Goal: Task Accomplishment & Management: Use online tool/utility

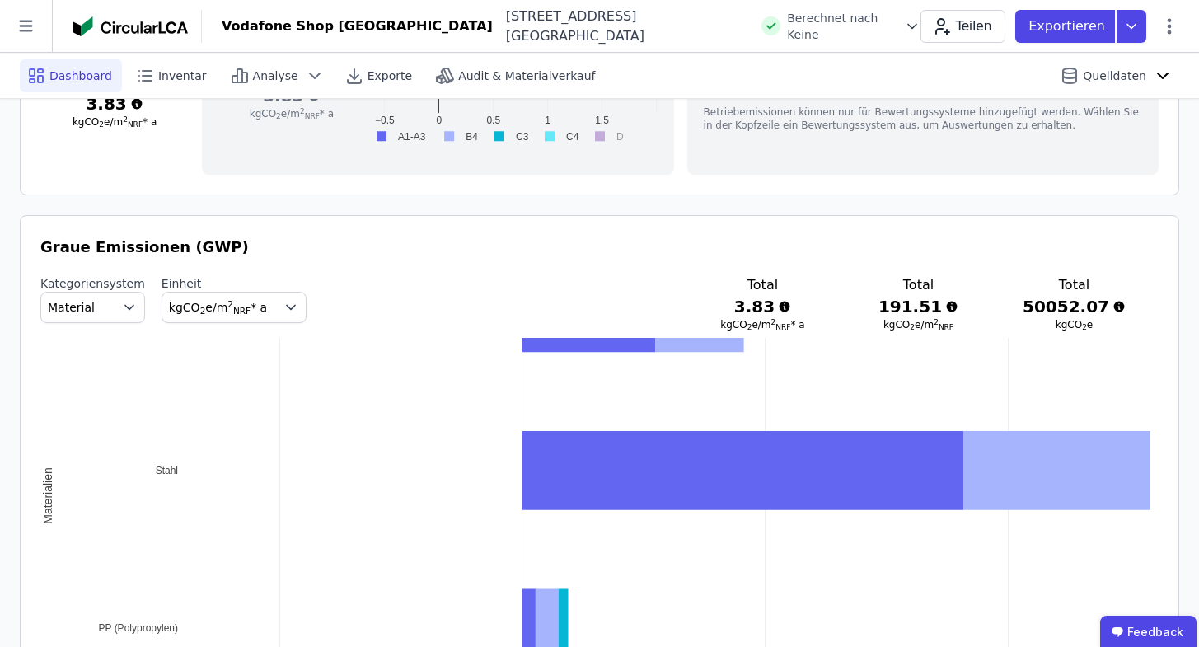
scroll to position [873, 0]
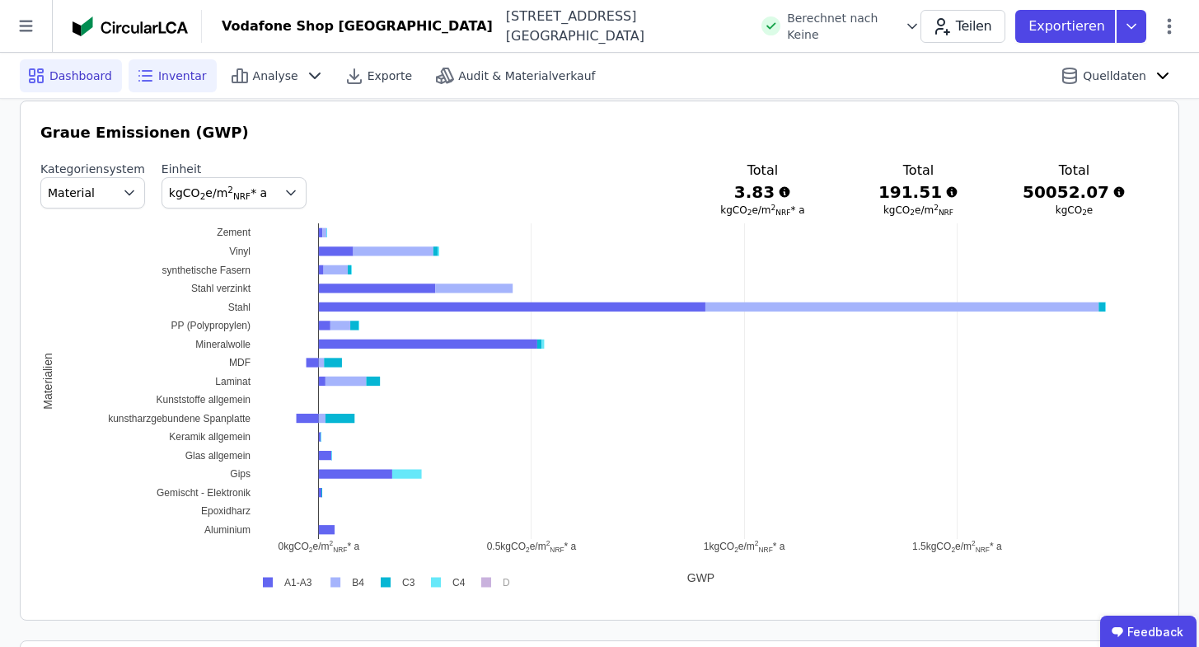
click at [150, 77] on icon at bounding box center [145, 76] width 20 height 20
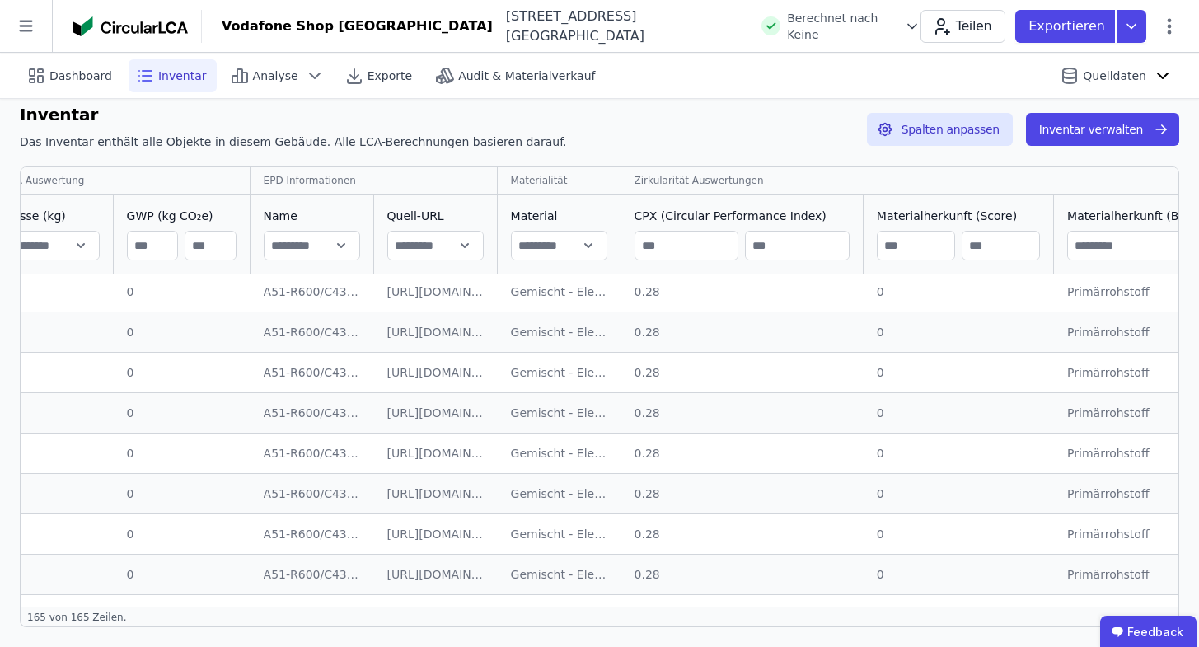
scroll to position [5976, 1201]
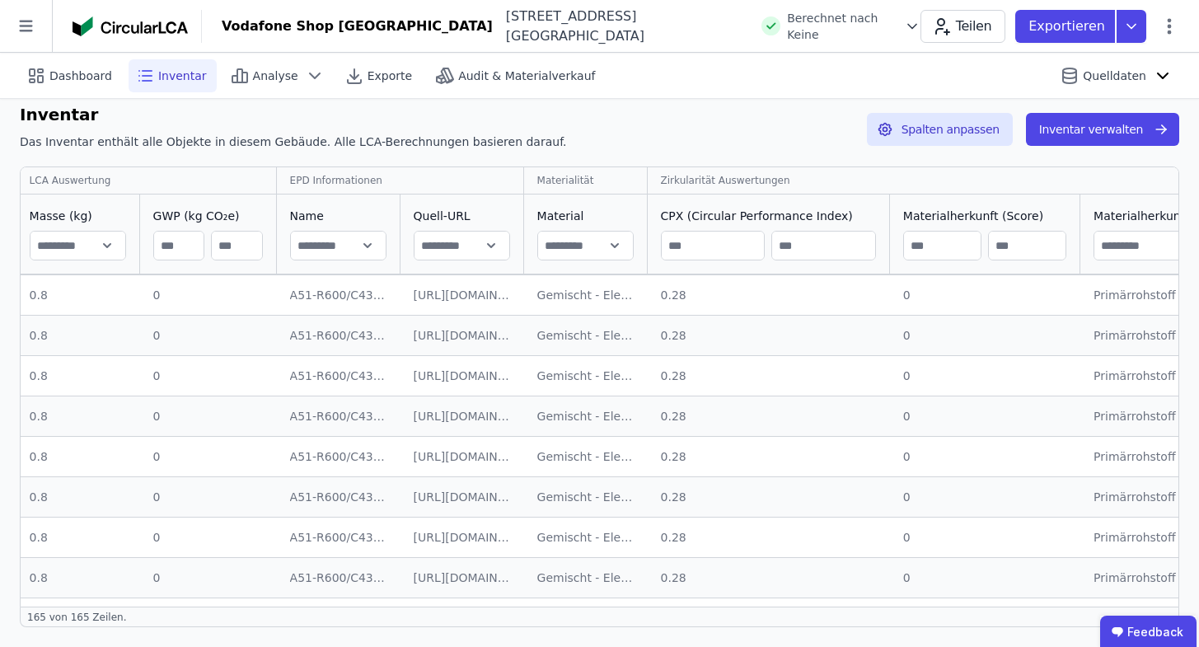
click at [592, 233] on input "text" at bounding box center [585, 246] width 95 height 30
type input "*****"
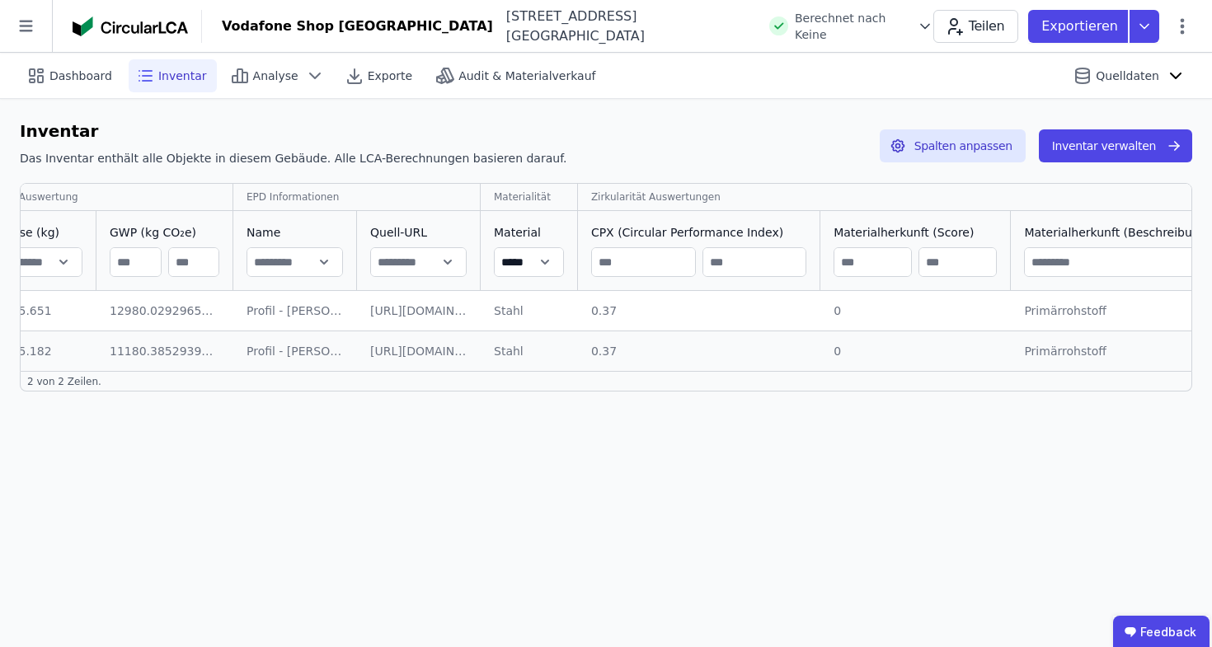
scroll to position [0, 1201]
click at [297, 443] on div "Dashboard Inventar Analyse Exporte Audit & Materialverkauf Quelldaten Inventar …" at bounding box center [606, 350] width 1212 height 594
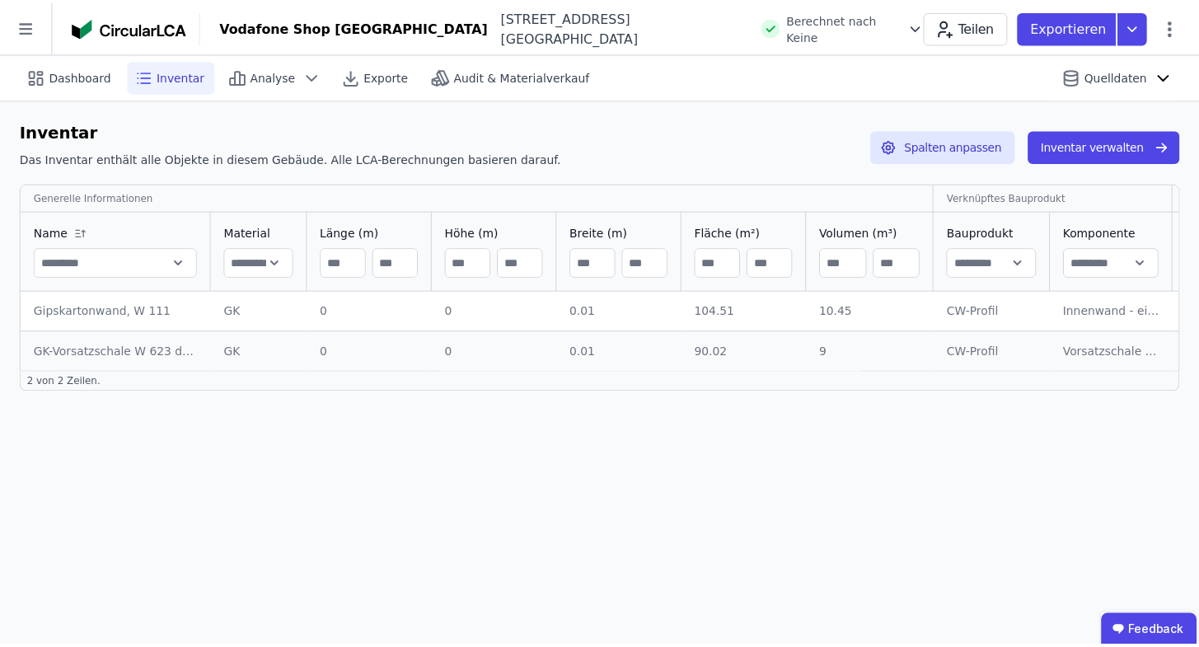
scroll to position [0, 0]
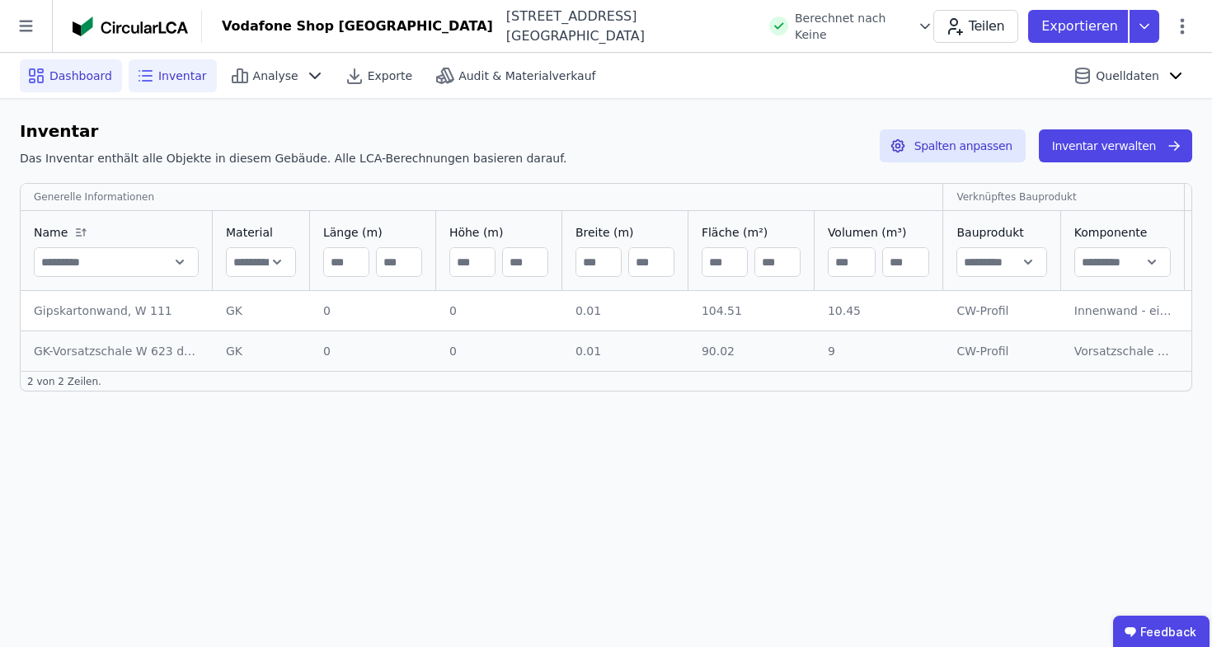
click at [99, 68] on span "Dashboard" at bounding box center [80, 76] width 63 height 16
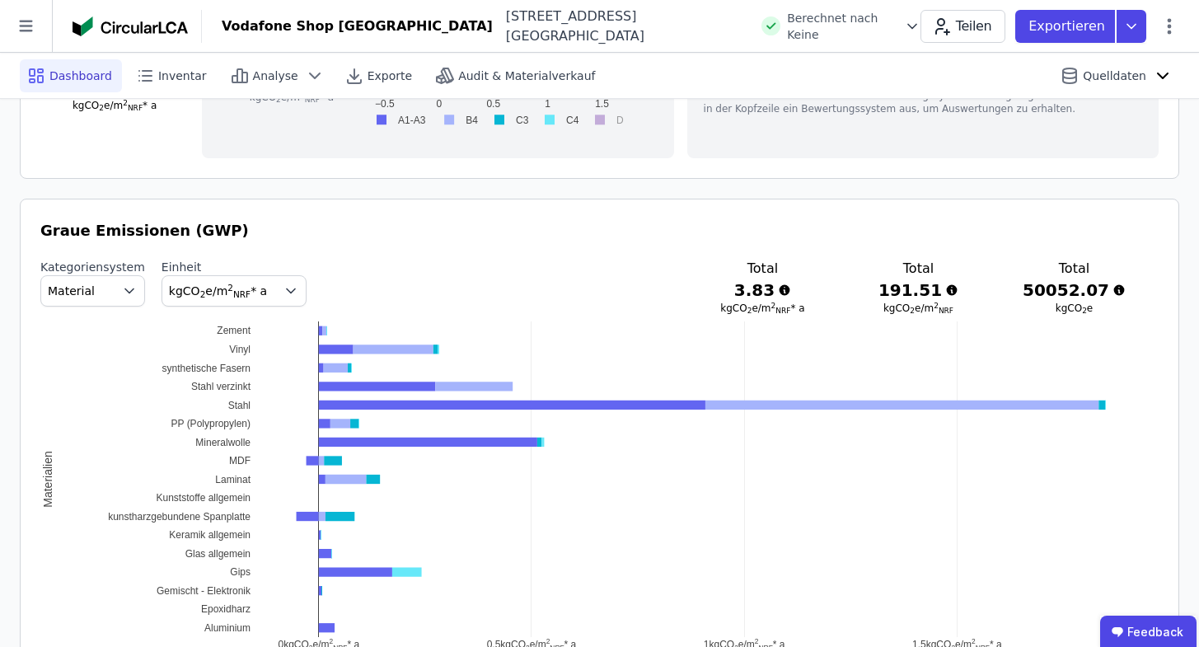
scroll to position [878, 0]
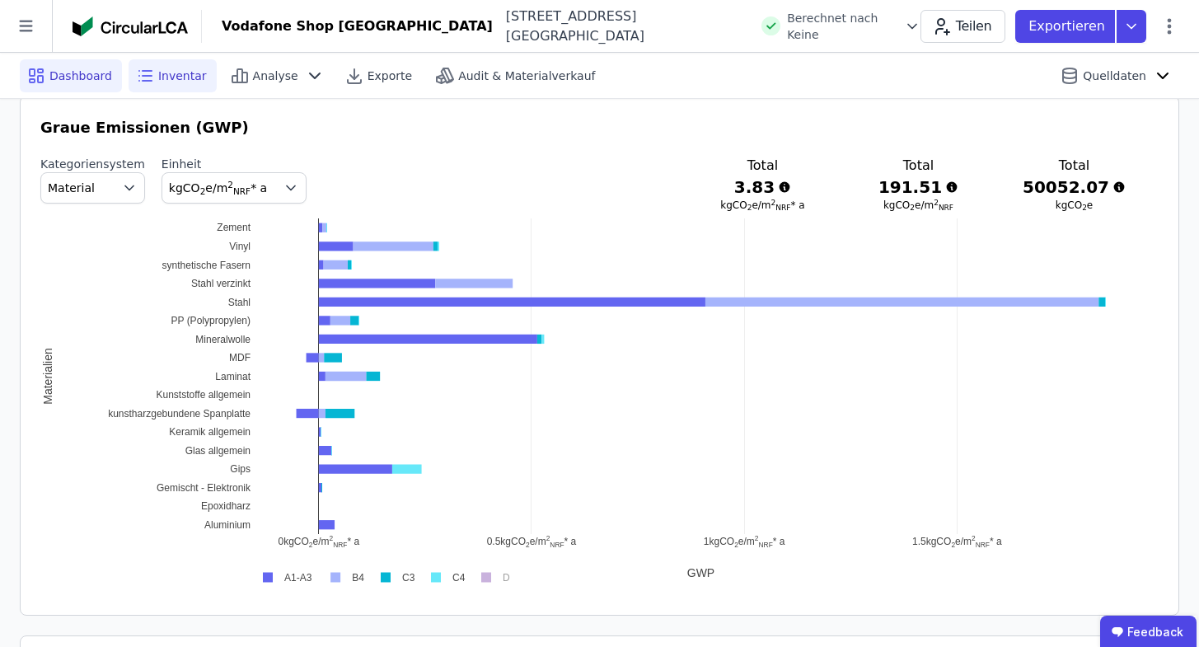
click at [190, 85] on div "Inventar" at bounding box center [173, 75] width 88 height 33
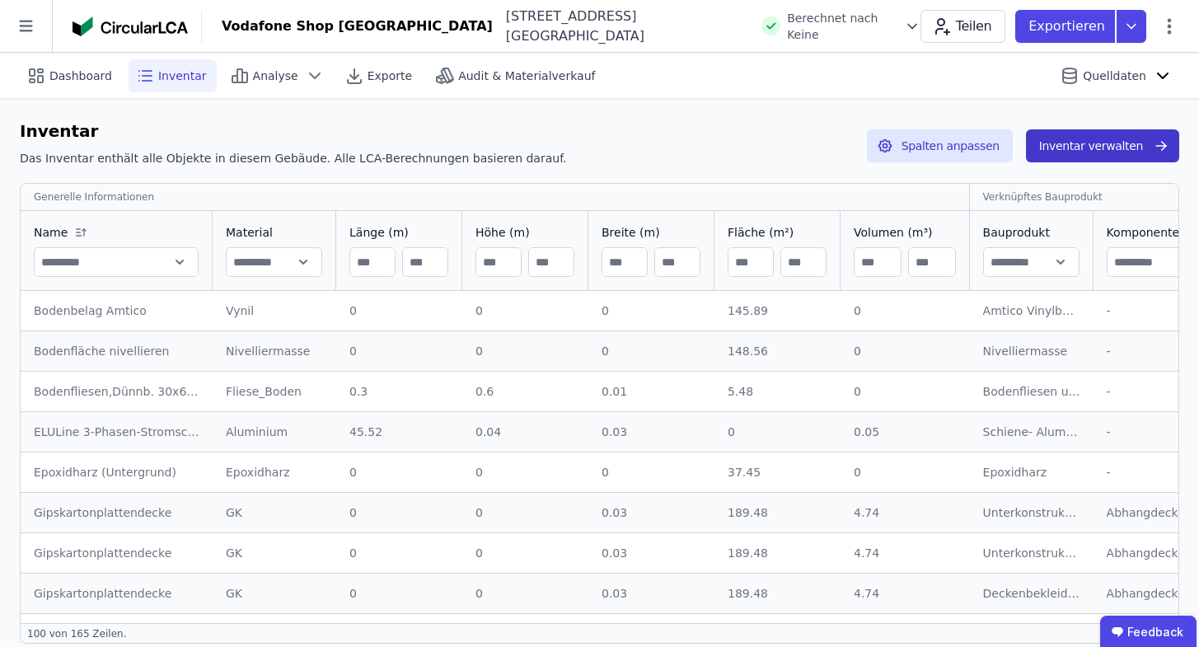
click at [1109, 145] on button "Inventar verwalten" at bounding box center [1102, 145] width 153 height 33
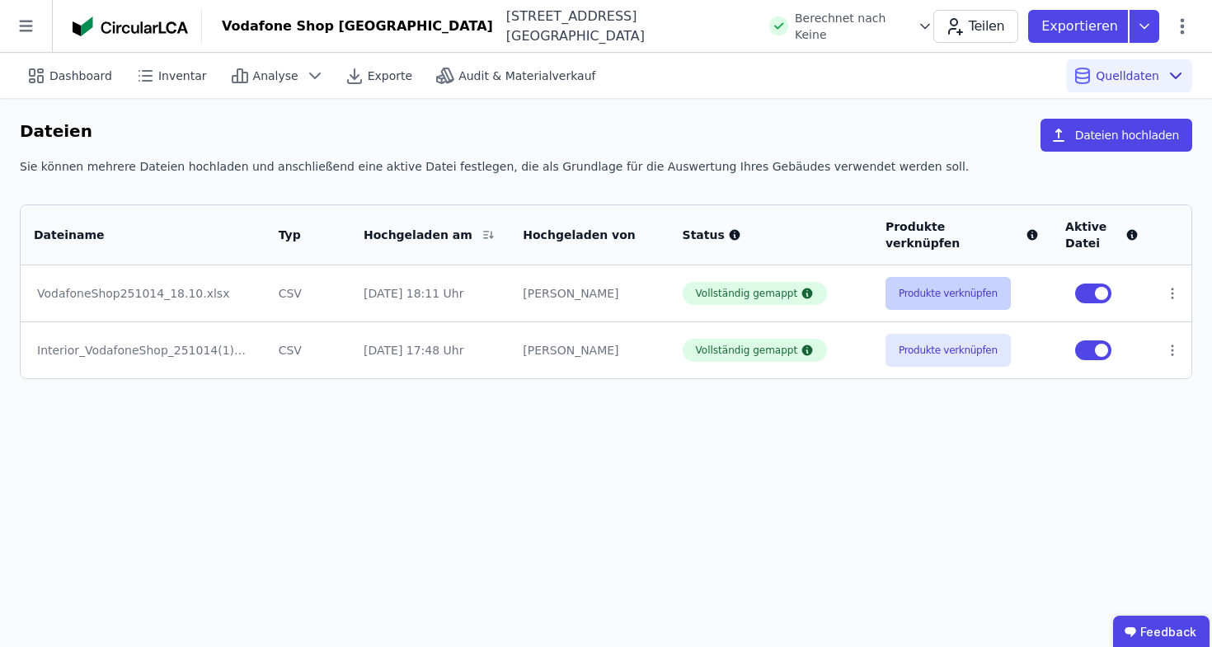
click at [972, 298] on button "Produkte verknüpfen" at bounding box center [947, 293] width 125 height 33
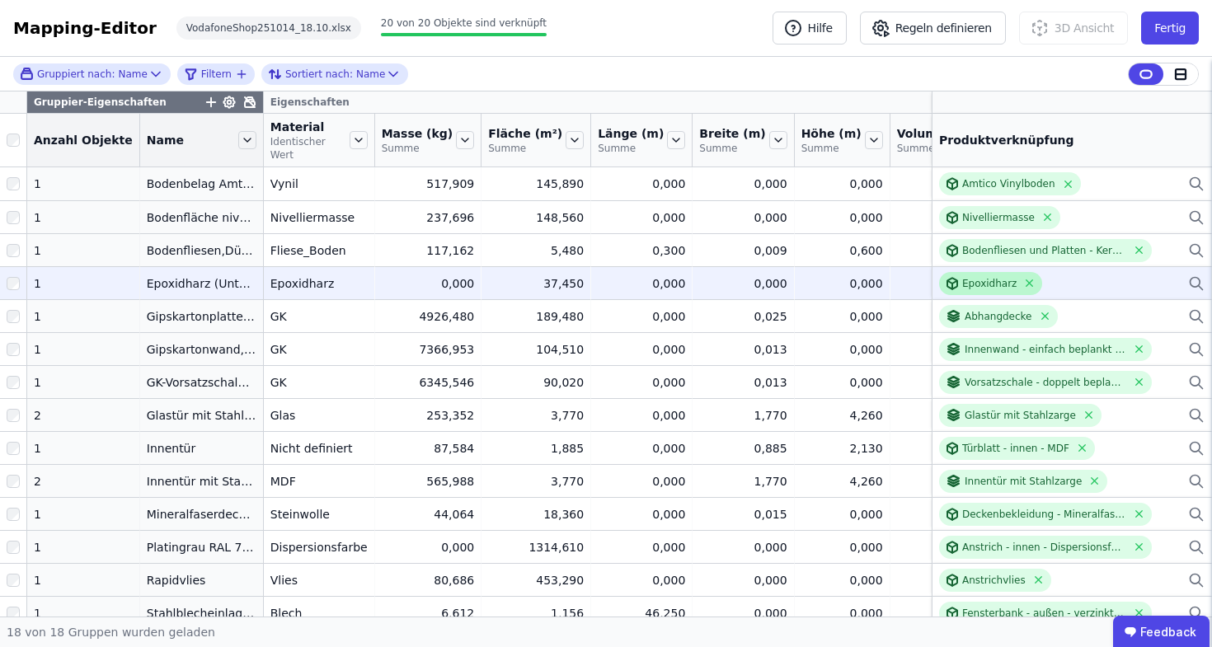
click at [962, 279] on div "Epoxidharz" at bounding box center [989, 283] width 54 height 13
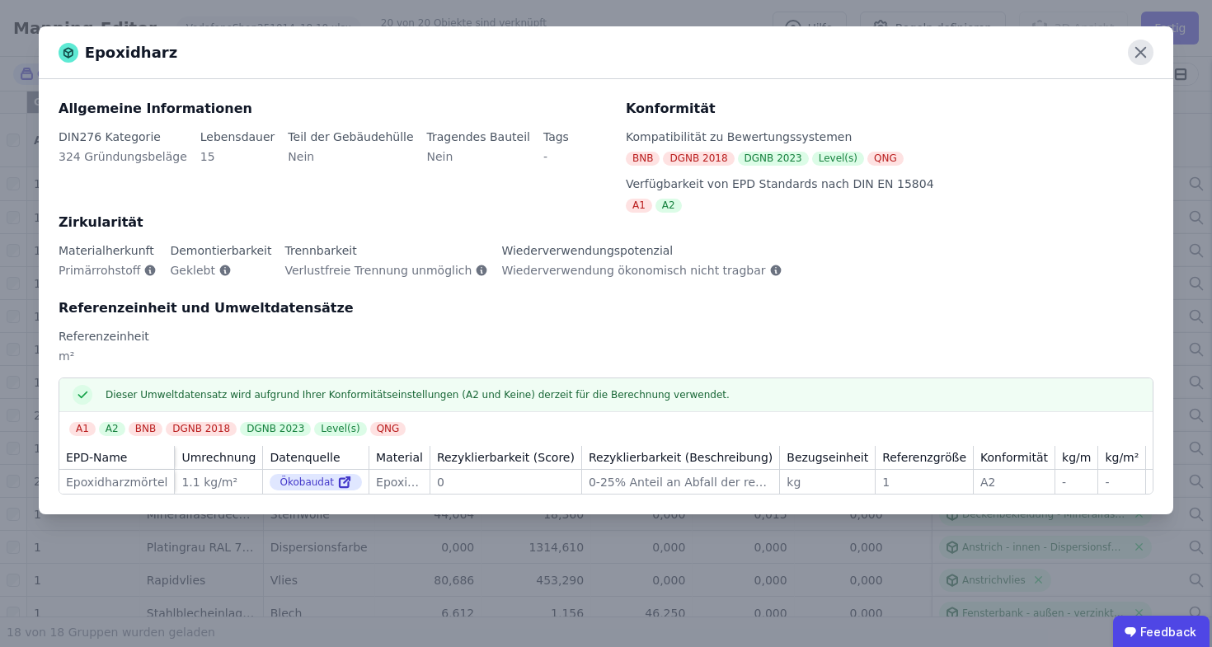
click at [1144, 49] on icon at bounding box center [1140, 53] width 10 height 10
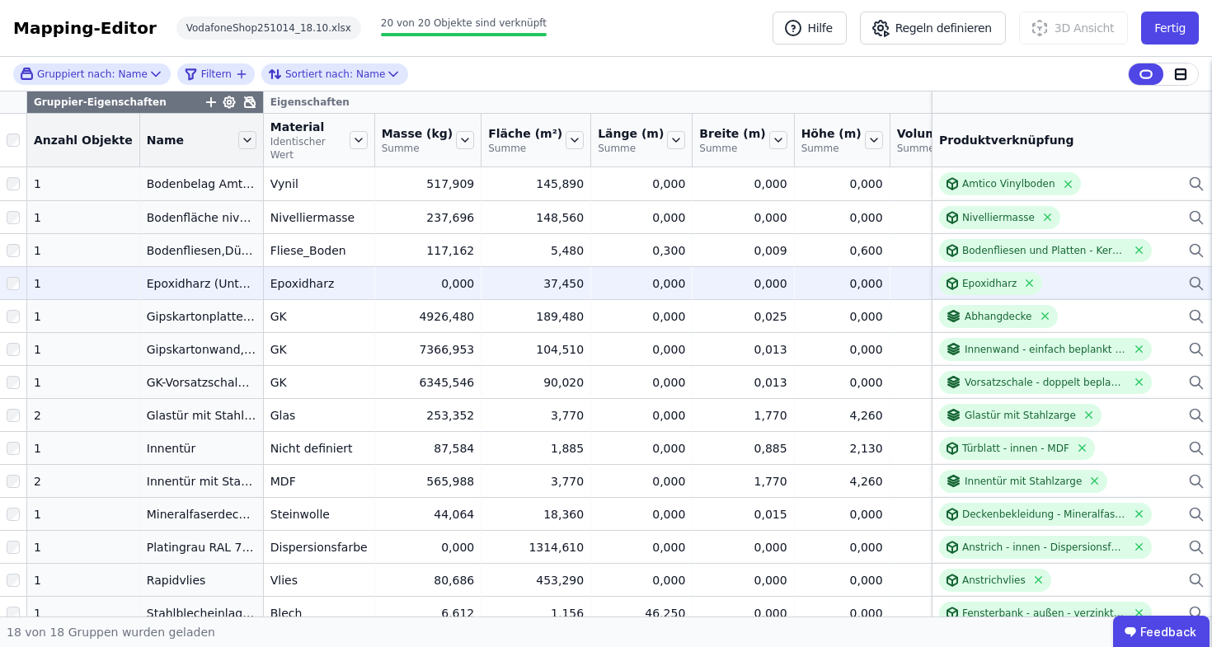
click at [591, 267] on td "0,000 0,000" at bounding box center [641, 282] width 101 height 33
click at [598, 284] on div "0,000" at bounding box center [641, 283] width 87 height 16
click at [517, 293] on td "37,450 37,450" at bounding box center [536, 282] width 110 height 33
click at [176, 284] on div "Epoxidharz (Untergrund)" at bounding box center [202, 283] width 110 height 16
click at [21, 287] on div at bounding box center [13, 284] width 26 height 30
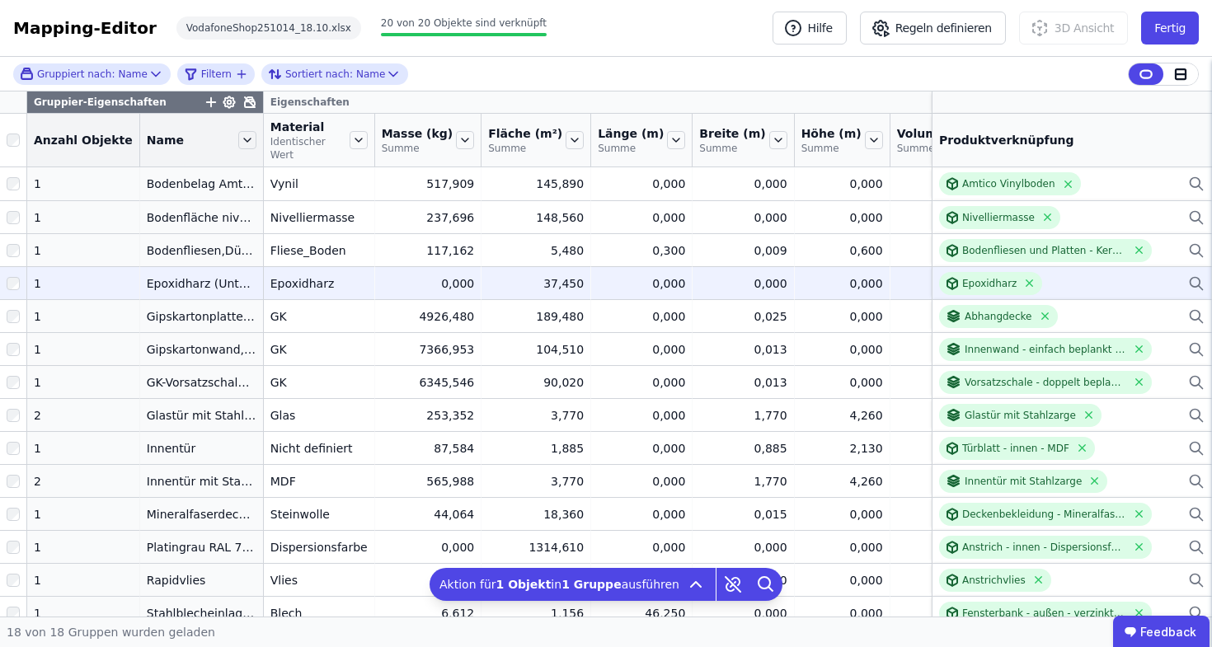
click at [598, 288] on div "0,000" at bounding box center [641, 283] width 87 height 16
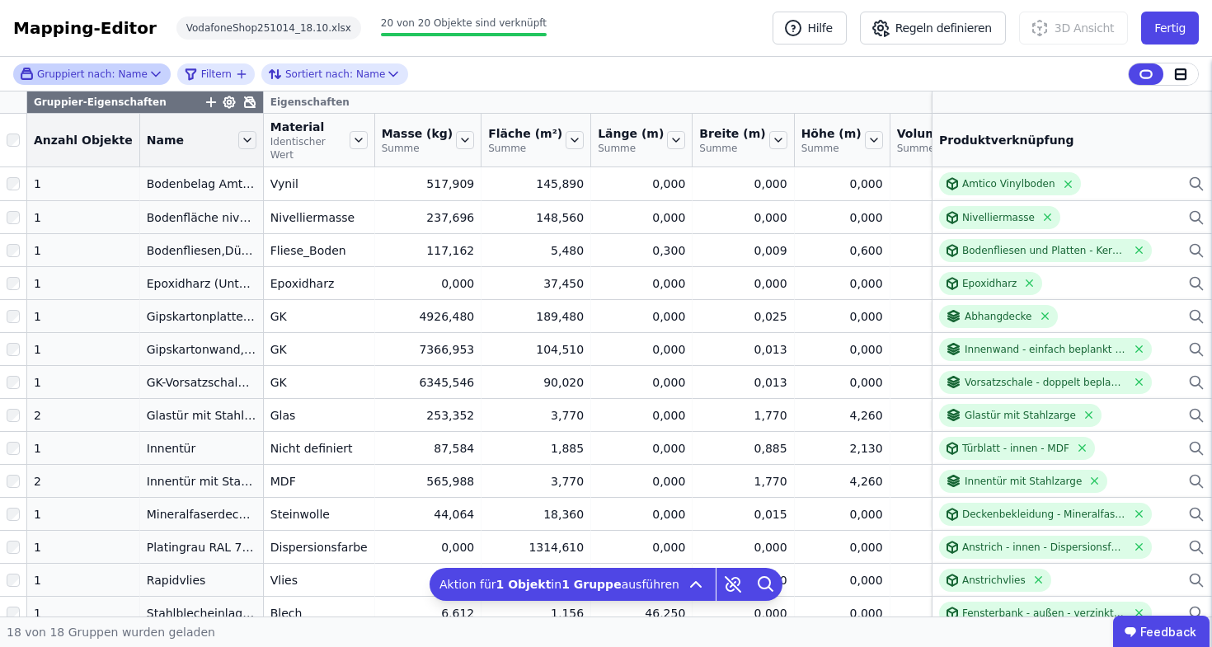
click at [151, 79] on icon at bounding box center [156, 74] width 16 height 16
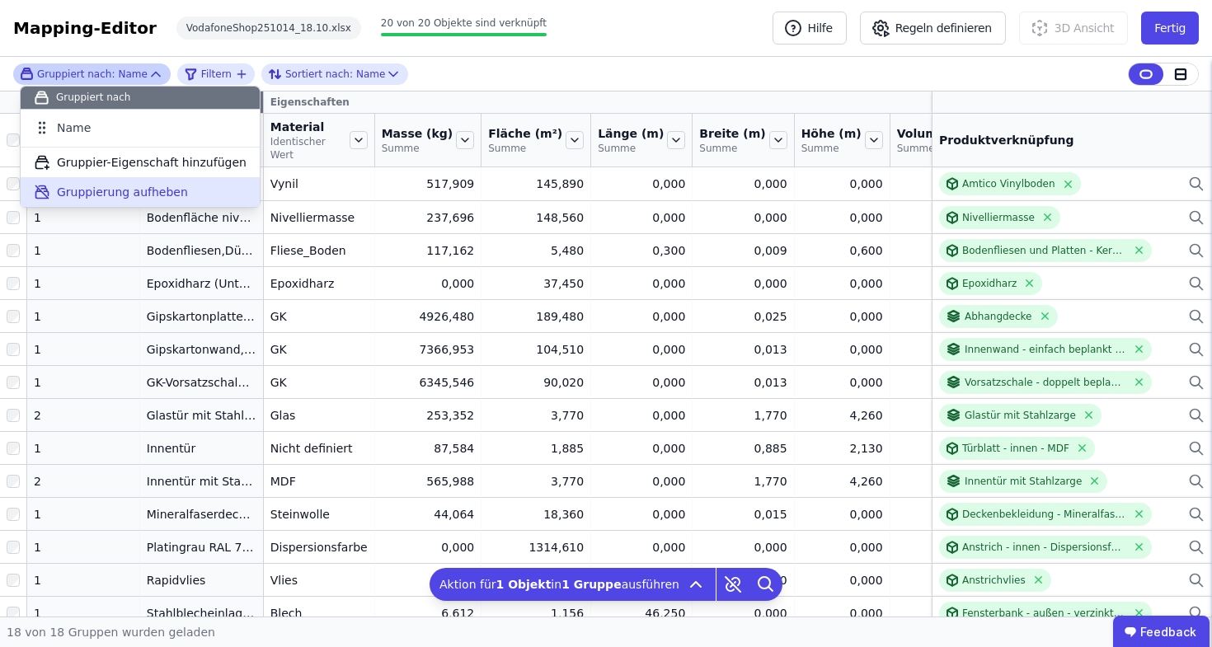
click at [126, 197] on span "Gruppierung aufheben" at bounding box center [122, 192] width 131 height 16
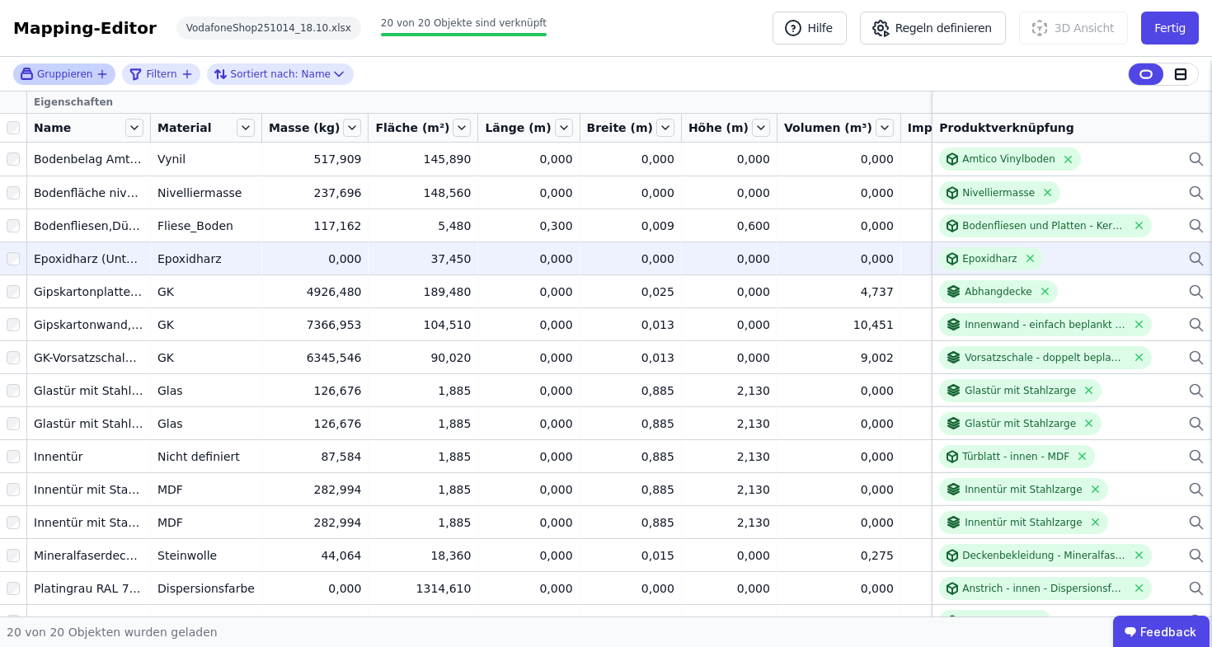
click at [352, 246] on td "0,000 0,000" at bounding box center [315, 257] width 107 height 33
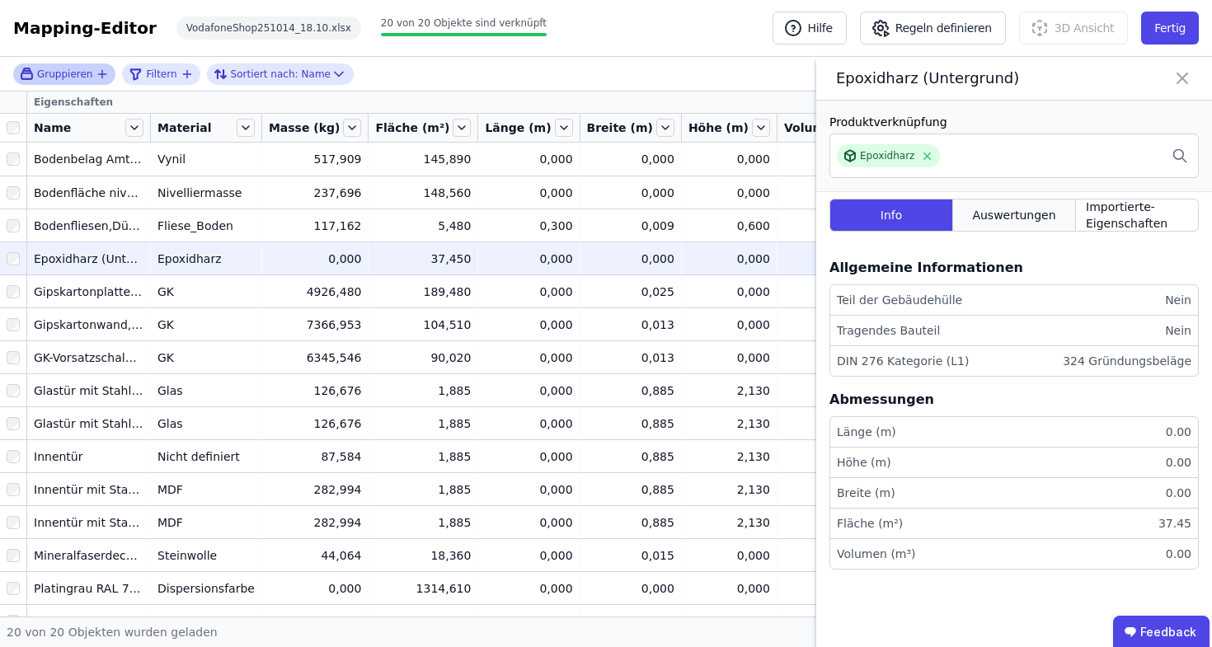
click at [1042, 221] on span "Auswertungen" at bounding box center [1013, 215] width 83 height 16
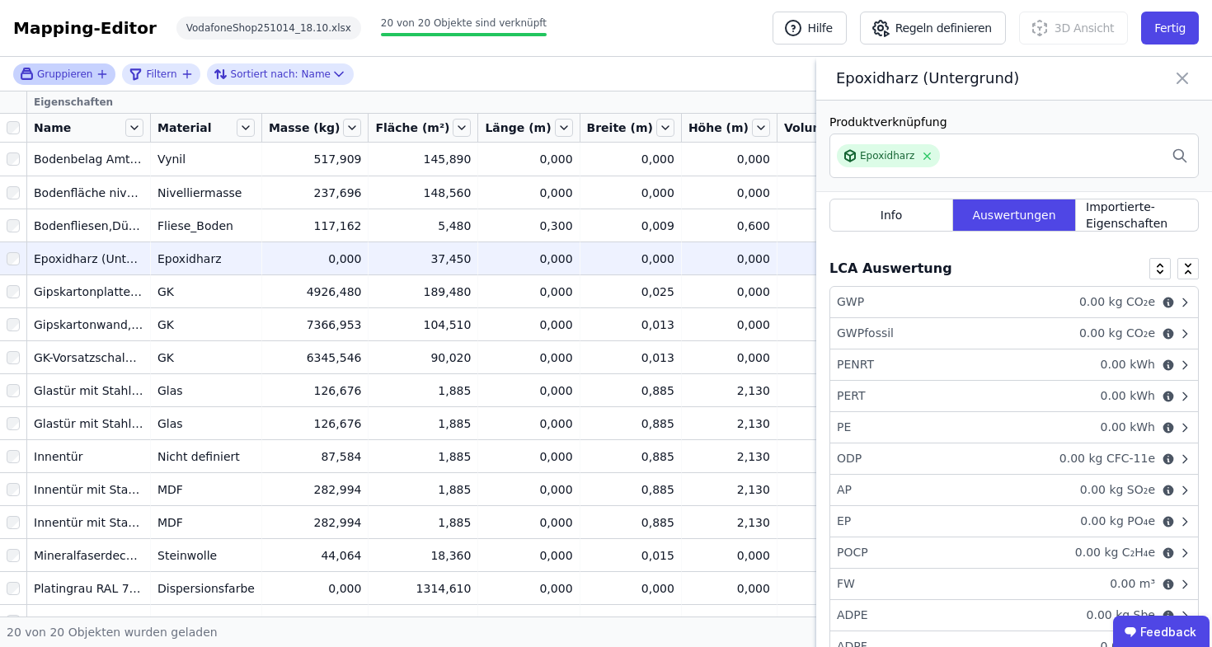
click at [1189, 80] on icon at bounding box center [1182, 78] width 20 height 23
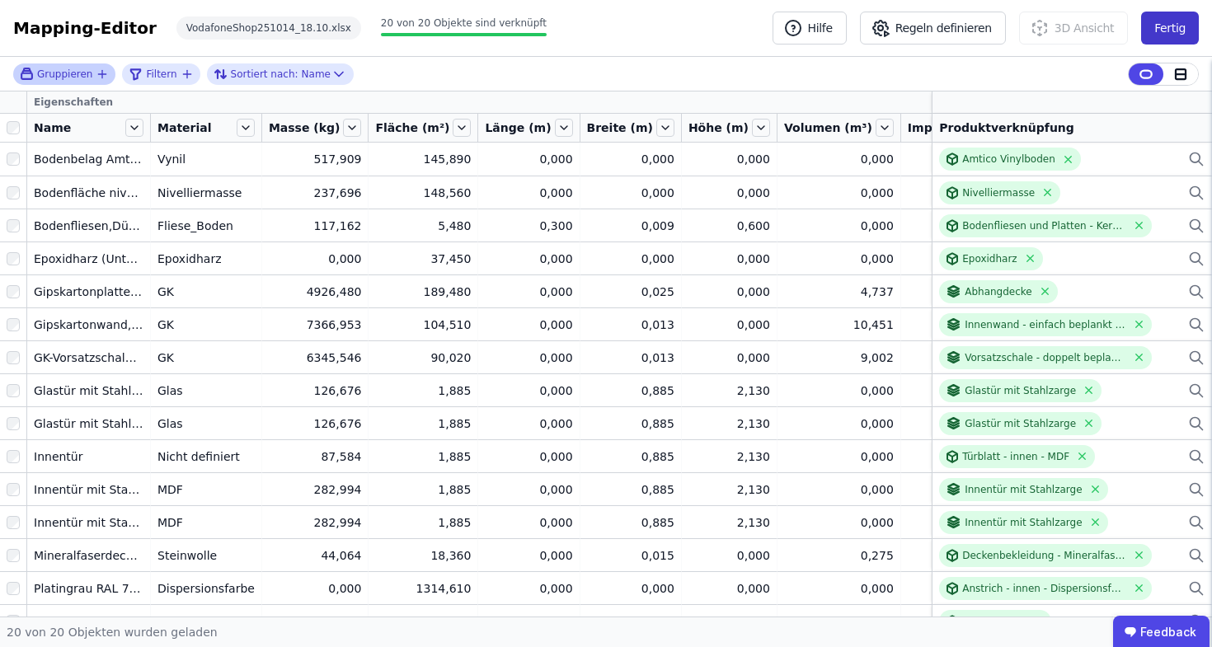
click at [1185, 25] on button "Fertig" at bounding box center [1170, 28] width 58 height 33
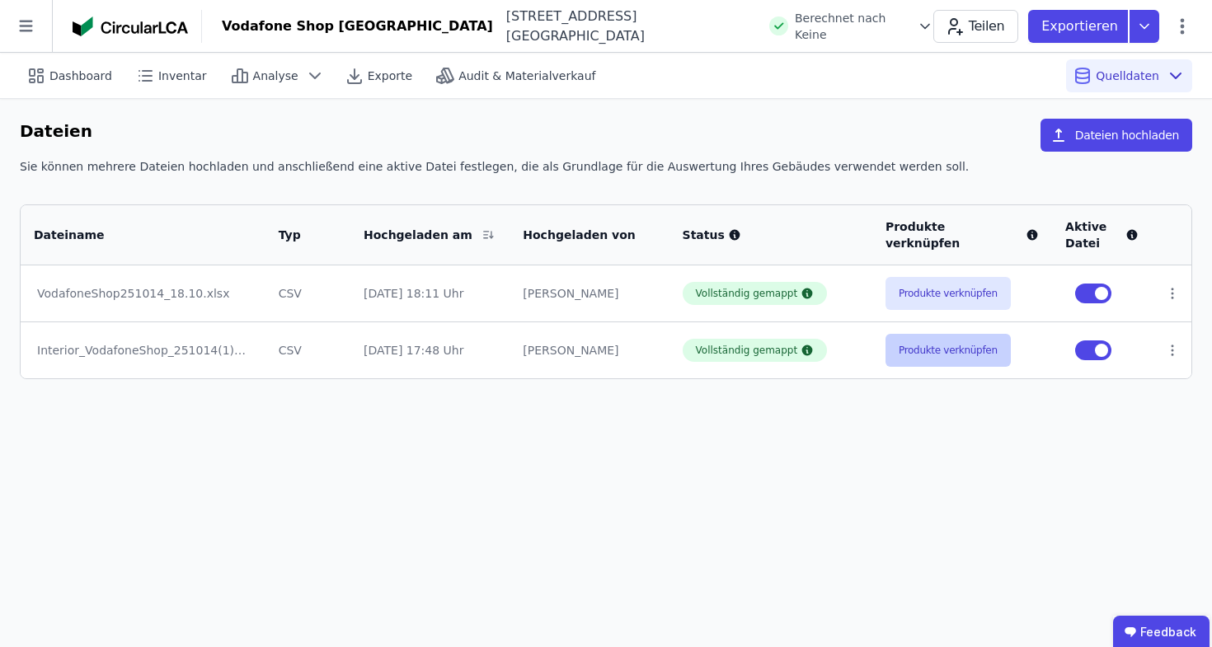
click at [946, 346] on button "Produkte verknüpfen" at bounding box center [947, 350] width 125 height 33
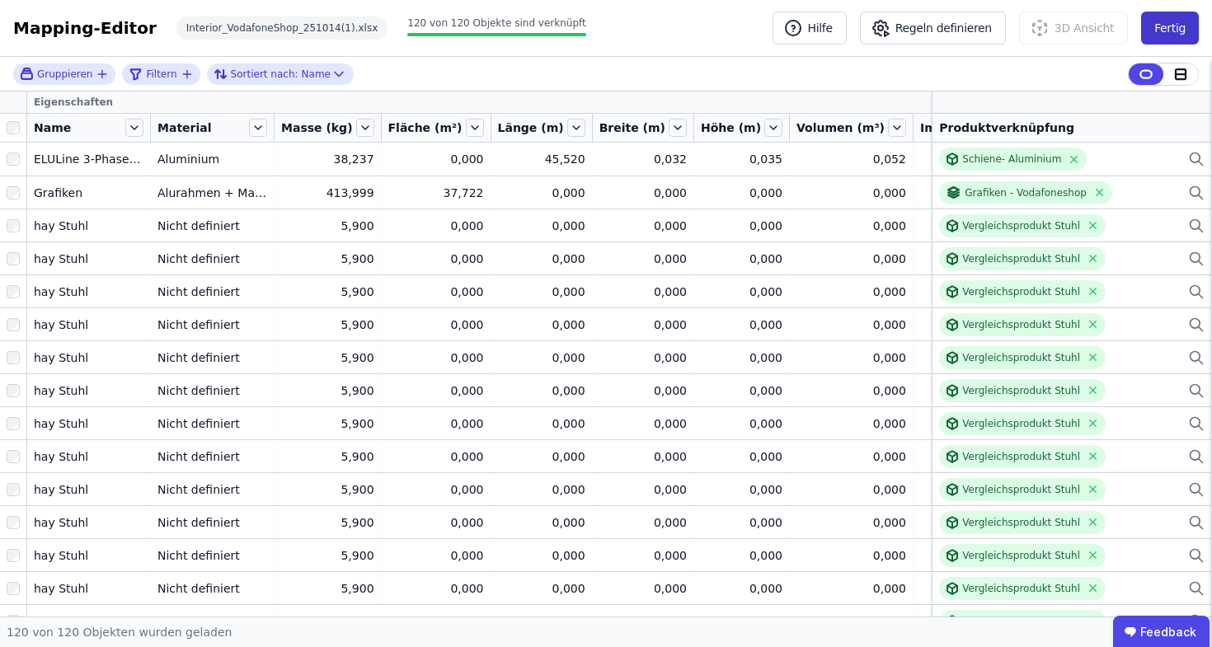
click at [1174, 23] on button "Fertig" at bounding box center [1170, 28] width 58 height 33
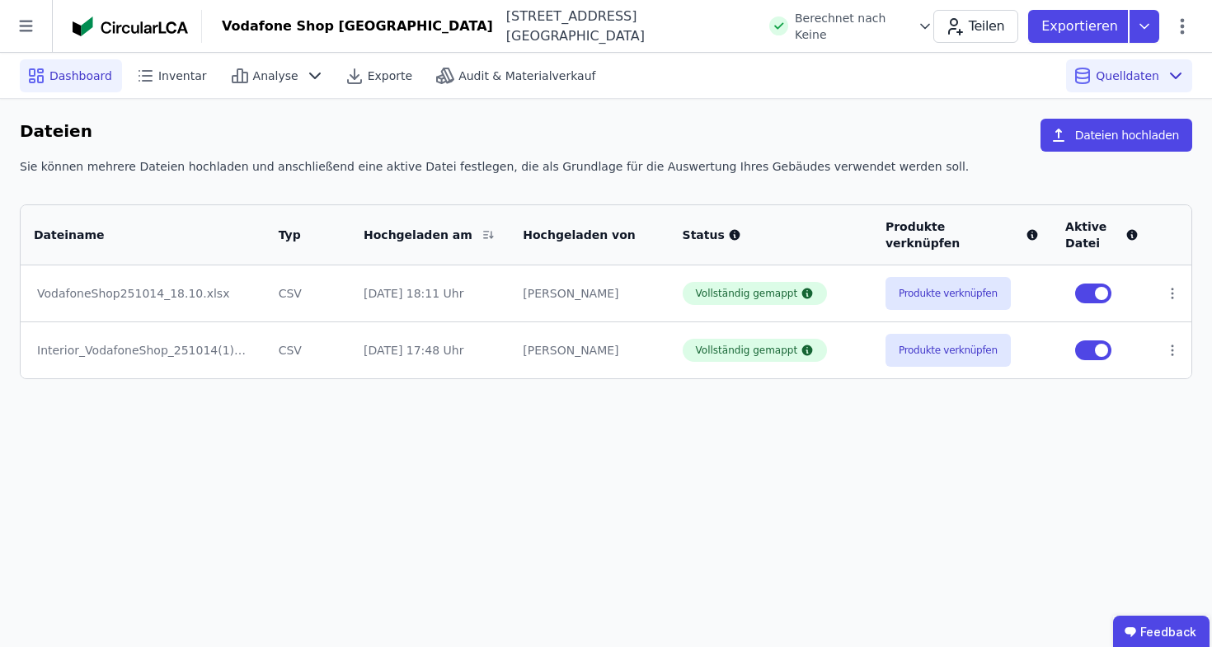
click at [66, 68] on span "Dashboard" at bounding box center [80, 76] width 63 height 16
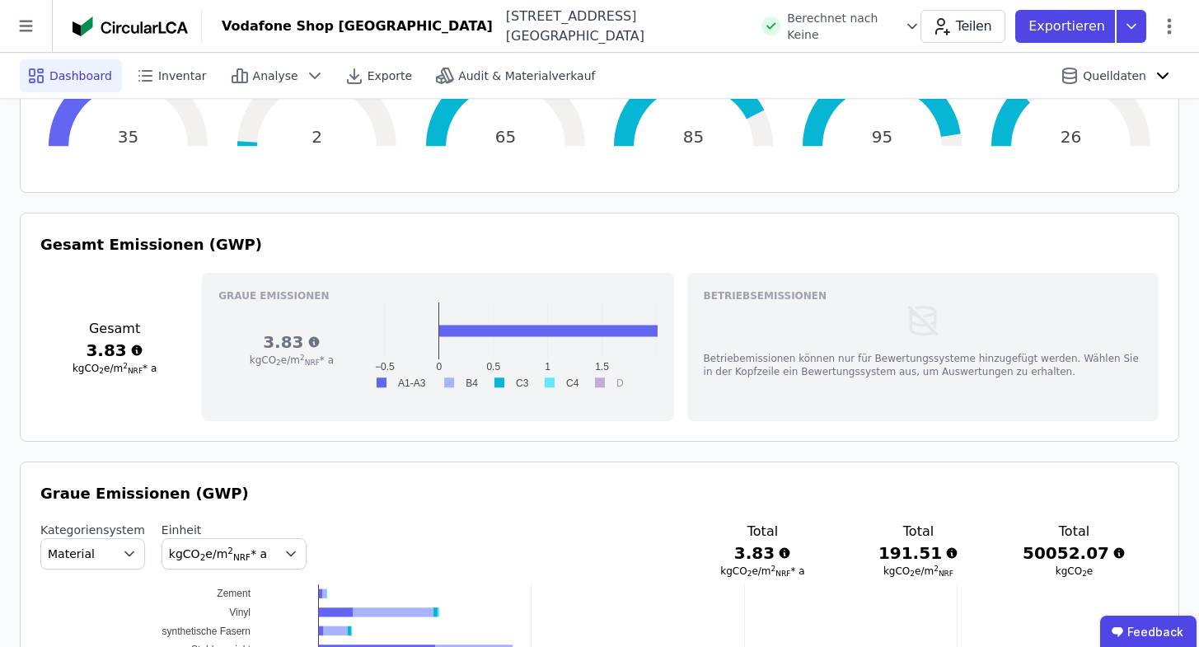
scroll to position [673, 0]
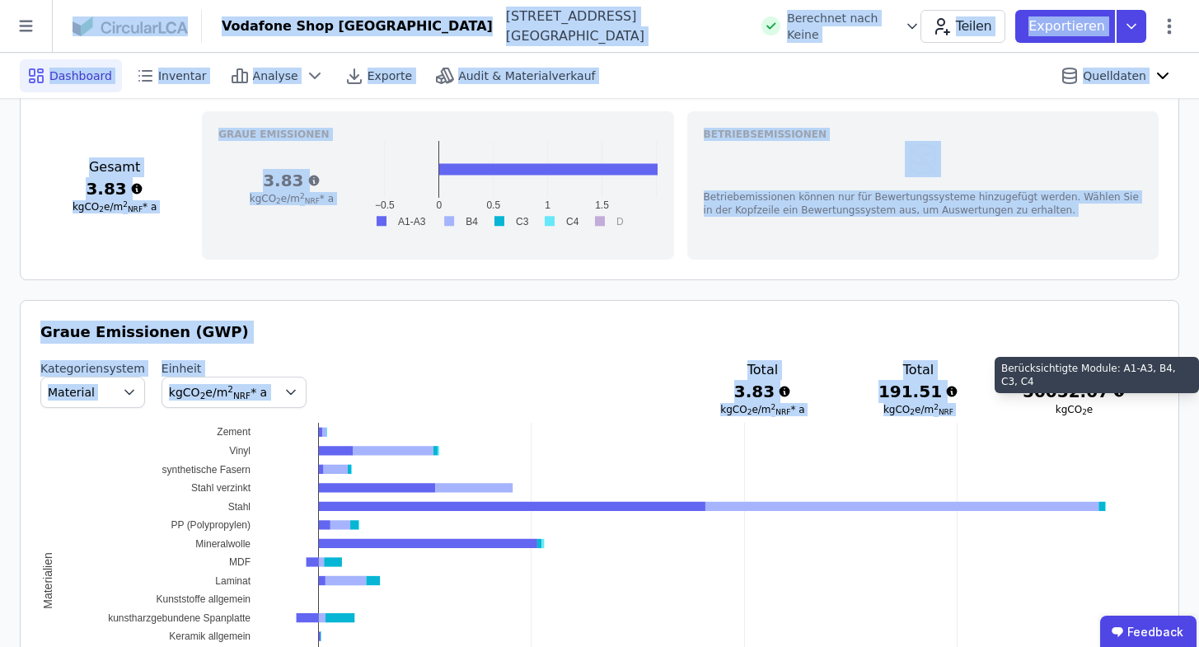
drag, startPoint x: 1035, startPoint y: 392, endPoint x: 1048, endPoint y: 391, distance: 13.3
click at [1036, 391] on h3 "50052.07" at bounding box center [1074, 391] width 103 height 23
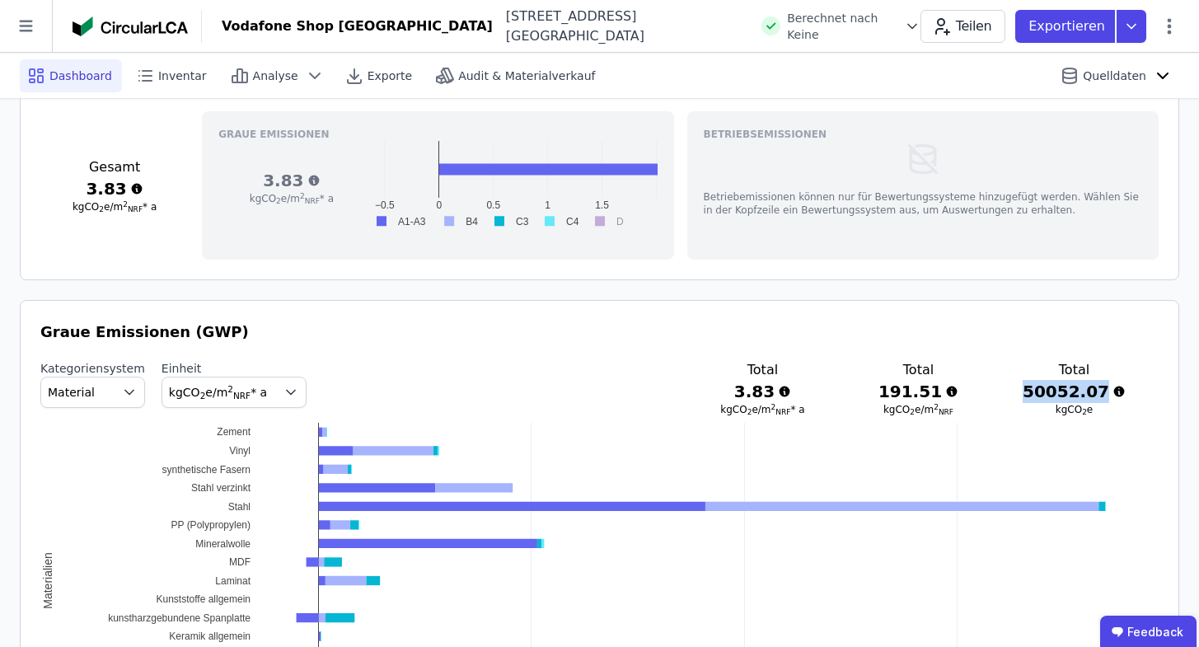
drag, startPoint x: 1036, startPoint y: 391, endPoint x: 1108, endPoint y: 387, distance: 71.9
click at [1108, 387] on h3 "50052.07" at bounding box center [1074, 391] width 103 height 23
copy h3 "50052.07"
click at [510, 5] on header "Vodafone Shop [GEOGRAPHIC_DATA][STREET_ADDRESS] nach Keine Teilen Exportieren" at bounding box center [599, 26] width 1199 height 53
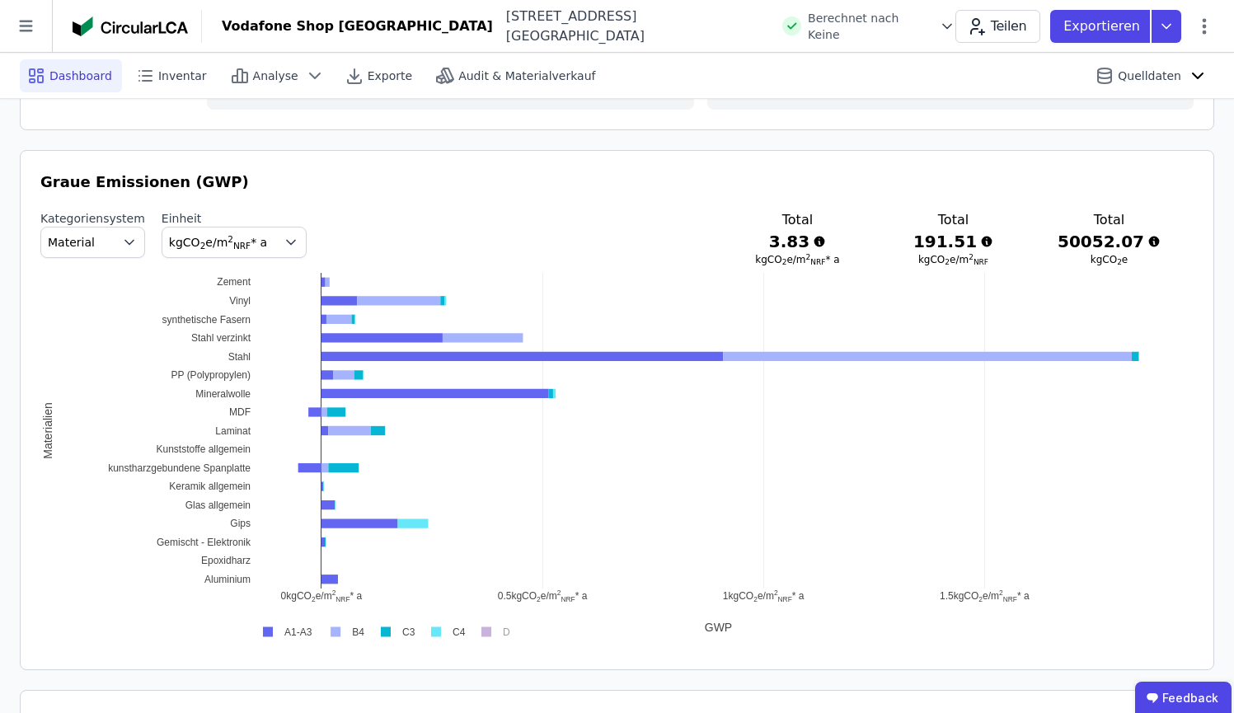
scroll to position [833, 0]
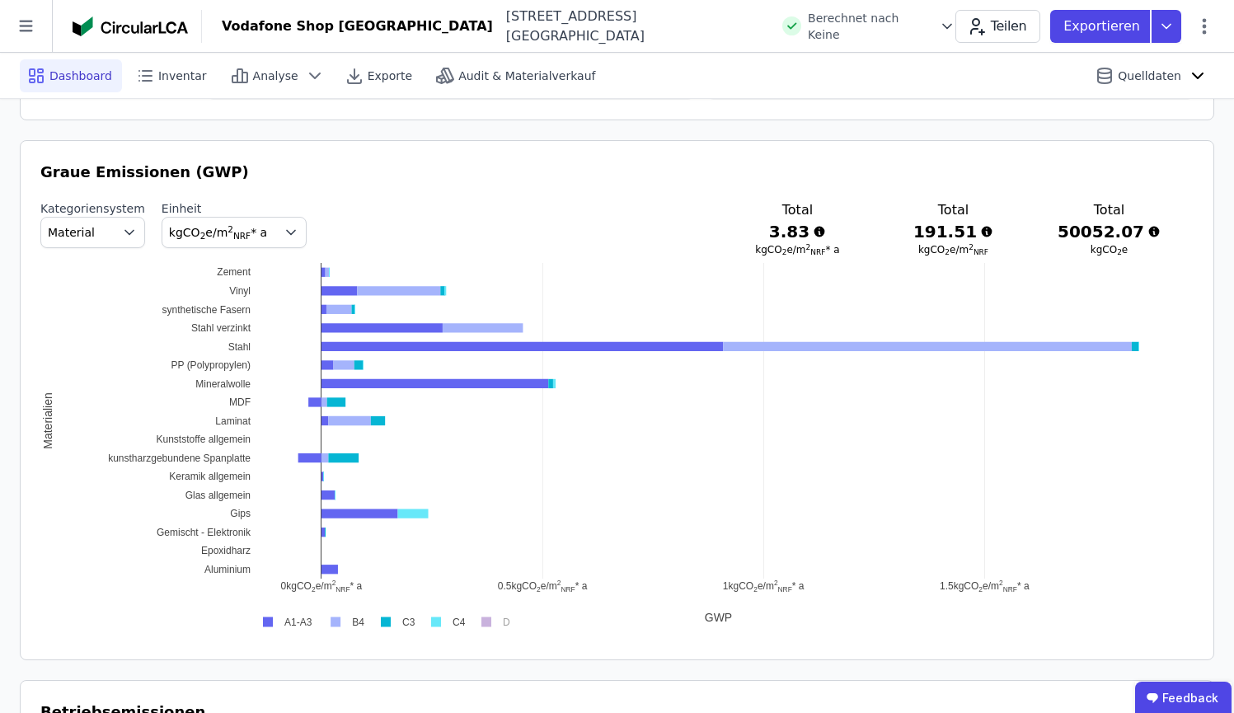
click at [270, 621] on rect at bounding box center [284, 622] width 66 height 16
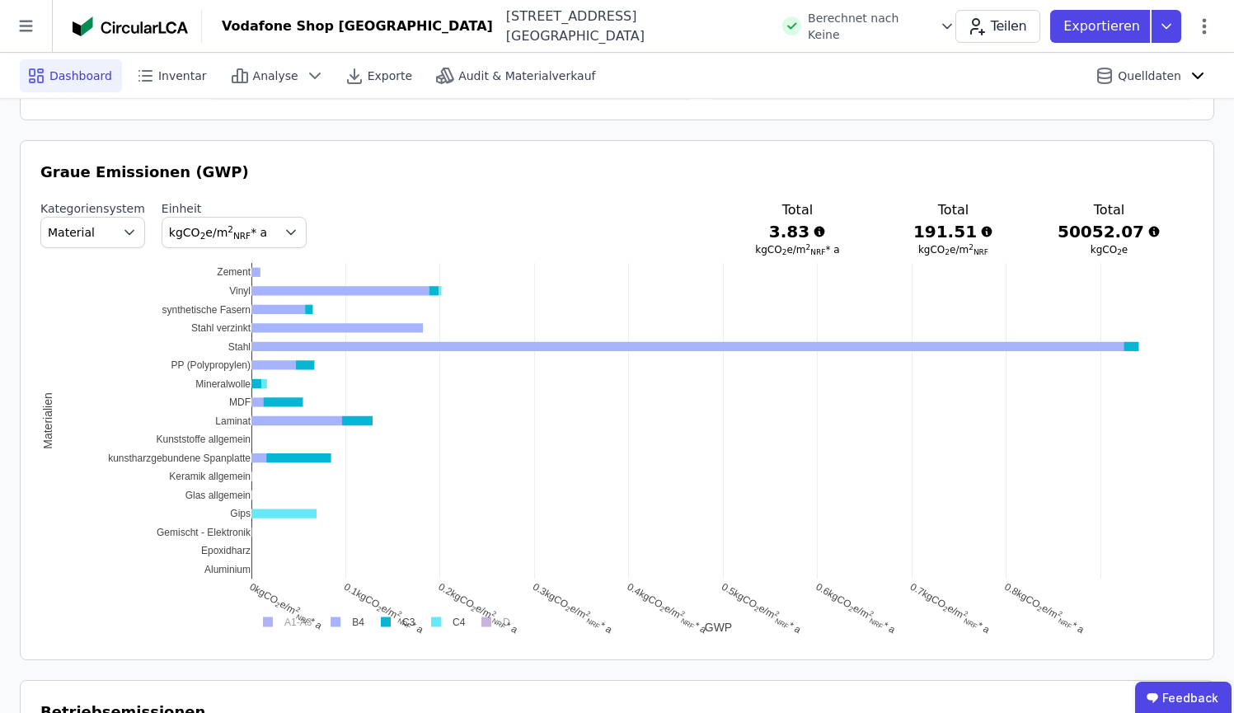
click at [270, 621] on rect at bounding box center [284, 622] width 66 height 16
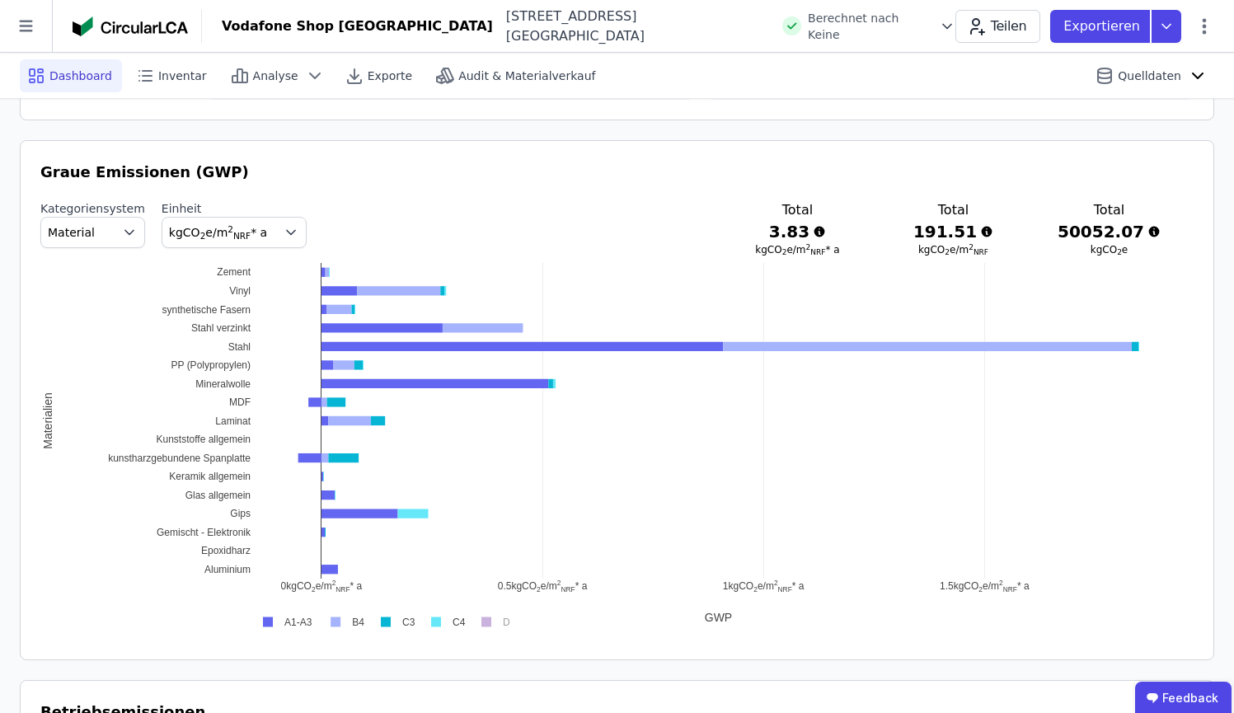
click at [335, 621] on rect at bounding box center [343, 622] width 48 height 16
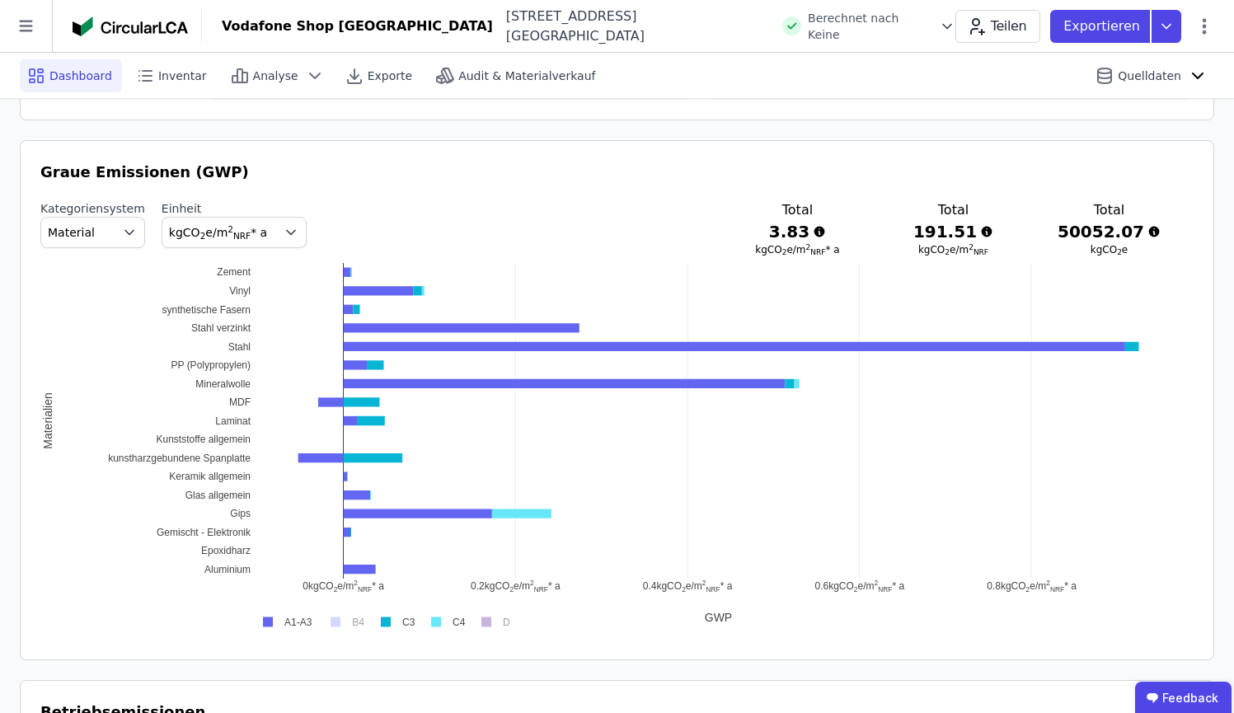
click at [386, 620] on rect at bounding box center [393, 622] width 49 height 16
click at [433, 621] on rect at bounding box center [443, 622] width 49 height 16
click at [487, 621] on rect at bounding box center [491, 622] width 43 height 16
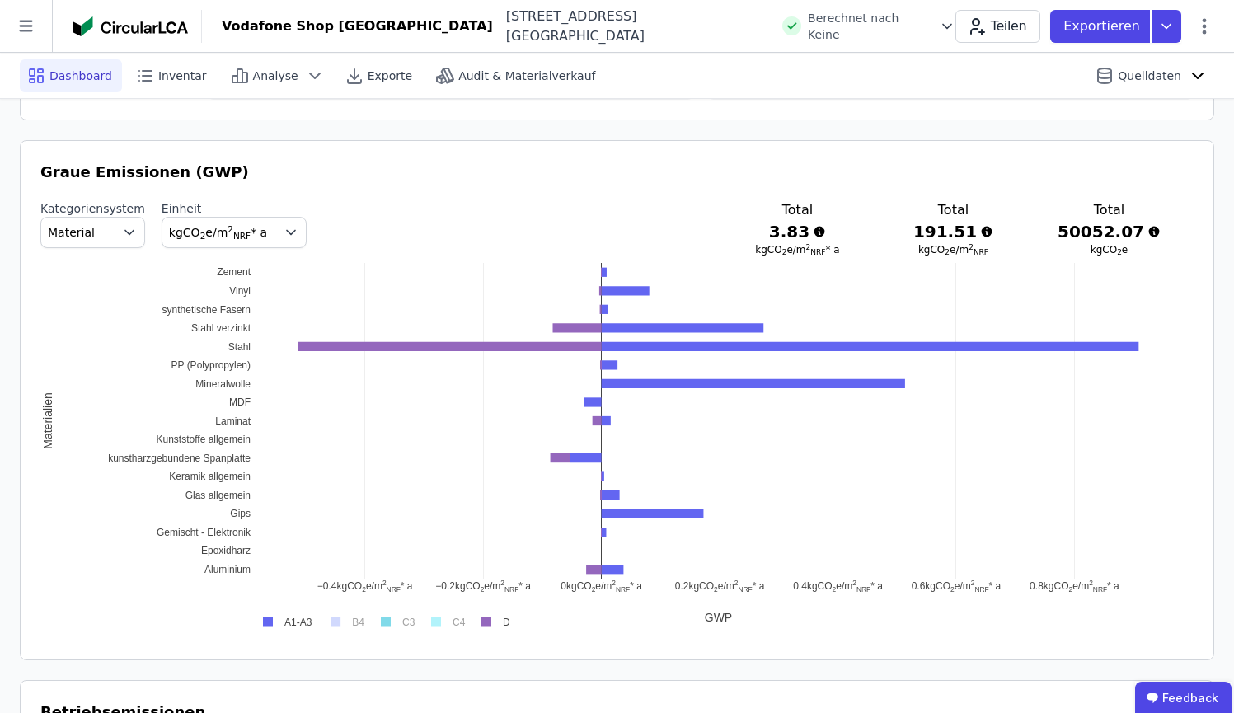
click at [489, 620] on rect at bounding box center [491, 622] width 43 height 16
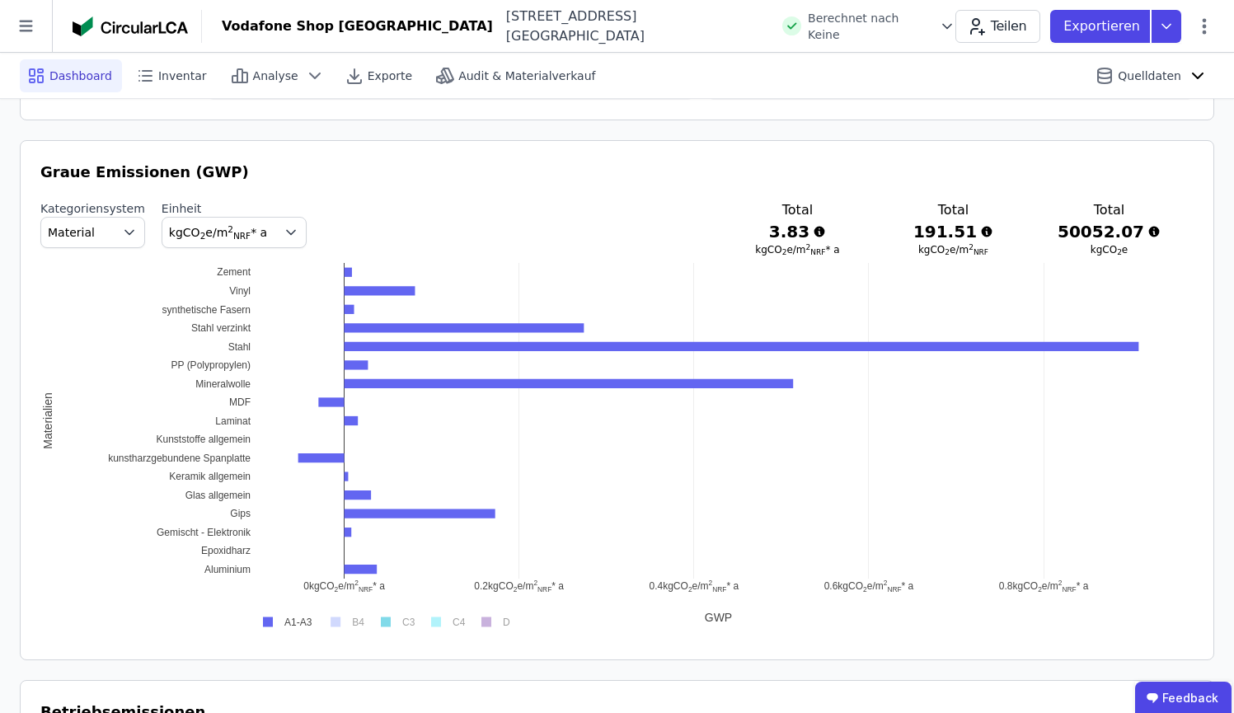
click at [283, 234] on icon "button" at bounding box center [291, 232] width 16 height 16
click at [121, 229] on icon "button" at bounding box center [129, 232] width 16 height 16
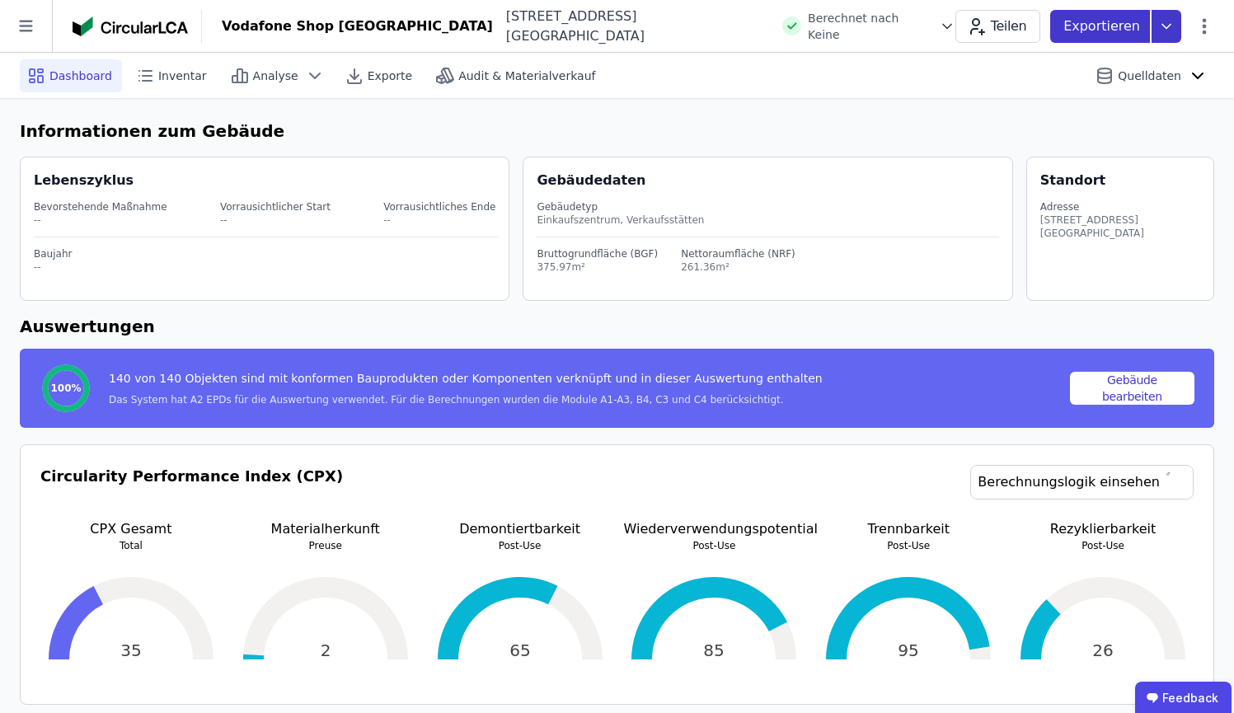
click at [1167, 34] on icon at bounding box center [1166, 26] width 30 height 33
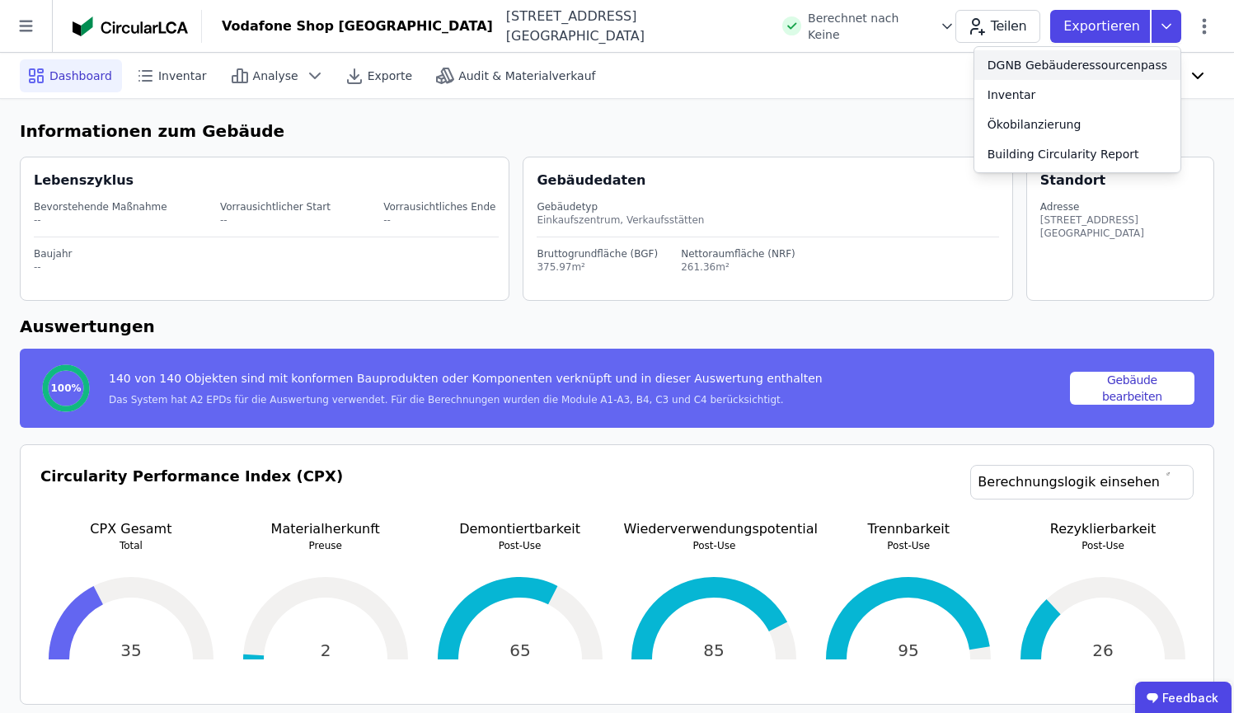
click at [1118, 67] on div "DGNB Gebäuderessourcenpass" at bounding box center [1077, 65] width 180 height 16
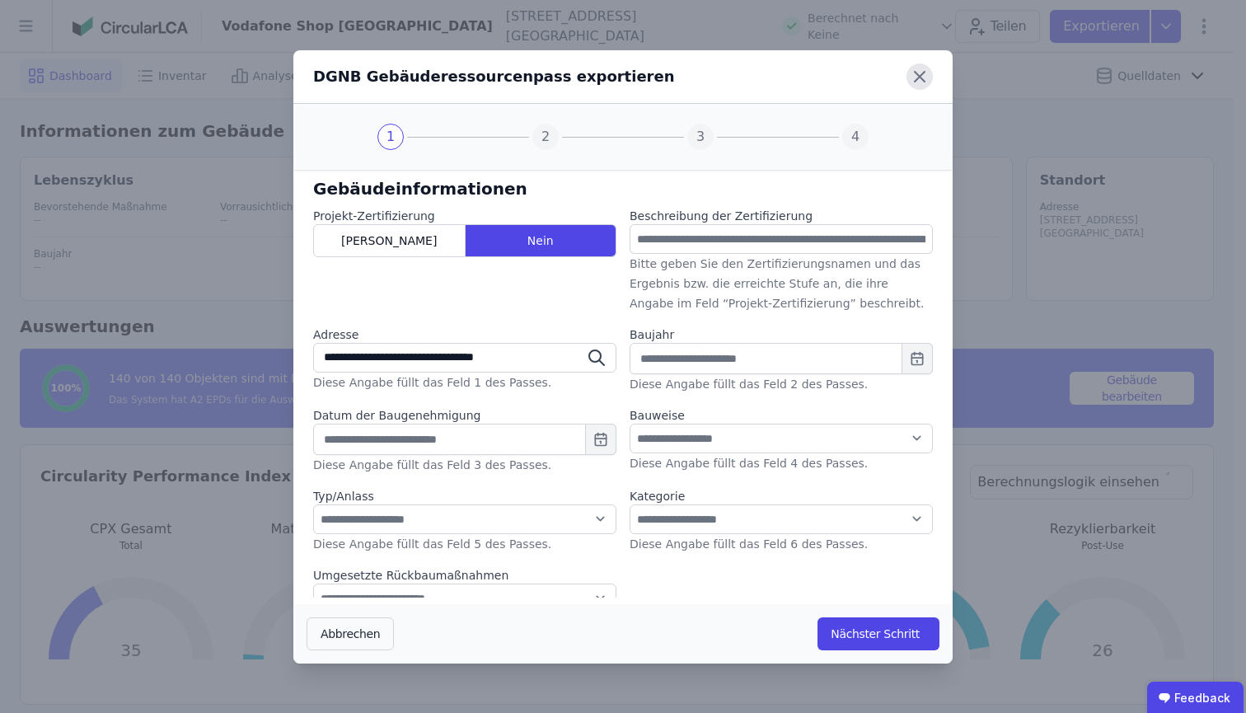
click at [913, 80] on icon at bounding box center [920, 76] width 26 height 26
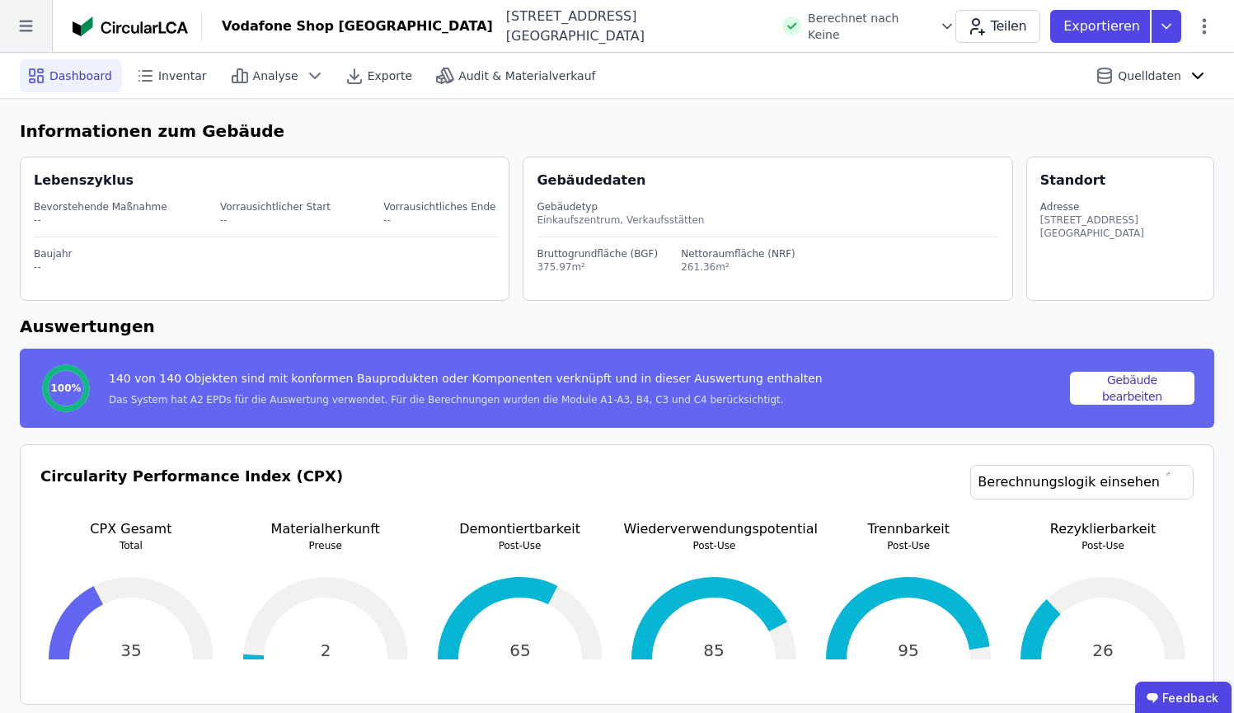
click at [31, 38] on icon at bounding box center [26, 26] width 52 height 52
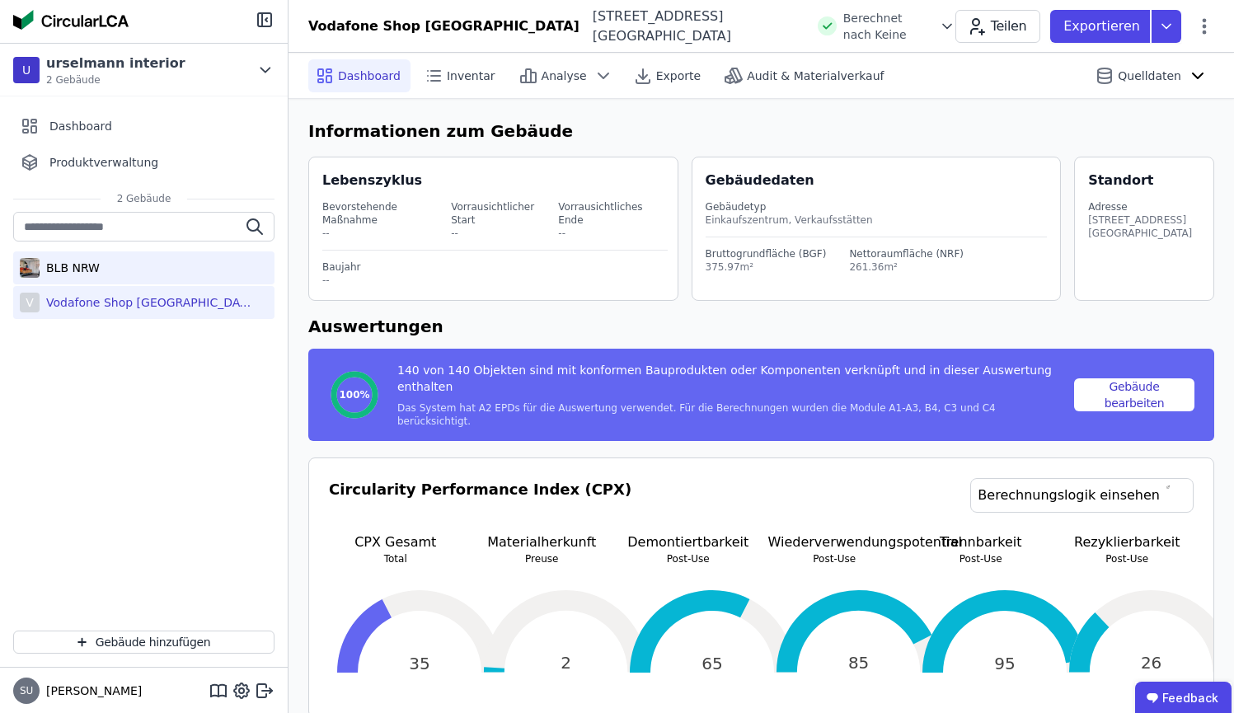
click at [97, 258] on div "BLB NRW" at bounding box center [143, 267] width 261 height 33
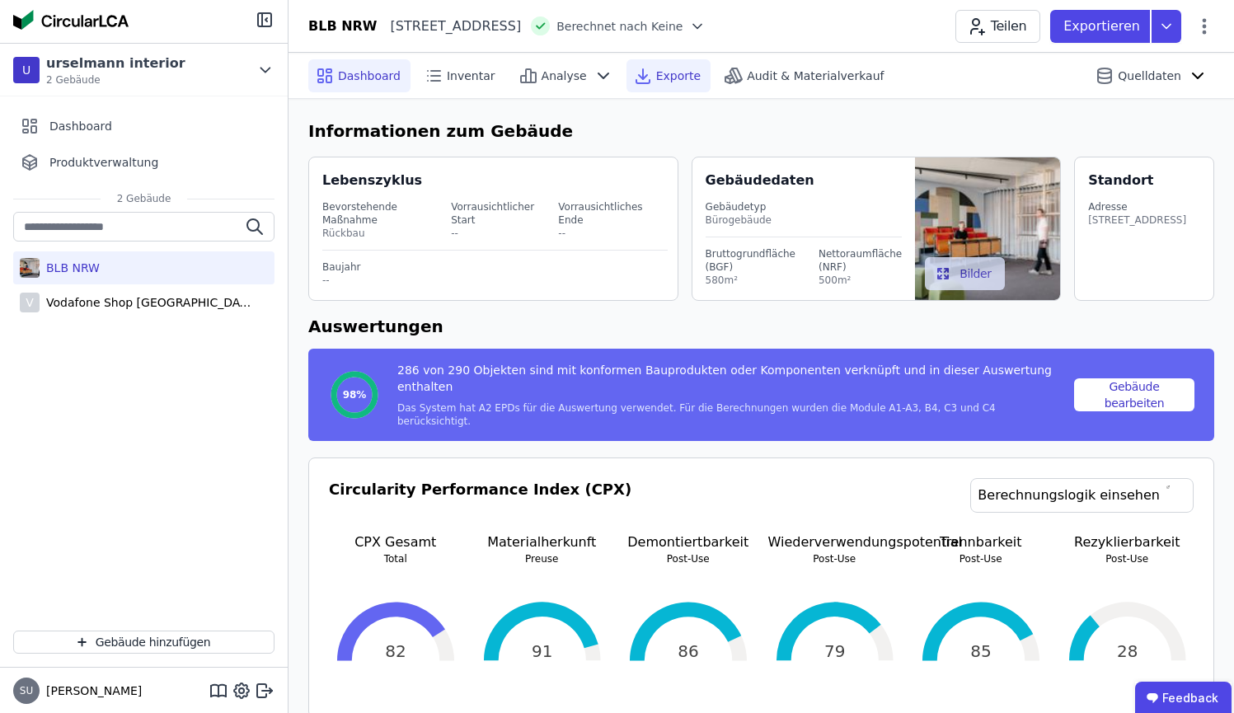
click at [660, 80] on span "Exporte" at bounding box center [678, 76] width 45 height 16
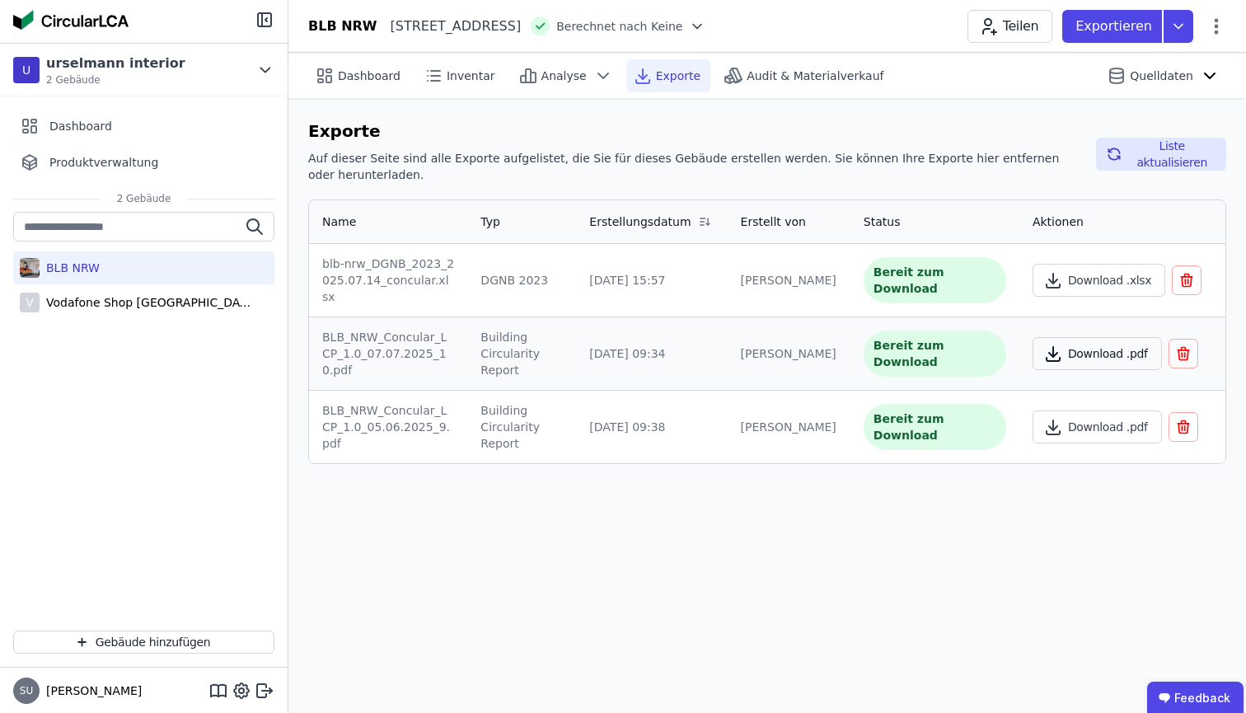
click at [1058, 344] on icon "button" at bounding box center [1053, 354] width 20 height 20
click at [155, 304] on div "Vodafone Shop [GEOGRAPHIC_DATA]" at bounding box center [147, 302] width 214 height 16
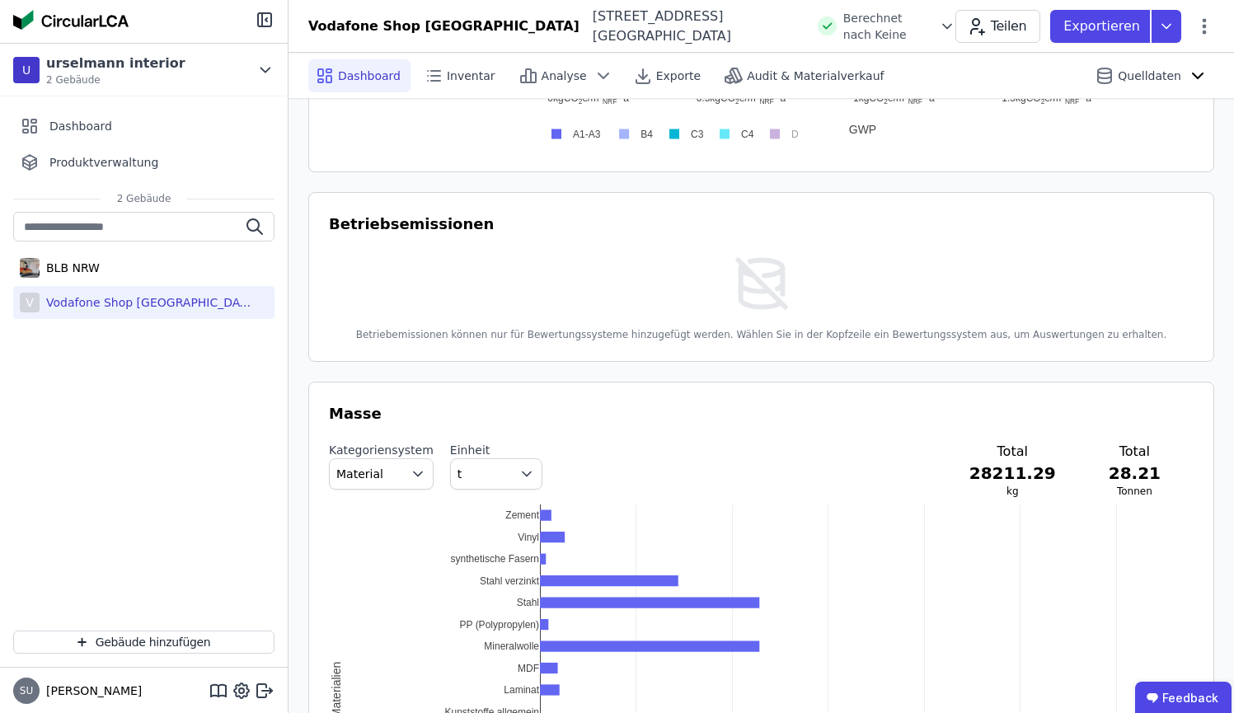
scroll to position [1350, 0]
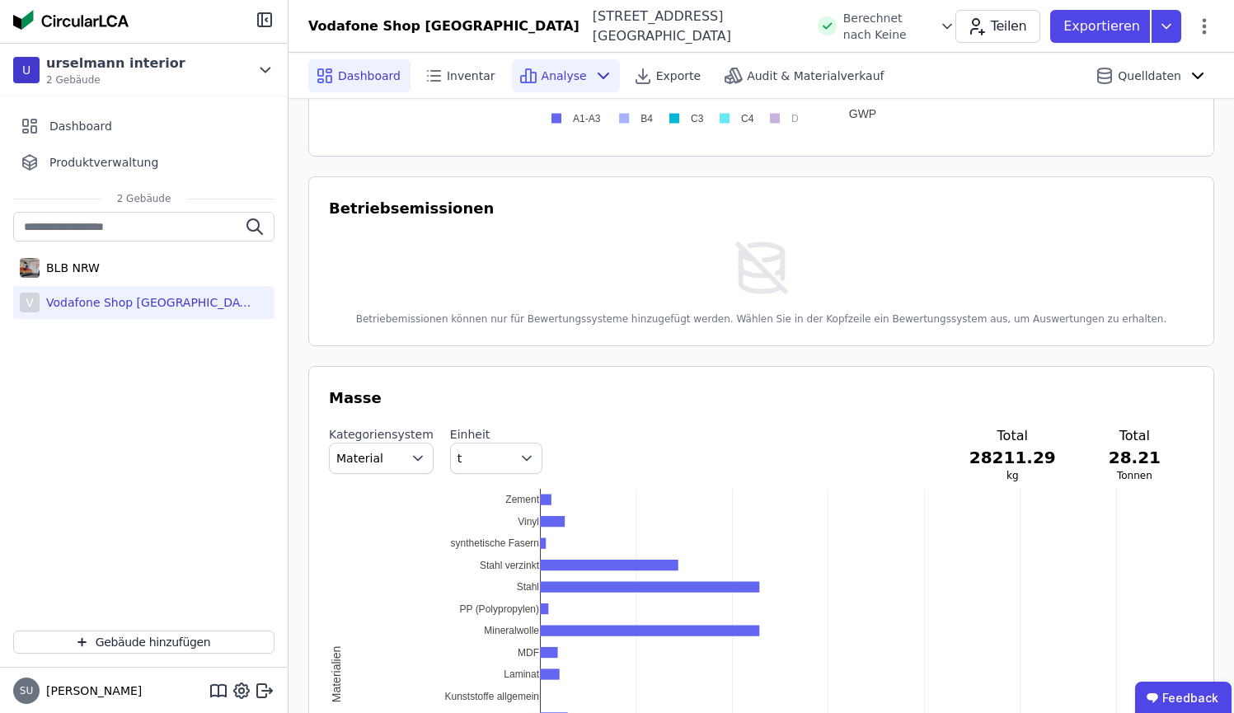
click at [551, 82] on span "Analyse" at bounding box center [563, 76] width 45 height 16
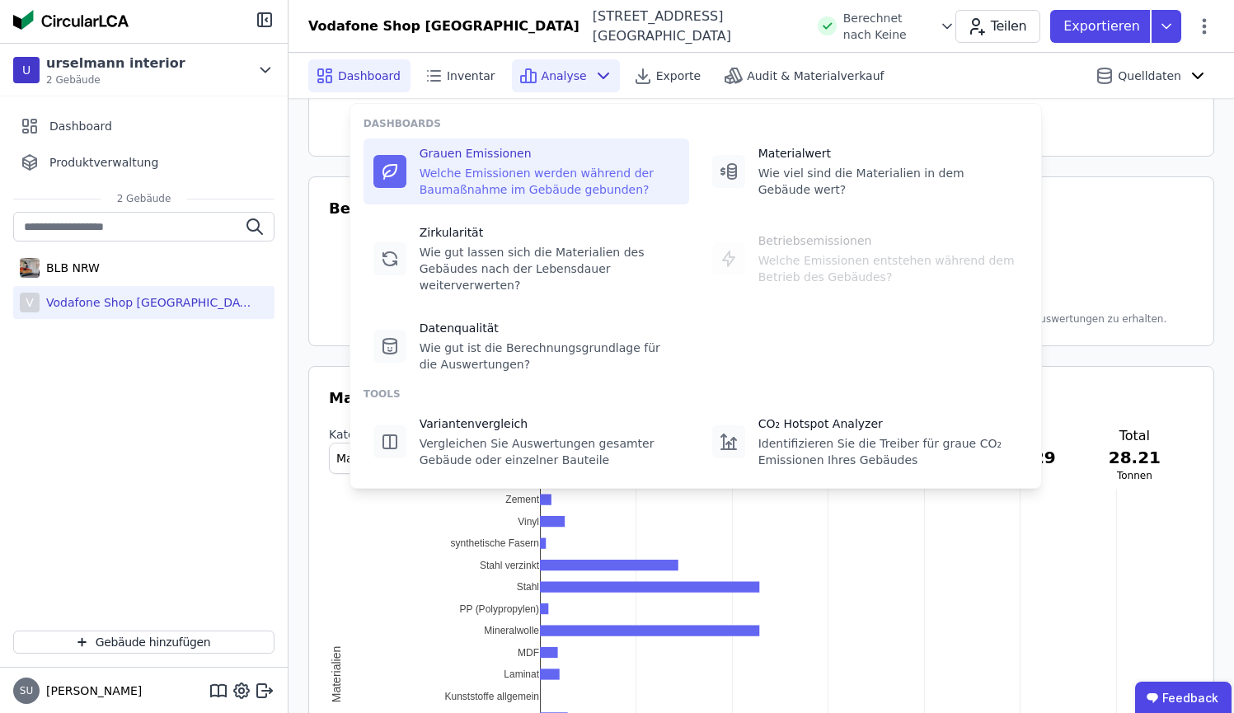
click at [543, 175] on div "Welche Emissionen werden während der Baumaßnahme im Gebäude gebunden?" at bounding box center [549, 181] width 260 height 33
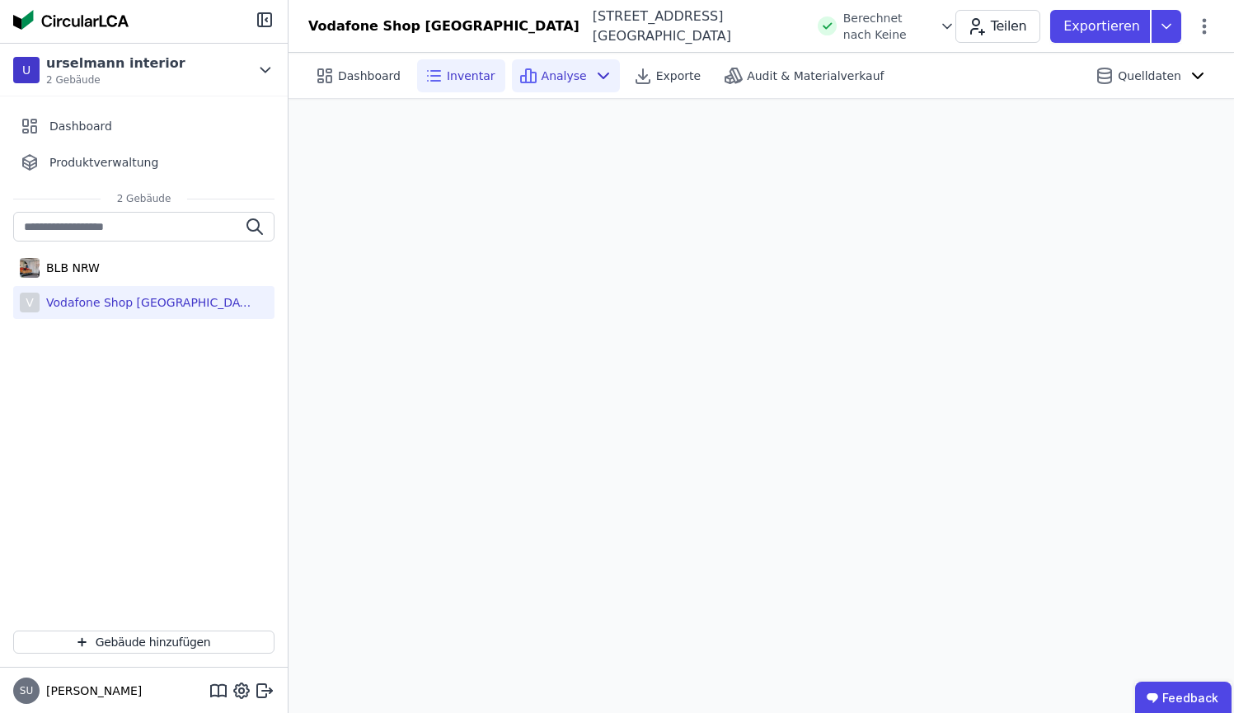
click at [475, 75] on span "Inventar" at bounding box center [471, 76] width 49 height 16
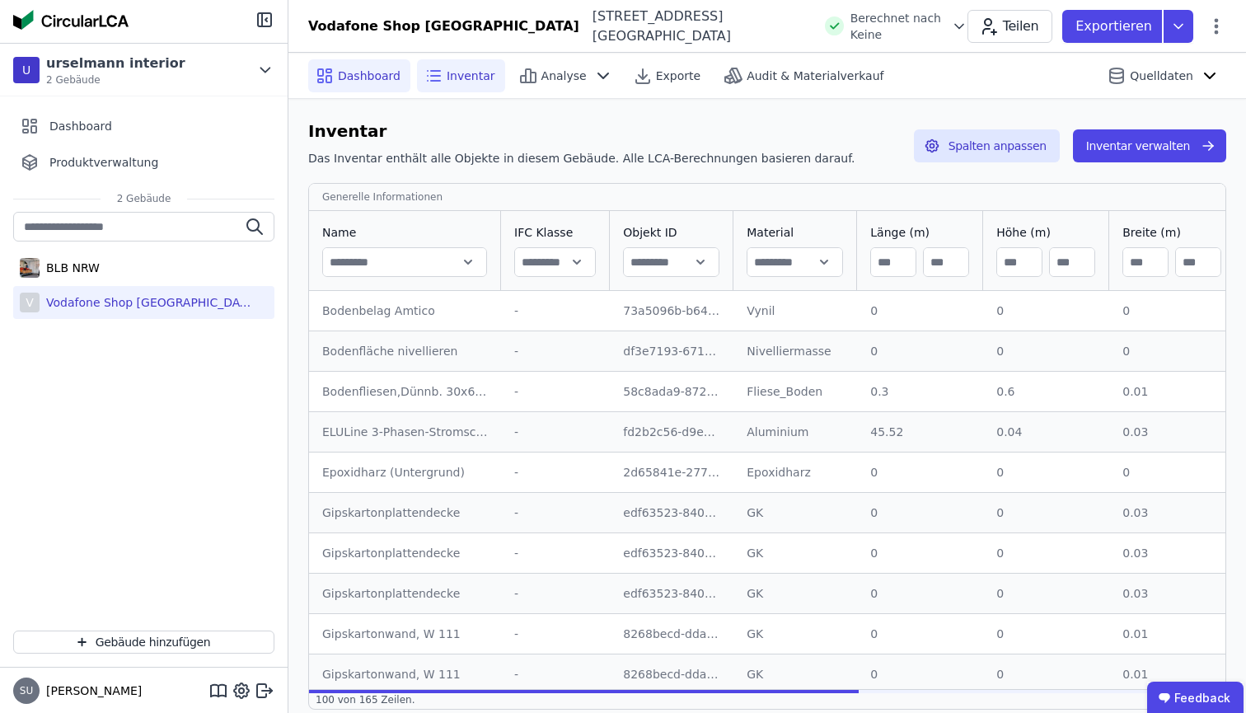
click at [373, 70] on span "Dashboard" at bounding box center [369, 76] width 63 height 16
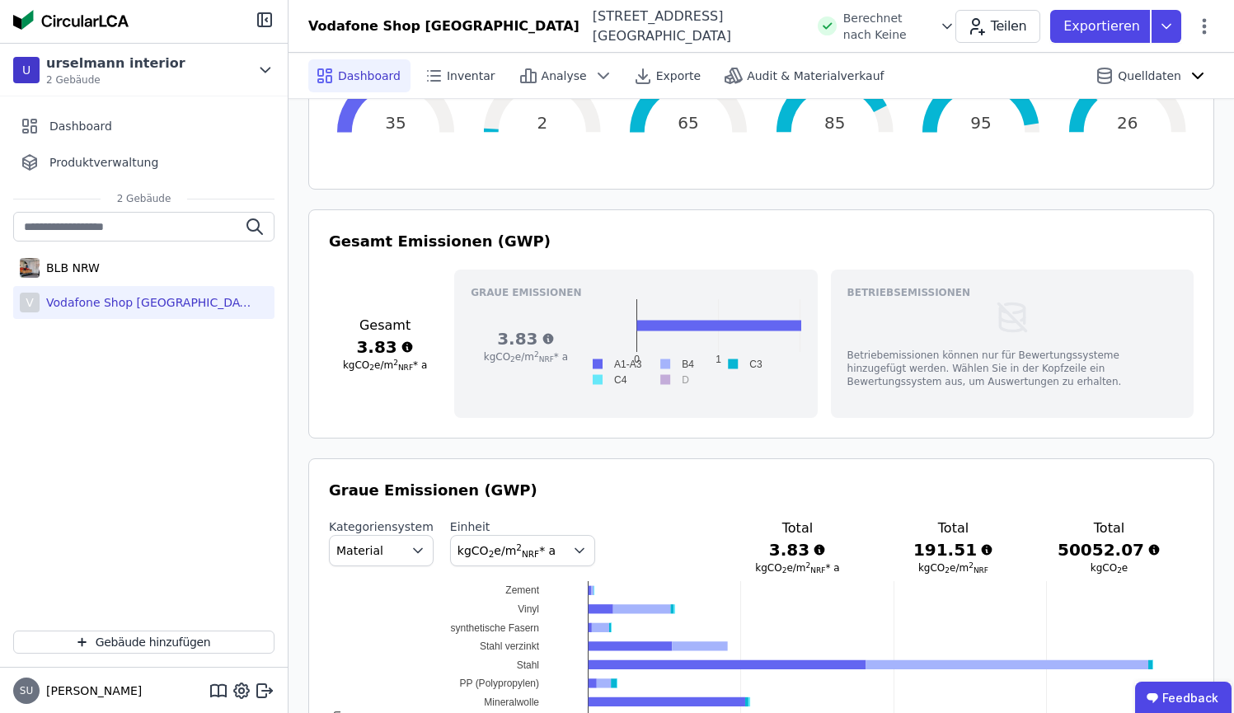
scroll to position [855, 0]
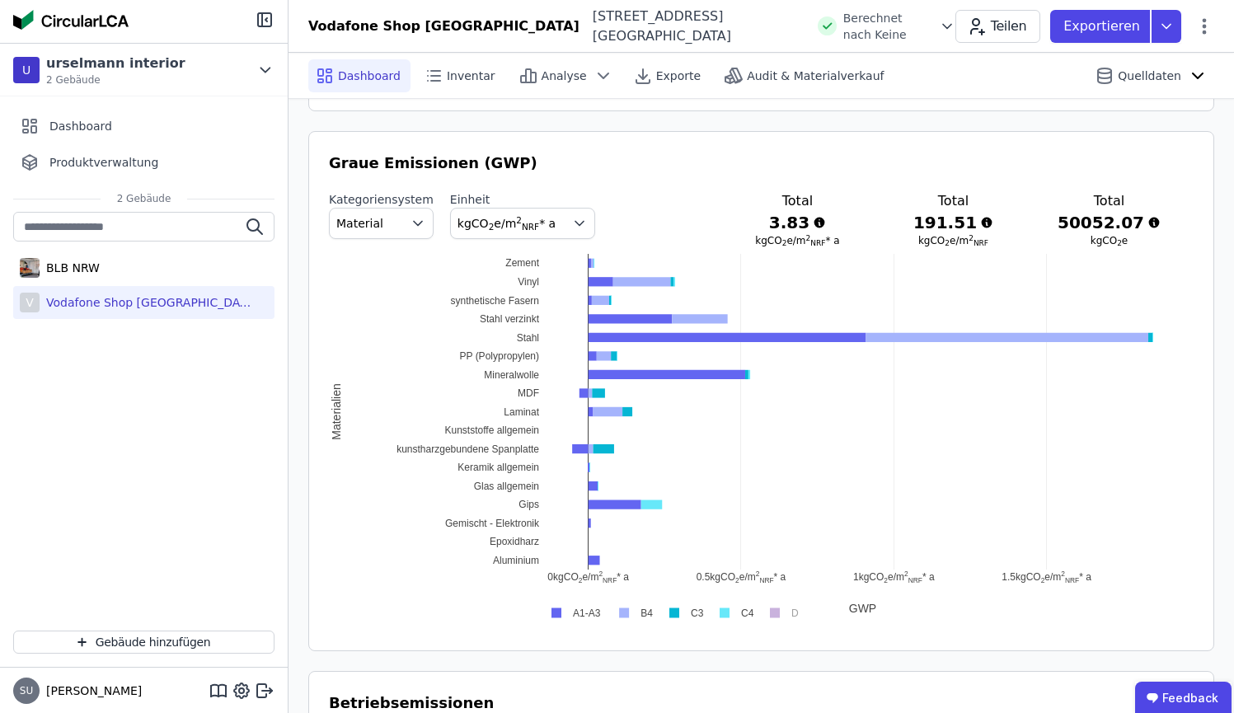
click at [552, 605] on rect at bounding box center [573, 613] width 66 height 16
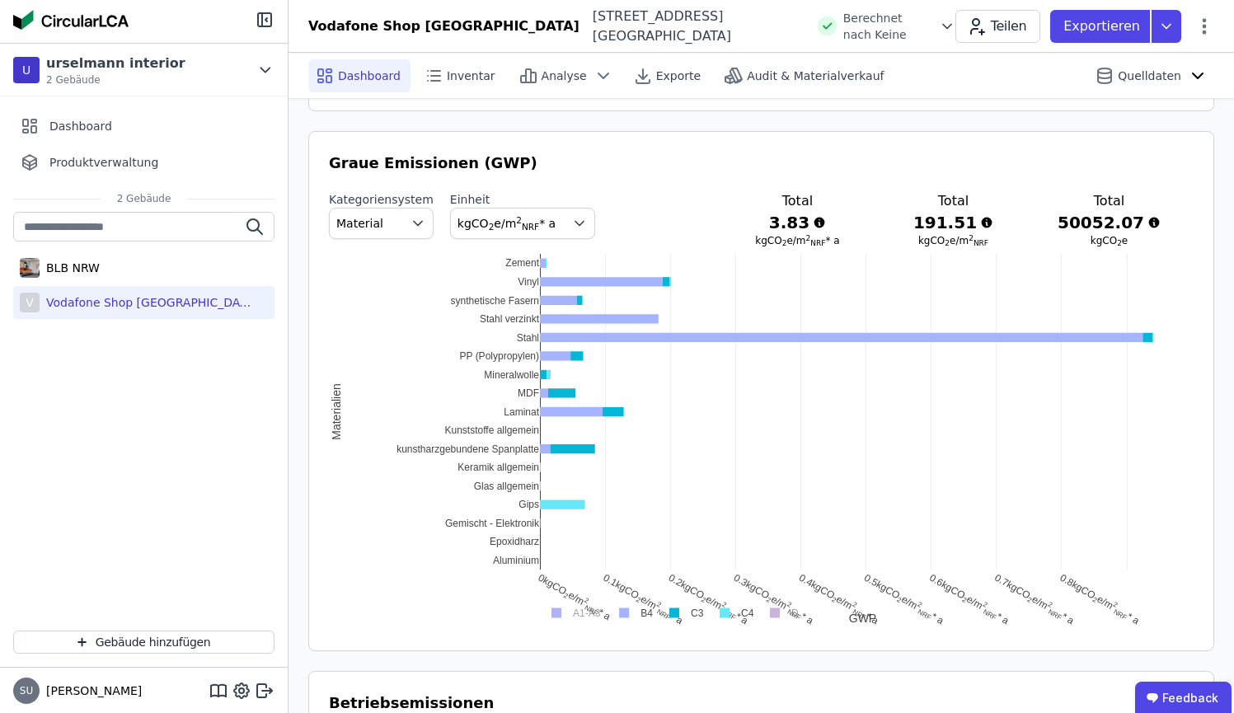
click at [677, 605] on rect at bounding box center [682, 613] width 49 height 16
click at [731, 605] on rect at bounding box center [732, 613] width 49 height 16
click at [777, 605] on rect at bounding box center [779, 613] width 43 height 16
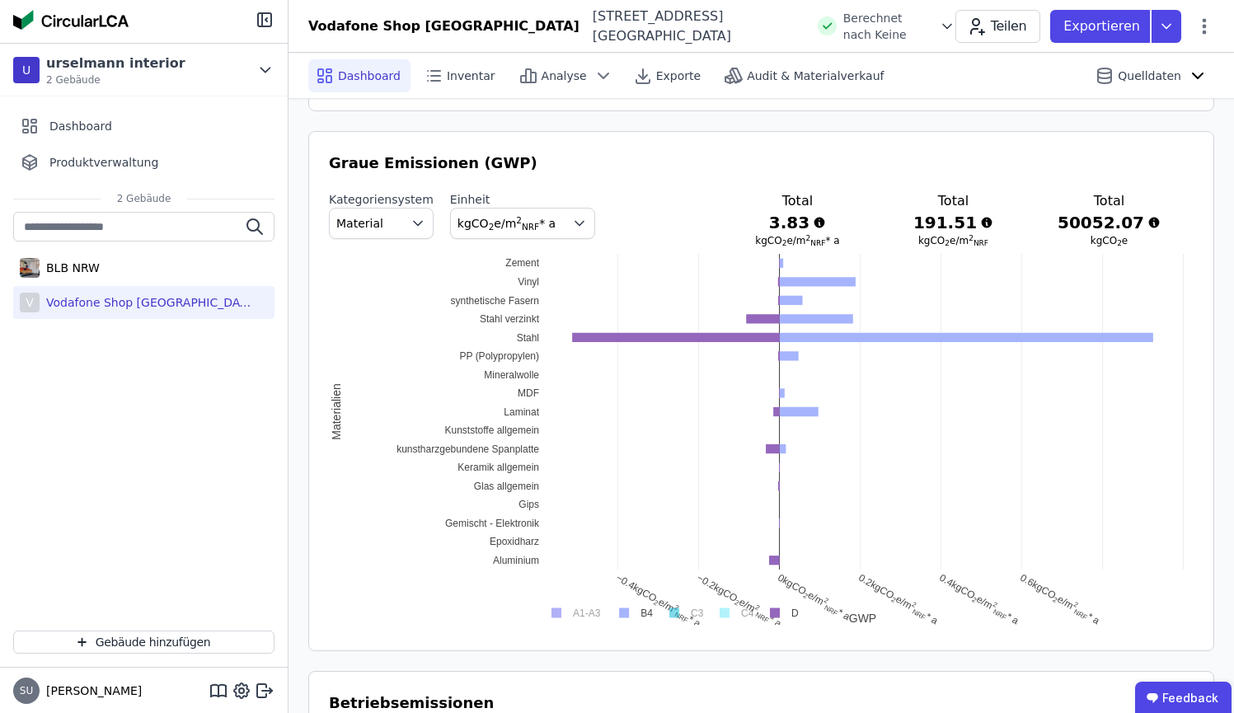
click at [775, 605] on rect at bounding box center [779, 613] width 43 height 16
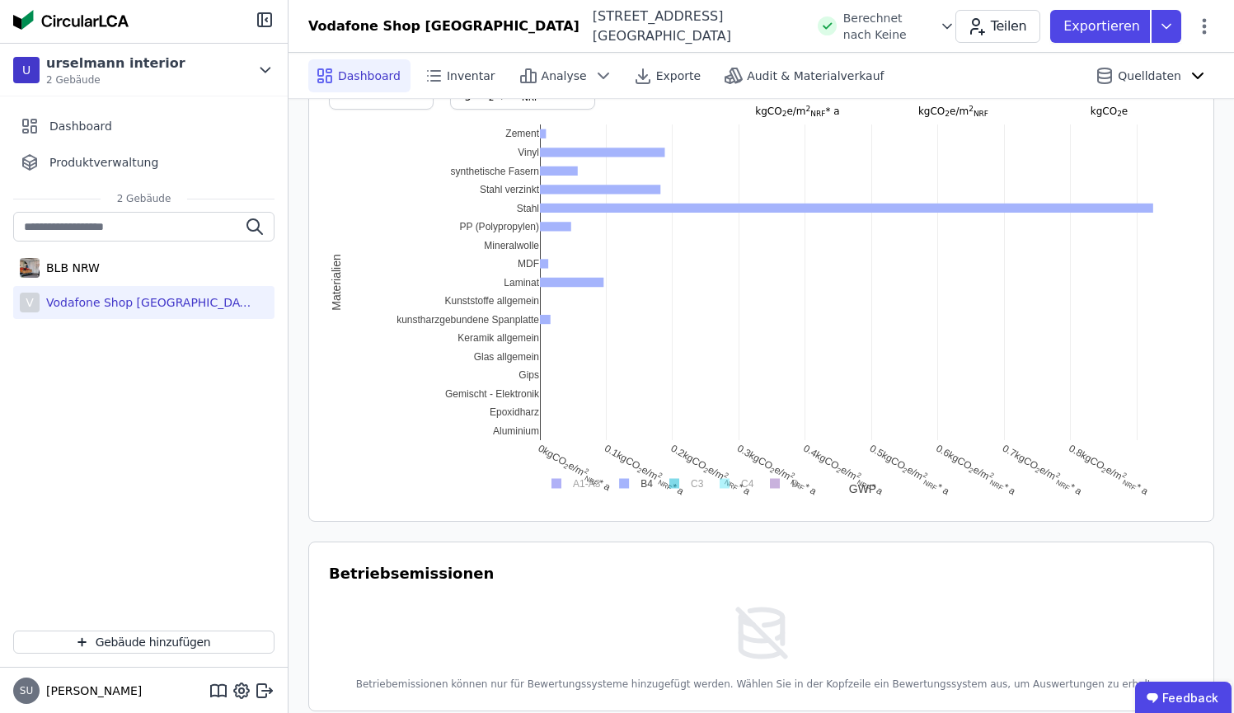
scroll to position [1131, 0]
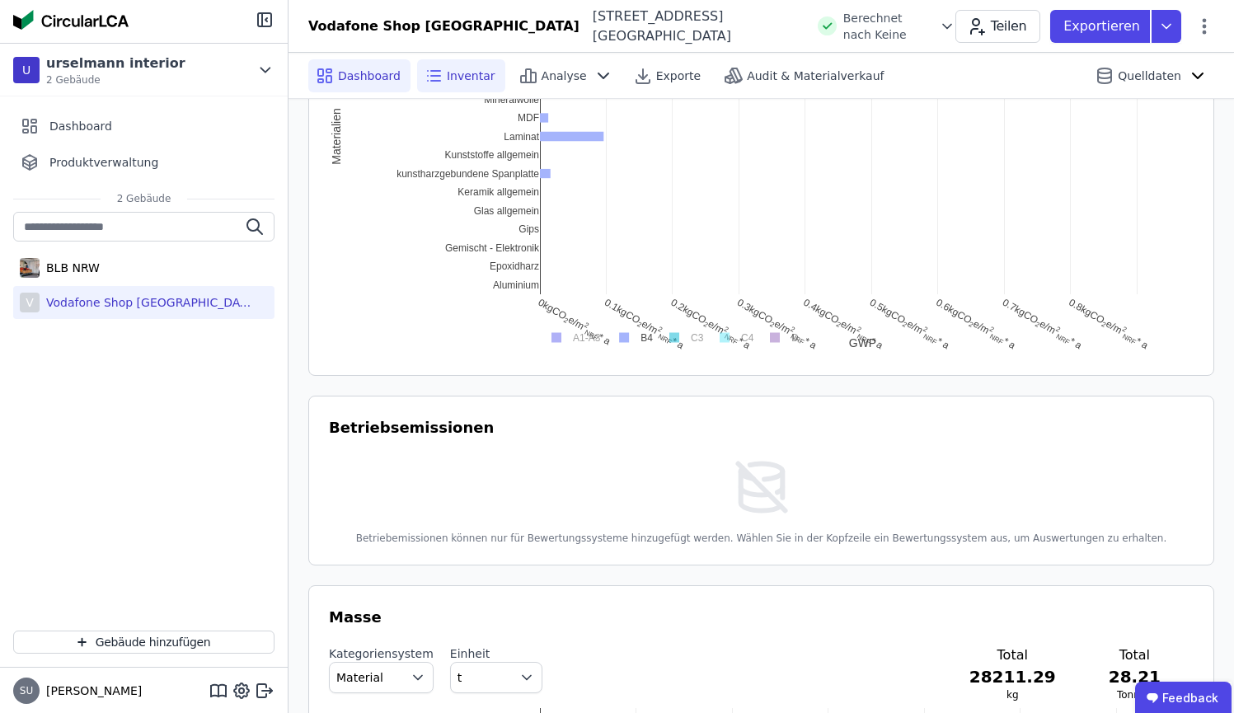
click at [454, 74] on span "Inventar" at bounding box center [471, 76] width 49 height 16
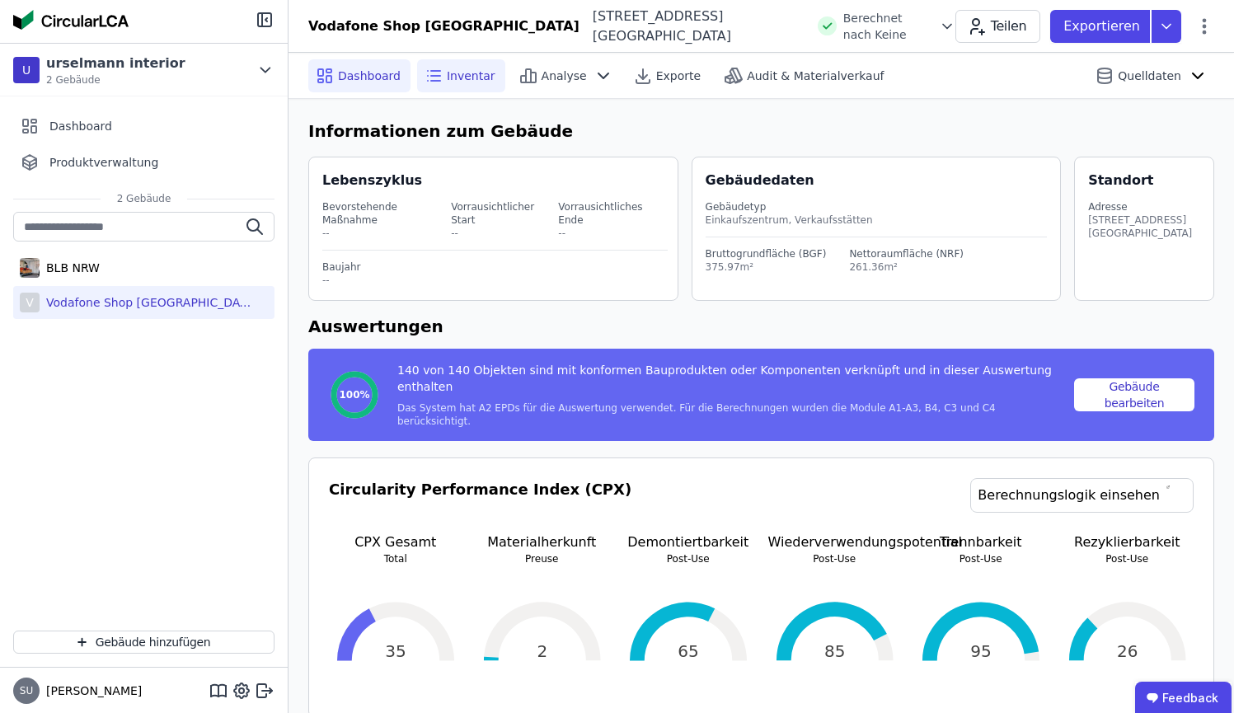
click at [469, 82] on span "Inventar" at bounding box center [471, 76] width 49 height 16
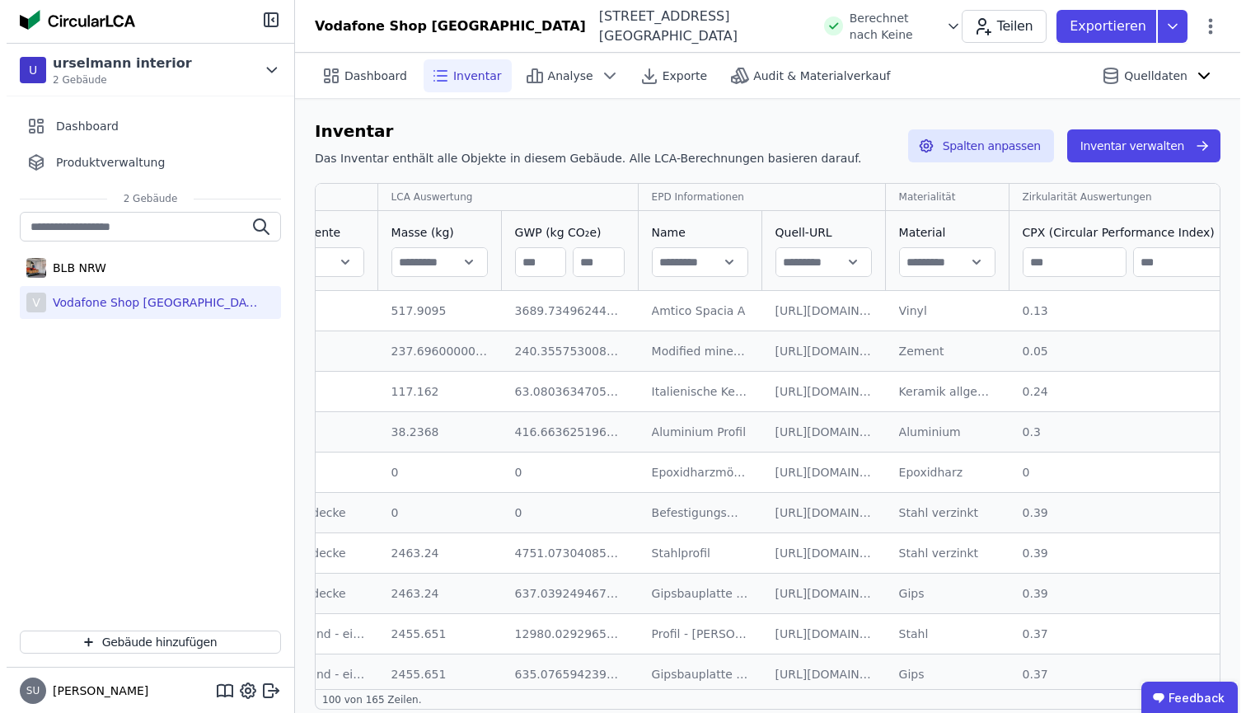
scroll to position [0, 1125]
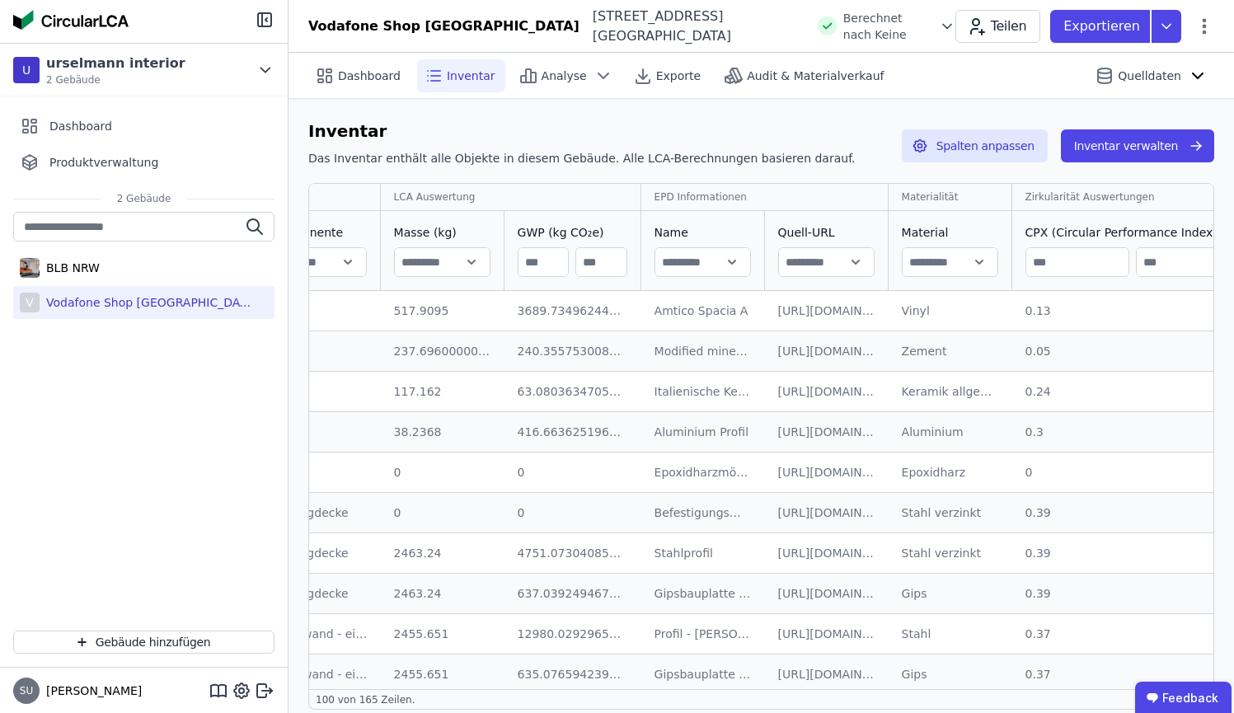
click at [924, 266] on input "text" at bounding box center [949, 262] width 95 height 30
type input "*****"
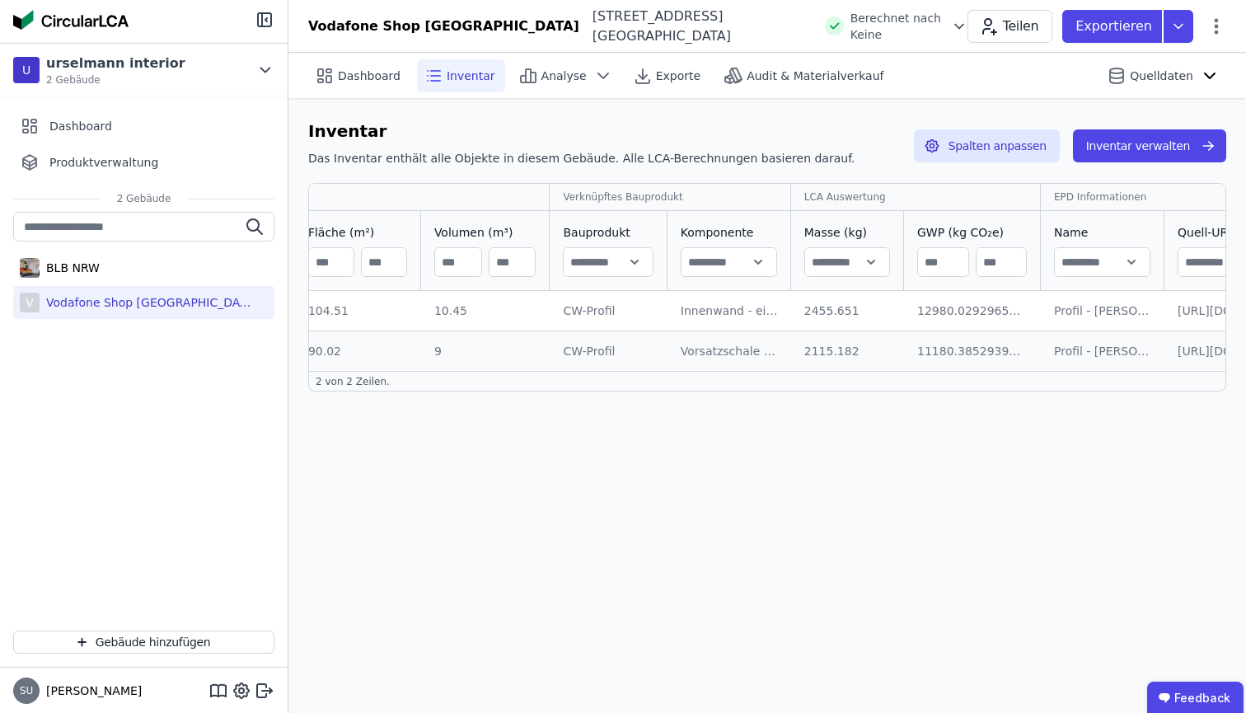
scroll to position [0, 684]
click at [1171, 143] on button "Inventar verwalten" at bounding box center [1149, 145] width 153 height 33
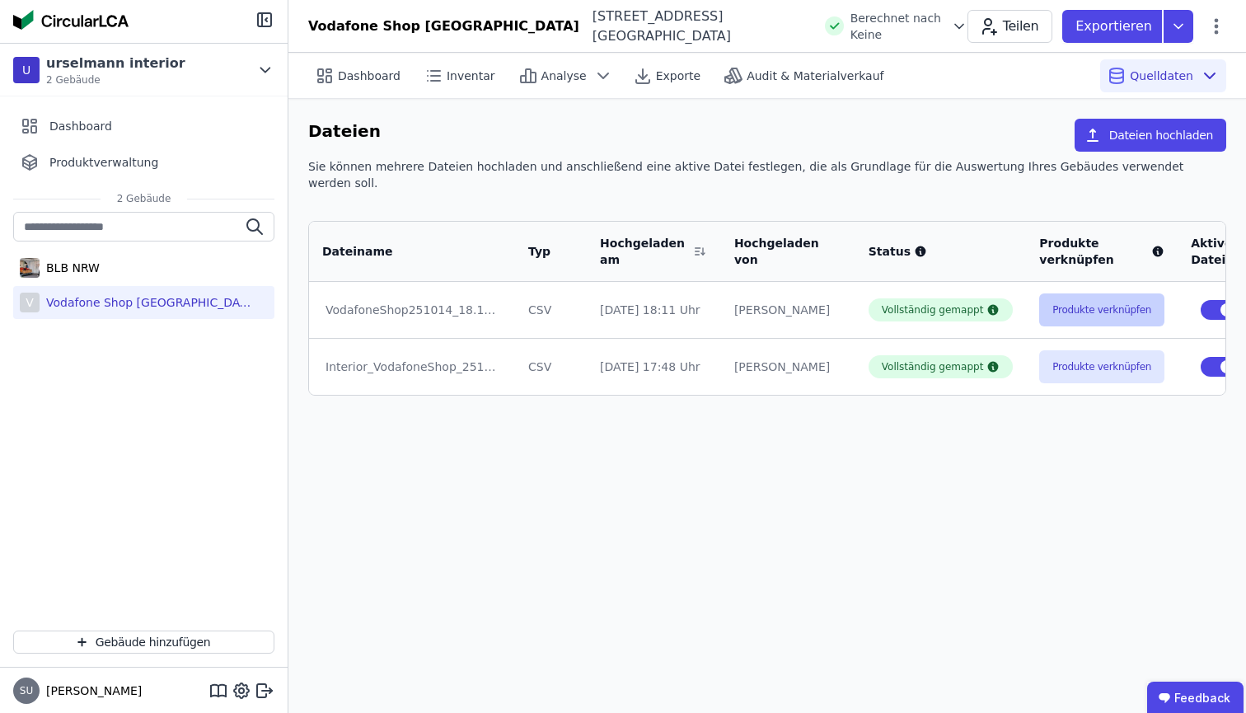
click at [1073, 293] on button "Produkte verknüpfen" at bounding box center [1101, 309] width 125 height 33
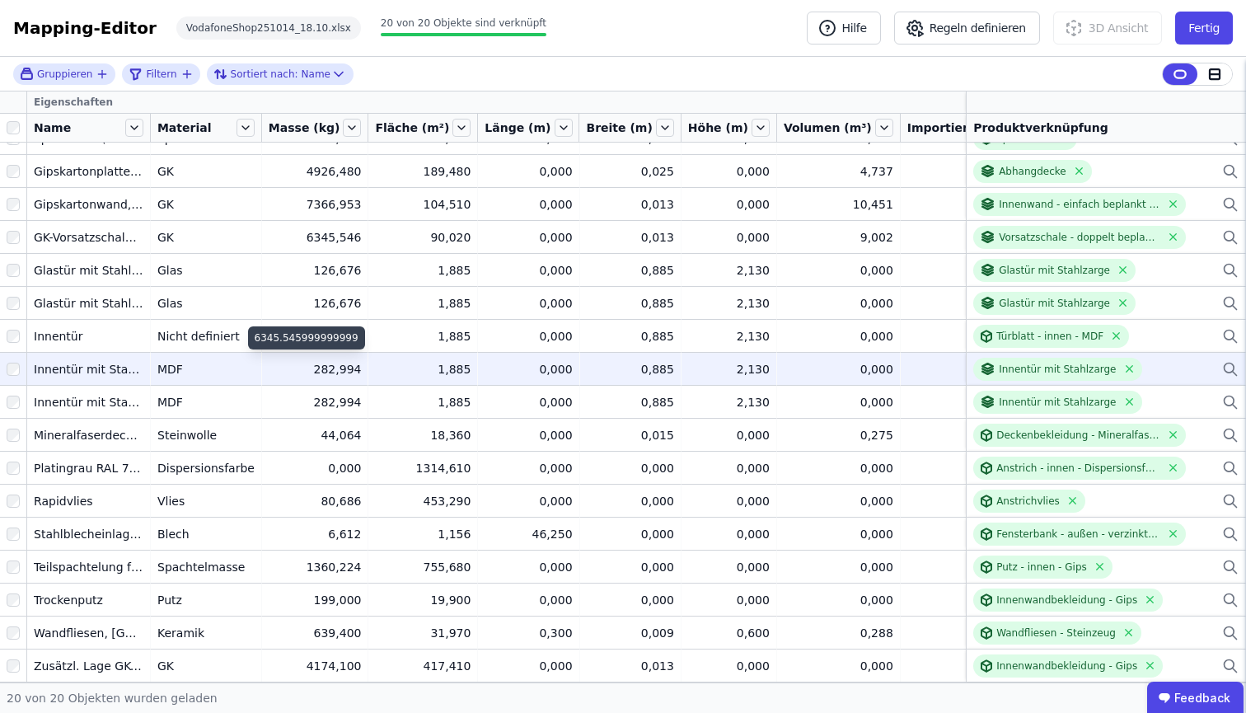
scroll to position [133, 0]
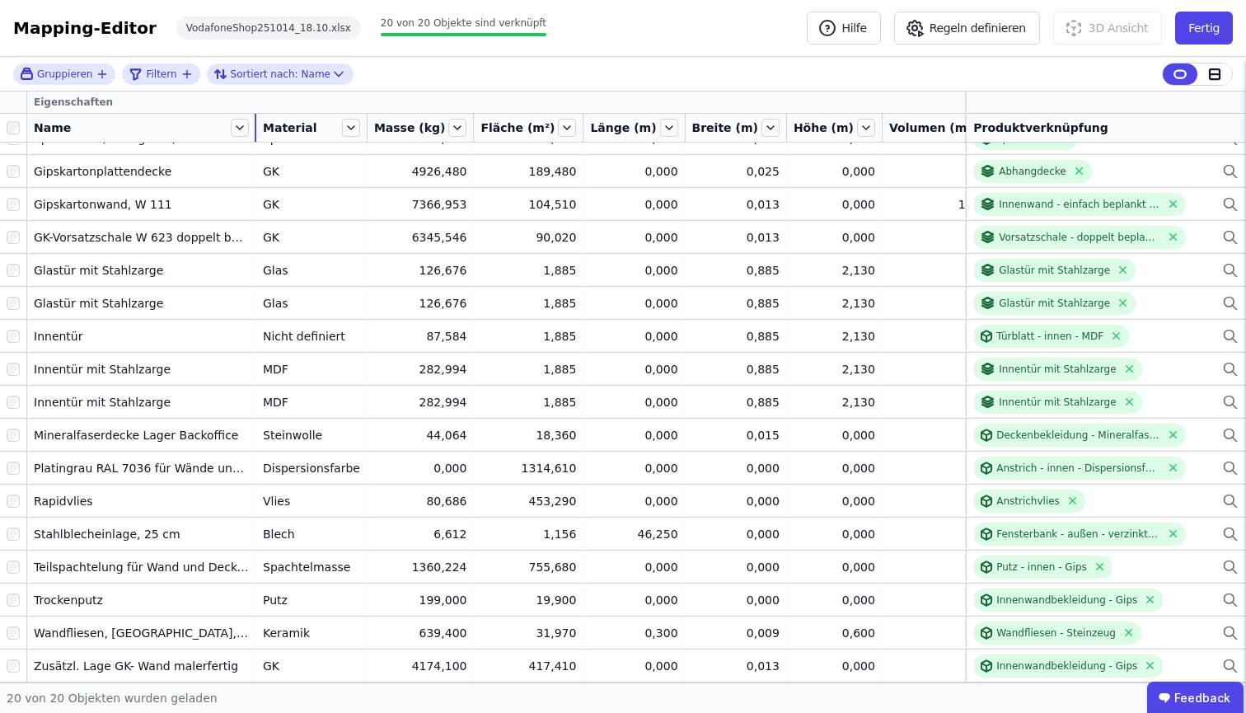
drag, startPoint x: 150, startPoint y: 134, endPoint x: 255, endPoint y: 129, distance: 105.6
click at [255, 129] on div at bounding box center [256, 128] width 2 height 28
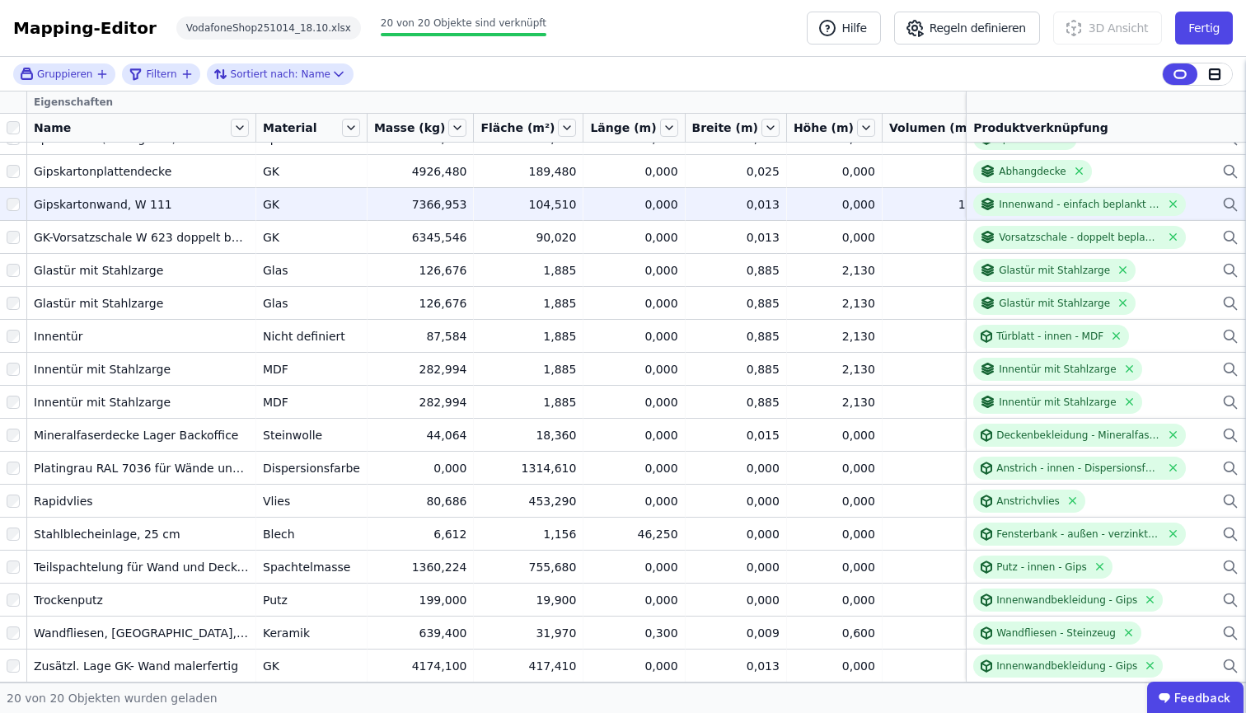
click at [176, 196] on div "Gipskartonwand, W 111" at bounding box center [141, 204] width 215 height 16
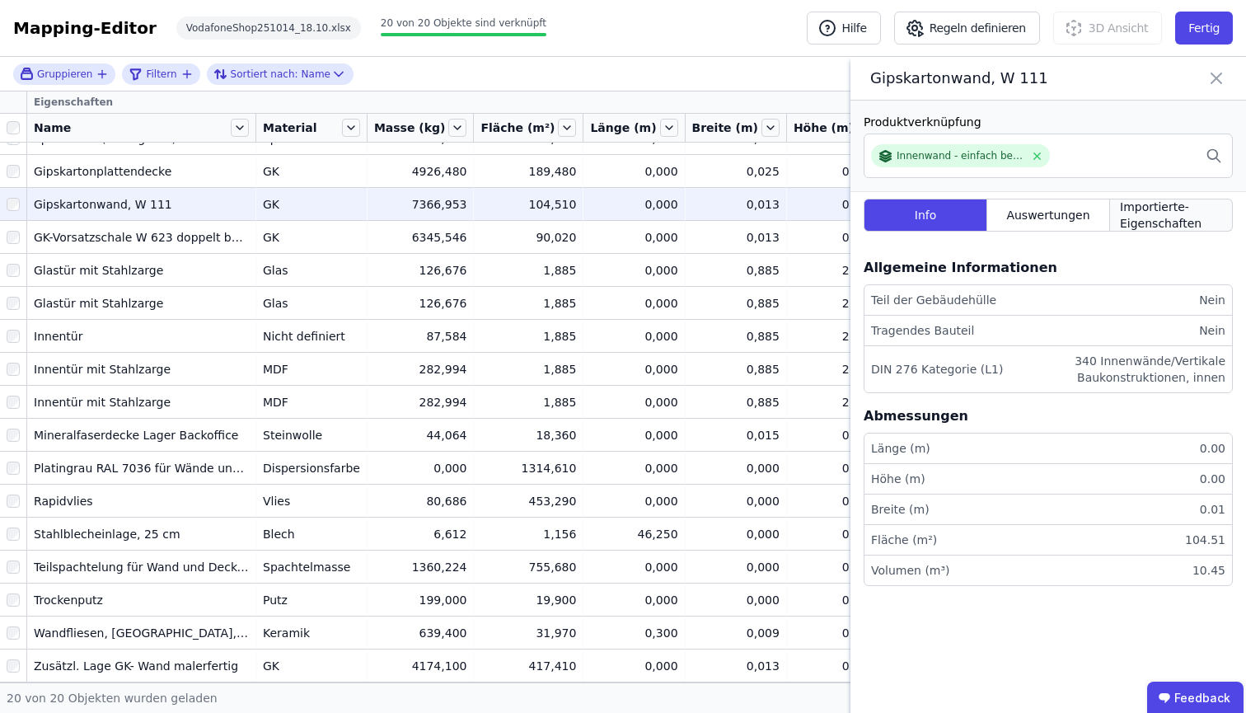
click at [1181, 218] on span "Importierte-Eigenschaften" at bounding box center [1171, 215] width 102 height 33
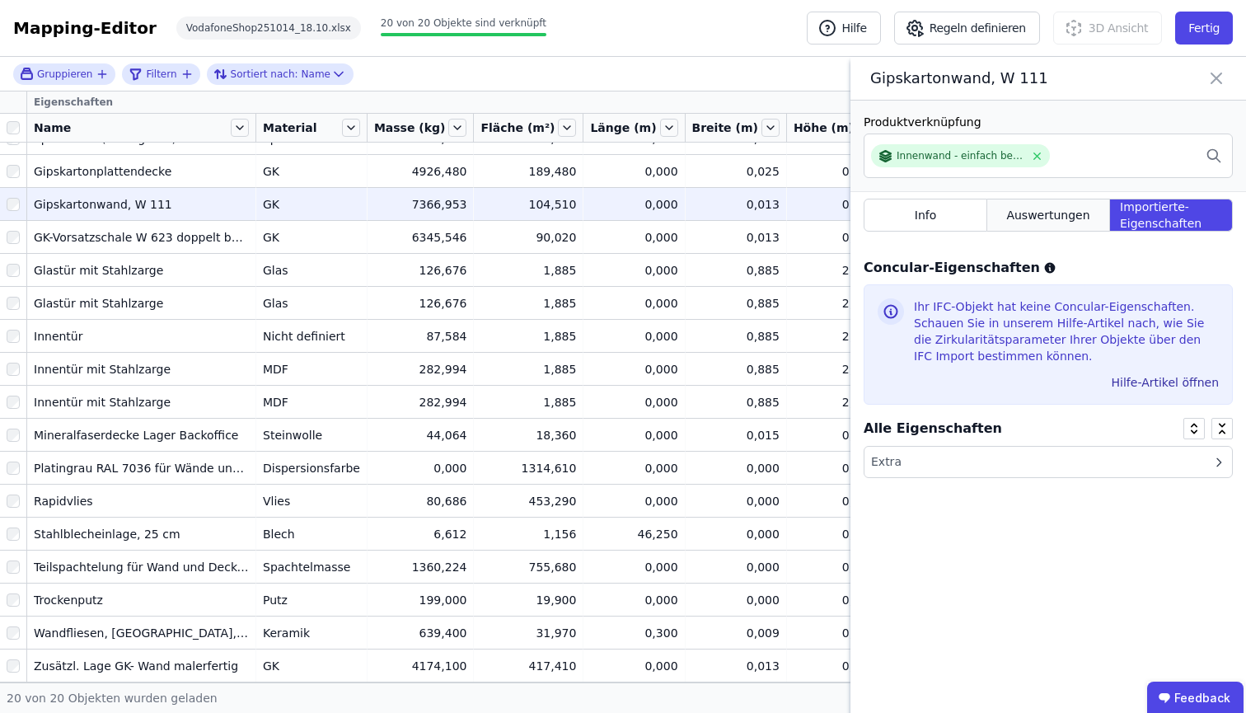
click at [1030, 222] on span "Auswertungen" at bounding box center [1047, 215] width 83 height 16
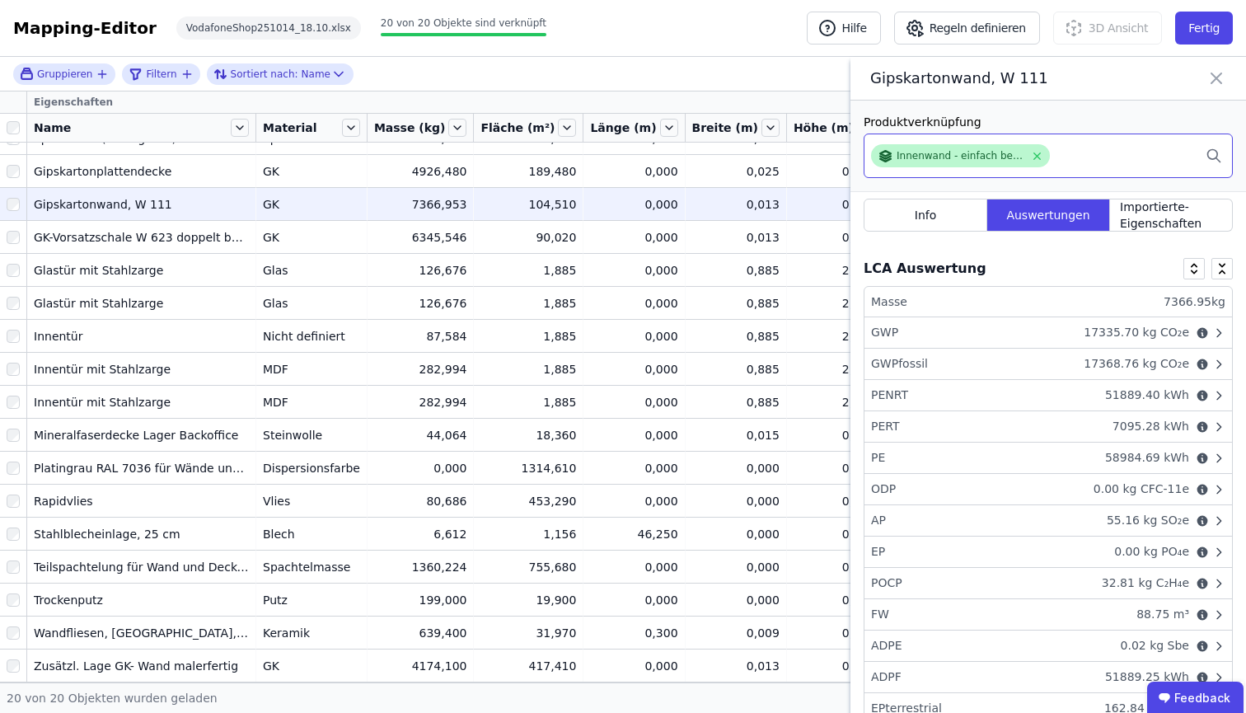
click at [946, 162] on div "Innenwand - einfach beplankt - W.111" at bounding box center [951, 156] width 147 height 16
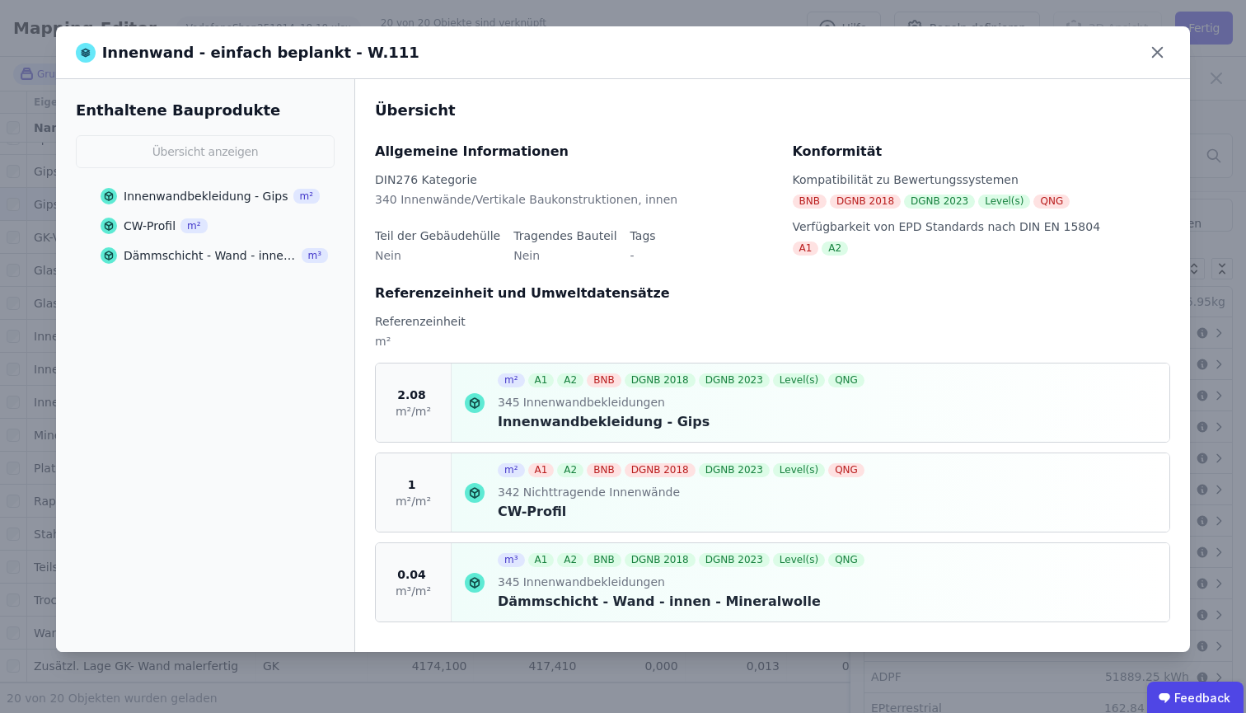
click at [613, 494] on span "Nichttragende Innenwände" at bounding box center [600, 492] width 160 height 16
click at [466, 494] on icon at bounding box center [475, 493] width 20 height 20
click at [163, 223] on div "CW-Profil" at bounding box center [150, 226] width 52 height 16
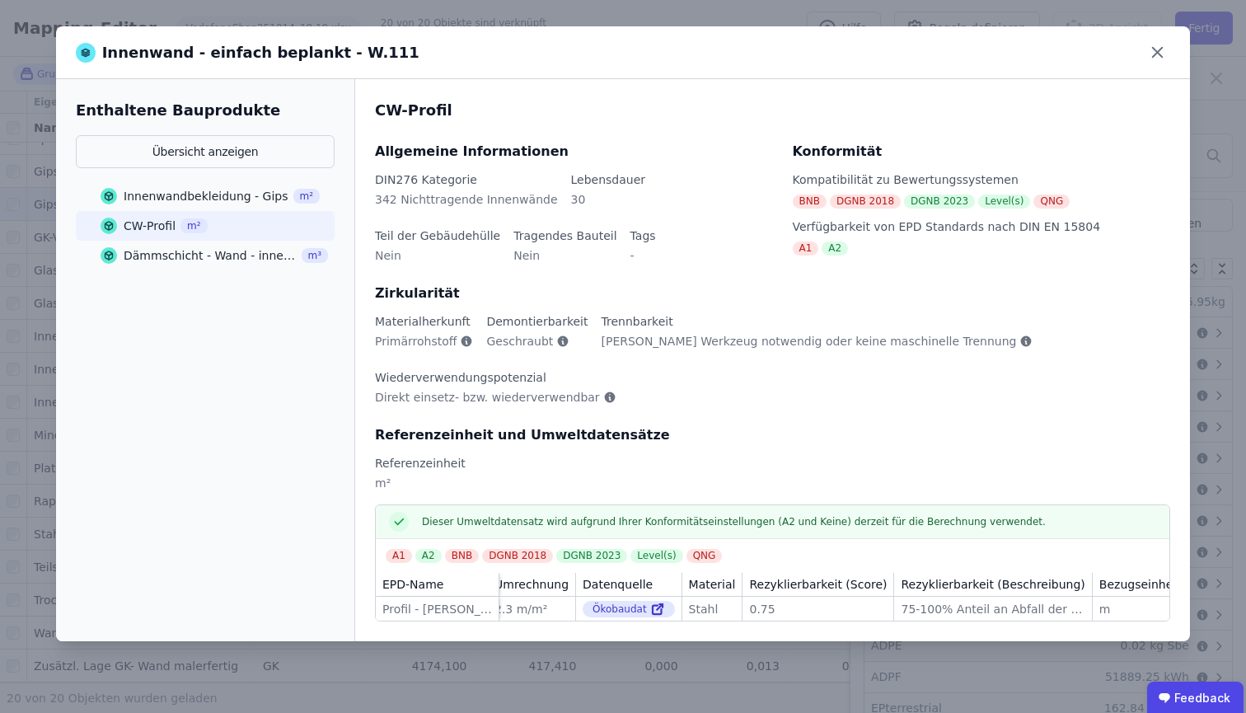
scroll to position [0, 0]
click at [666, 599] on icon at bounding box center [669, 609] width 15 height 20
click at [1161, 54] on icon at bounding box center [1158, 53] width 26 height 26
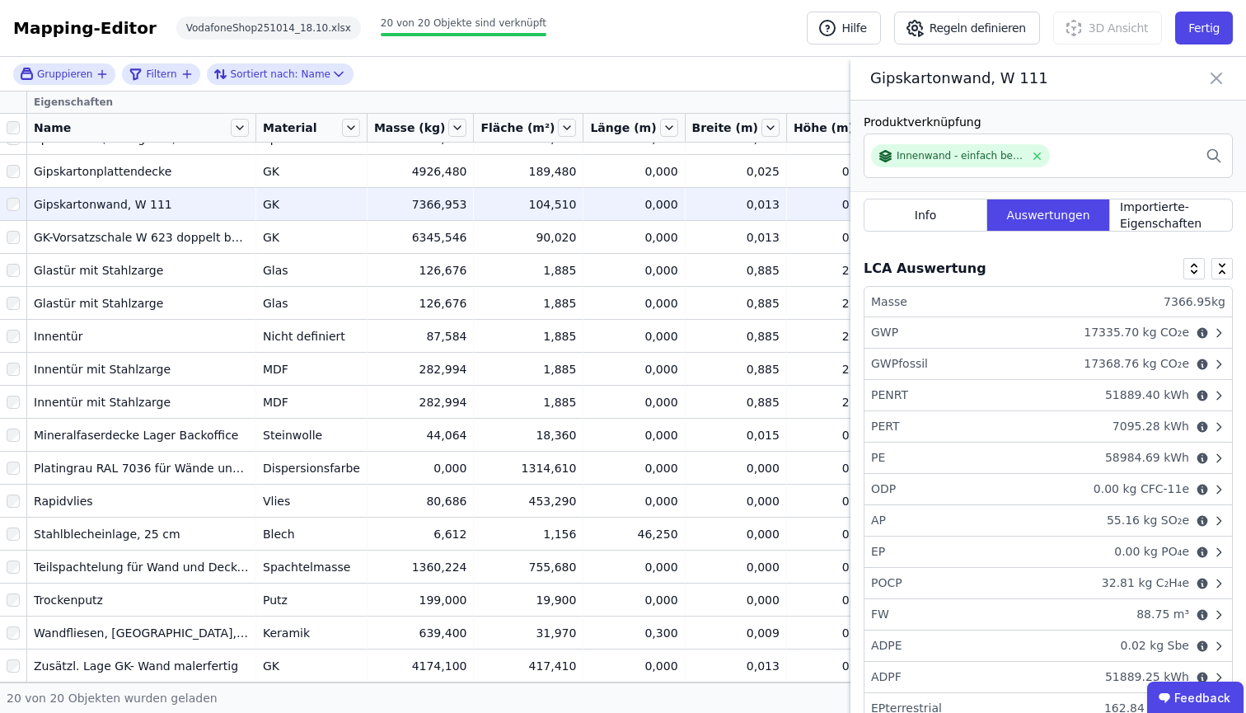
click at [1221, 78] on icon at bounding box center [1217, 78] width 20 height 23
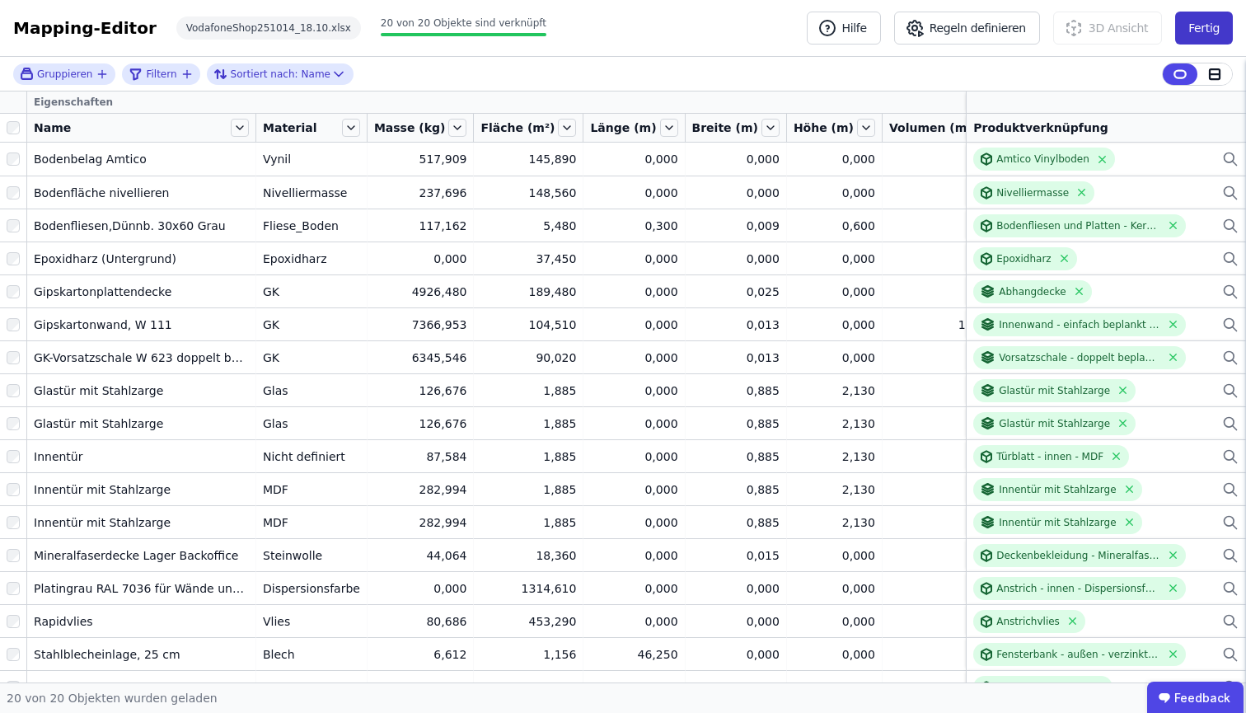
click at [1194, 30] on button "Fertig" at bounding box center [1204, 28] width 58 height 33
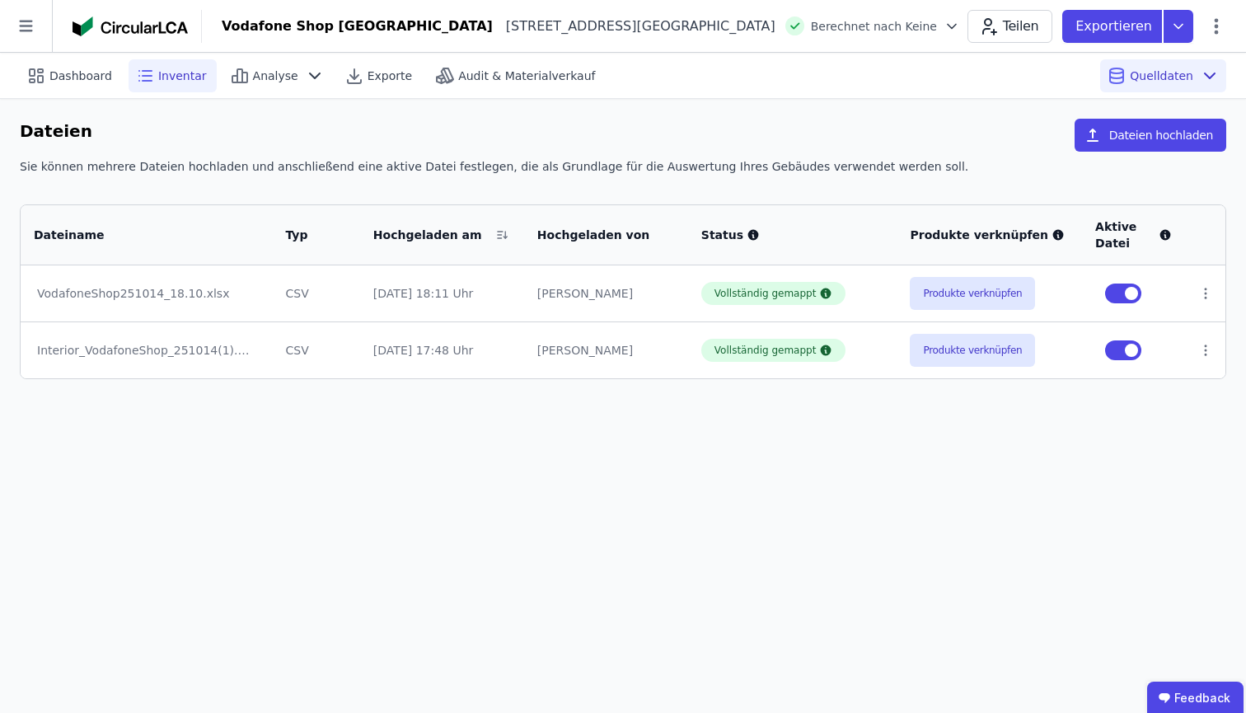
click at [189, 77] on span "Inventar" at bounding box center [182, 76] width 49 height 16
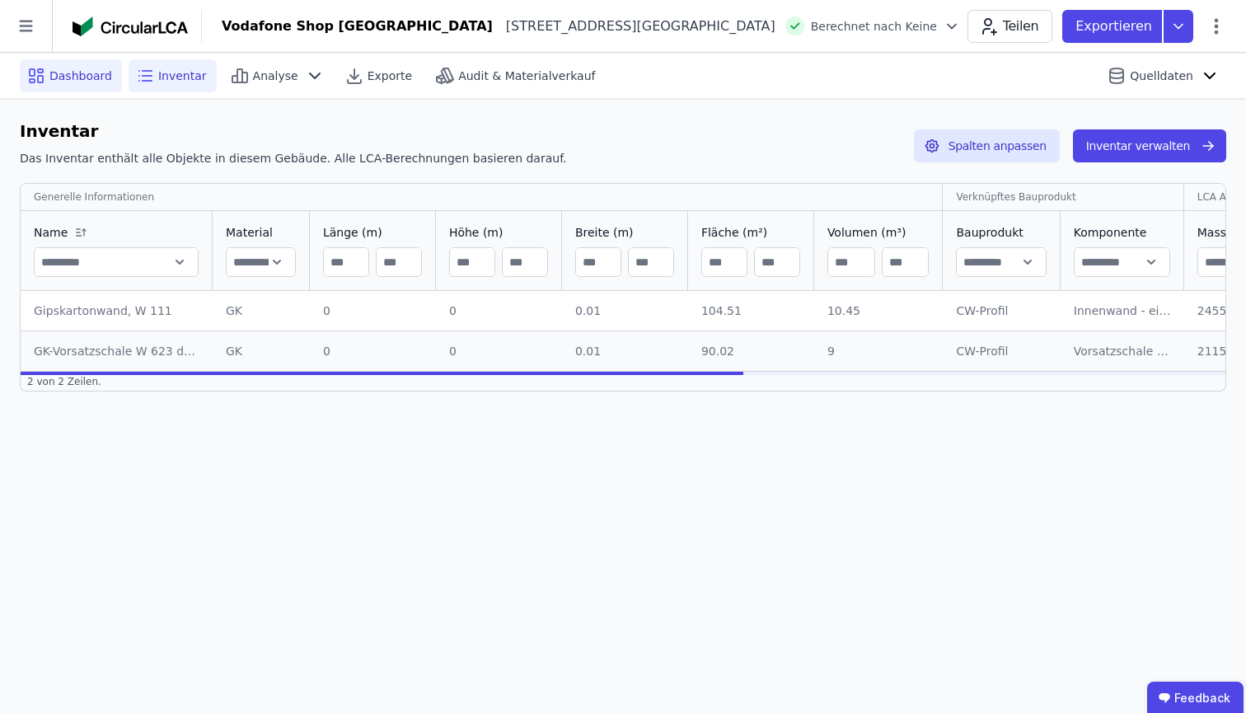
click at [91, 77] on span "Dashboard" at bounding box center [80, 76] width 63 height 16
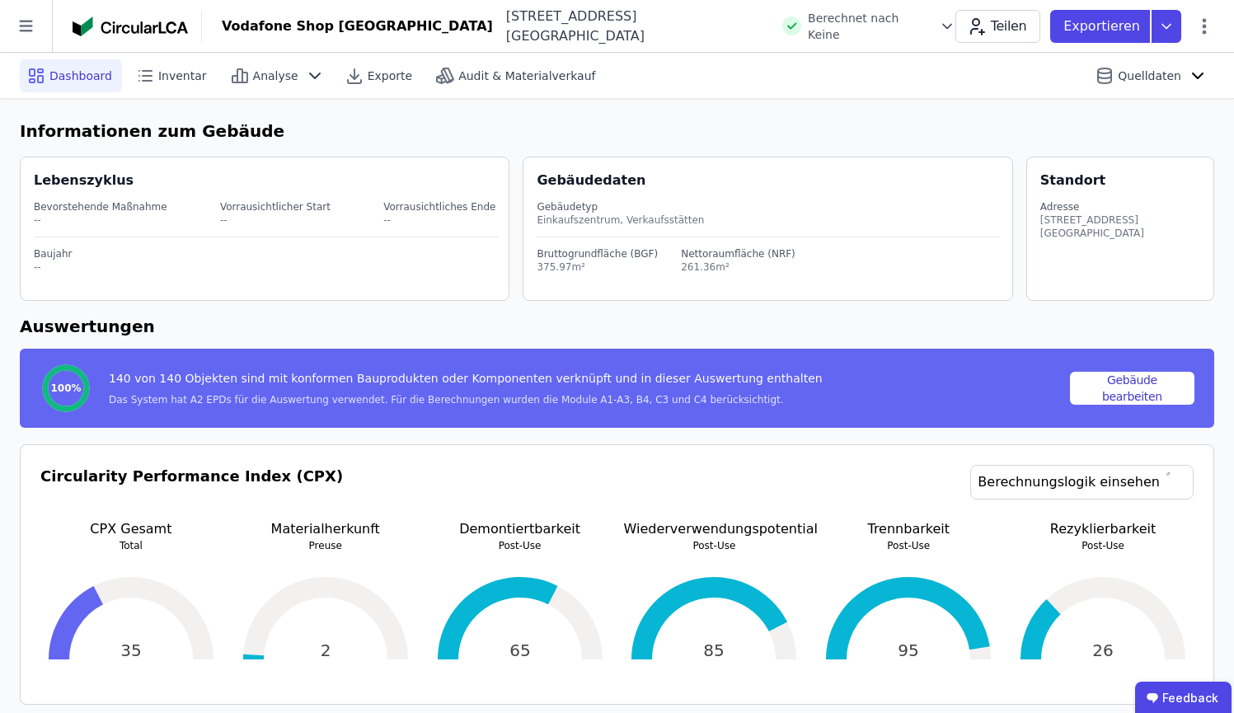
click at [91, 77] on span "Dashboard" at bounding box center [80, 76] width 63 height 16
click at [196, 68] on span "Inventar" at bounding box center [182, 76] width 49 height 16
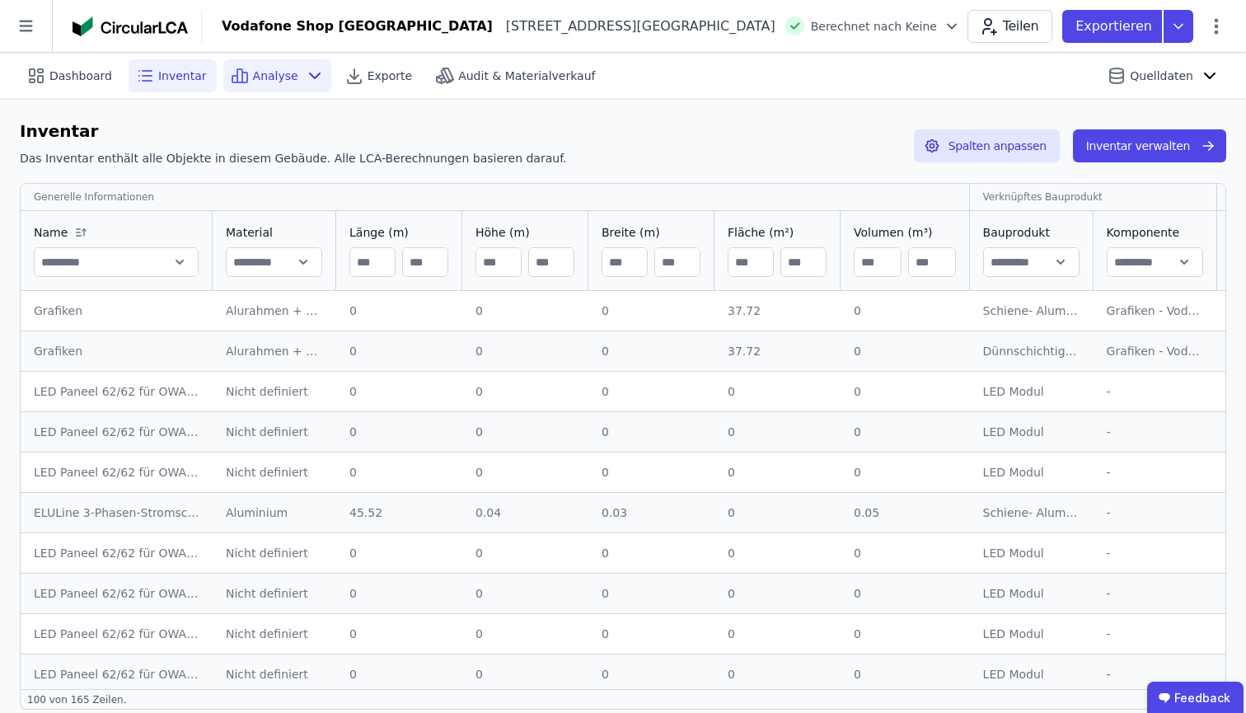
click at [278, 68] on span "Analyse" at bounding box center [275, 76] width 45 height 16
click at [280, 92] on div "Dashboard Inventar Analyse Exporte Audit & Materialverkauf Quelldaten" at bounding box center [623, 75] width 1207 height 45
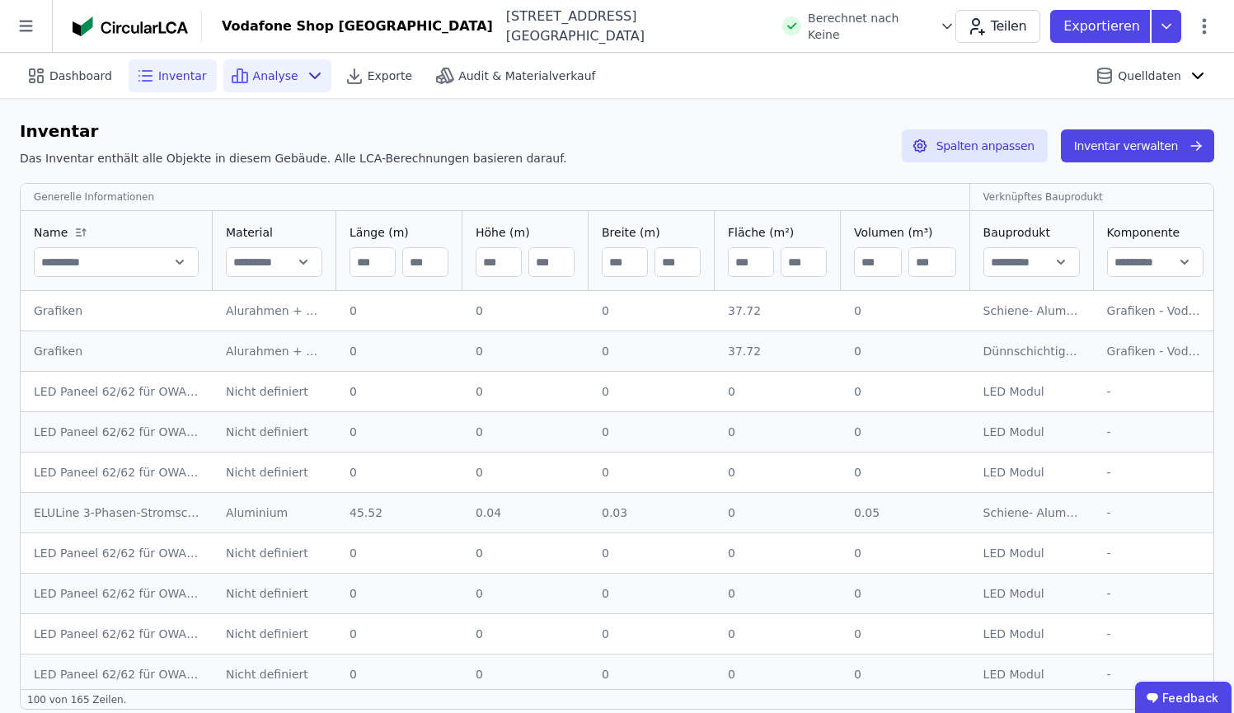
click at [291, 73] on div "Analyse" at bounding box center [277, 75] width 108 height 33
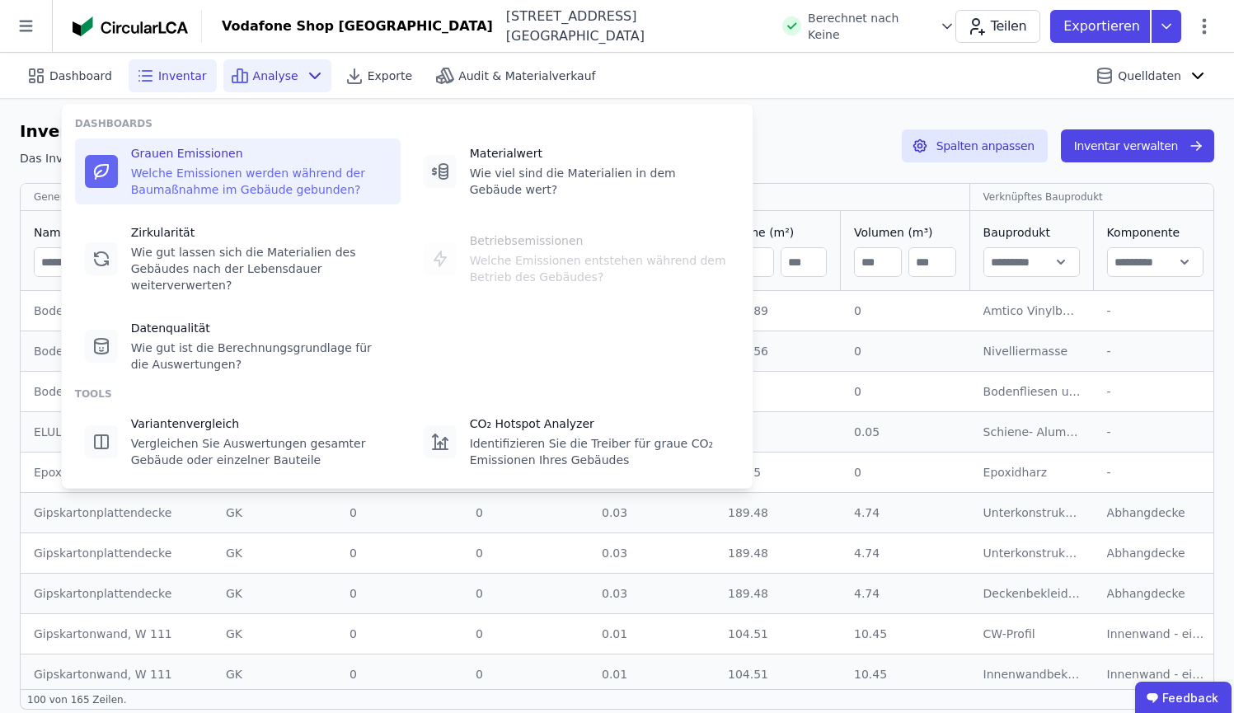
click at [248, 149] on div "Grauen Emissionen" at bounding box center [261, 153] width 260 height 16
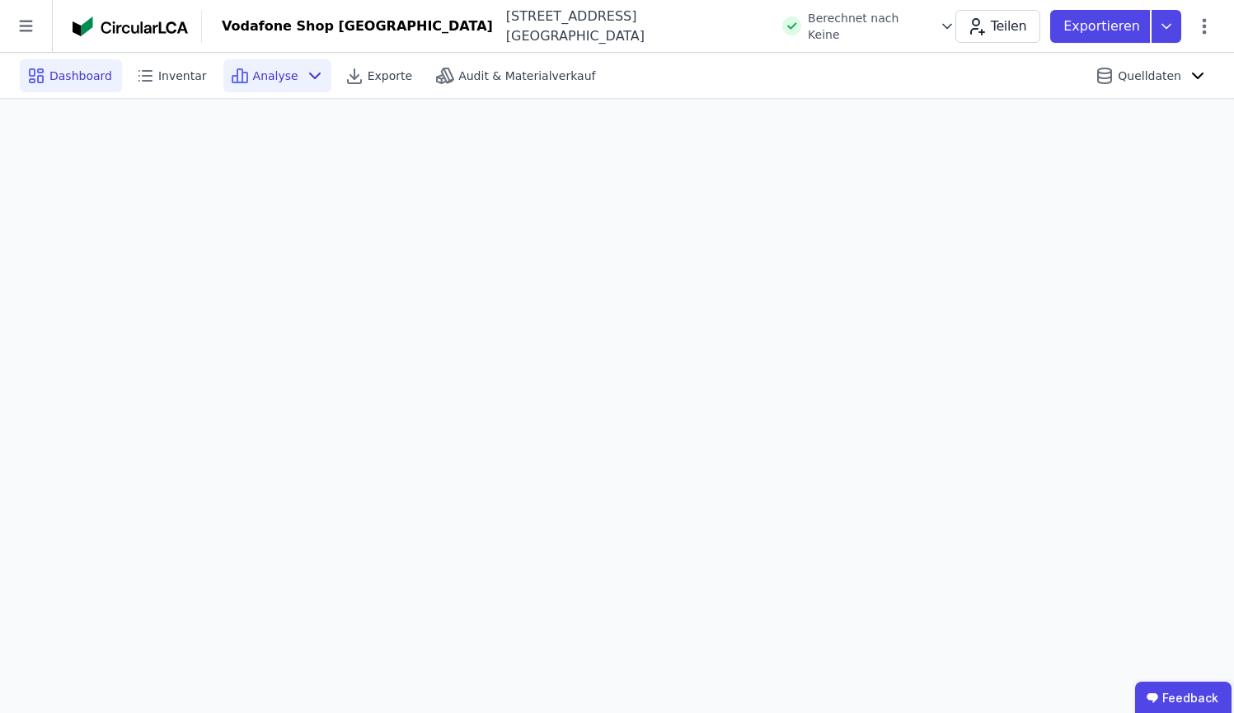
click at [64, 76] on span "Dashboard" at bounding box center [80, 76] width 63 height 16
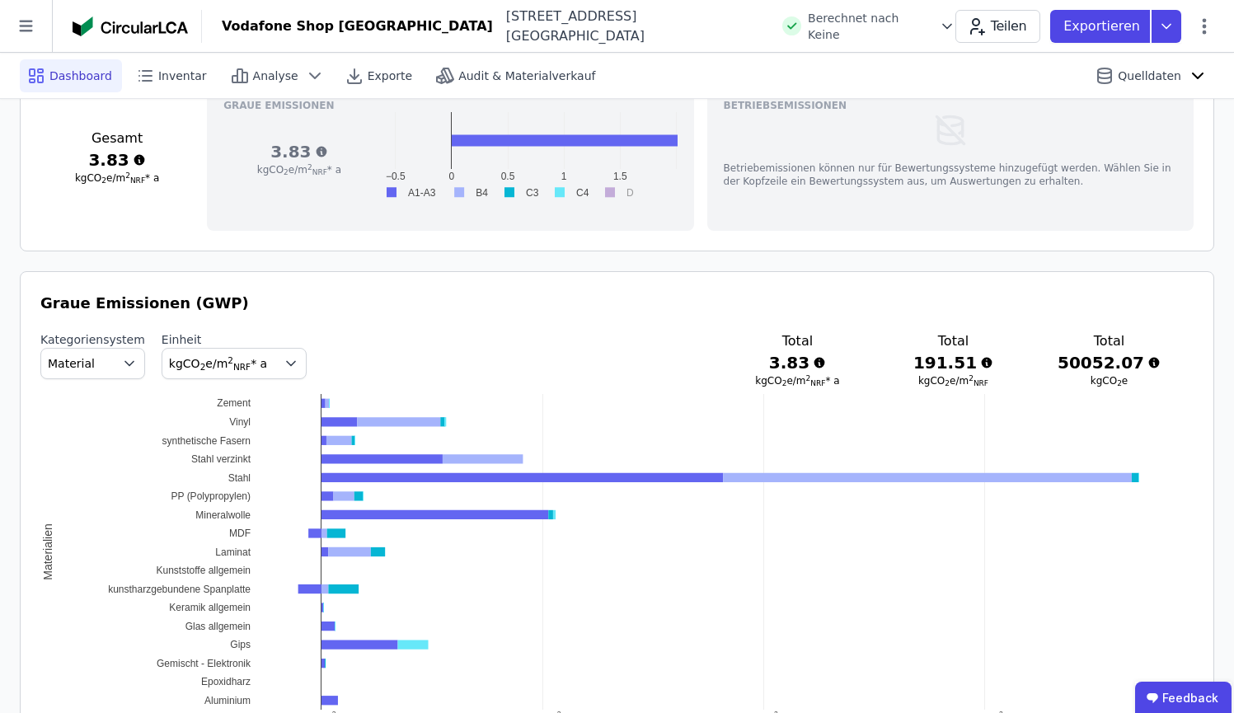
scroll to position [849, 0]
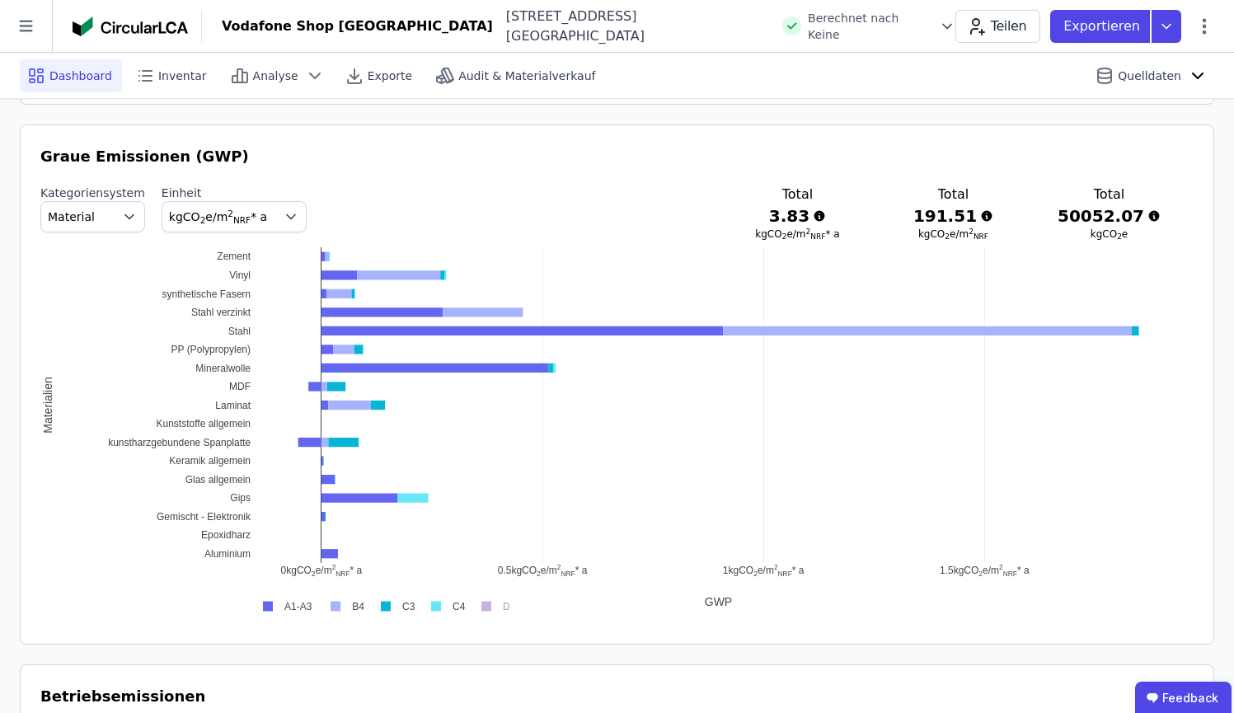
click at [269, 608] on rect at bounding box center [284, 606] width 66 height 16
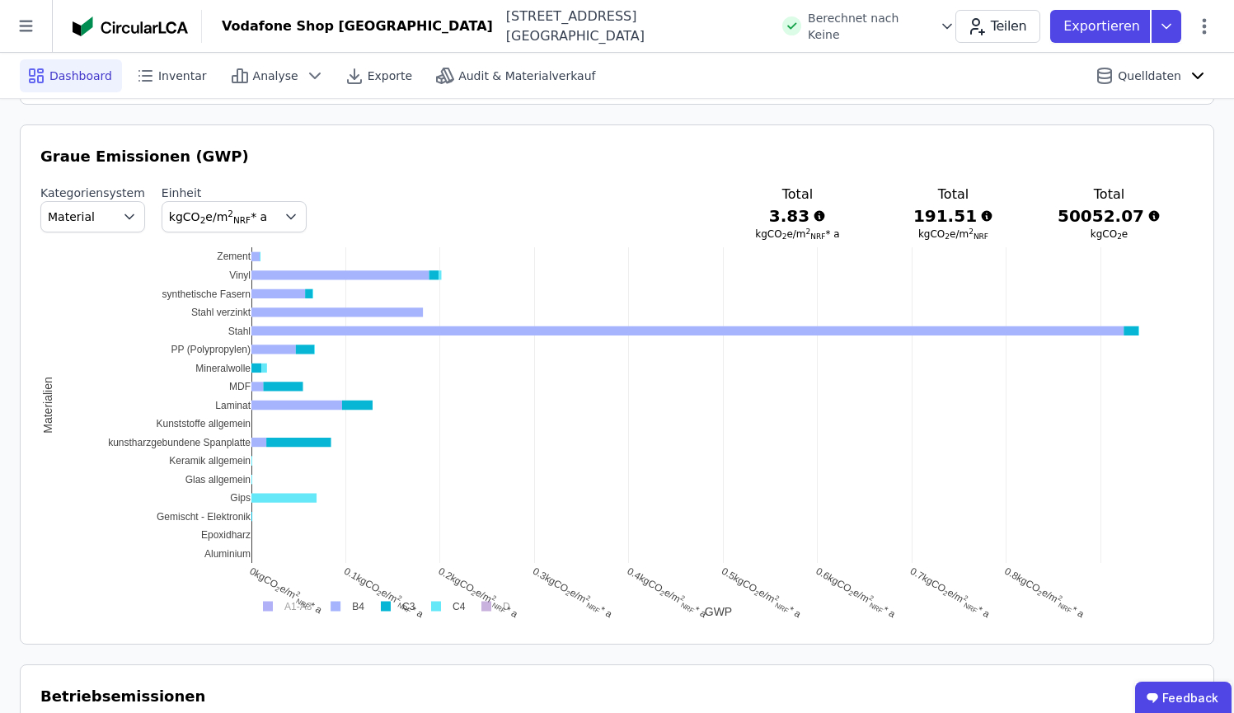
click at [387, 608] on rect at bounding box center [393, 606] width 49 height 16
click at [438, 606] on rect at bounding box center [443, 606] width 49 height 16
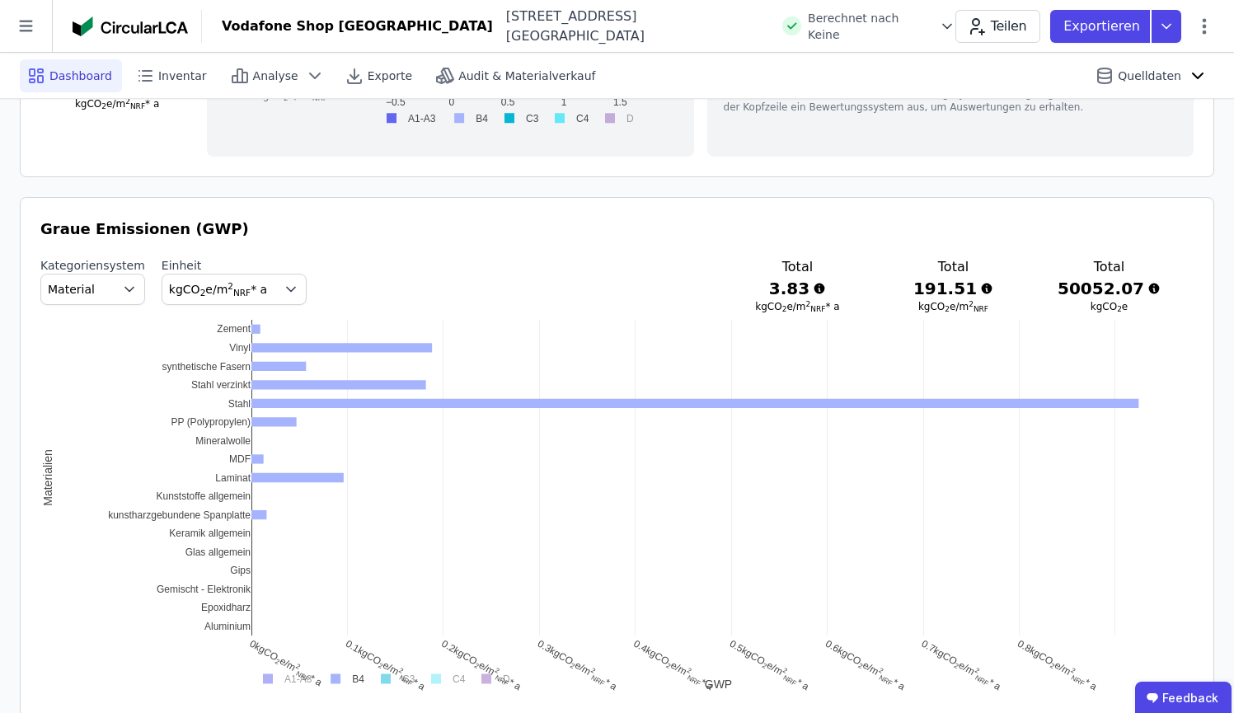
scroll to position [813, 0]
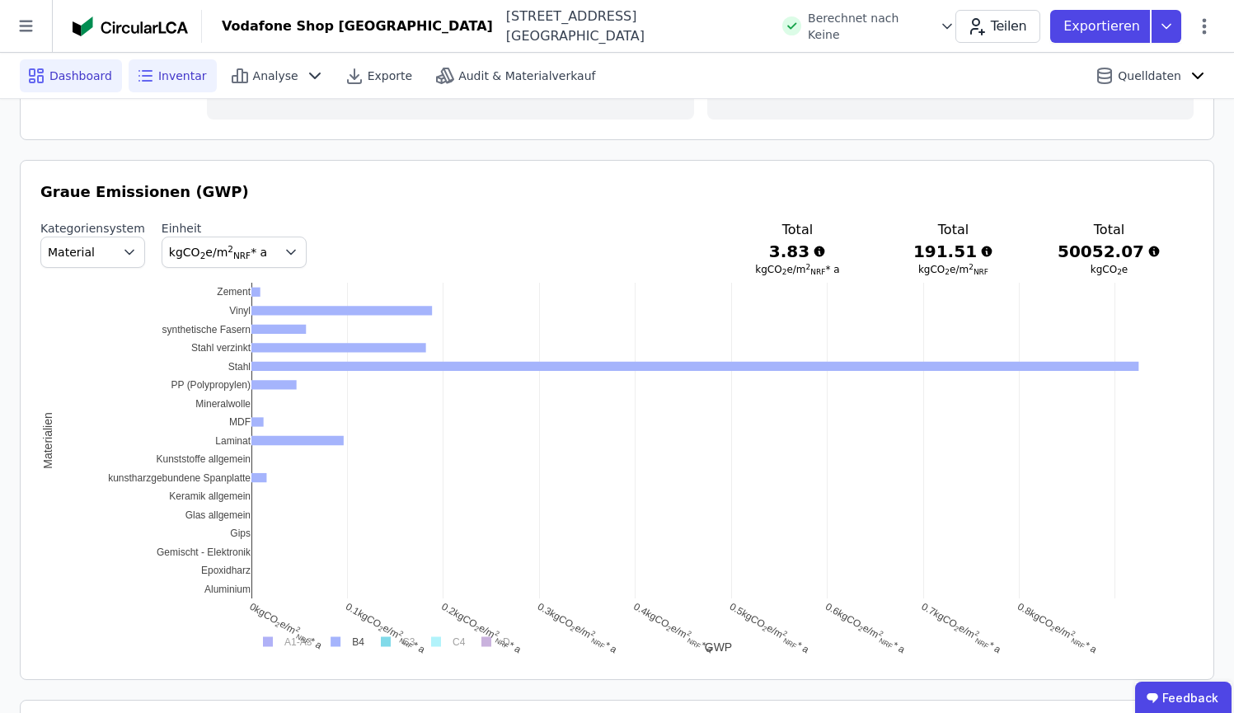
click at [202, 73] on div "Inventar" at bounding box center [173, 75] width 88 height 33
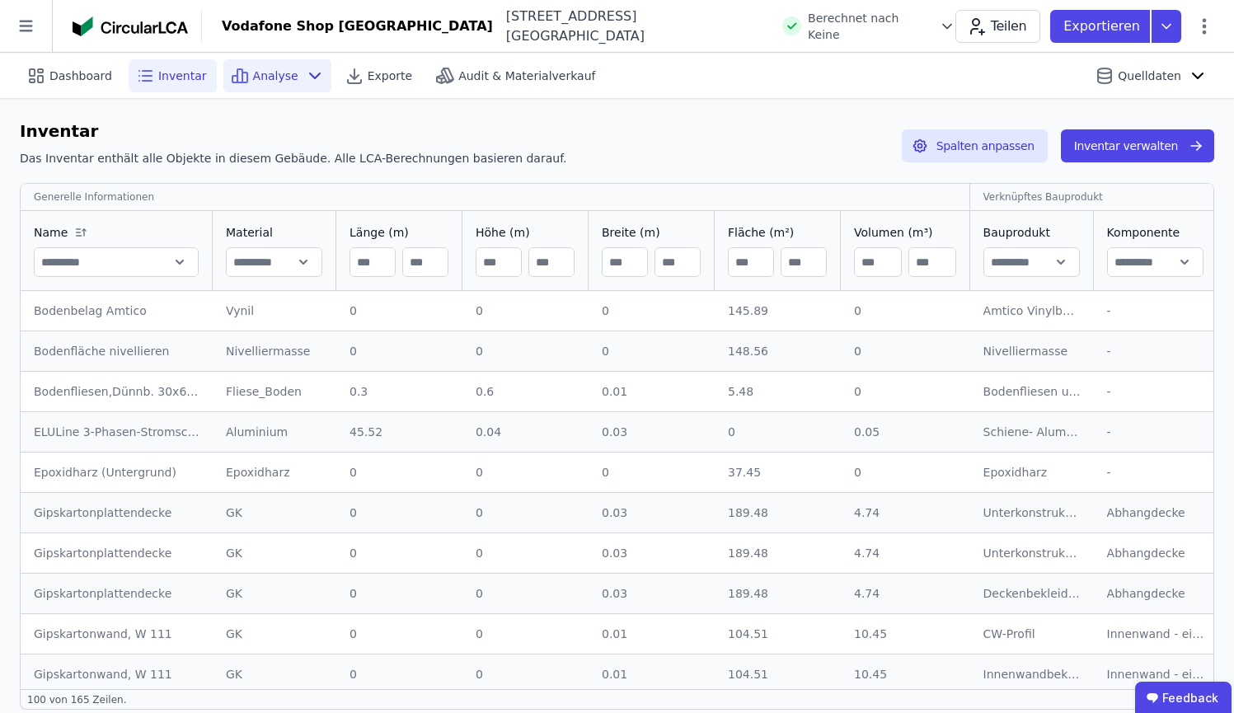
drag, startPoint x: 246, startPoint y: 88, endPoint x: 256, endPoint y: 77, distance: 14.6
click at [253, 82] on div "Analyse" at bounding box center [277, 75] width 108 height 33
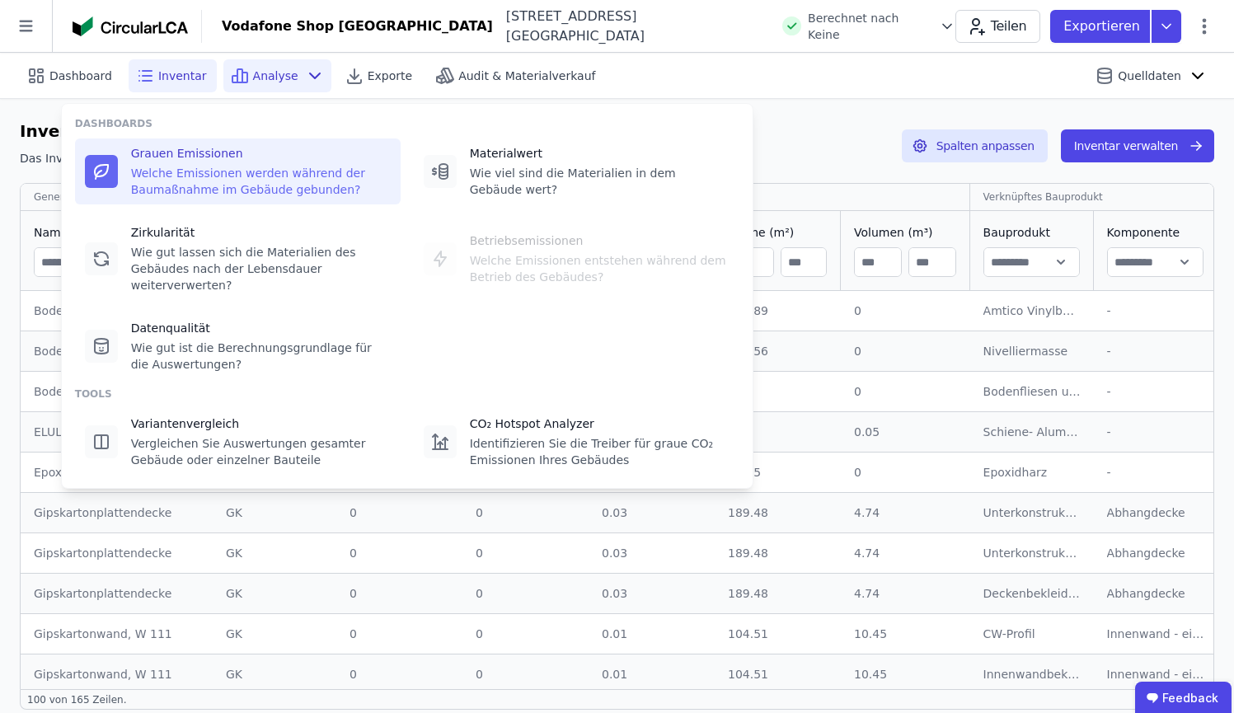
click at [244, 170] on div "Welche Emissionen werden während der Baumaßnahme im Gebäude gebunden?" at bounding box center [261, 181] width 260 height 33
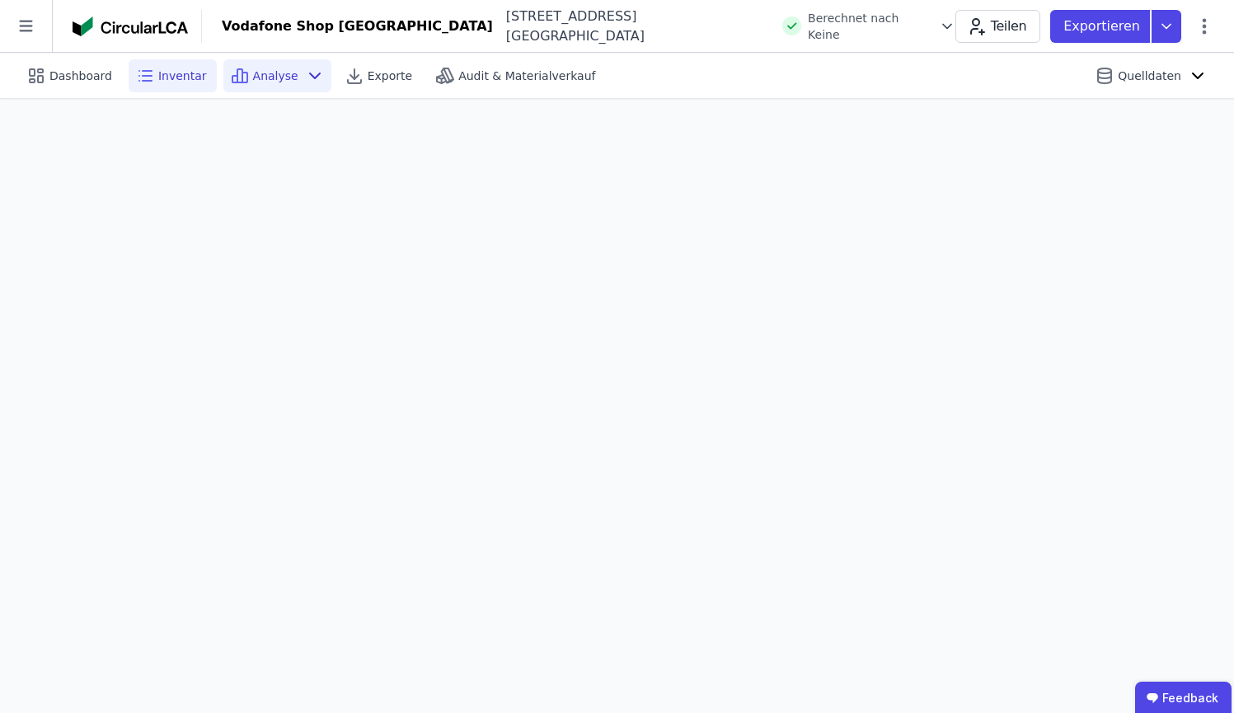
click at [177, 70] on span "Inventar" at bounding box center [182, 76] width 49 height 16
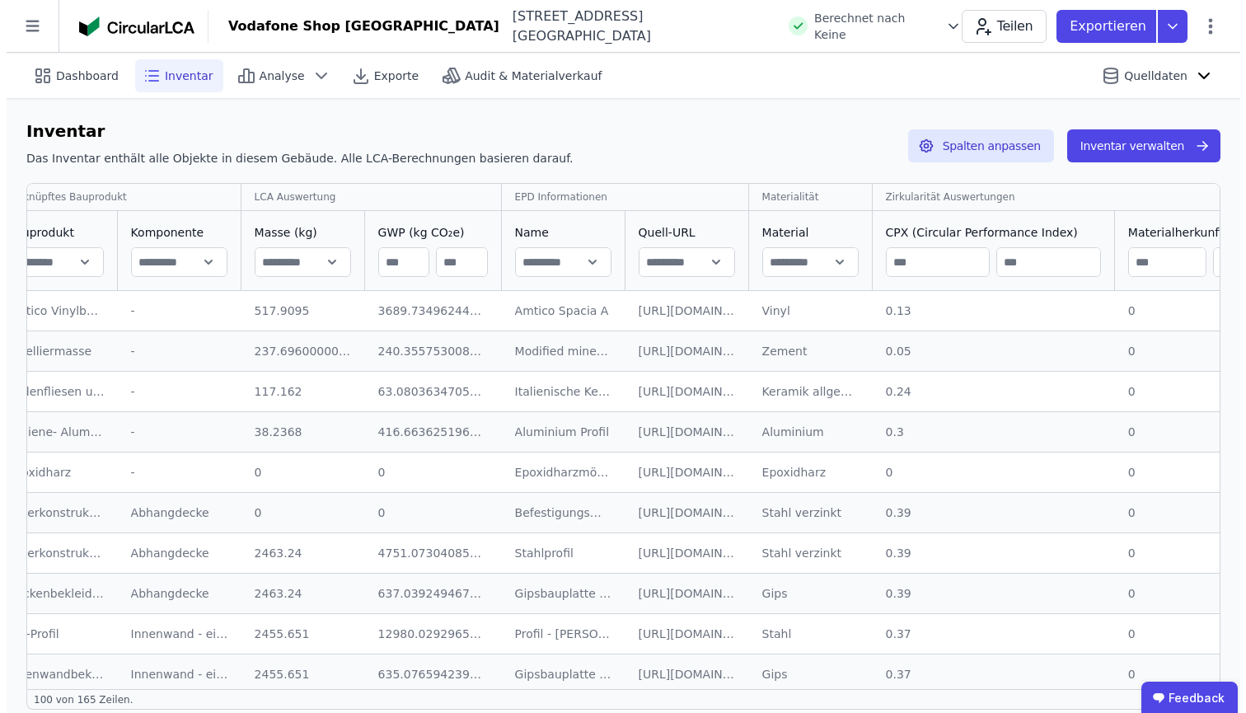
scroll to position [0, 991]
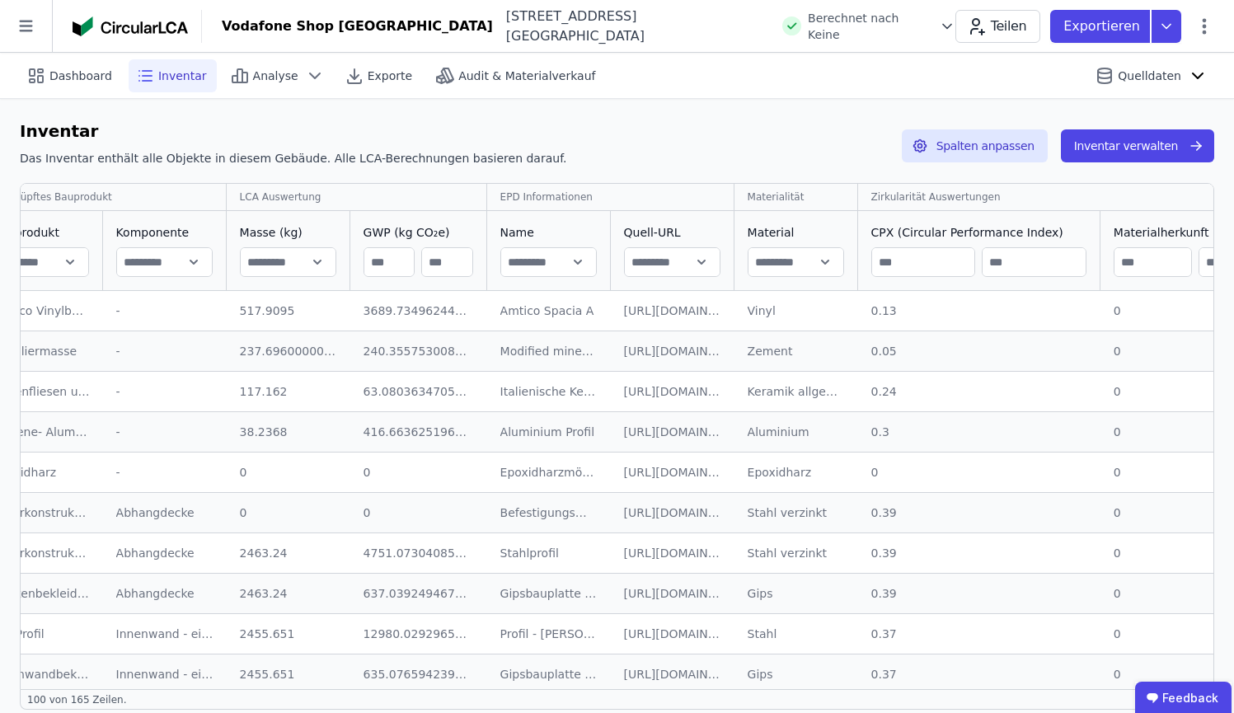
click at [816, 259] on input "text" at bounding box center [795, 262] width 95 height 30
type input "*****"
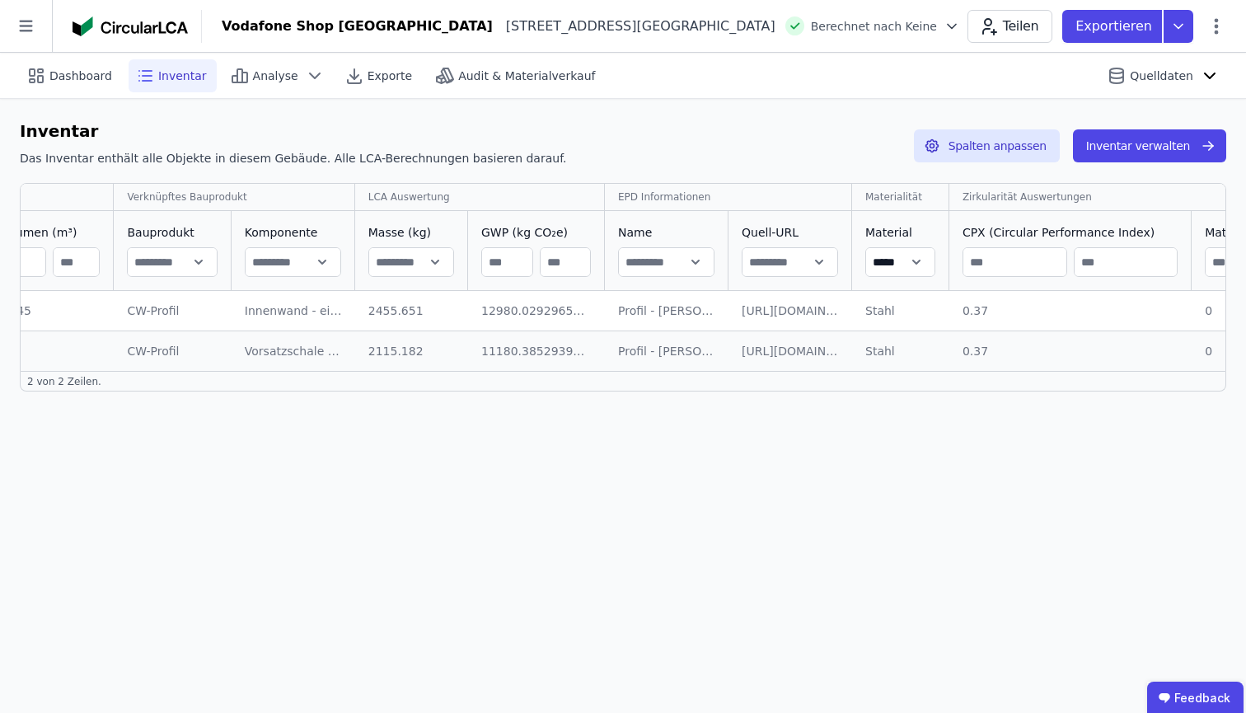
scroll to position [0, 831]
click at [1103, 140] on button "Inventar verwalten" at bounding box center [1149, 145] width 153 height 33
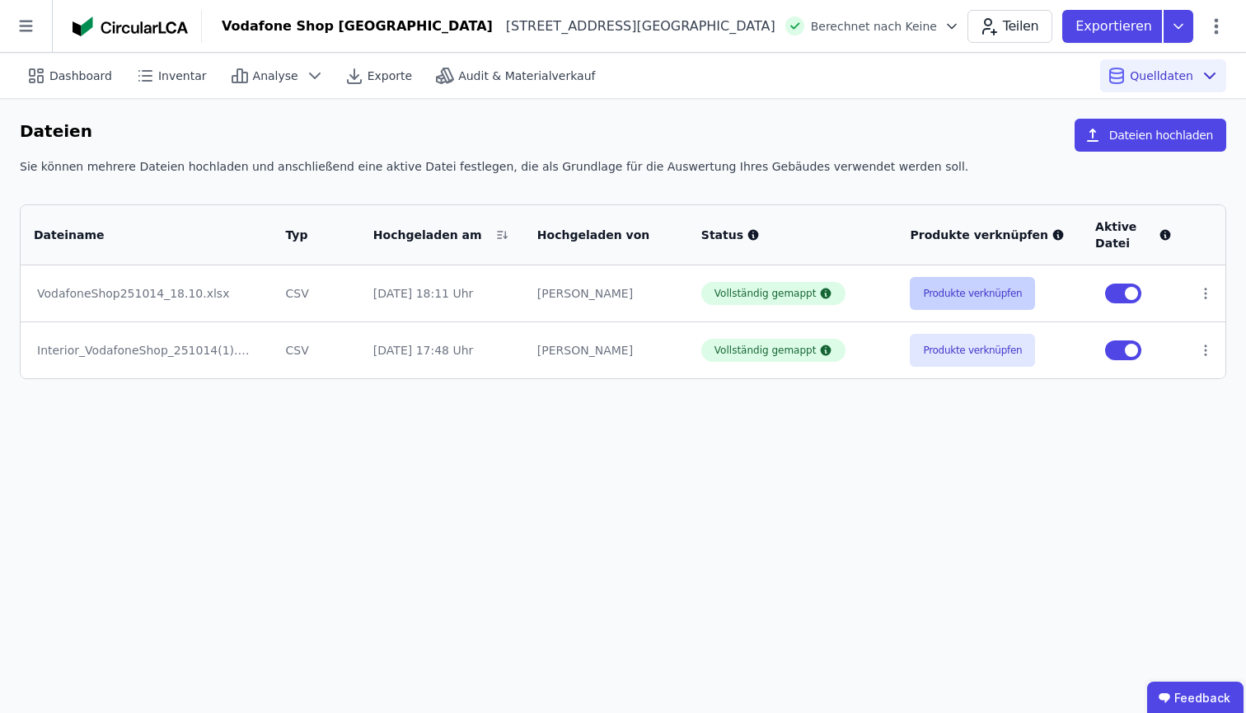
click at [947, 285] on button "Produkte verknüpfen" at bounding box center [972, 293] width 125 height 33
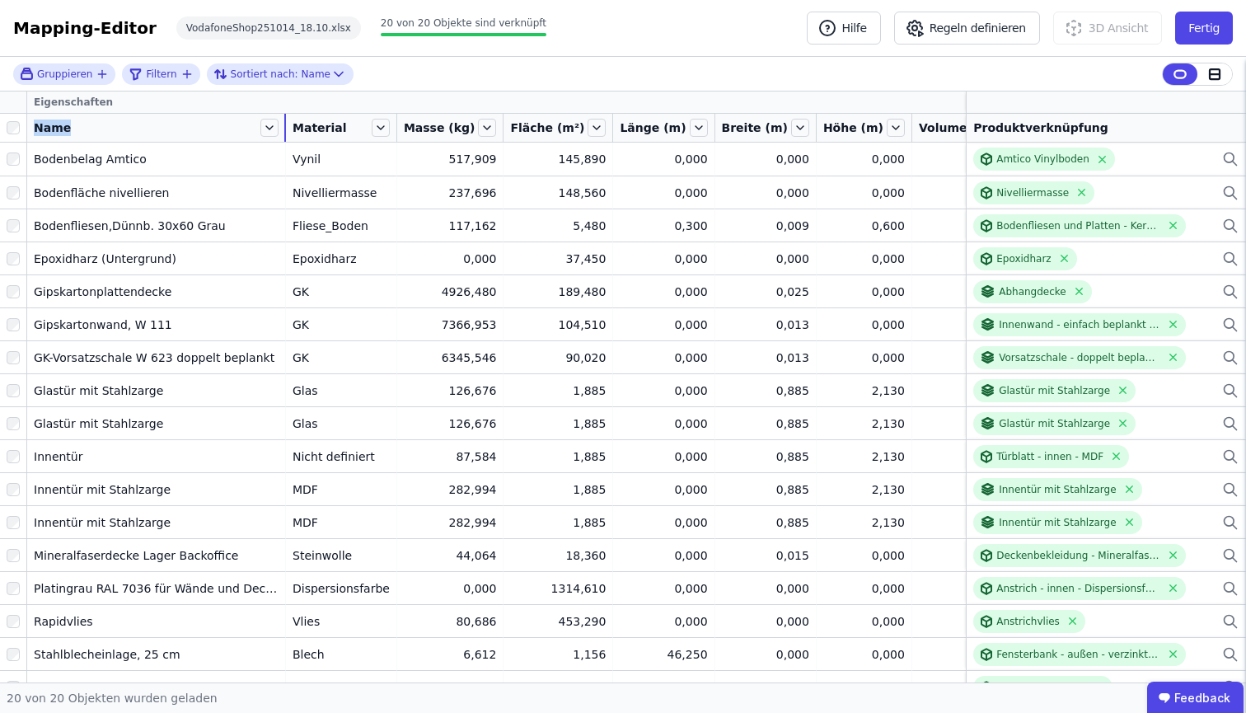
drag, startPoint x: 149, startPoint y: 125, endPoint x: 284, endPoint y: 120, distance: 135.3
click at [284, 120] on tr "Name Material Masse (kg) Fläche (m²) Länge (m) Breite (m) Höhe (m) Volumen (m³)…" at bounding box center [810, 128] width 1620 height 29
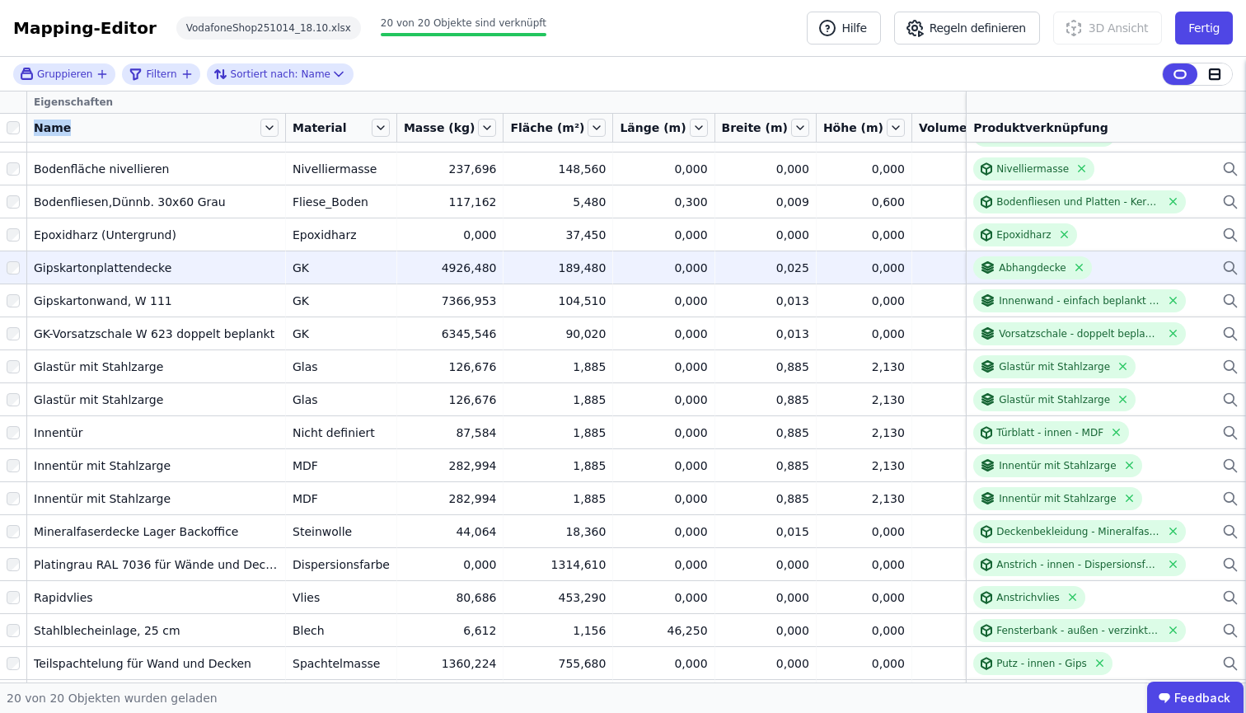
scroll to position [133, 0]
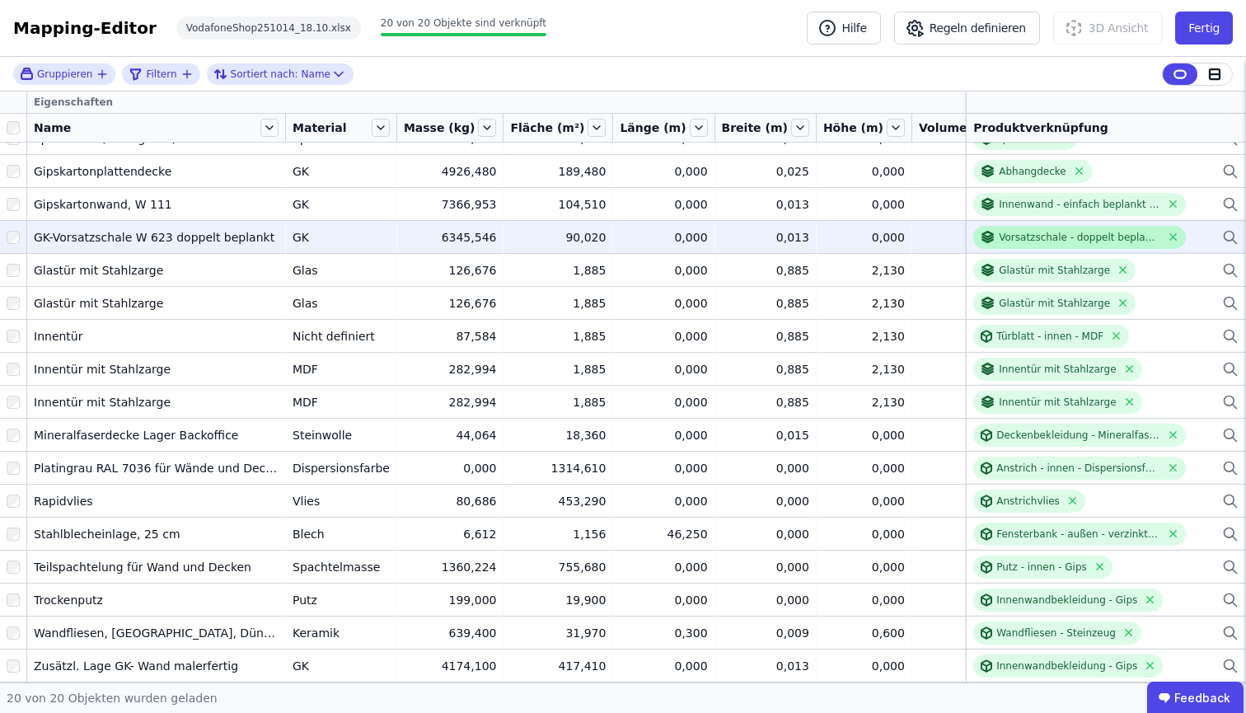
click at [1024, 231] on div "Vorsatzschale - doppelt beplankt - W.623" at bounding box center [1080, 237] width 162 height 13
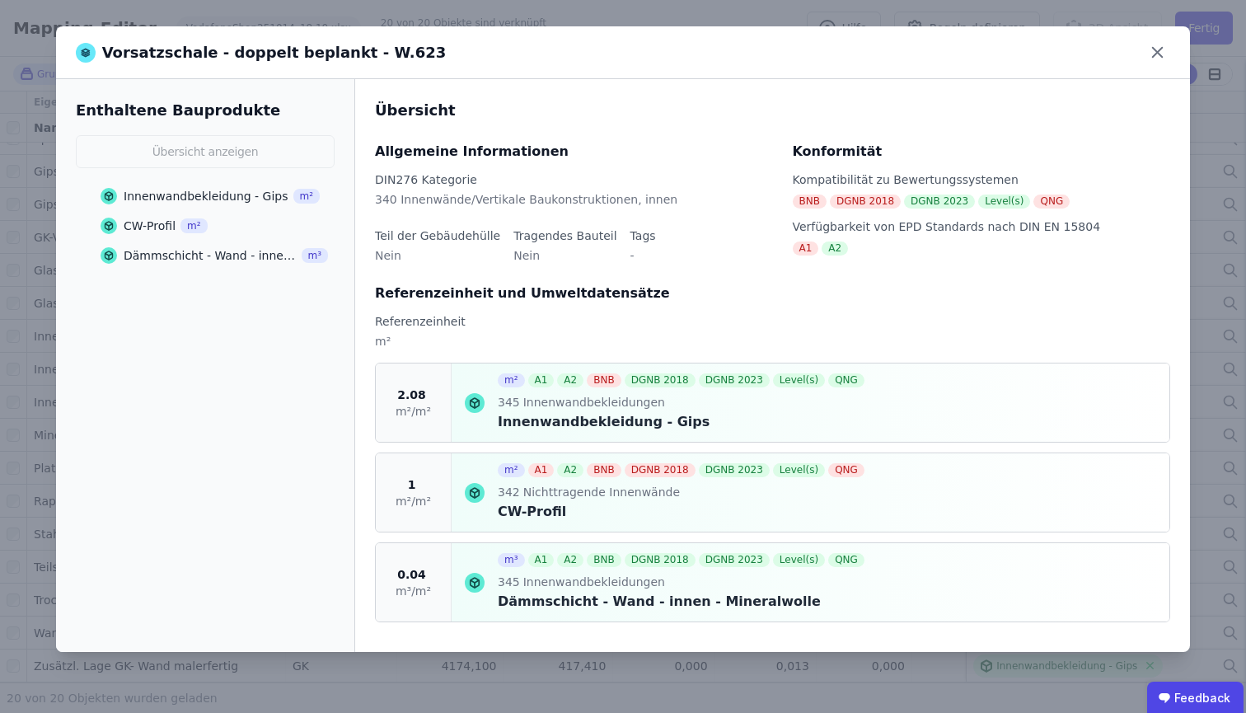
click at [144, 227] on div "CW-Profil" at bounding box center [150, 226] width 52 height 16
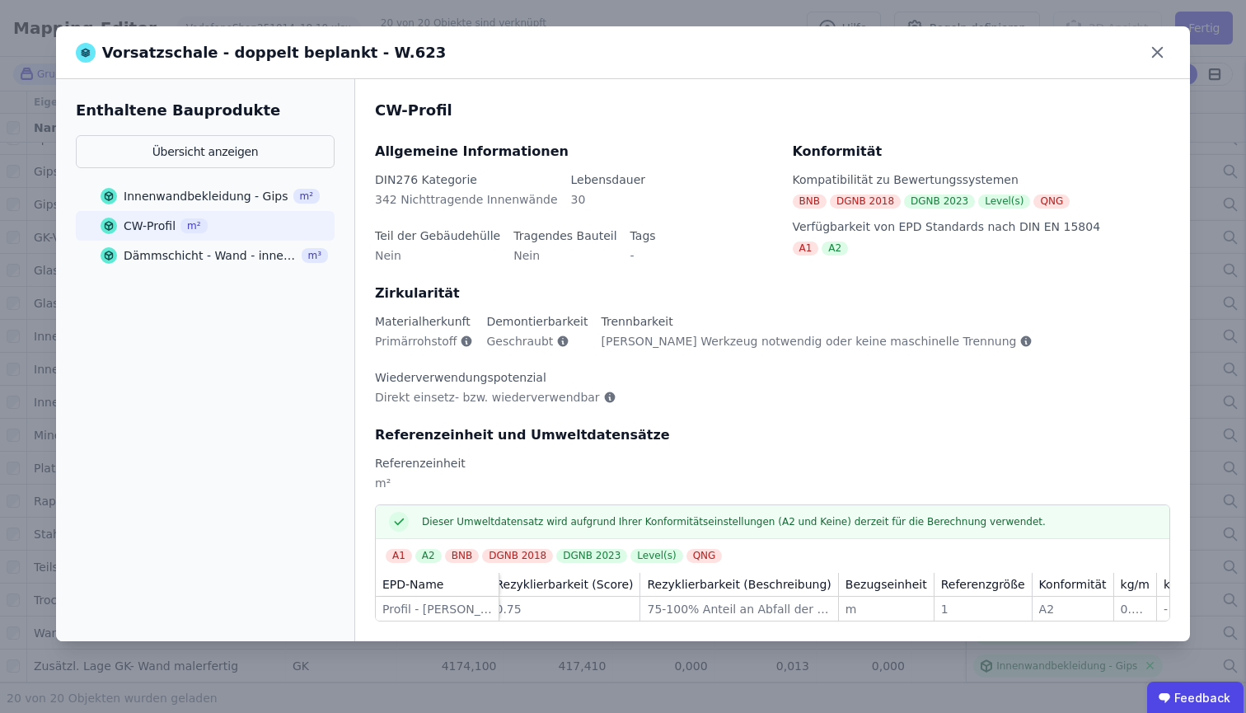
scroll to position [0, 286]
click at [1094, 597] on td "0.716 0.716" at bounding box center [1115, 609] width 43 height 24
click at [1100, 576] on div "kg/m" at bounding box center [1114, 584] width 29 height 16
click at [1100, 601] on div "0.716" at bounding box center [1114, 609] width 29 height 16
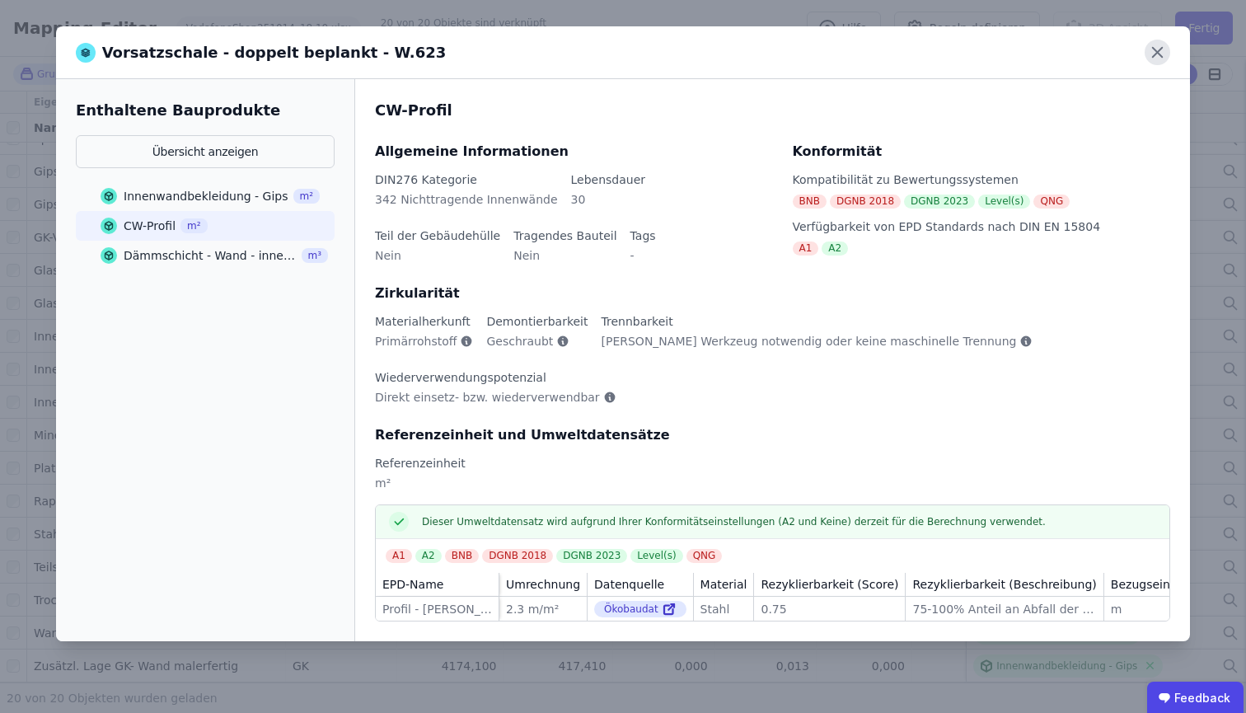
click at [1155, 57] on icon at bounding box center [1158, 53] width 26 height 26
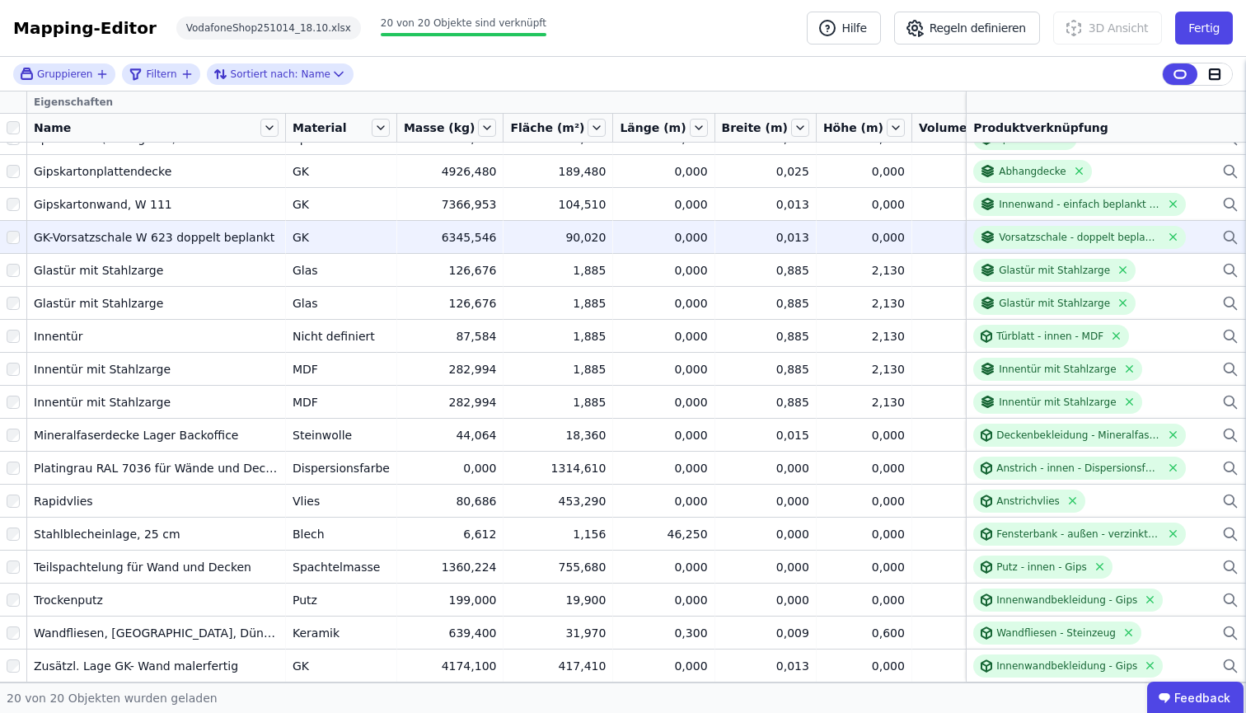
click at [1209, 226] on div "Vorsatzschale - doppelt beplankt - W.623" at bounding box center [1105, 237] width 265 height 23
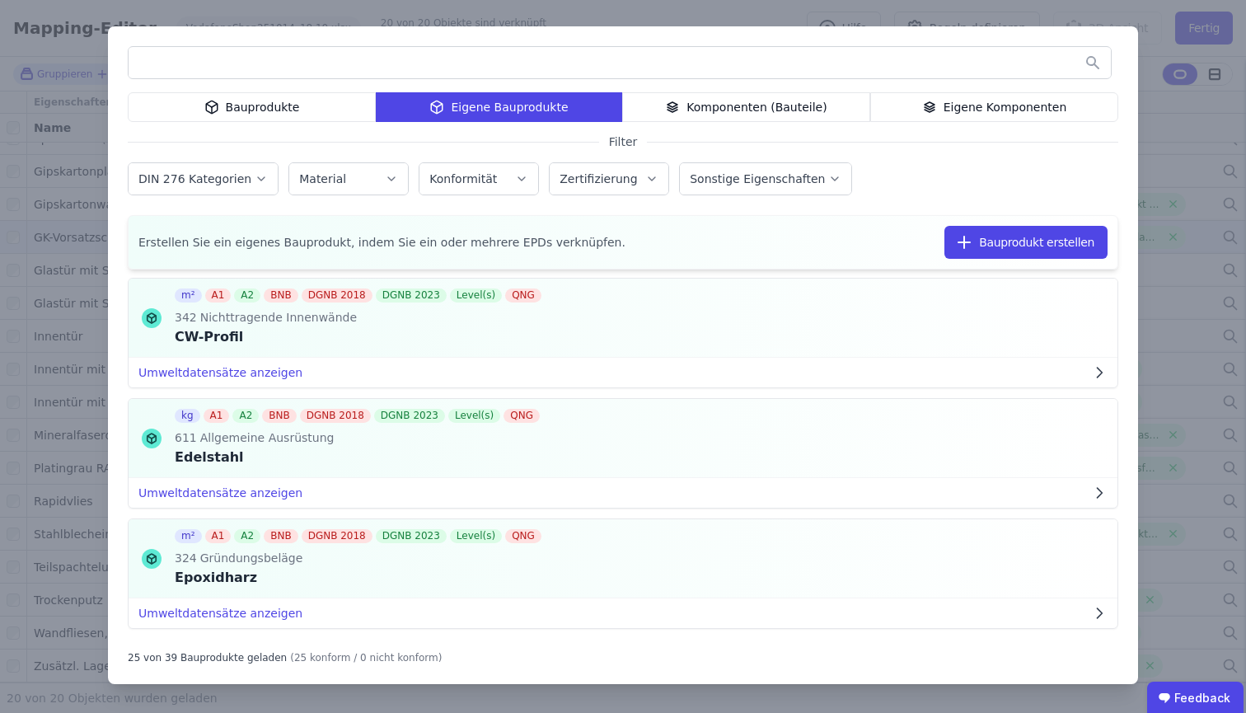
scroll to position [958, 0]
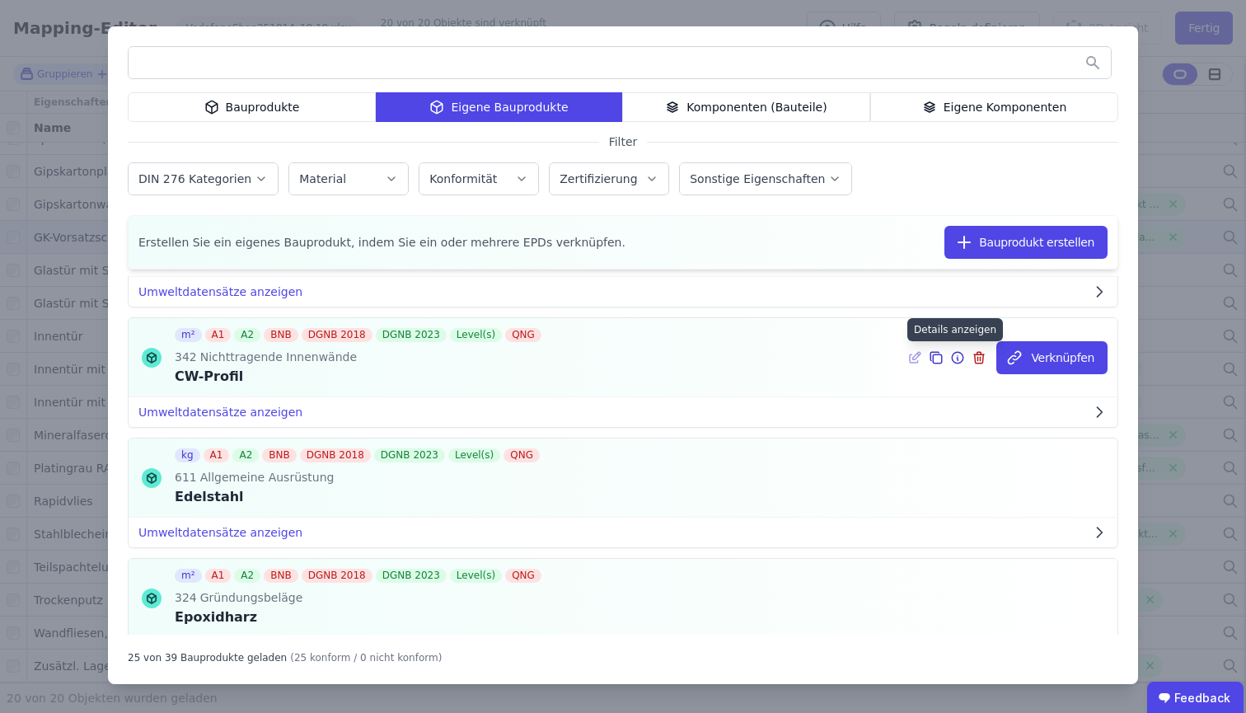
click at [952, 358] on icon at bounding box center [957, 358] width 15 height 20
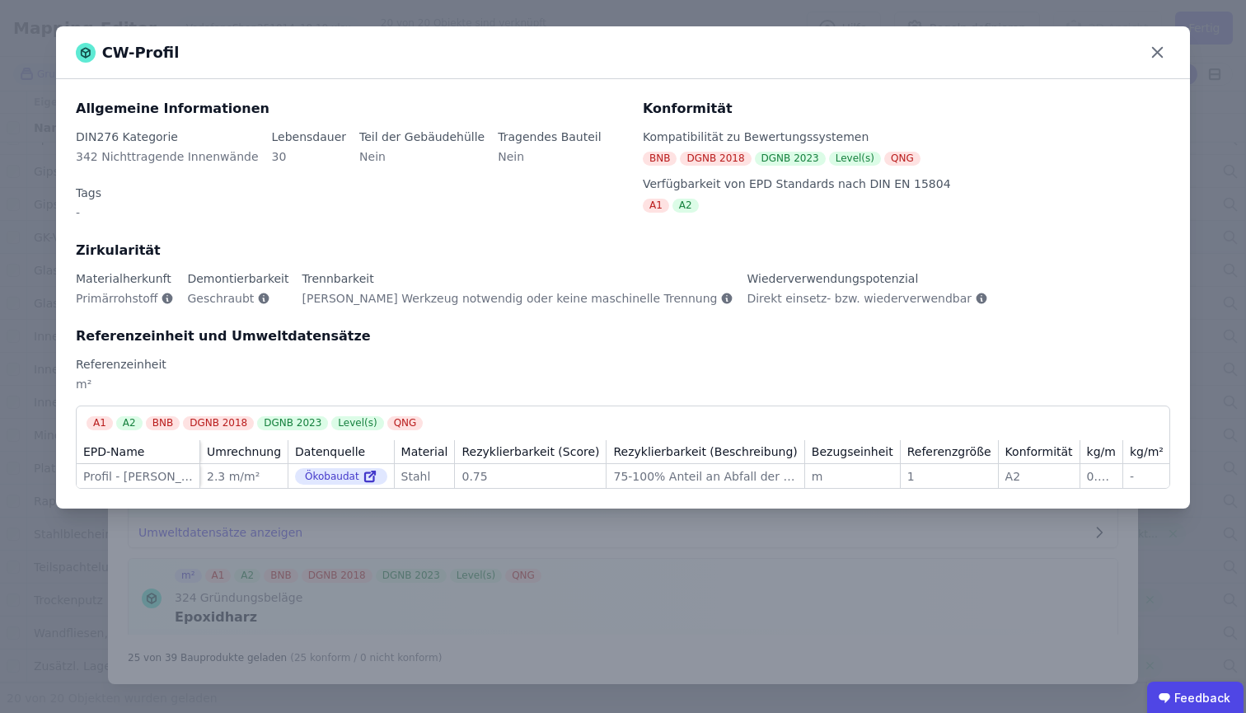
click at [679, 579] on div "CW-Profil Allgemeine Informationen DIN276 Kategorie 342 Nichttragende Innenwänd…" at bounding box center [623, 356] width 1246 height 713
click at [1154, 53] on icon at bounding box center [1158, 53] width 26 height 26
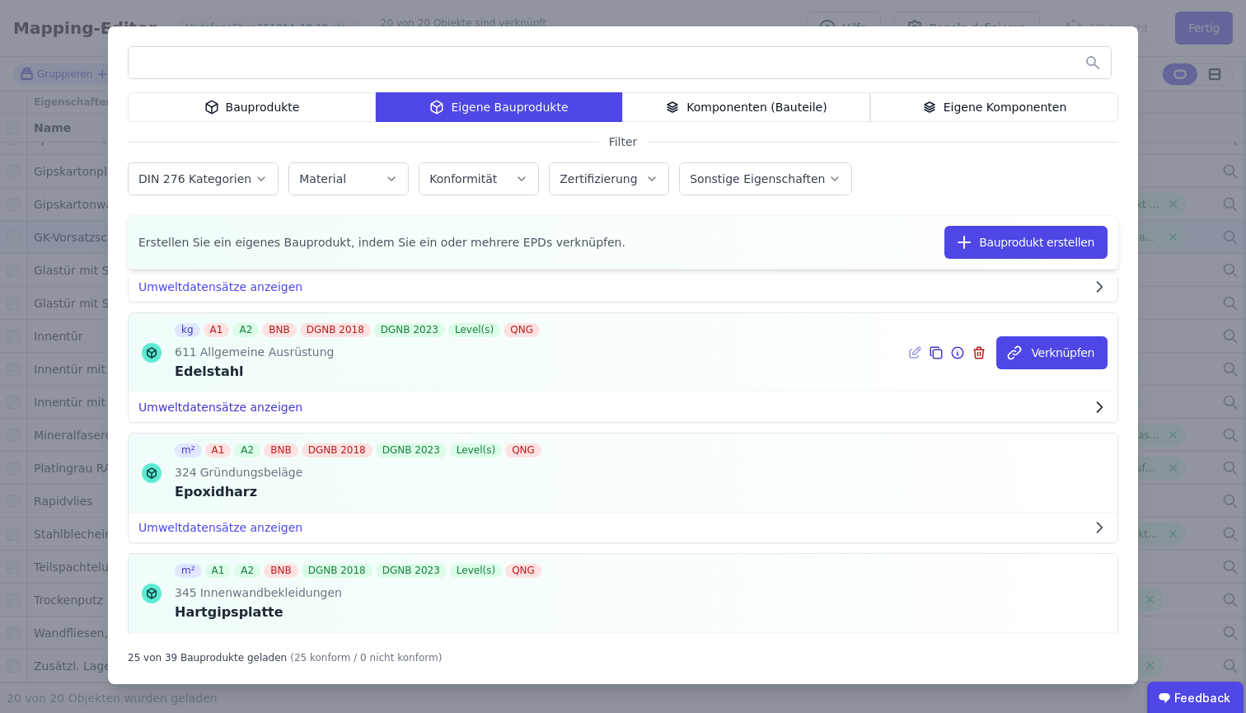
scroll to position [1085, 0]
click at [950, 348] on icon at bounding box center [957, 351] width 15 height 20
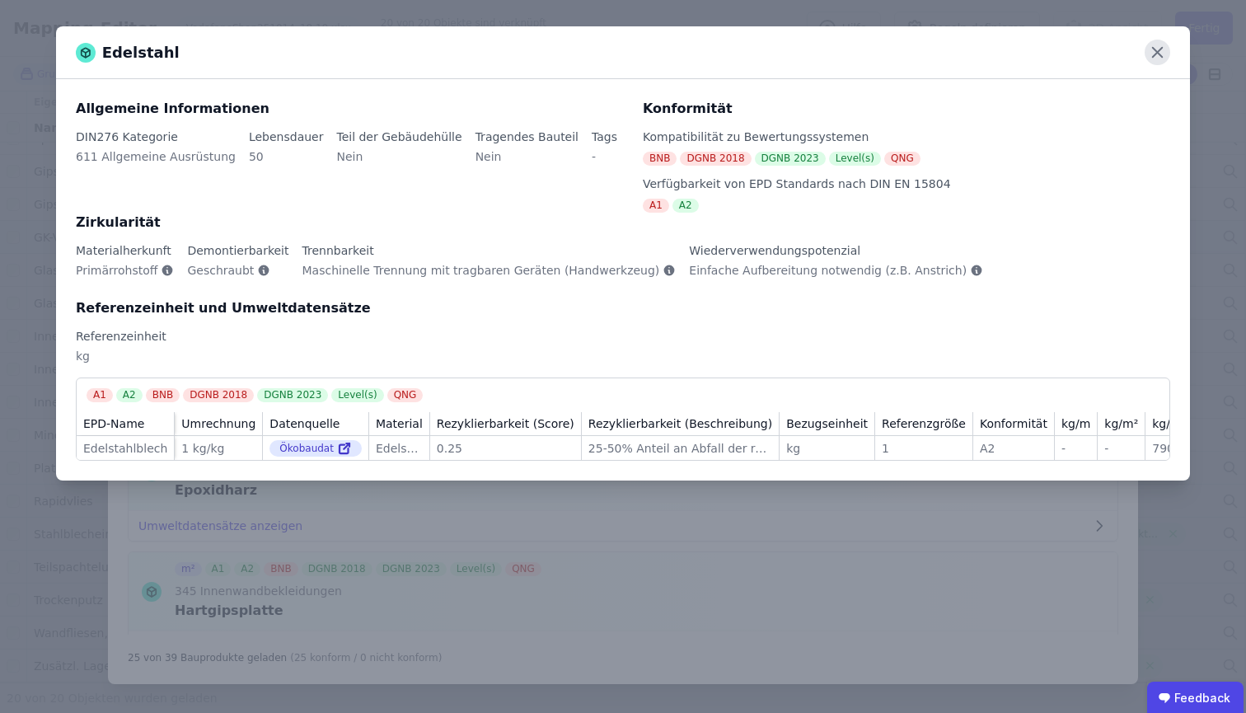
click at [1158, 56] on icon at bounding box center [1158, 53] width 26 height 26
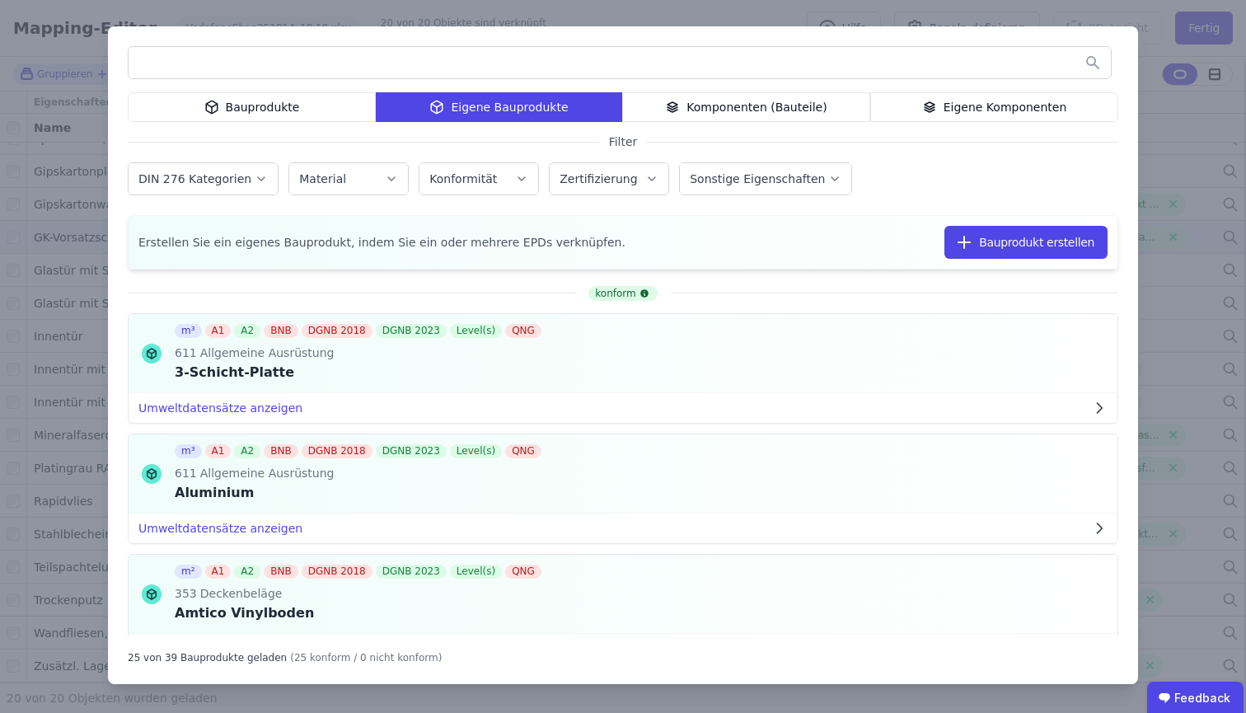
scroll to position [0, 0]
click at [1024, 109] on div "Eigene Komponenten" at bounding box center [994, 107] width 248 height 30
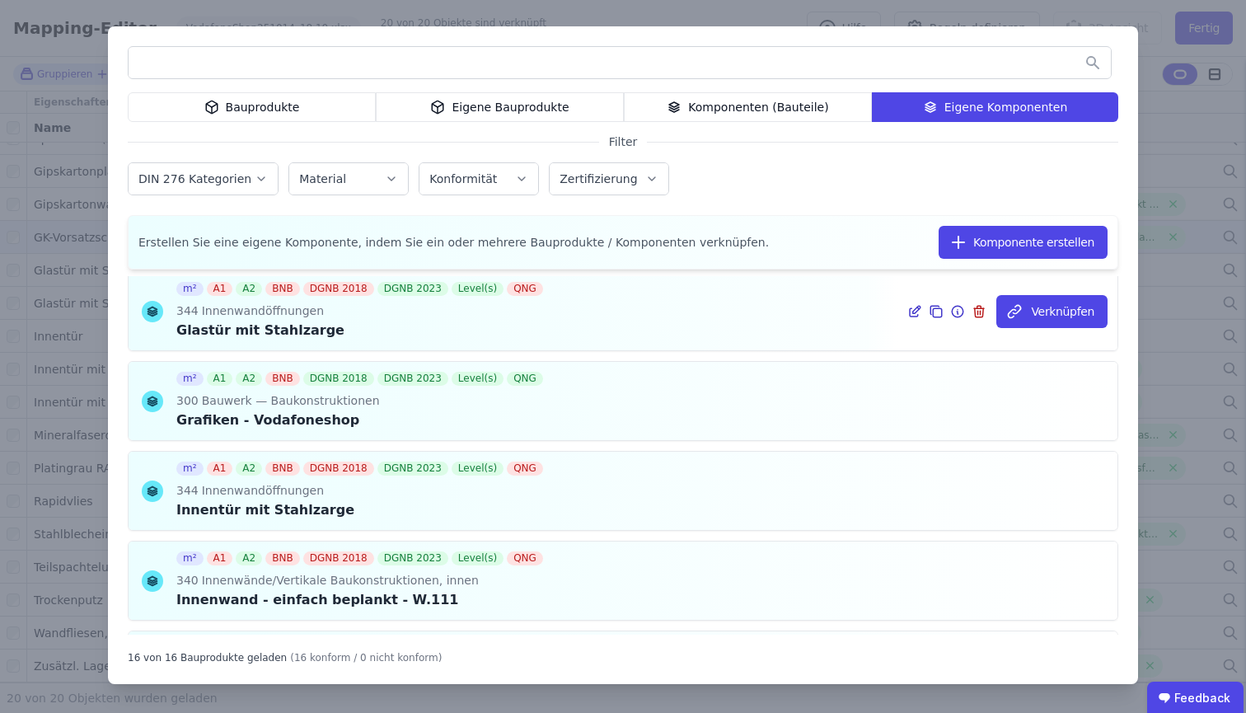
scroll to position [1122, 0]
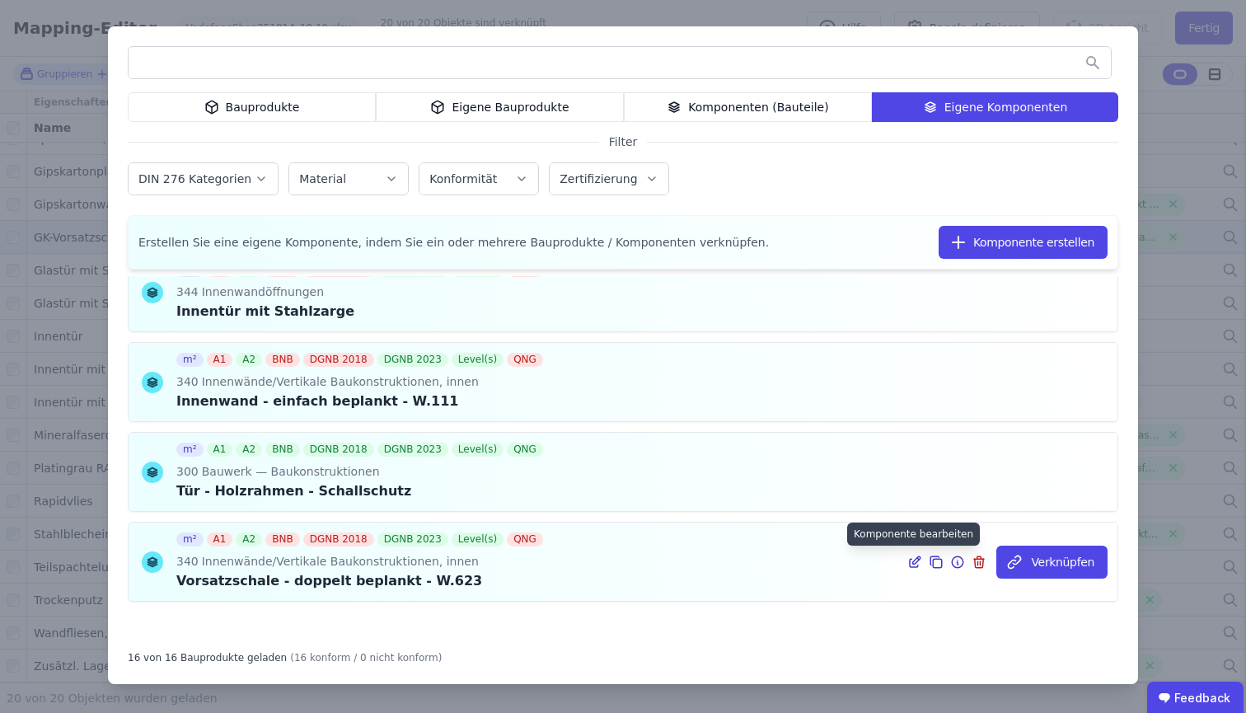
click at [907, 560] on icon at bounding box center [914, 562] width 15 height 20
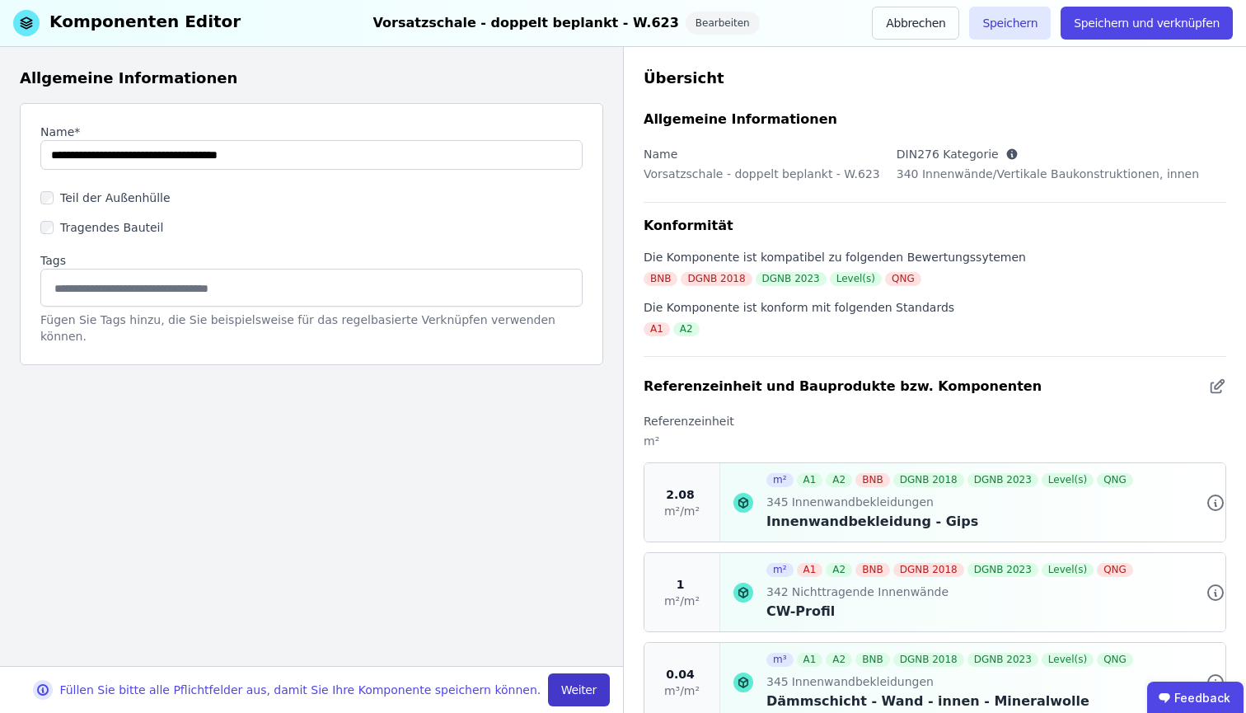
click at [584, 677] on button "Weiter" at bounding box center [579, 689] width 62 height 33
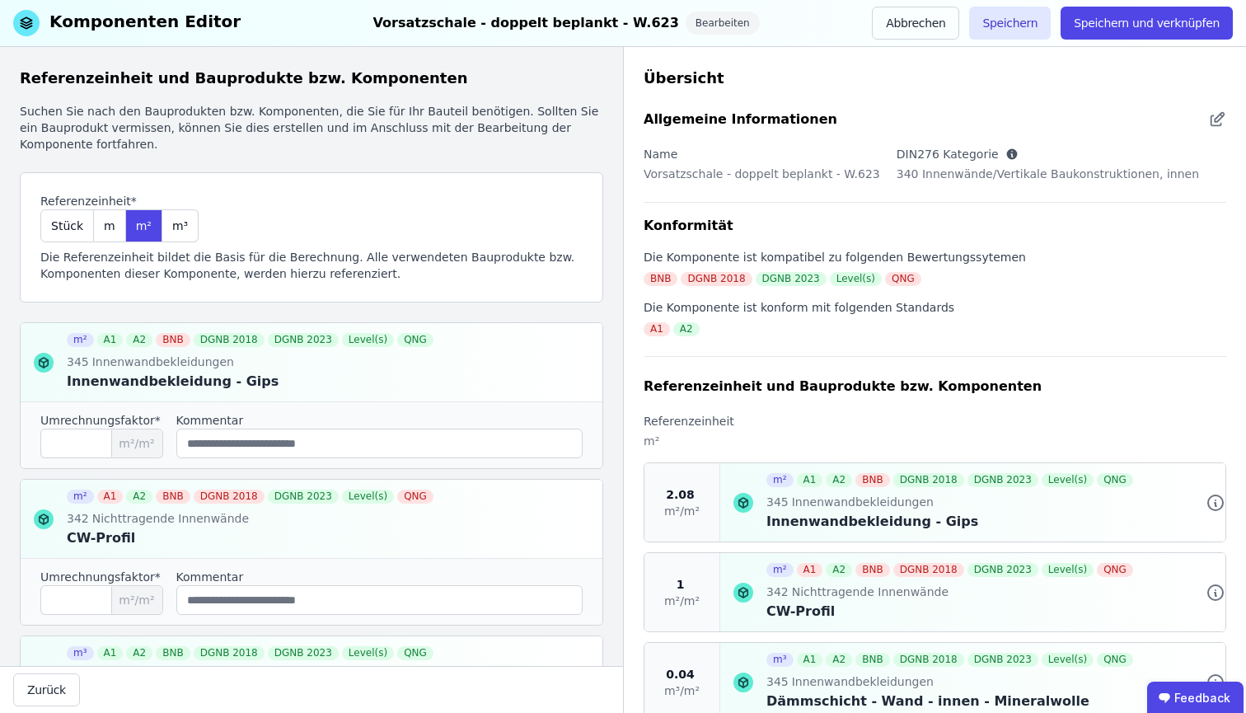
scroll to position [240, 0]
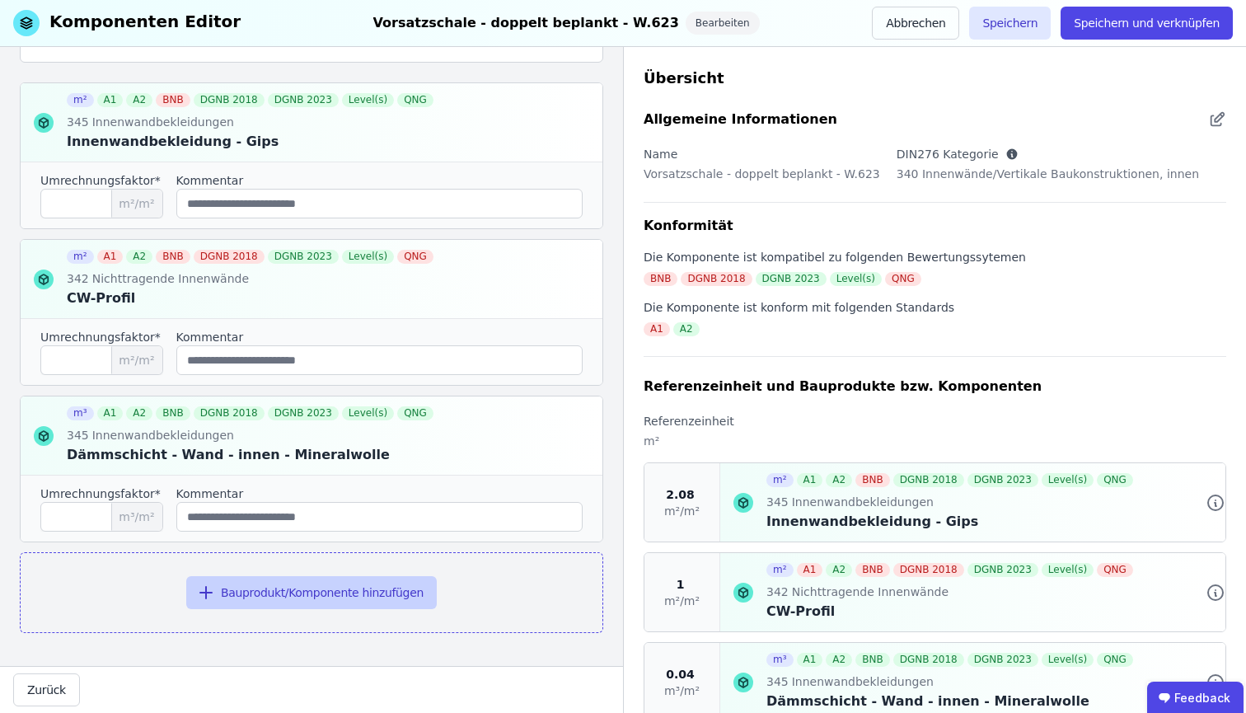
click at [376, 591] on button "Bauprodukt/Komponente hinzufügen" at bounding box center [311, 592] width 251 height 33
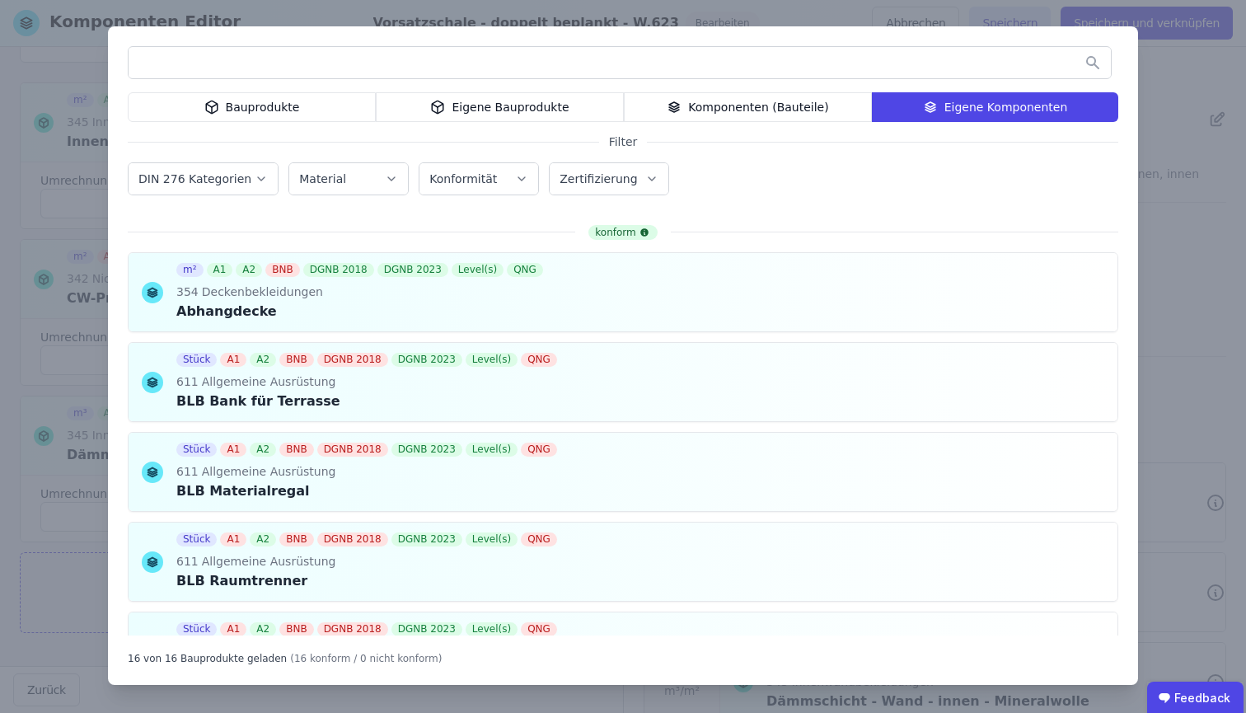
click at [396, 105] on div "Eigene Bauprodukte" at bounding box center [500, 107] width 248 height 30
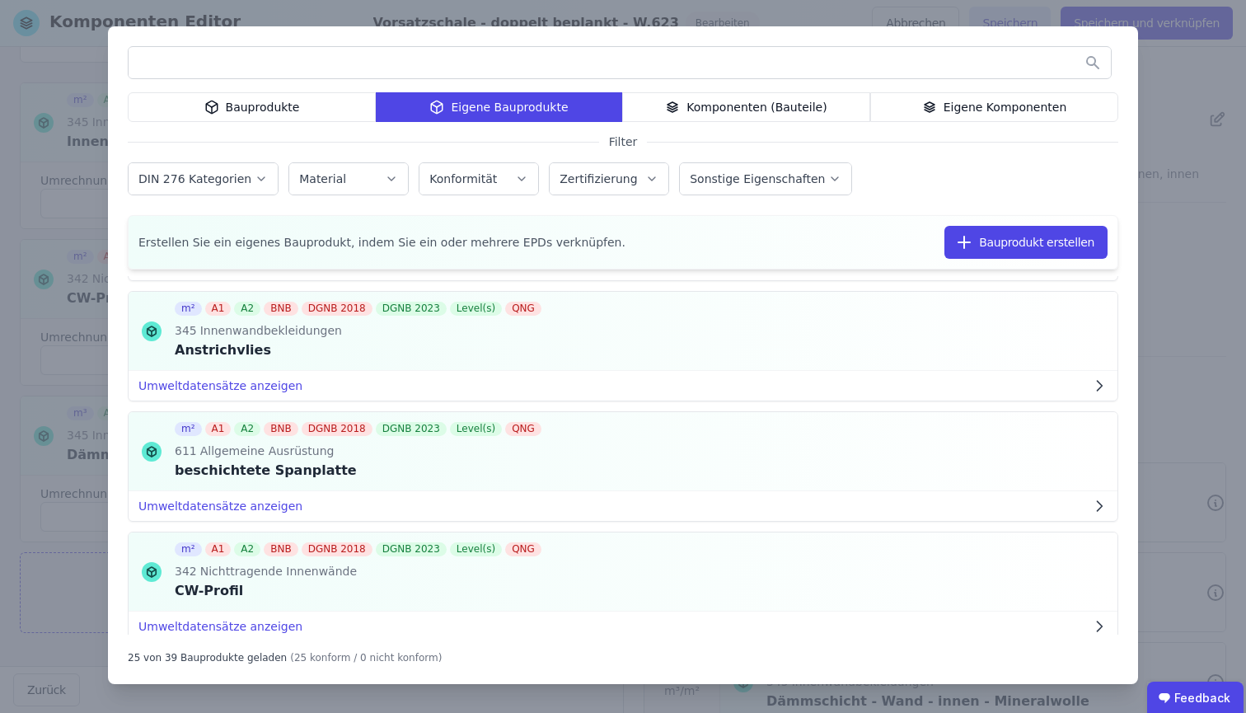
scroll to position [922, 0]
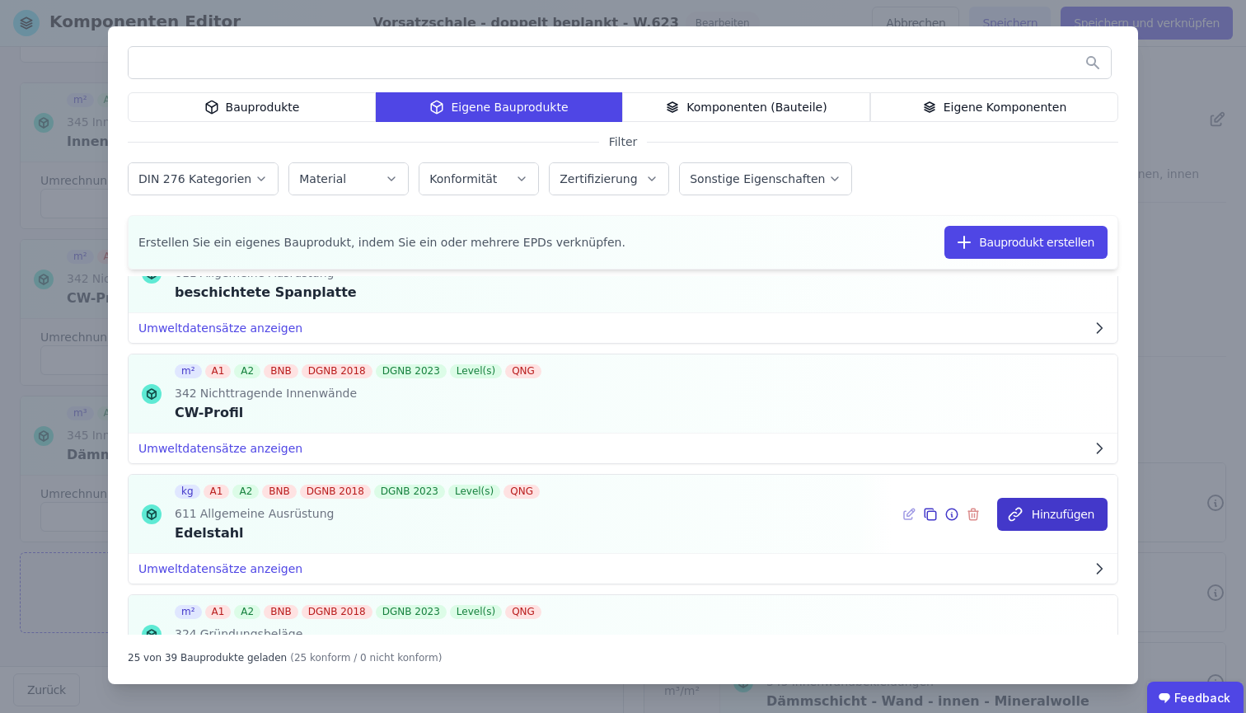
click at [1053, 518] on button "Hinzufügen" at bounding box center [1052, 514] width 110 height 33
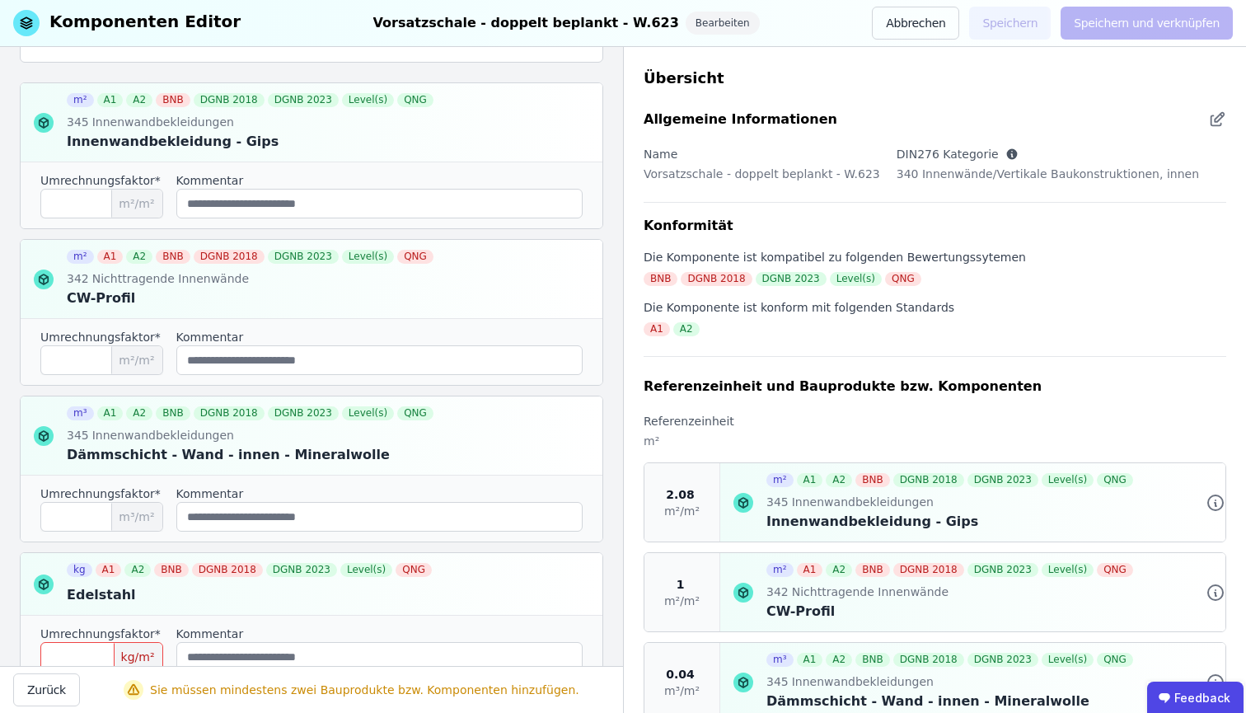
scroll to position [0, 0]
click at [578, 283] on icon at bounding box center [578, 281] width 0 height 5
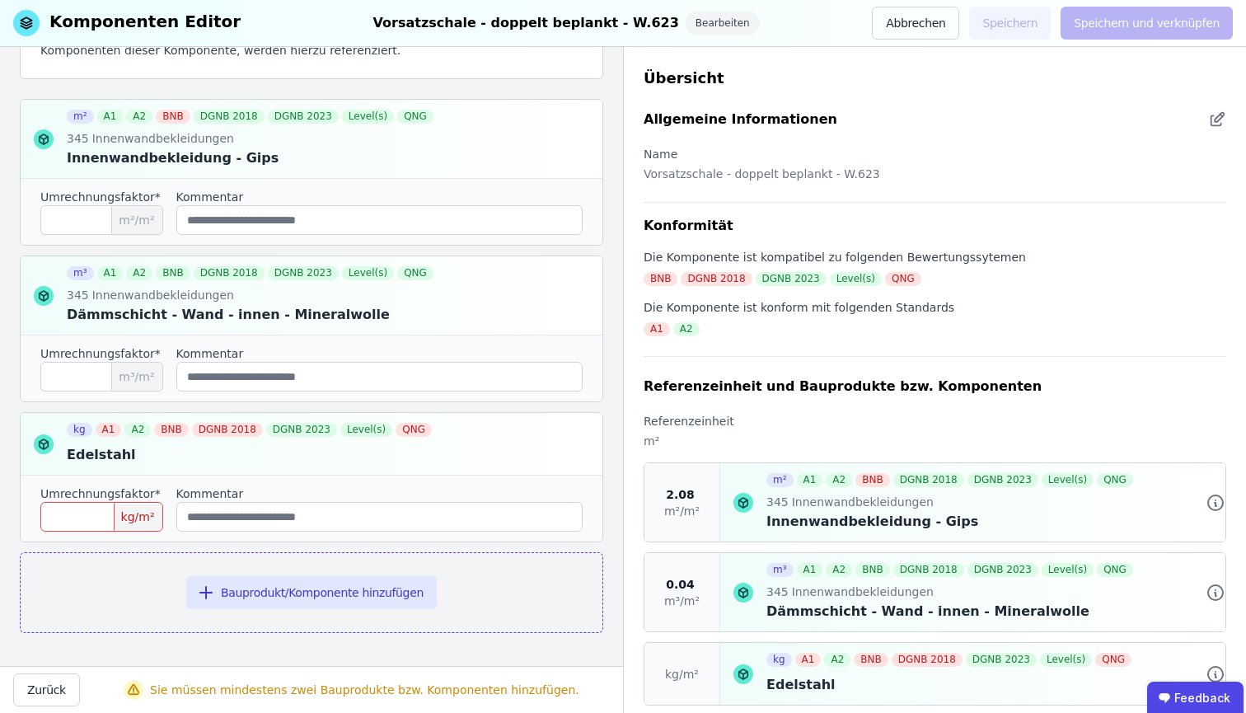
click at [98, 521] on input "****" at bounding box center [101, 517] width 123 height 30
click at [265, 472] on div at bounding box center [312, 444] width 582 height 62
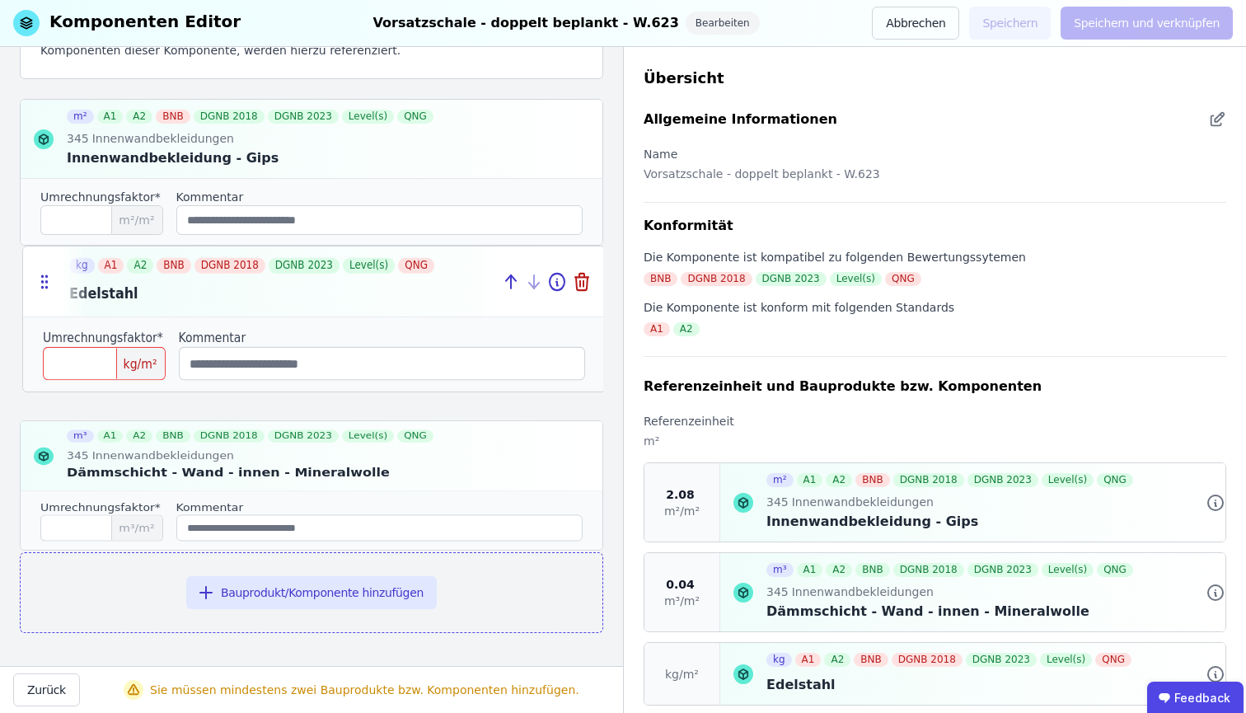
drag, startPoint x: 48, startPoint y: 451, endPoint x: 50, endPoint y: 293, distance: 158.3
click at [50, 293] on div at bounding box center [41, 280] width 36 height 69
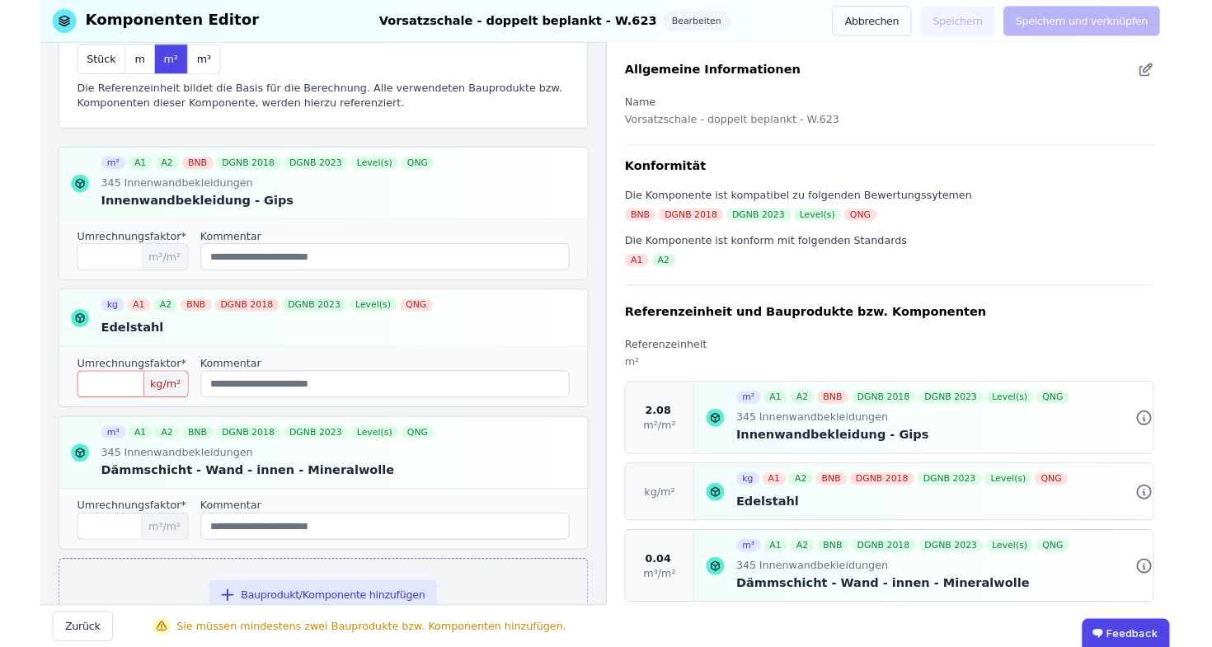
scroll to position [145, 0]
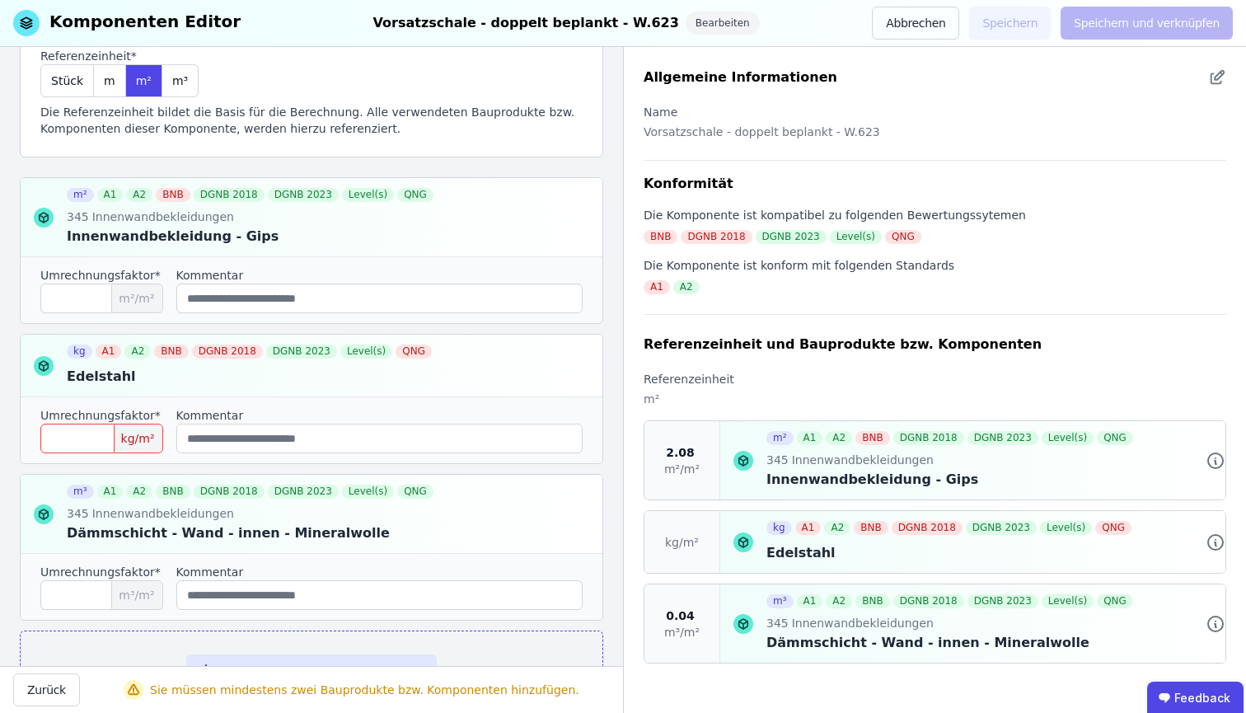
click at [743, 542] on icon at bounding box center [741, 541] width 4 height 2
click at [45, 368] on icon at bounding box center [42, 366] width 16 height 16
click at [547, 362] on icon at bounding box center [554, 366] width 15 height 15
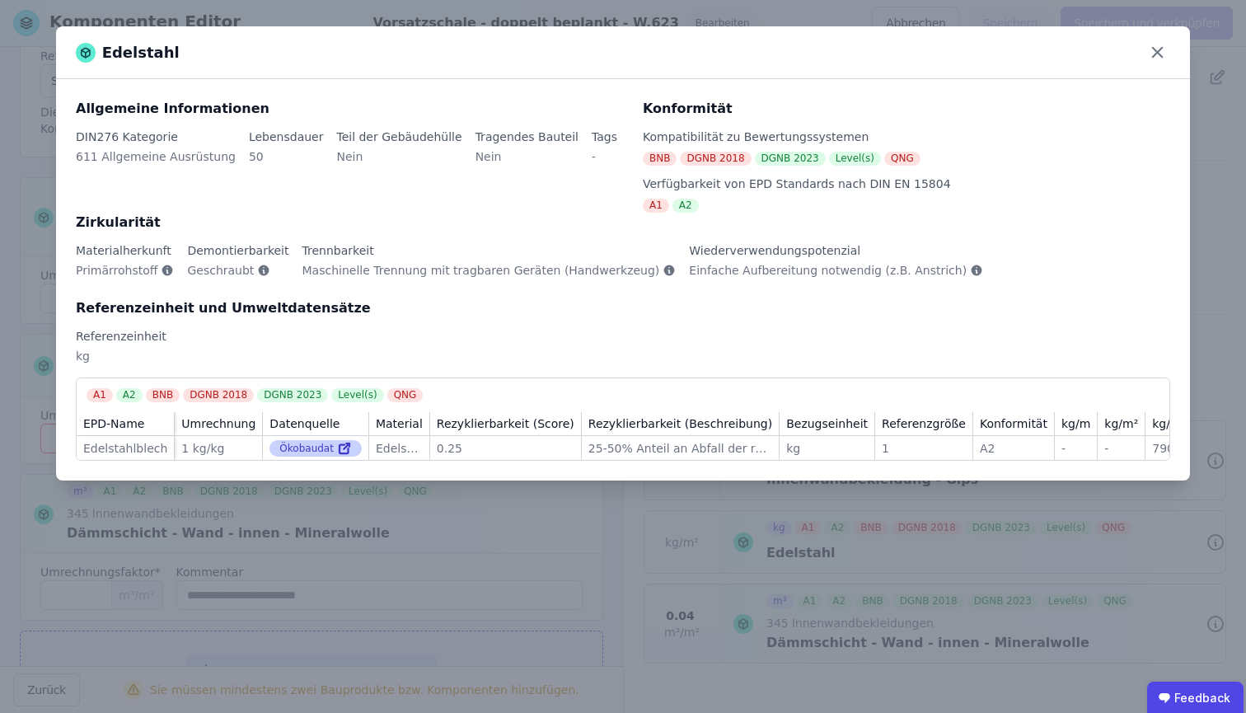
click at [352, 450] on icon at bounding box center [344, 448] width 15 height 20
click at [1164, 54] on icon at bounding box center [1158, 53] width 26 height 26
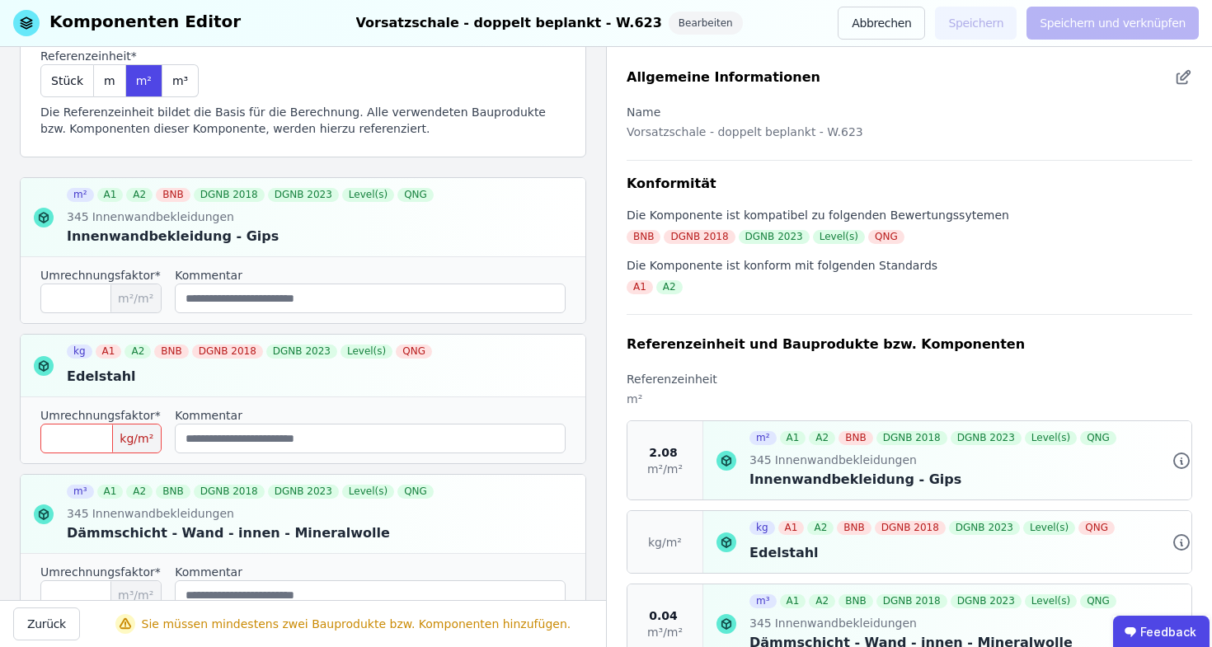
click at [89, 441] on input "****" at bounding box center [100, 439] width 121 height 30
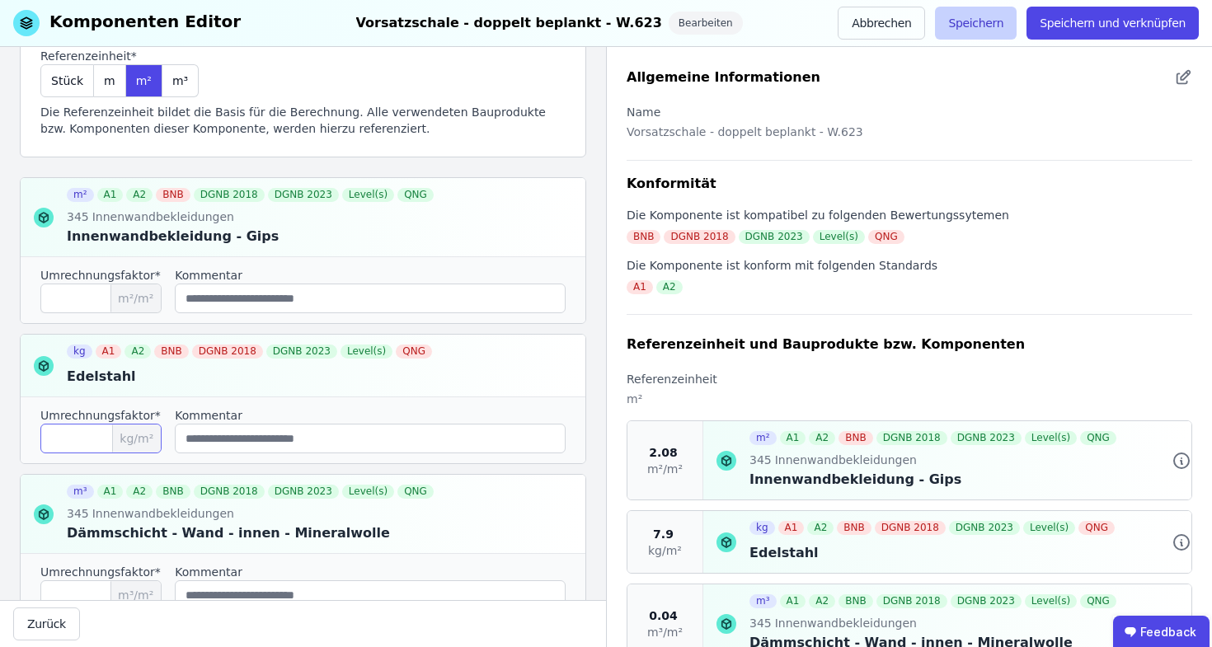
type input "***"
click at [964, 24] on button "Speichern" at bounding box center [976, 23] width 82 height 33
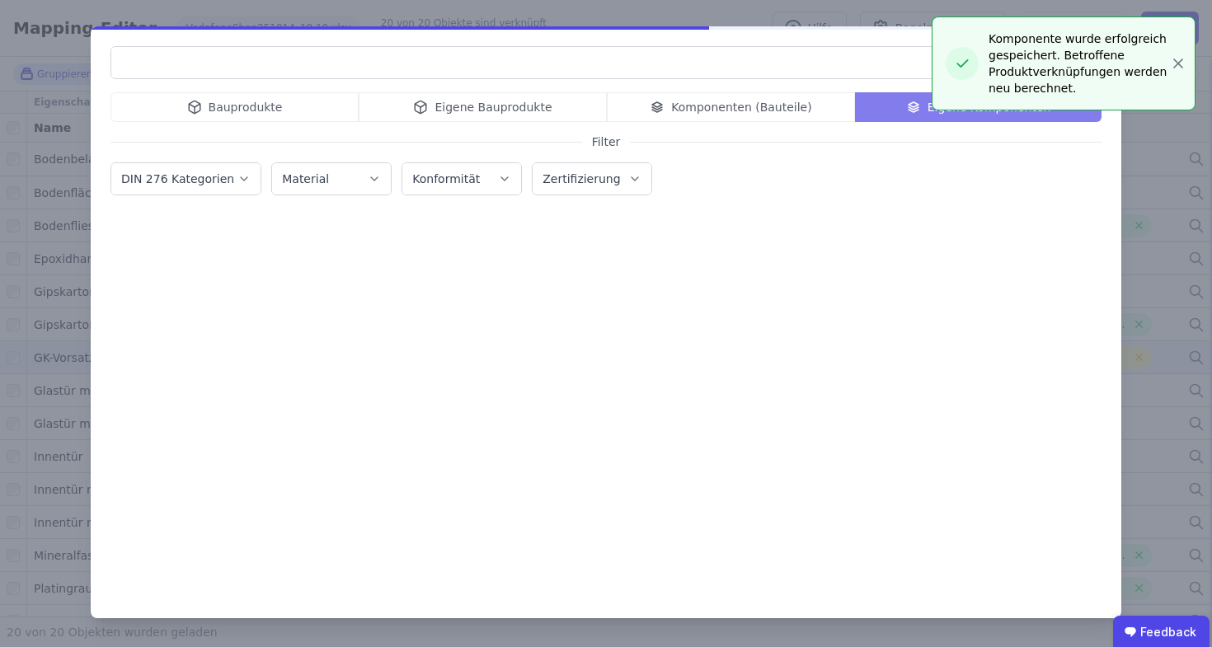
click at [1163, 139] on div "Bauprodukte Eigene Bauprodukte Komponenten (Bauteile) Eigene Komponenten Filter…" at bounding box center [606, 323] width 1212 height 647
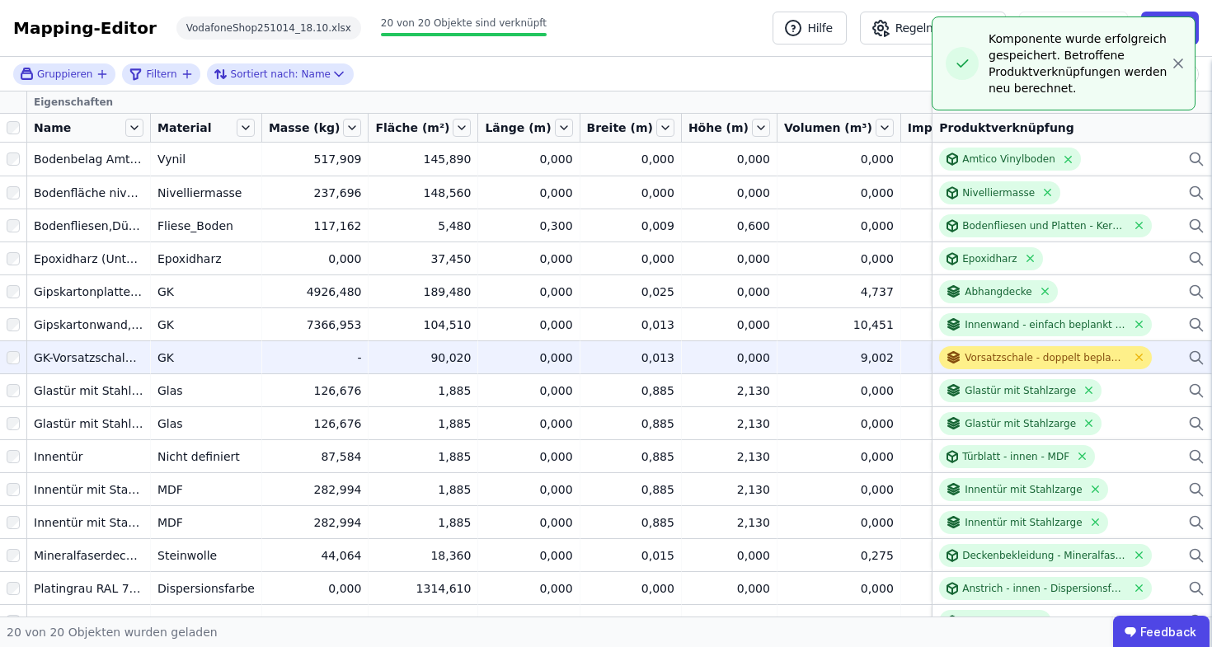
click at [1024, 355] on div "Vorsatzschale - doppelt beplankt - W.623" at bounding box center [1045, 357] width 162 height 13
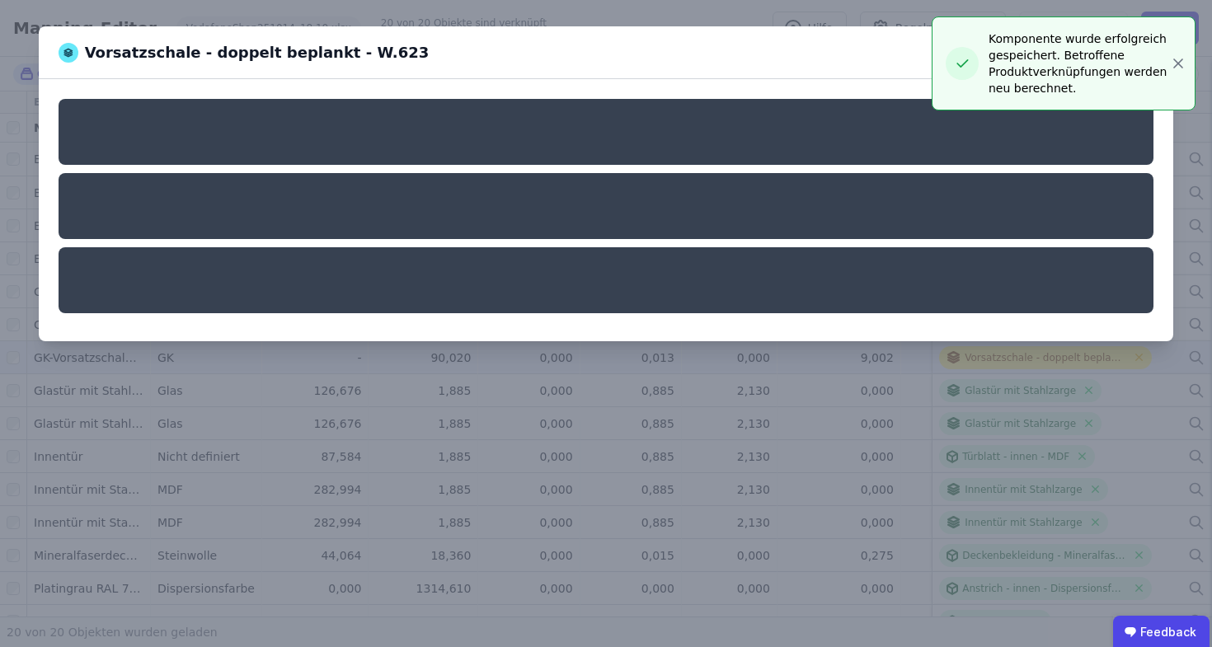
click at [1024, 355] on div "Vorsatzschale - doppelt beplankt - W.623" at bounding box center [606, 323] width 1212 height 647
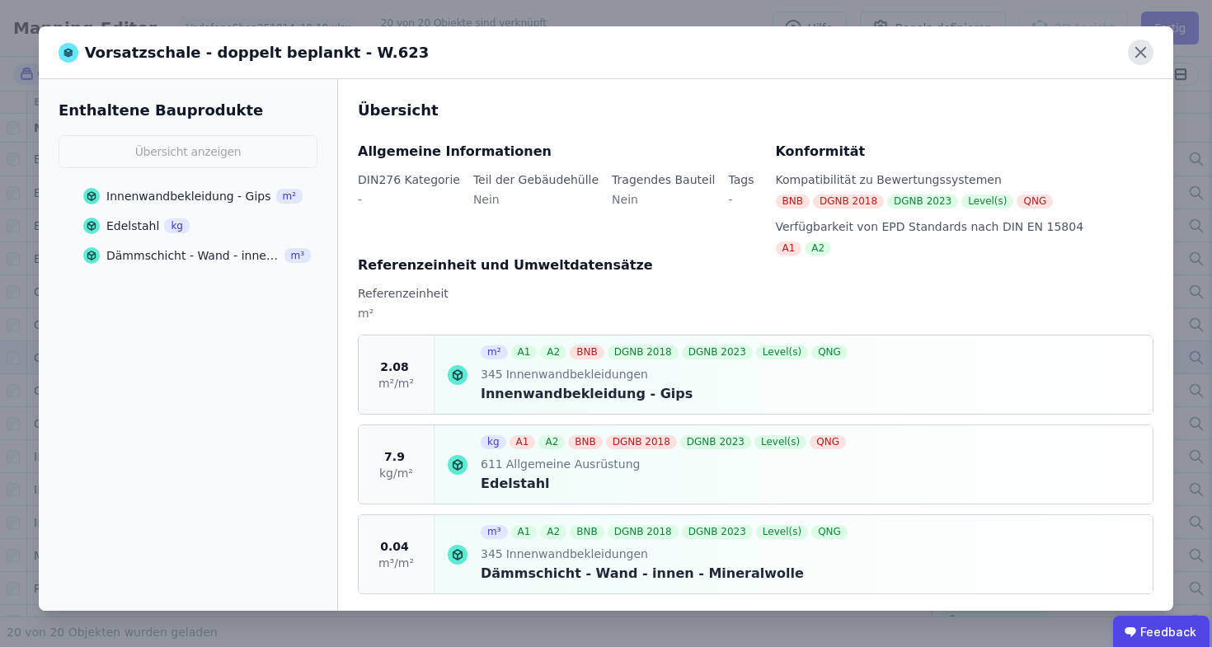
click at [1146, 40] on icon at bounding box center [1140, 53] width 26 height 26
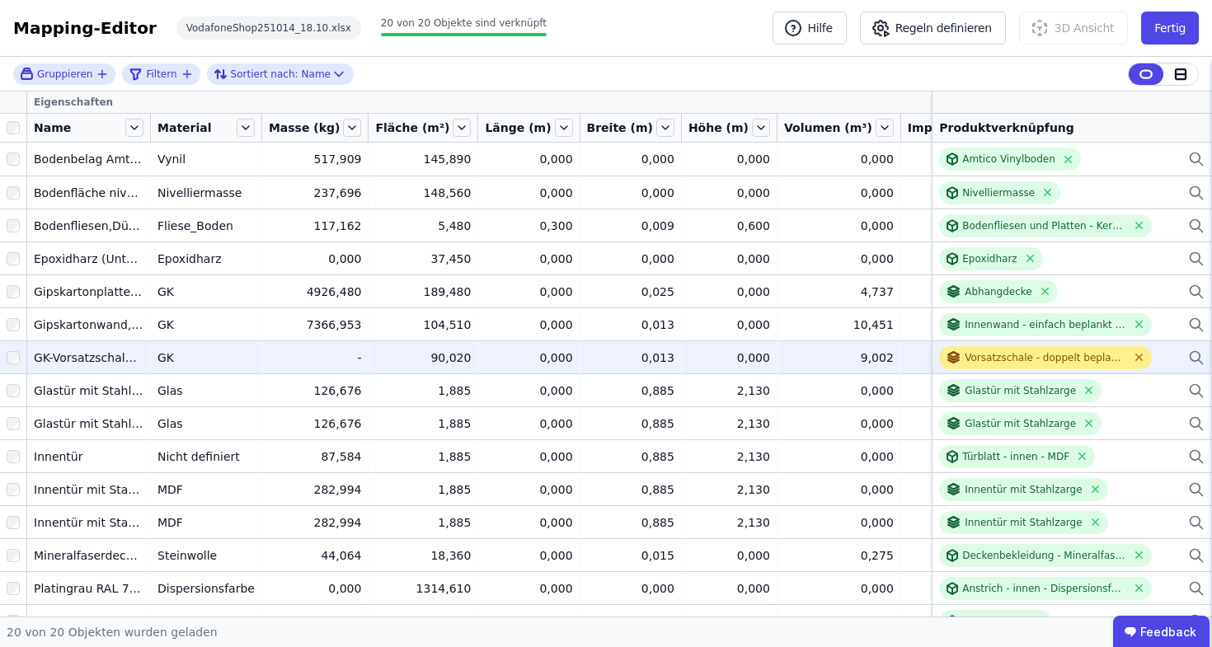
click at [1132, 358] on icon at bounding box center [1138, 357] width 12 height 12
click at [1188, 354] on icon at bounding box center [1196, 358] width 16 height 20
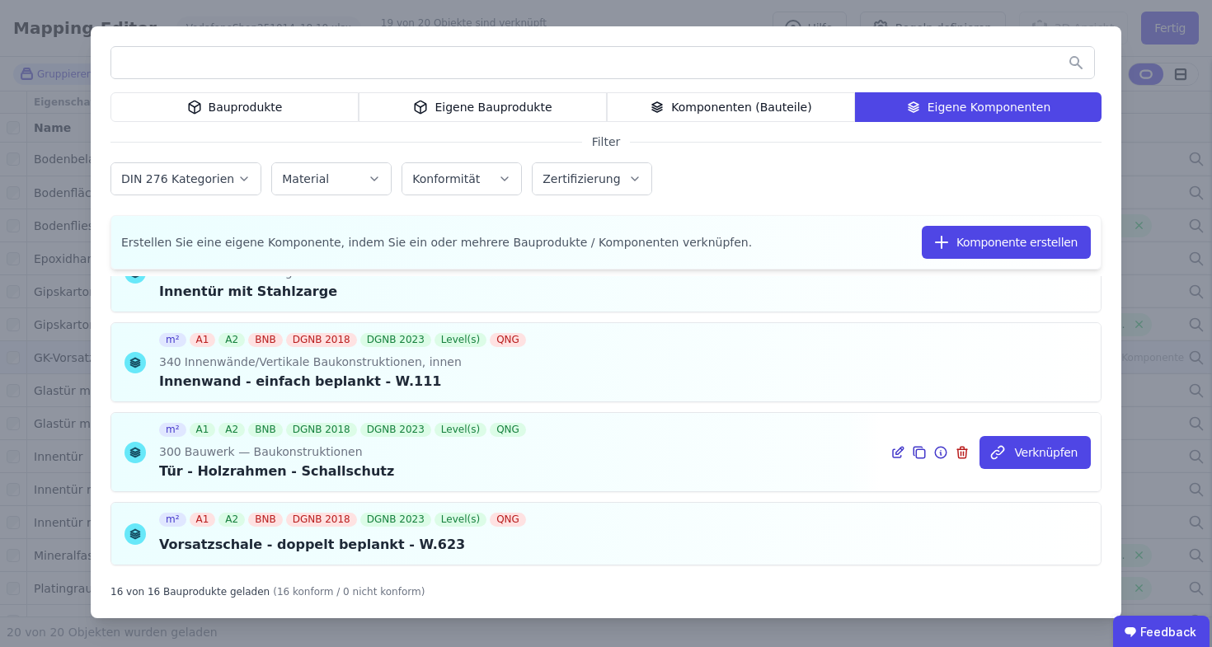
scroll to position [1172, 0]
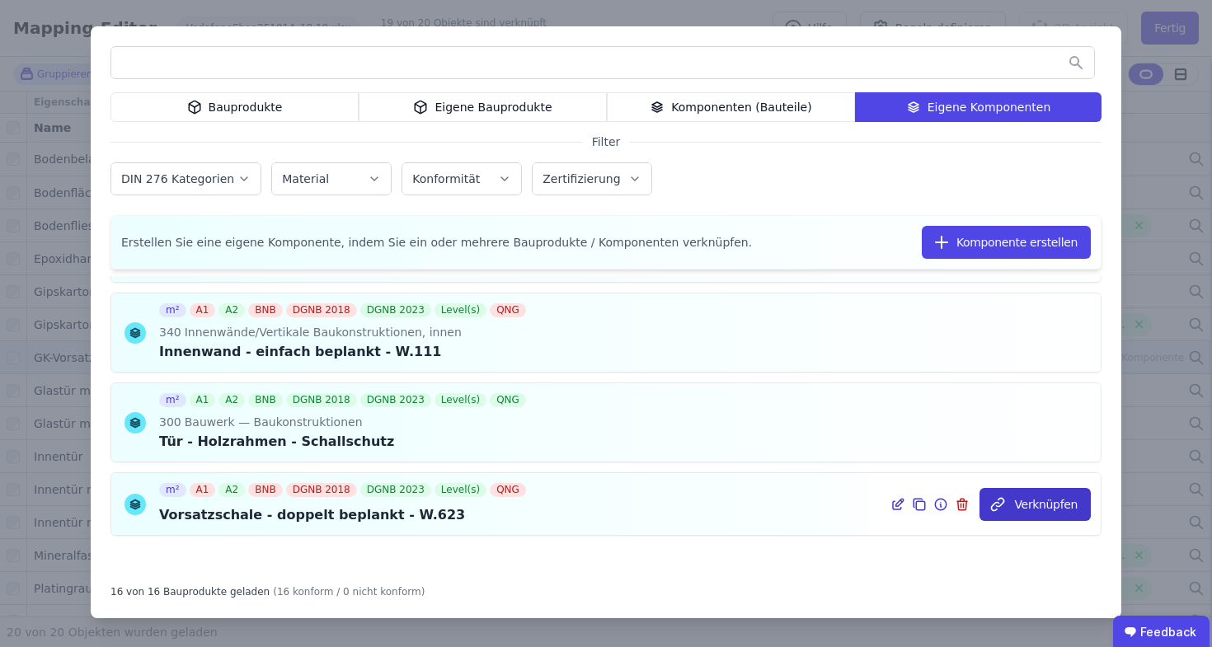
click at [1026, 500] on button "Verknüpfen" at bounding box center [1034, 504] width 111 height 33
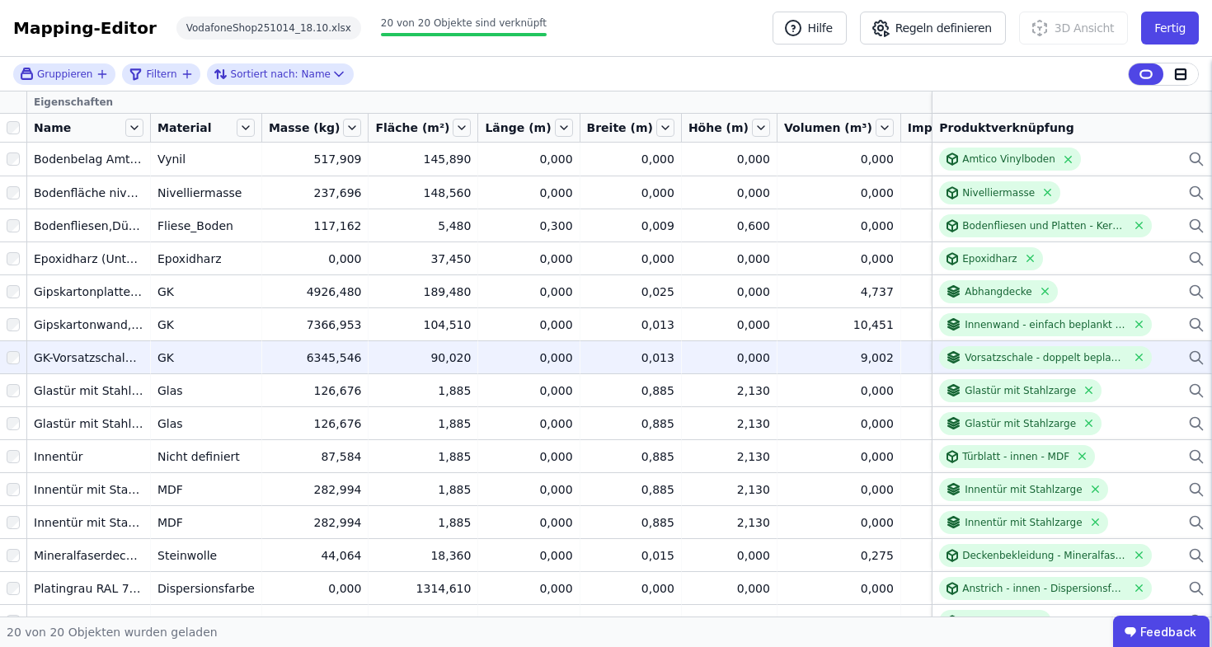
click at [784, 365] on div "9,002" at bounding box center [839, 357] width 110 height 16
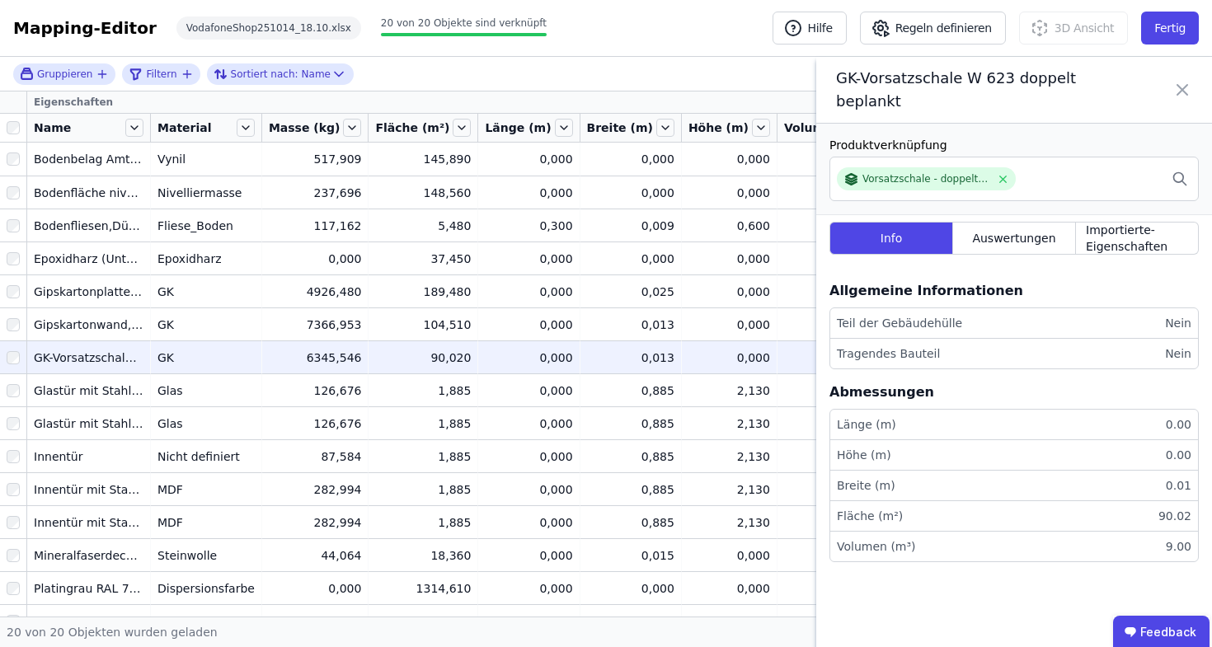
click at [1182, 91] on icon at bounding box center [1182, 90] width 20 height 46
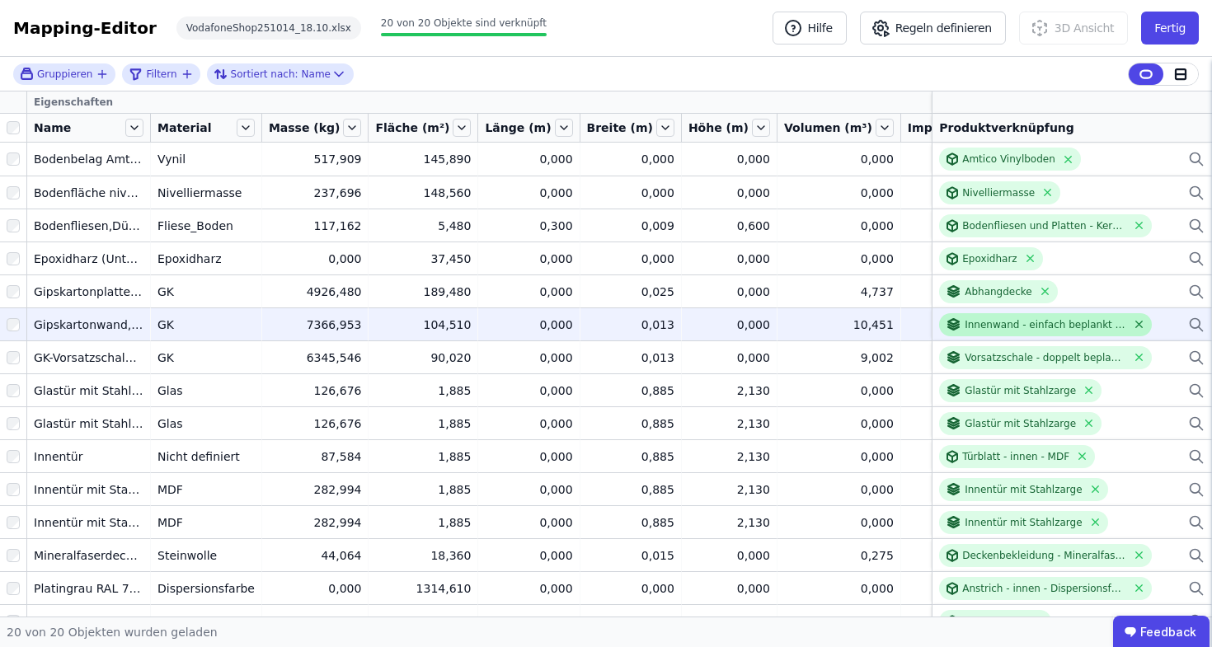
click at [1135, 326] on icon at bounding box center [1138, 324] width 7 height 7
click at [1188, 317] on icon at bounding box center [1196, 325] width 16 height 20
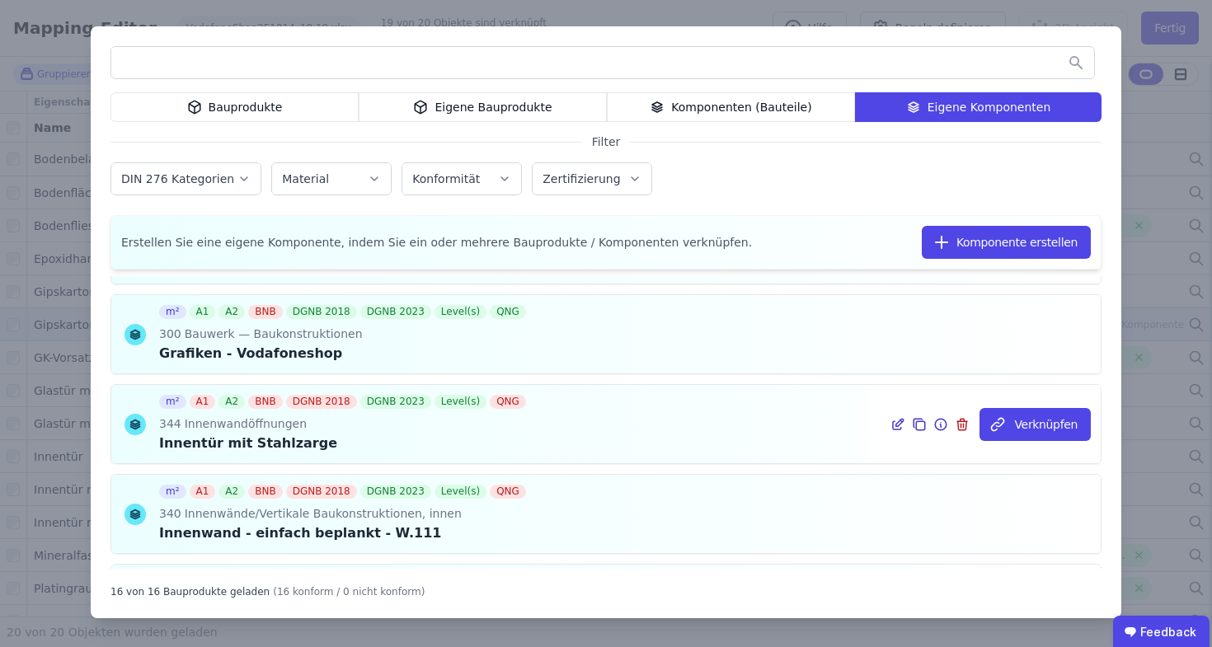
scroll to position [1055, 0]
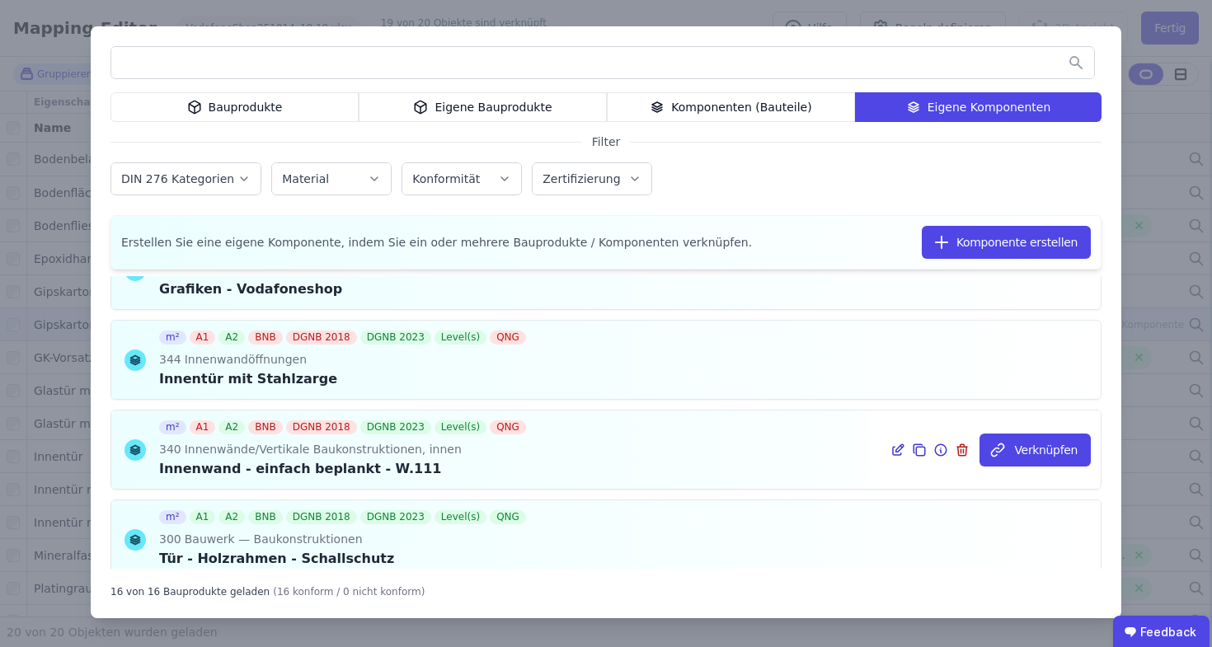
click at [890, 450] on icon at bounding box center [897, 450] width 15 height 20
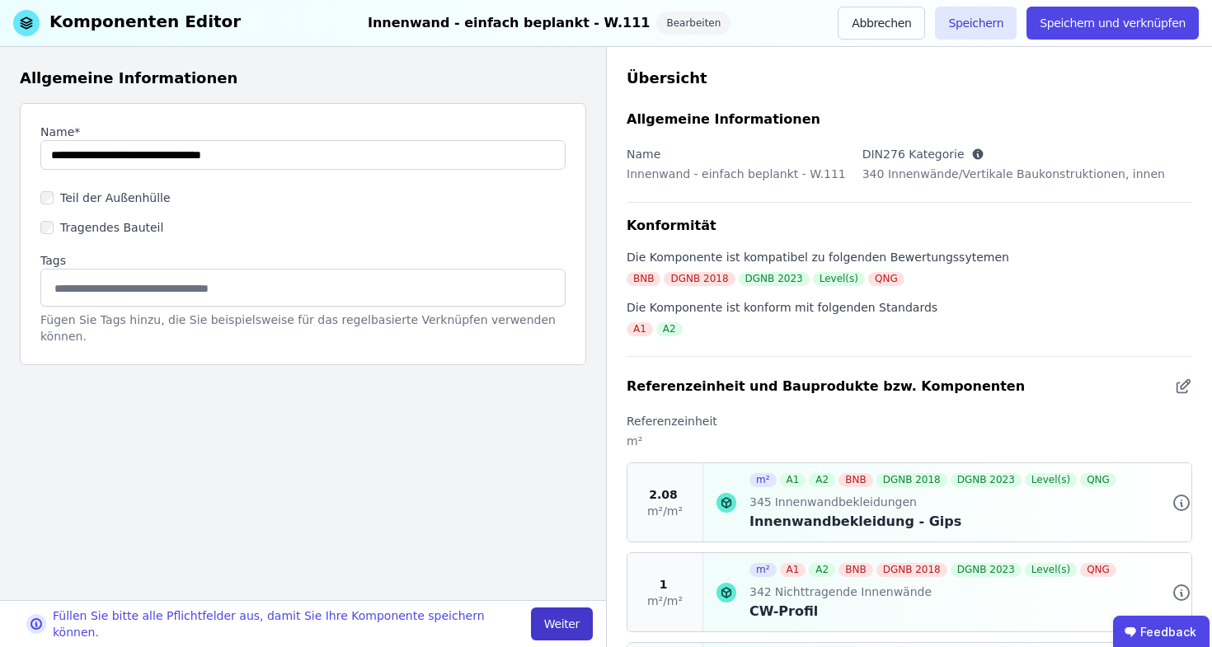
click at [575, 624] on button "Weiter" at bounding box center [562, 623] width 62 height 33
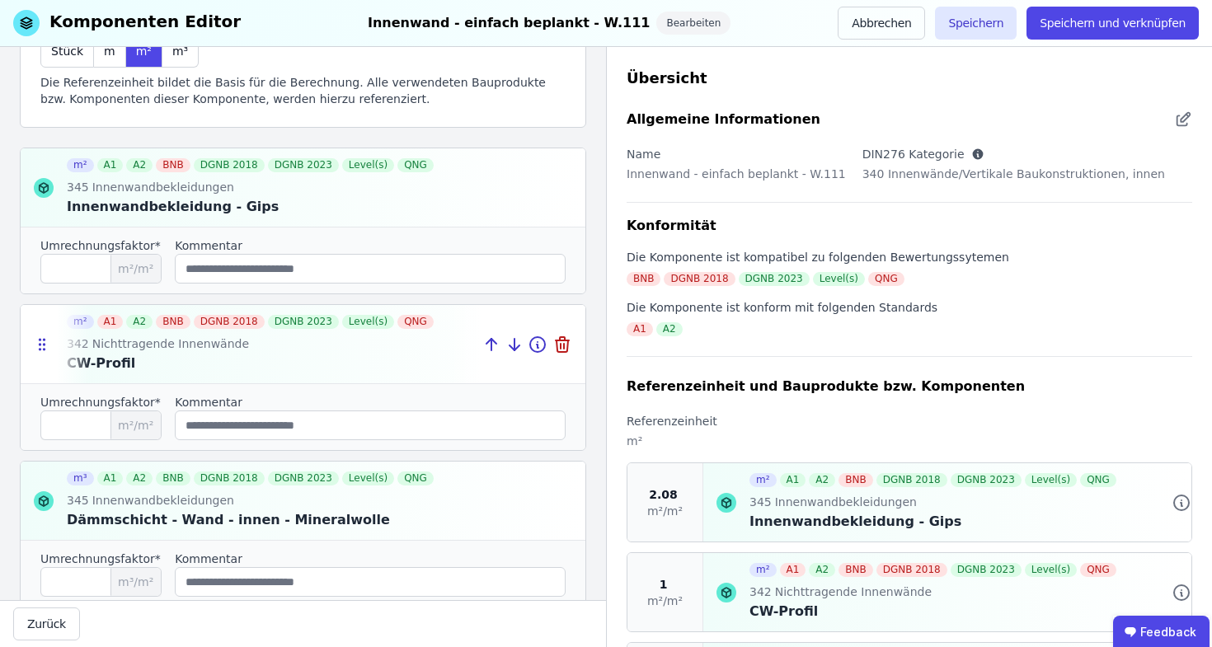
scroll to position [282, 0]
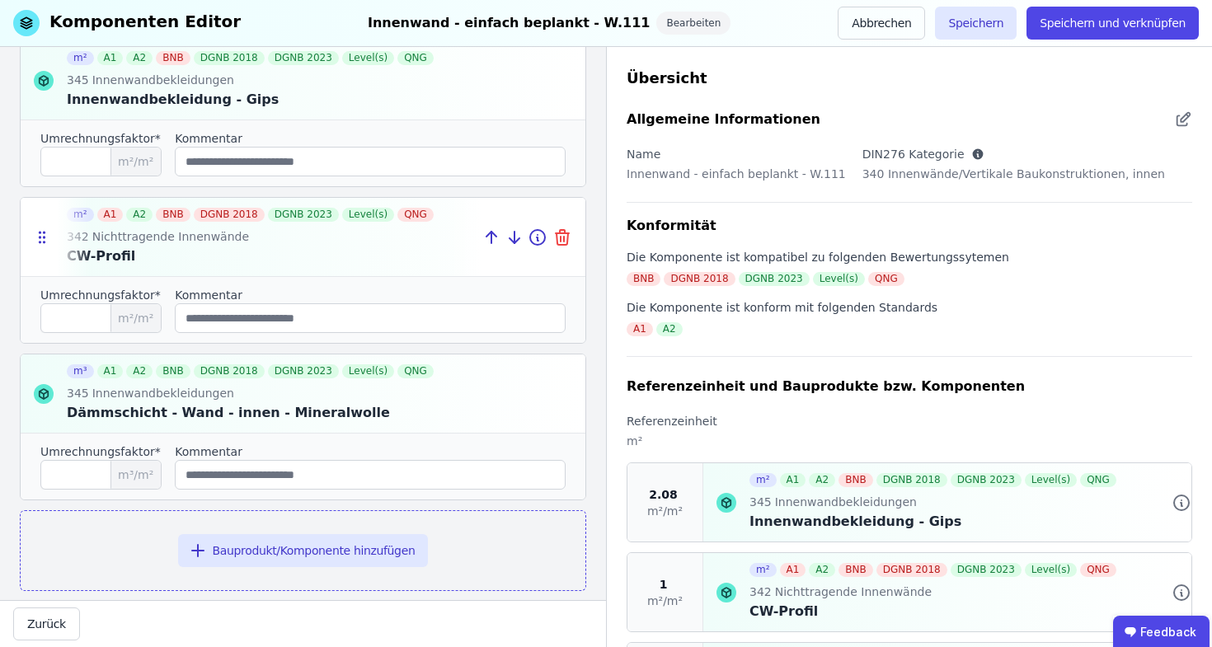
click at [564, 237] on icon at bounding box center [564, 239] width 0 height 5
type input "****"
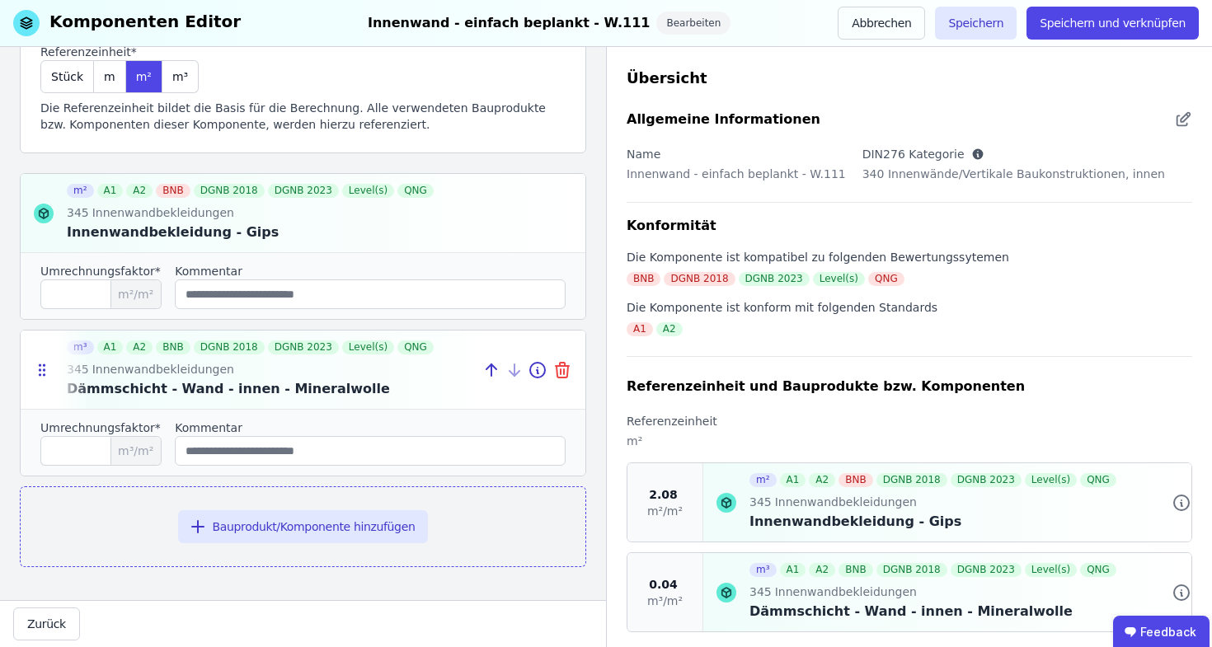
scroll to position [149, 0]
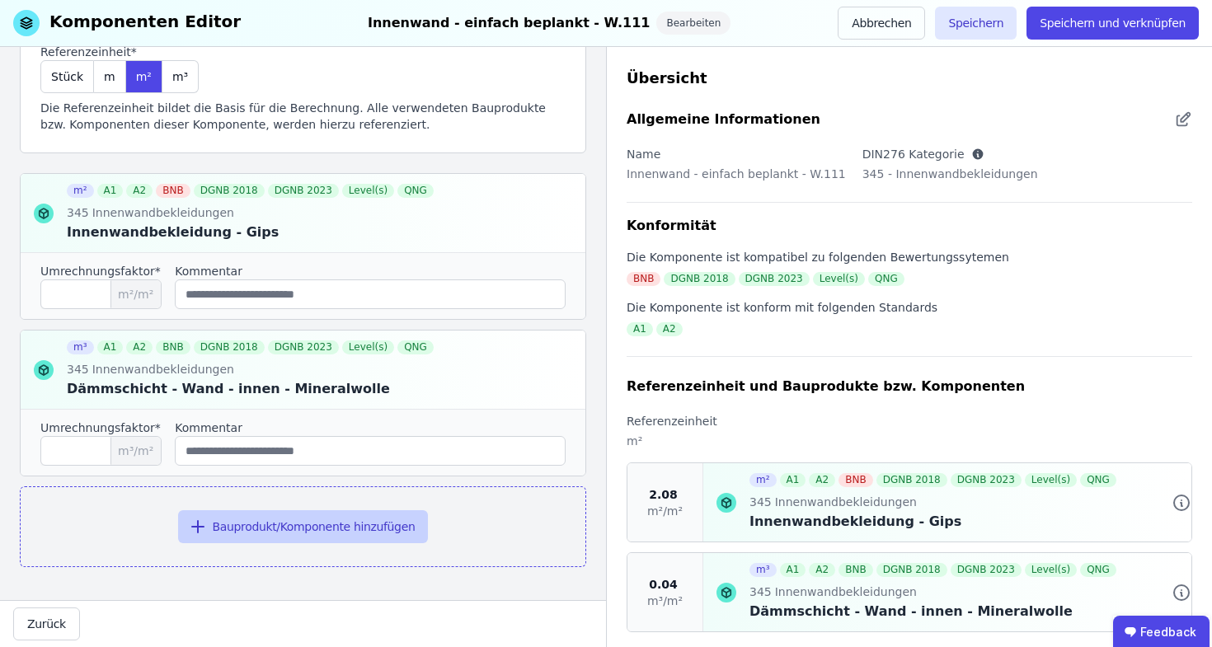
click at [331, 527] on button "Bauprodukt/Komponente hinzufügen" at bounding box center [303, 526] width 251 height 33
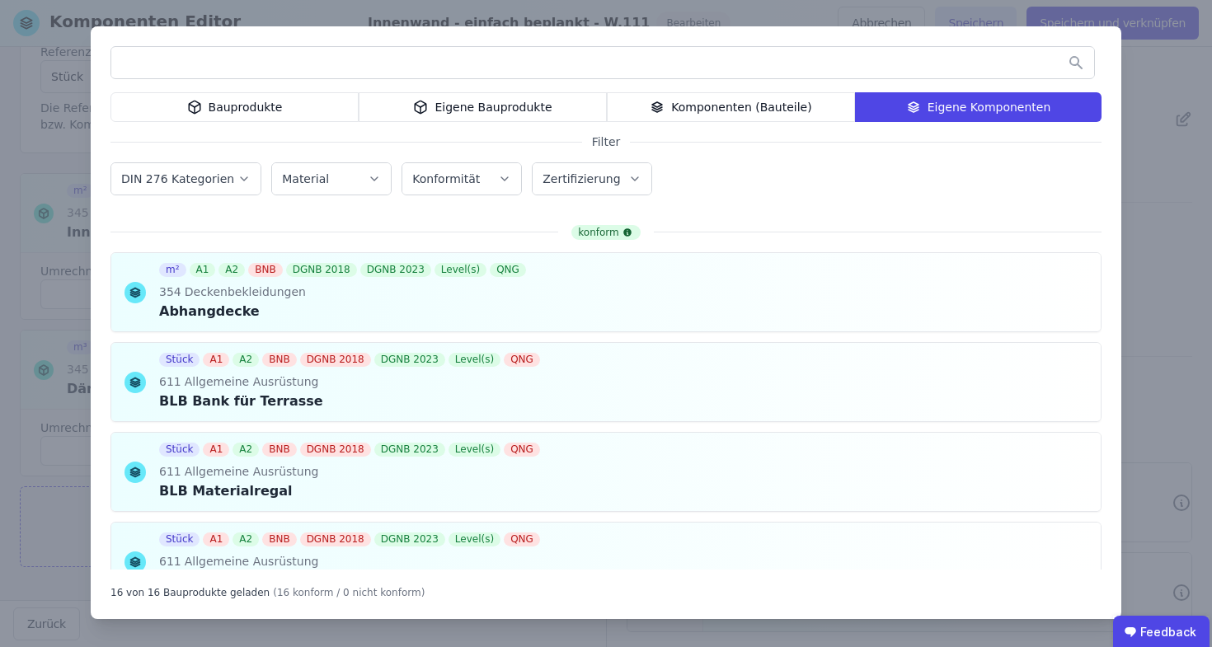
click at [518, 91] on div "Bauprodukte Eigene Bauprodukte Komponenten (Bauteile) Eigene Komponenten Filter…" at bounding box center [606, 322] width 1030 height 593
click at [513, 100] on div "Eigene Bauprodukte" at bounding box center [483, 107] width 248 height 30
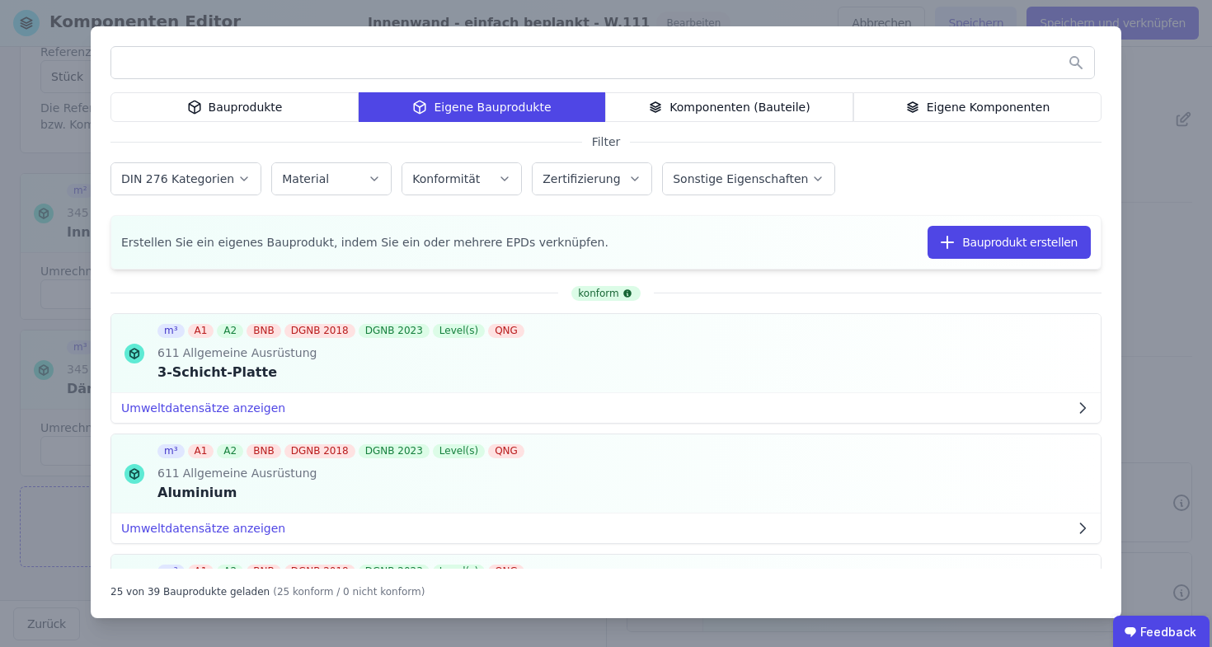
click at [424, 61] on input "text" at bounding box center [602, 63] width 982 height 30
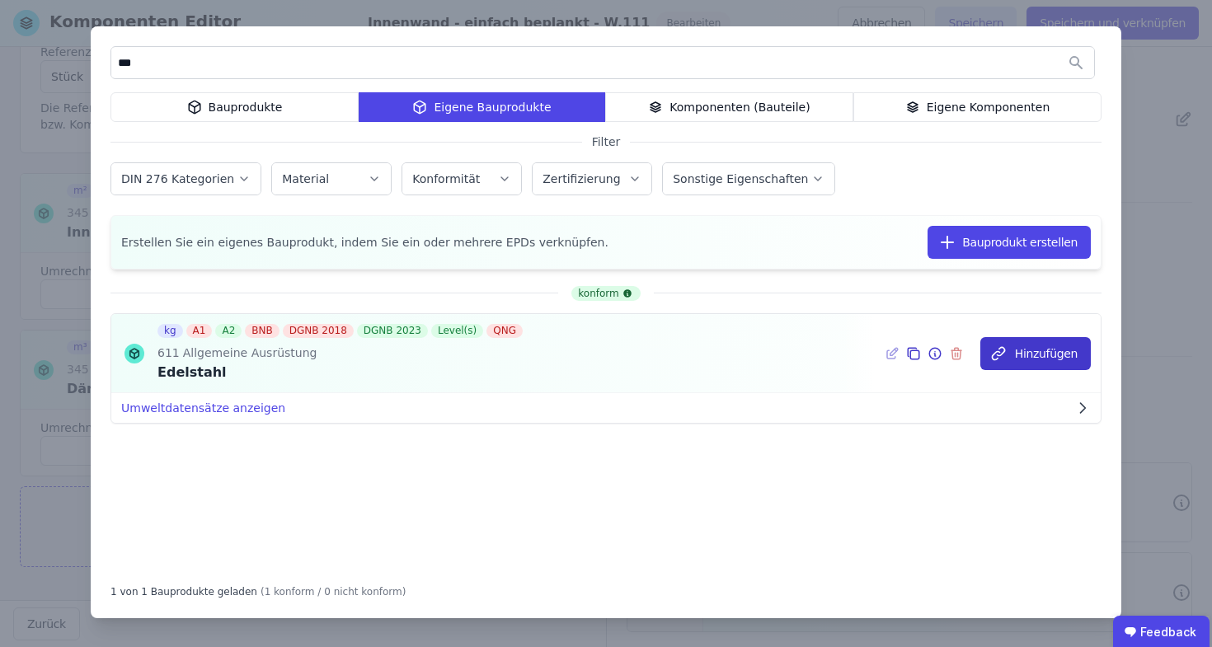
type input "***"
click at [1061, 358] on button "Hinzufügen" at bounding box center [1035, 353] width 110 height 33
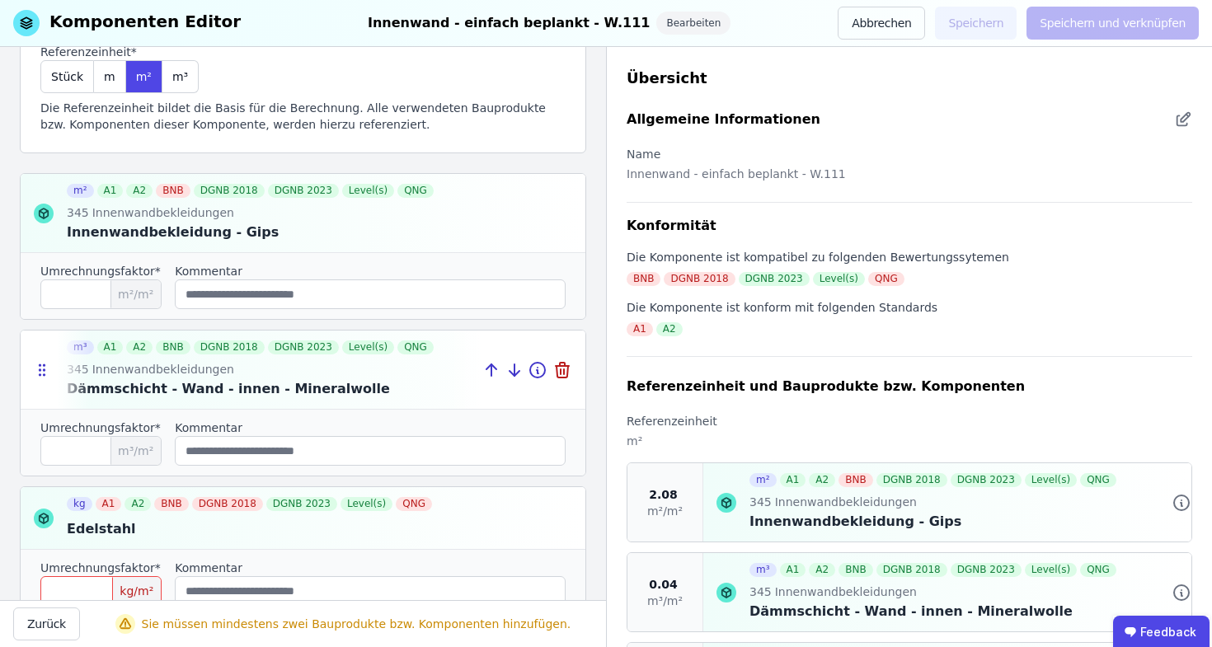
scroll to position [243, 0]
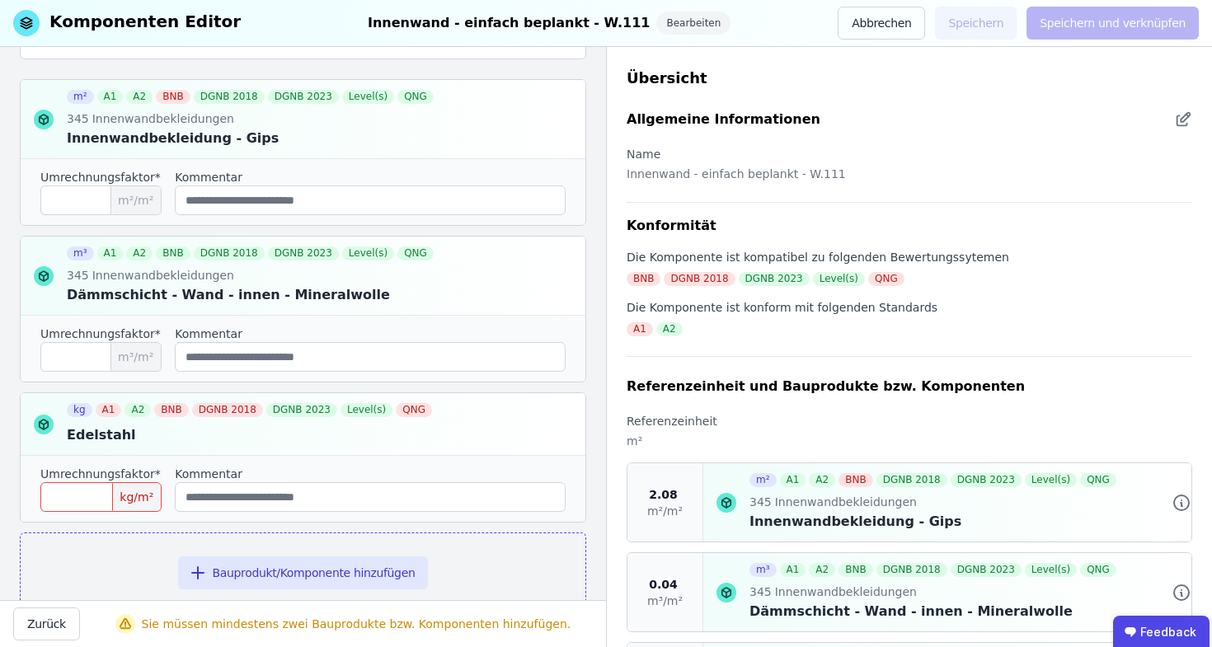
click at [107, 466] on label "Umrechnungsfaktor*" at bounding box center [100, 474] width 120 height 16
click at [79, 494] on input "number" at bounding box center [100, 497] width 121 height 30
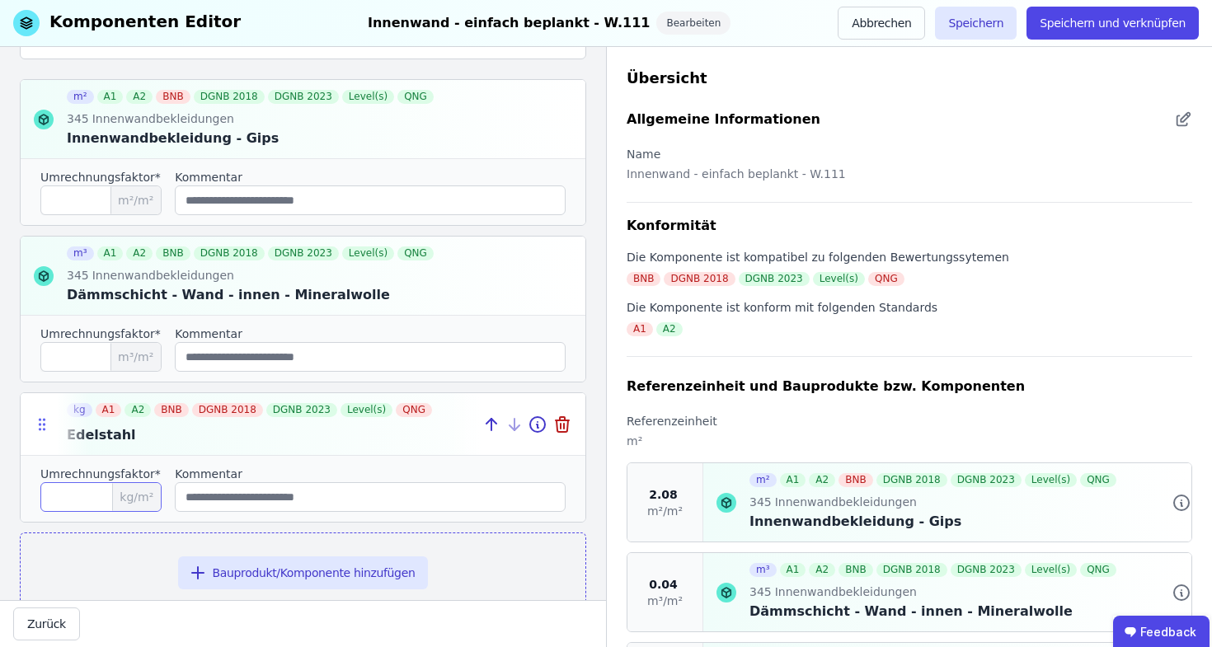
type input "***"
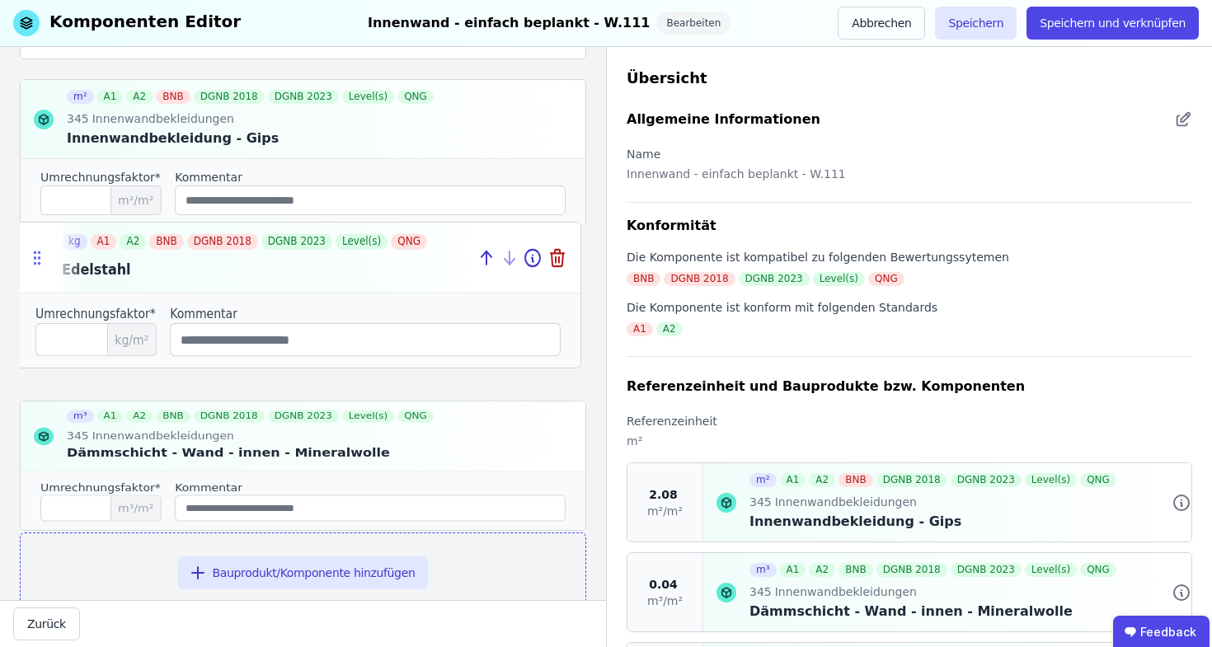
drag, startPoint x: 39, startPoint y: 421, endPoint x: 32, endPoint y: 262, distance: 159.2
click at [32, 262] on icon at bounding box center [37, 257] width 16 height 19
type input "***"
type input "****"
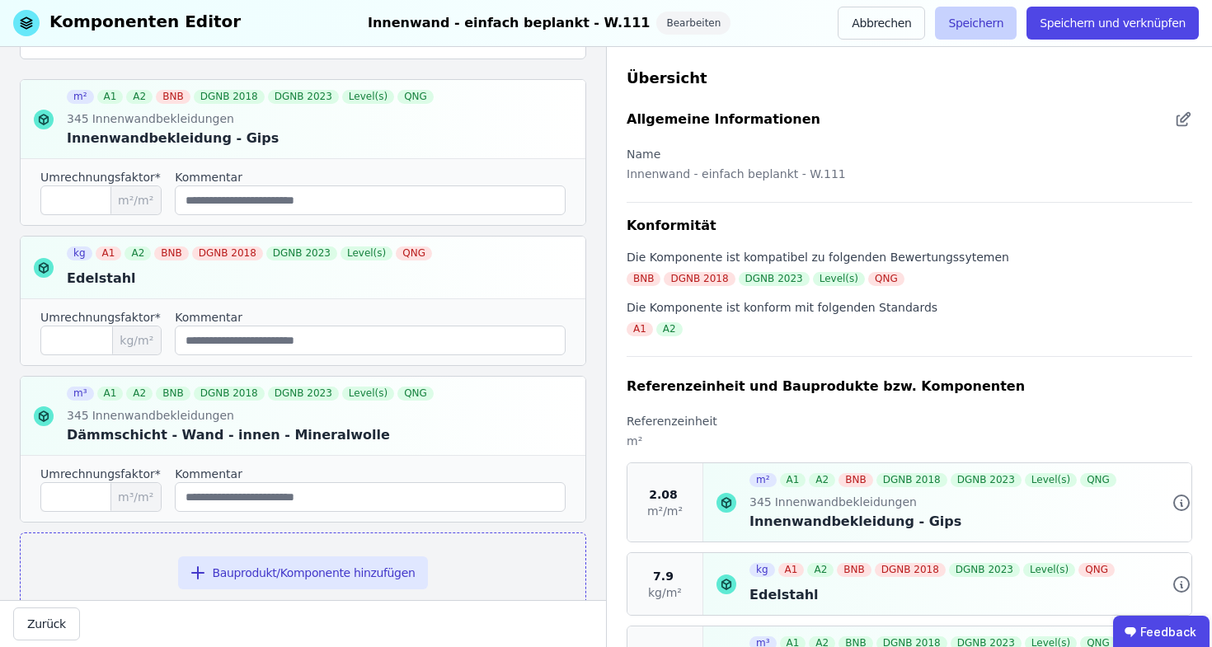
click at [995, 22] on button "Speichern" at bounding box center [976, 23] width 82 height 33
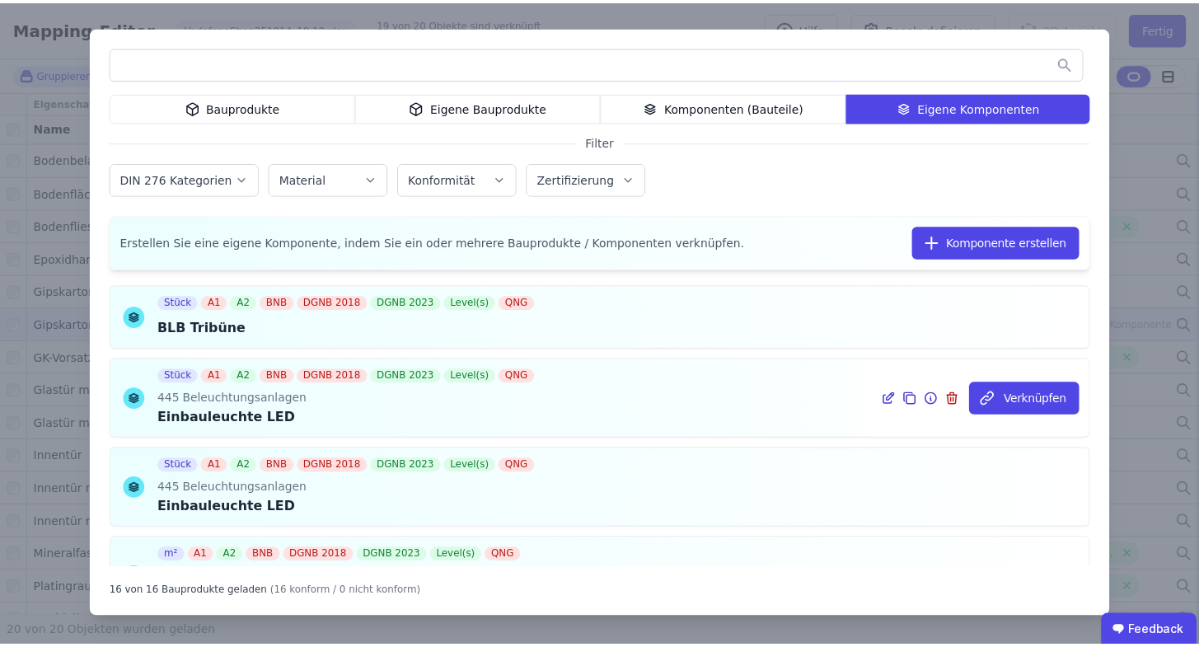
scroll to position [1155, 0]
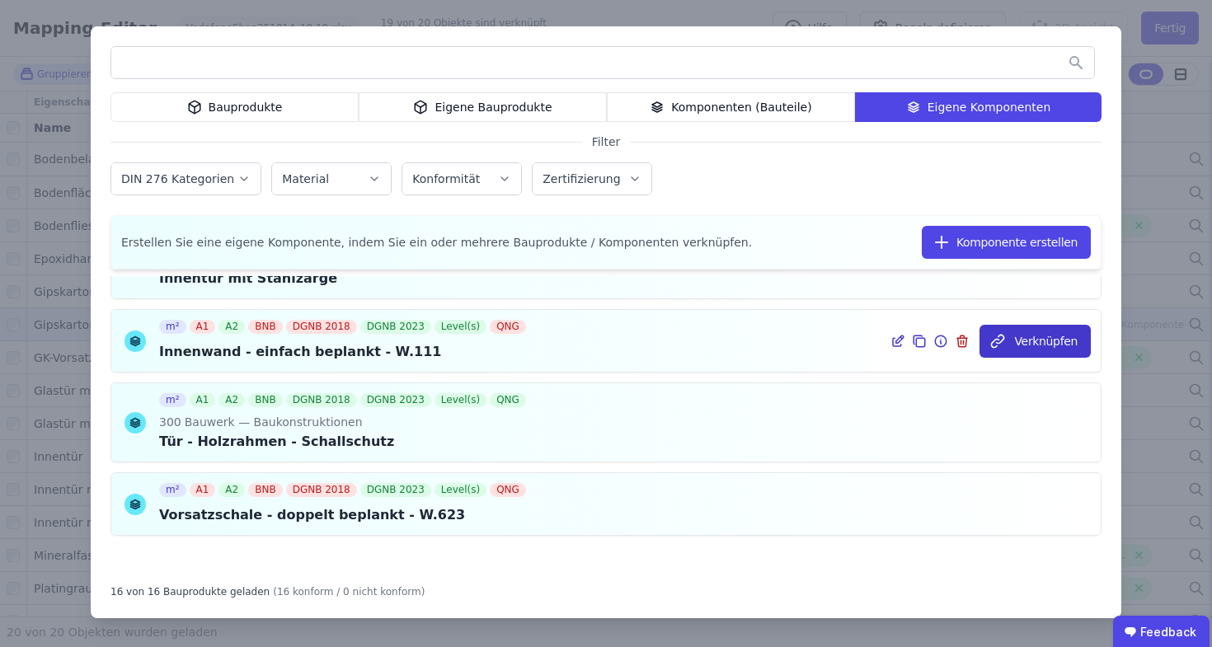
click at [991, 340] on icon "button" at bounding box center [997, 341] width 12 height 12
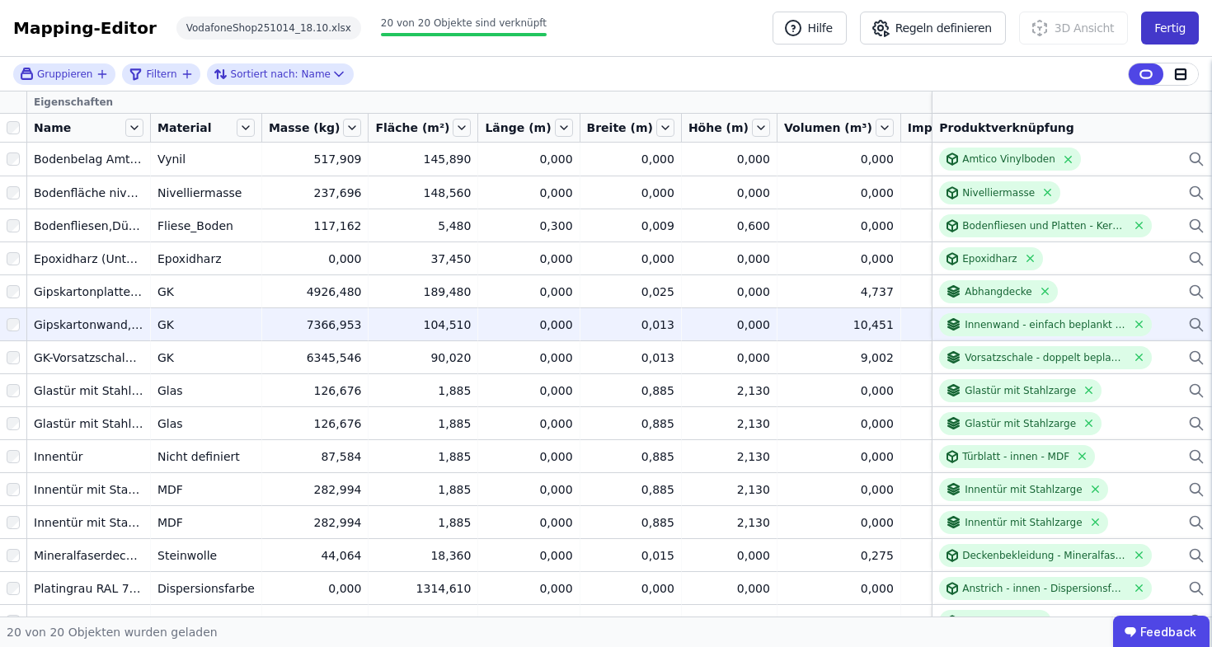
click at [1195, 32] on button "Fertig" at bounding box center [1170, 28] width 58 height 33
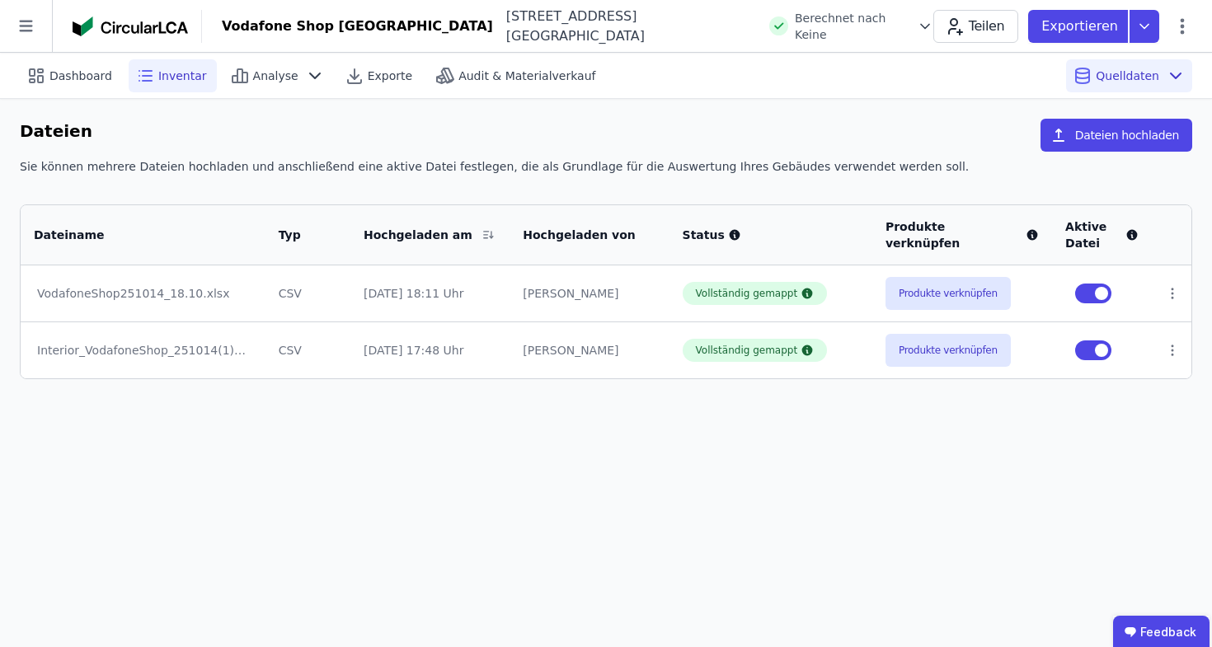
click at [193, 76] on span "Inventar" at bounding box center [182, 76] width 49 height 16
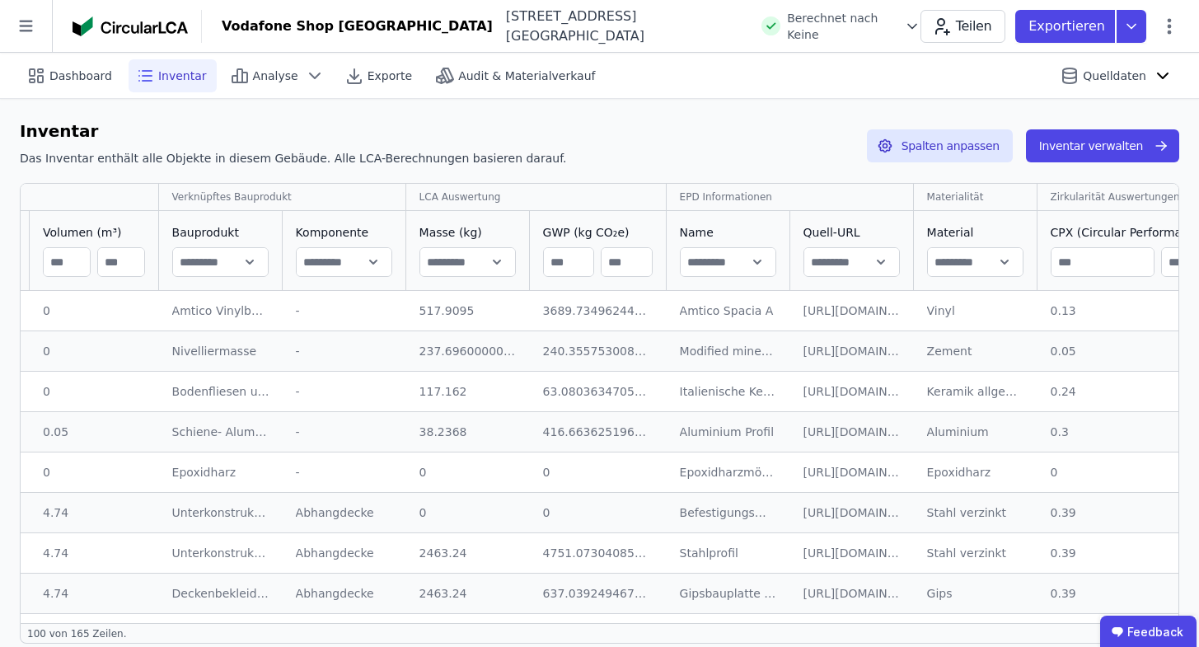
scroll to position [-1, 811]
click at [987, 274] on input "text" at bounding box center [975, 262] width 95 height 30
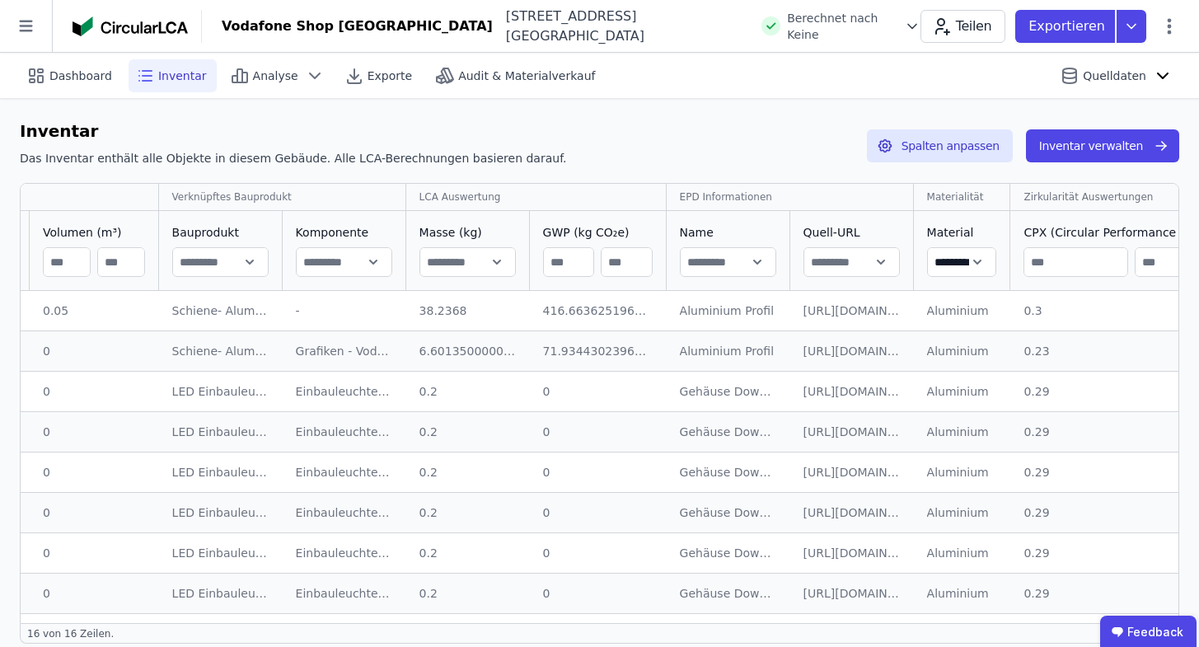
click at [975, 266] on input "*********" at bounding box center [962, 262] width 68 height 30
click at [967, 264] on input "*********" at bounding box center [962, 262] width 68 height 30
click at [973, 264] on input "*********" at bounding box center [962, 262] width 68 height 30
click at [1010, 232] on div "CPX (Circular Performance Index)" at bounding box center [1130, 250] width 241 height 79
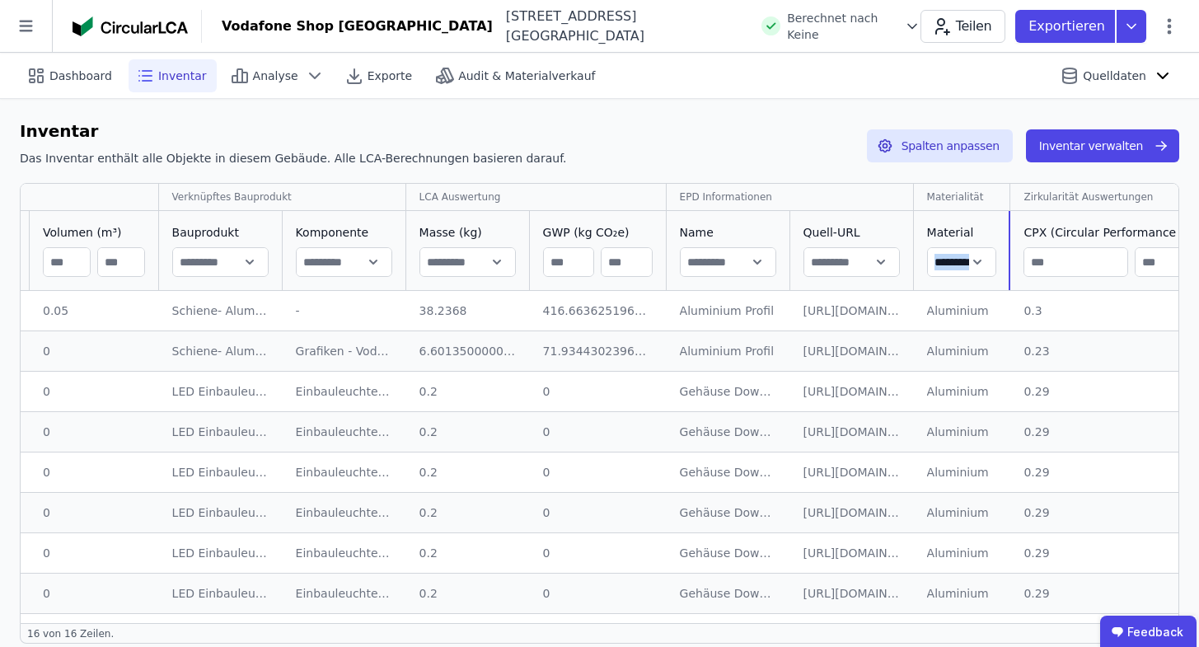
drag, startPoint x: 1000, startPoint y: 234, endPoint x: 1090, endPoint y: 229, distance: 90.0
drag, startPoint x: 999, startPoint y: 191, endPoint x: 1048, endPoint y: 191, distance: 48.6
click at [846, 171] on div "Inventar Das Inventar enthält alle Objekte in diesem Gebäude. Alle LCA-Berechnu…" at bounding box center [600, 146] width 1160 height 54
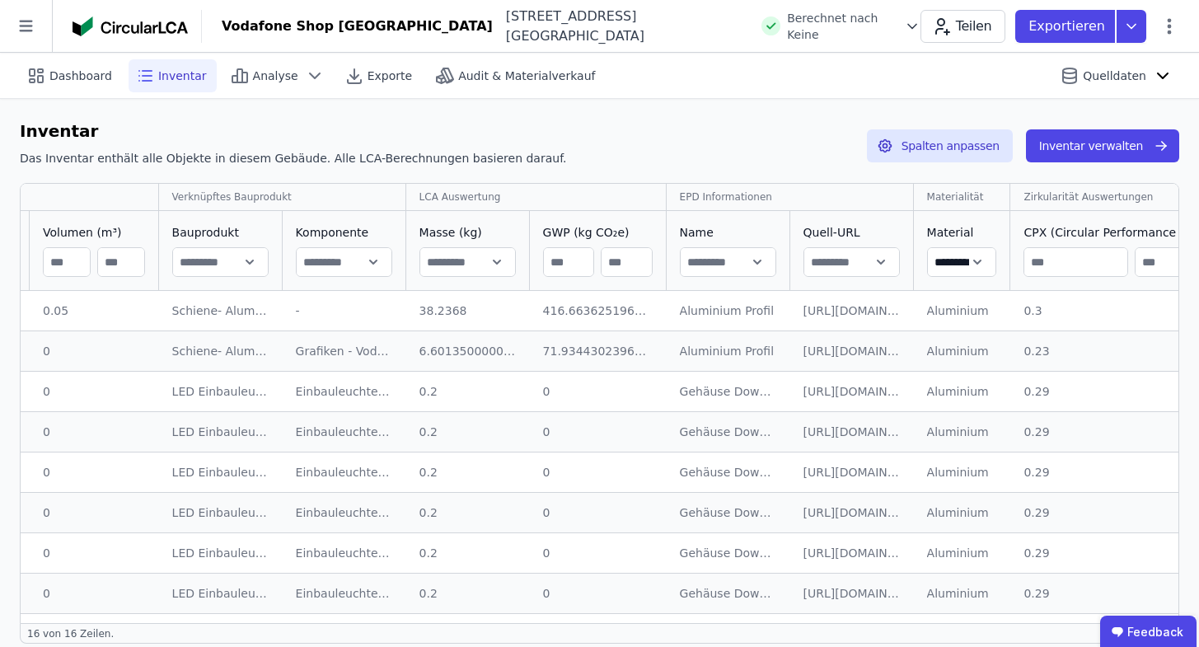
click at [975, 259] on input "*********" at bounding box center [962, 262] width 68 height 30
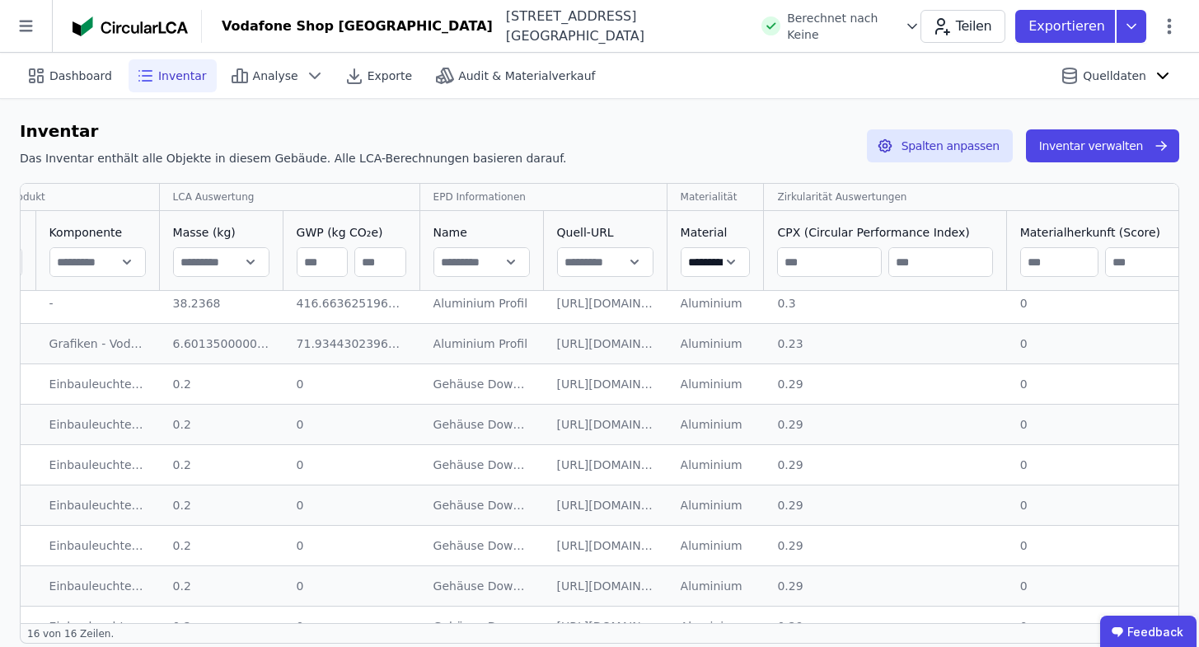
scroll to position [7, 1058]
click at [697, 261] on input "*********" at bounding box center [715, 262] width 68 height 30
type input "***"
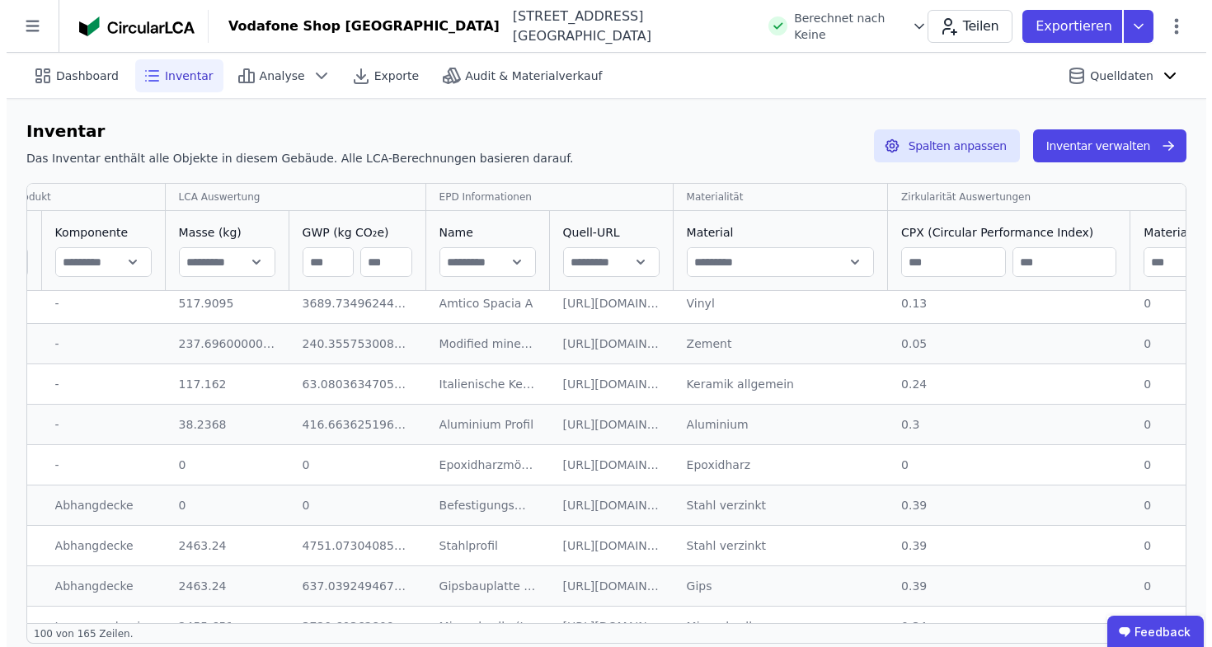
scroll to position [0, 1058]
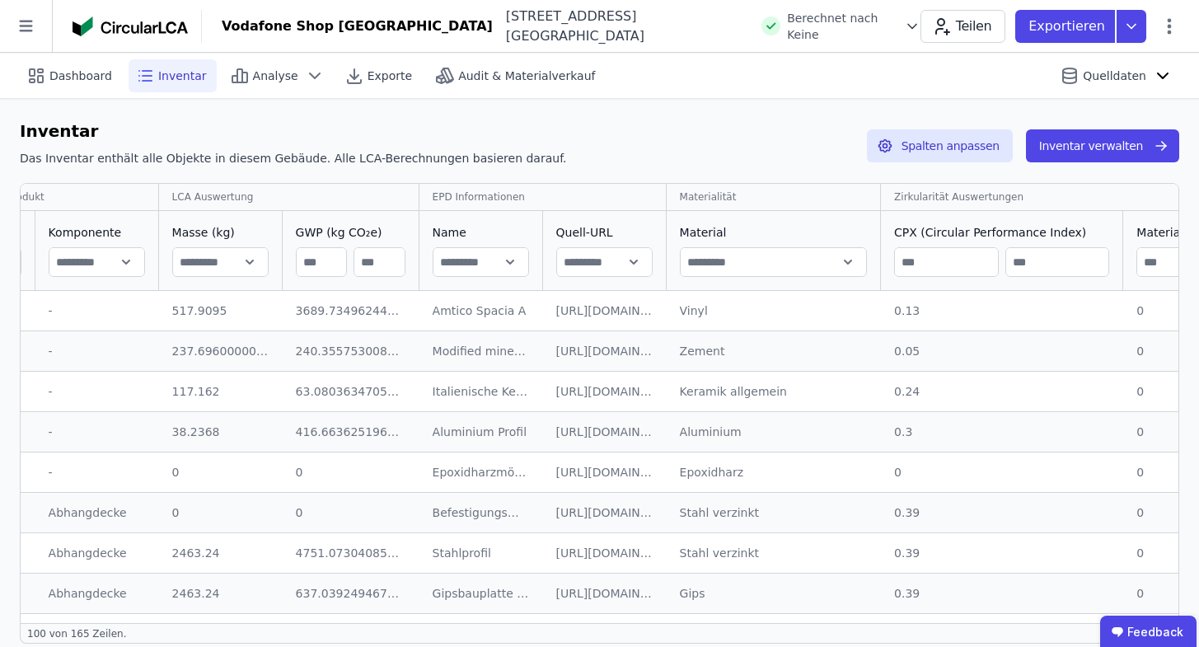
type input "*********"
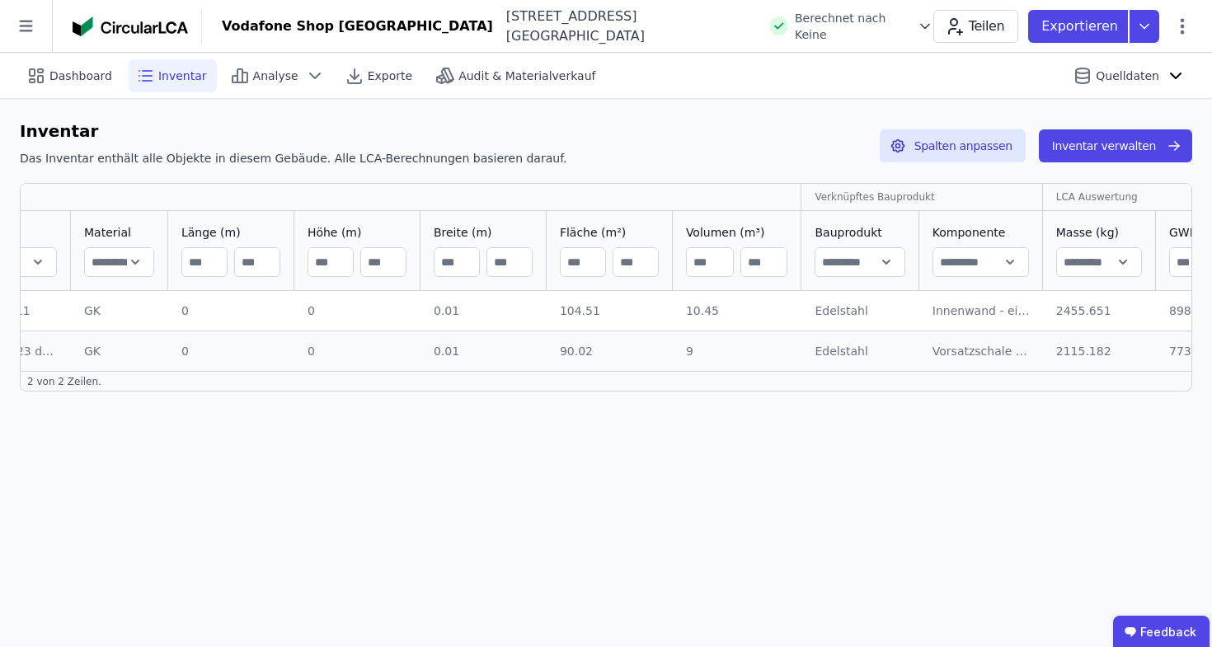
scroll to position [0, 141]
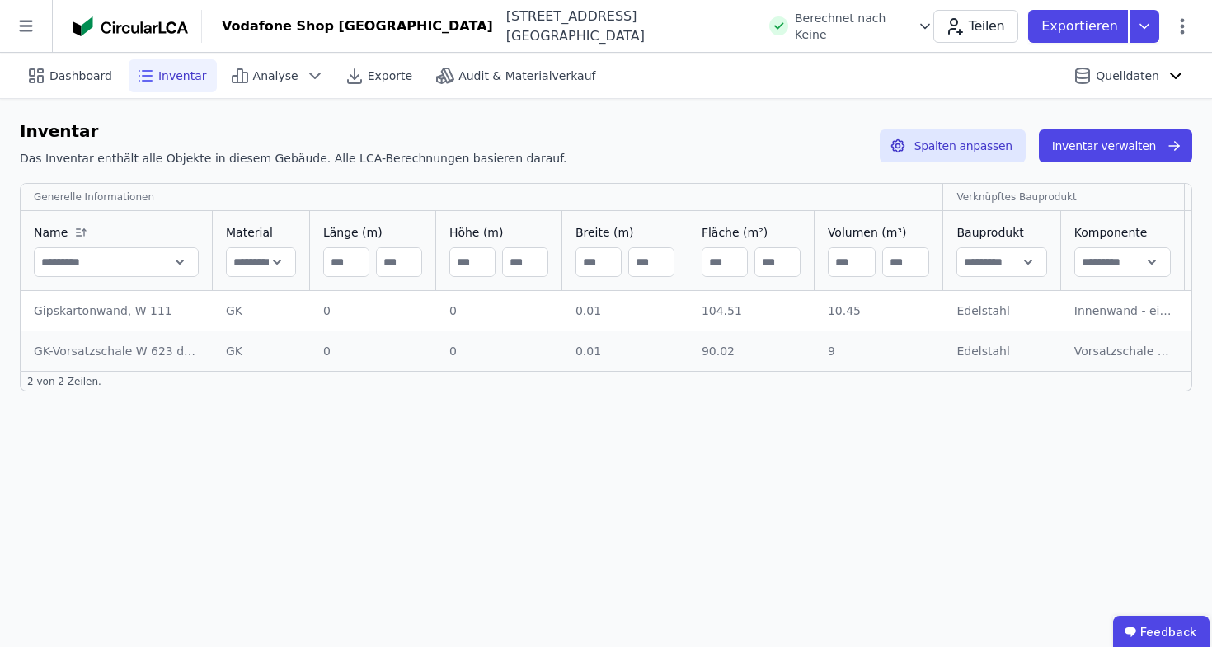
scroll to position [0, 1102]
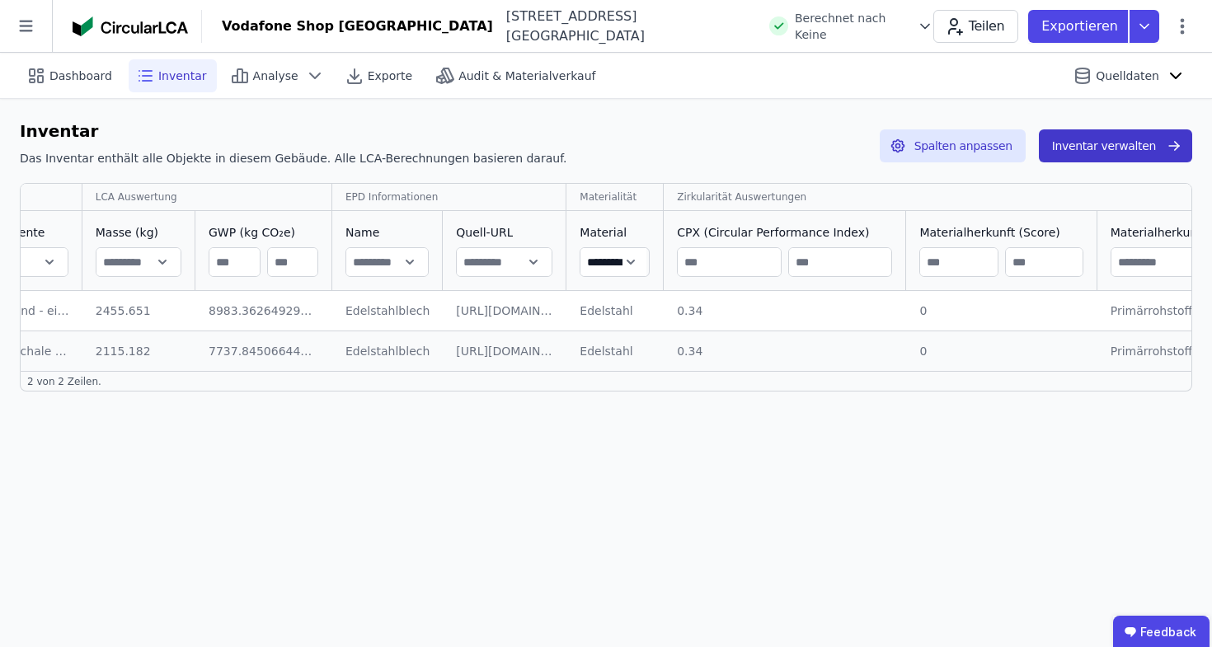
click at [1085, 134] on button "Inventar verwalten" at bounding box center [1114, 145] width 153 height 33
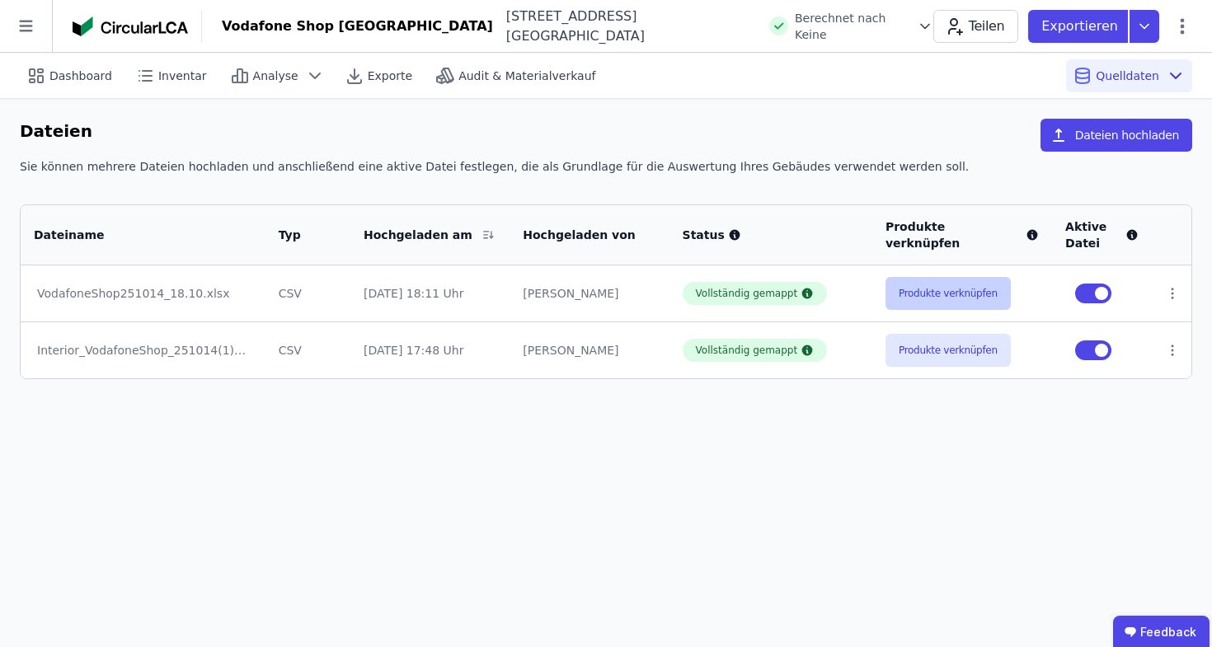
click at [983, 299] on button "Produkte verknüpfen" at bounding box center [947, 293] width 125 height 33
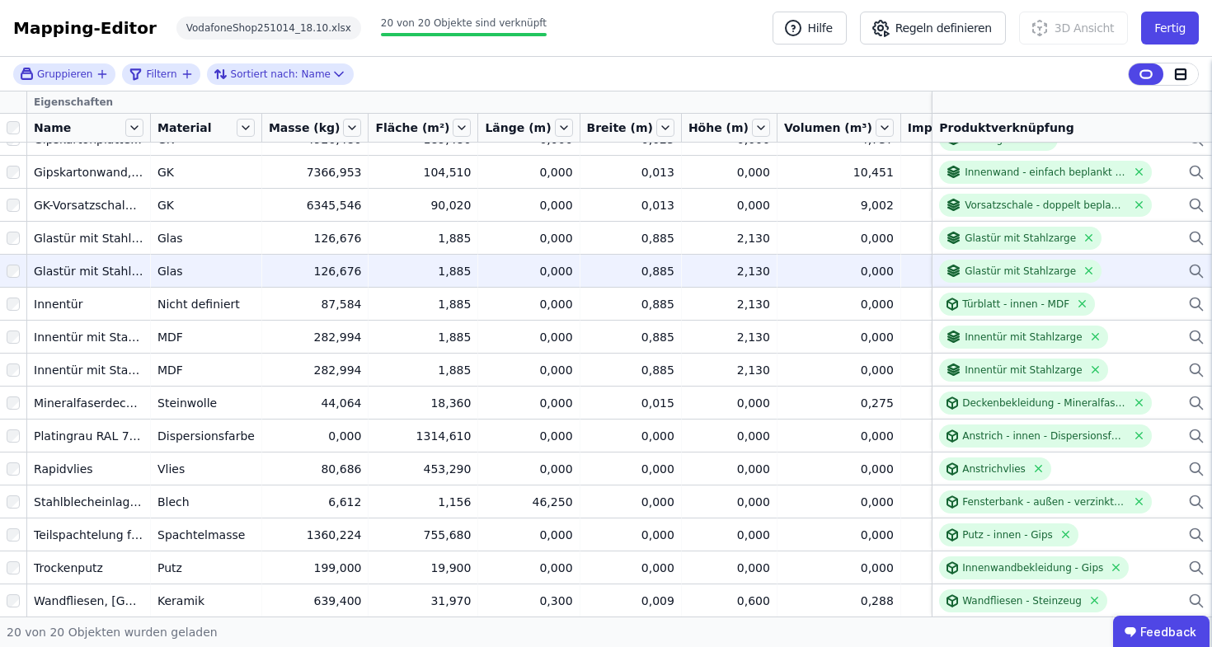
scroll to position [50, 0]
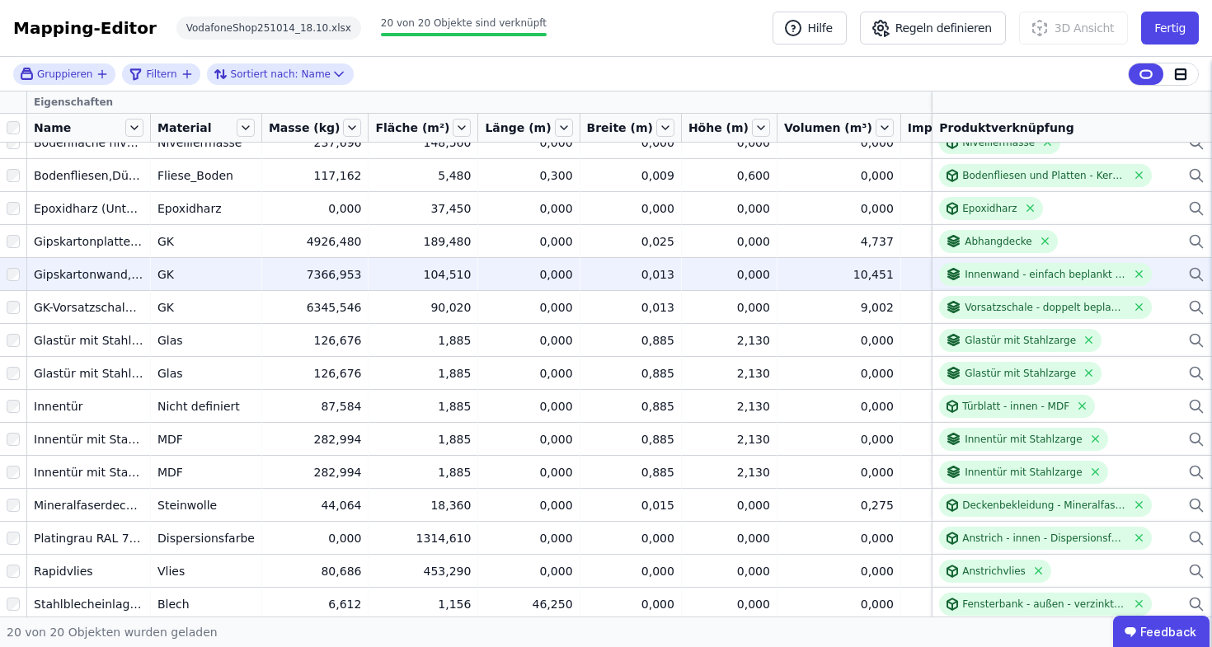
click at [1188, 269] on icon at bounding box center [1196, 275] width 16 height 20
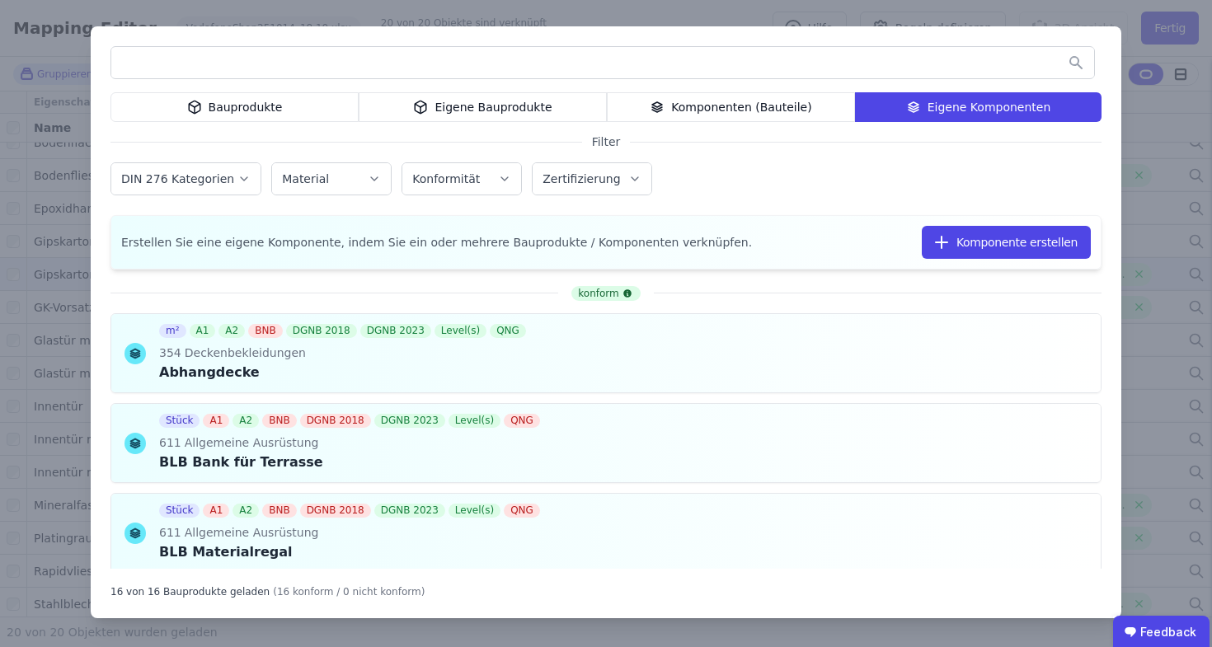
click at [500, 97] on div "Eigene Bauprodukte" at bounding box center [483, 107] width 248 height 30
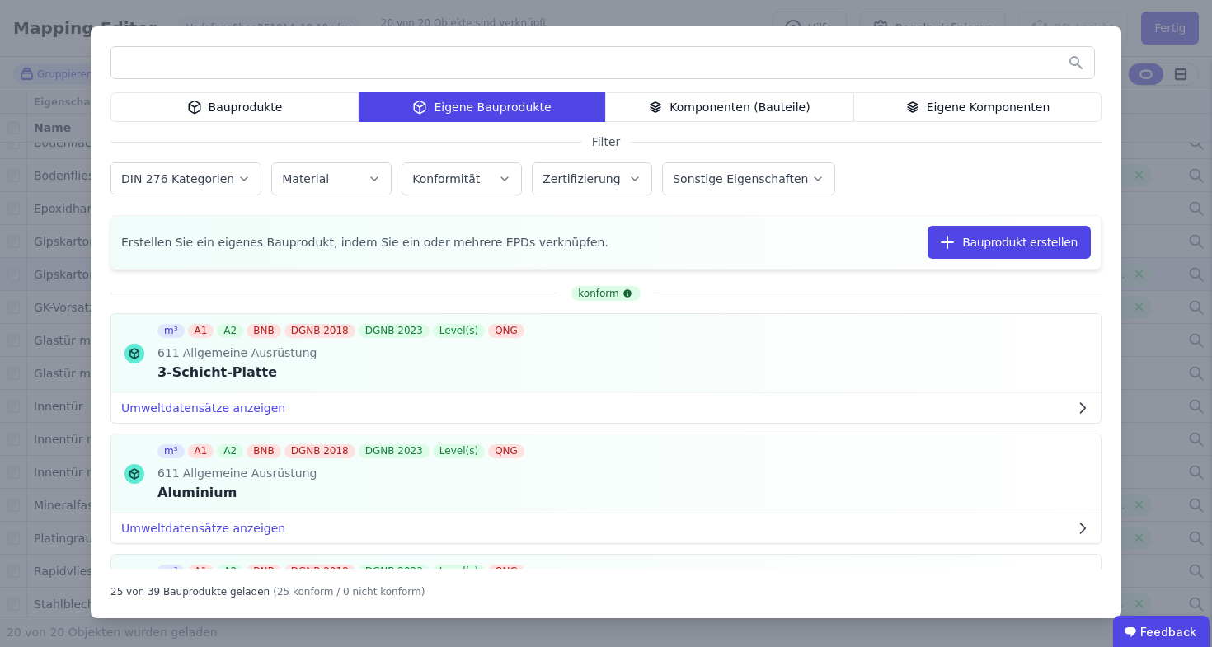
click at [553, 61] on input "text" at bounding box center [602, 63] width 982 height 30
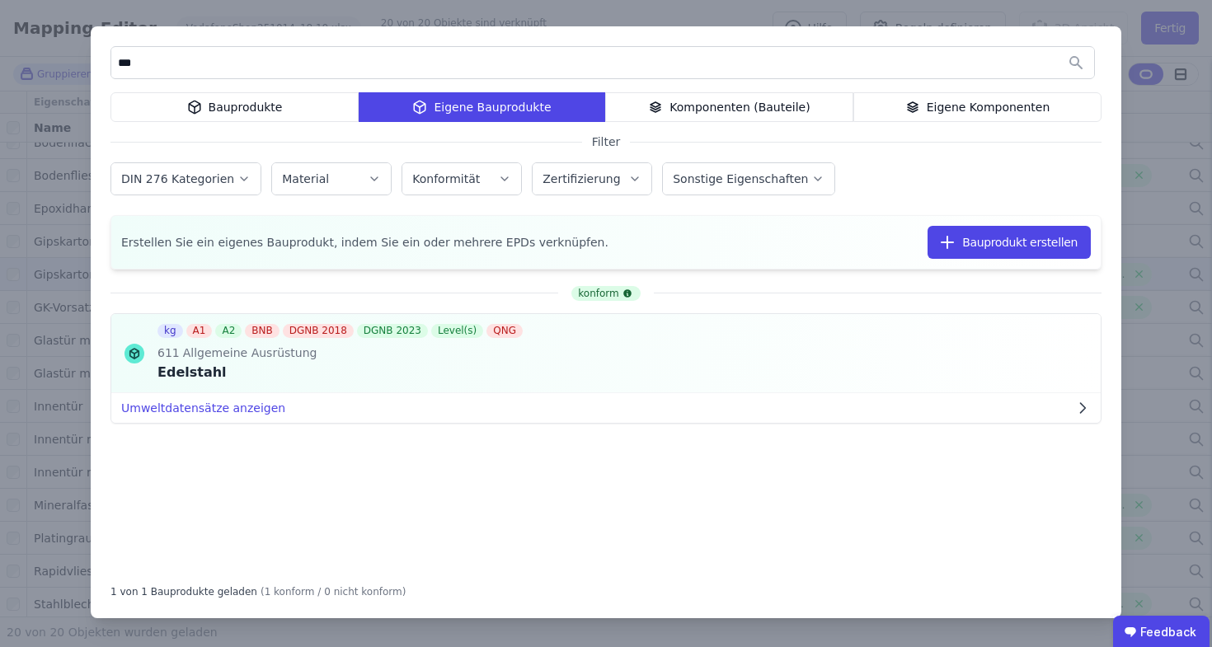
click at [947, 110] on div "Eigene Komponenten" at bounding box center [977, 107] width 248 height 30
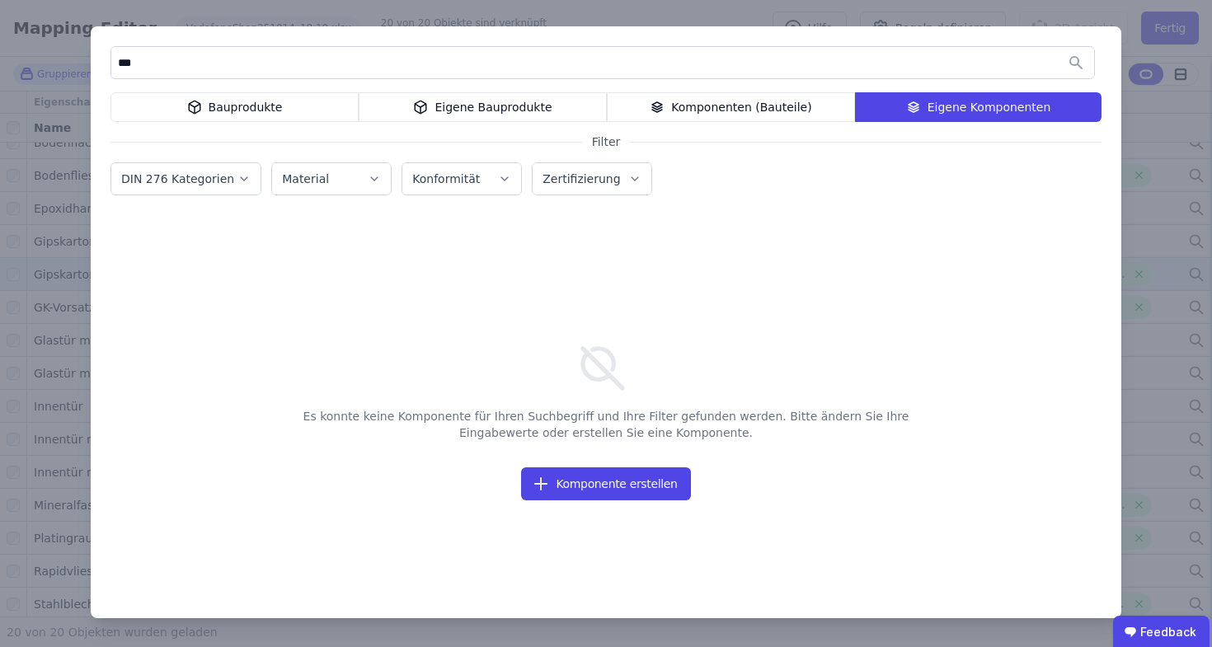
click at [640, 77] on input "***" at bounding box center [602, 63] width 982 height 30
click at [641, 76] on input "***" at bounding box center [602, 63] width 982 height 30
click at [646, 65] on input "***" at bounding box center [602, 63] width 982 height 30
click at [647, 65] on input "***" at bounding box center [602, 63] width 982 height 30
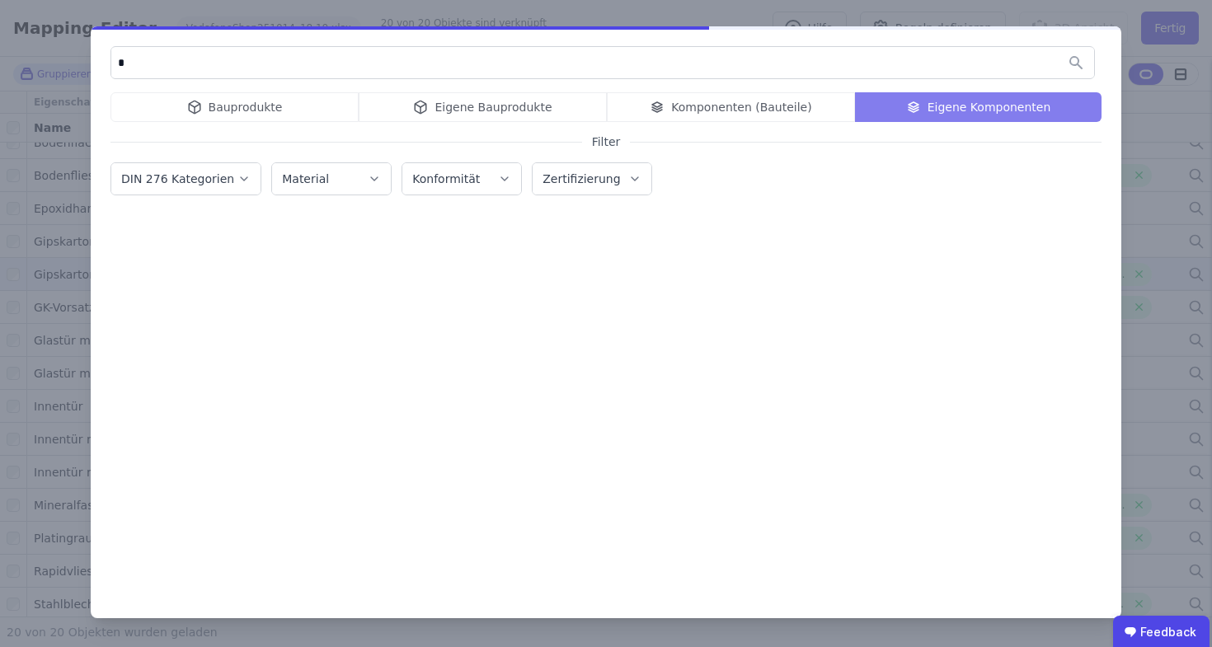
type input "*"
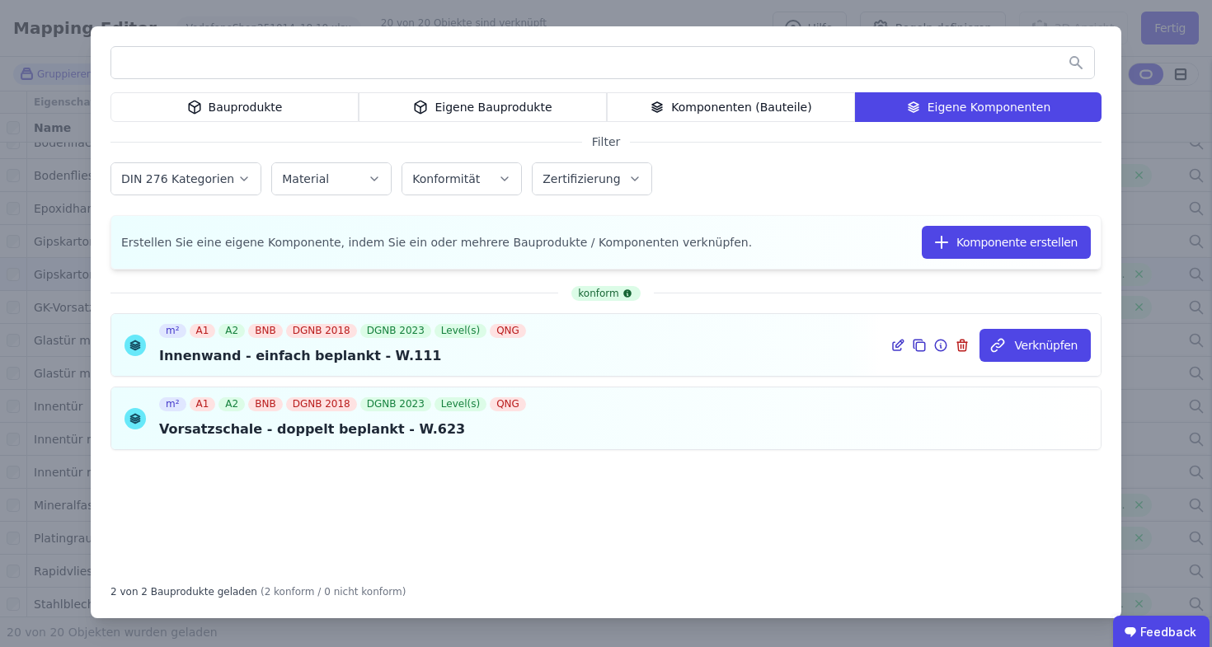
click at [902, 326] on div "Verknüpfen" at bounding box center [990, 345] width 220 height 62
click at [902, 341] on icon at bounding box center [897, 345] width 15 height 20
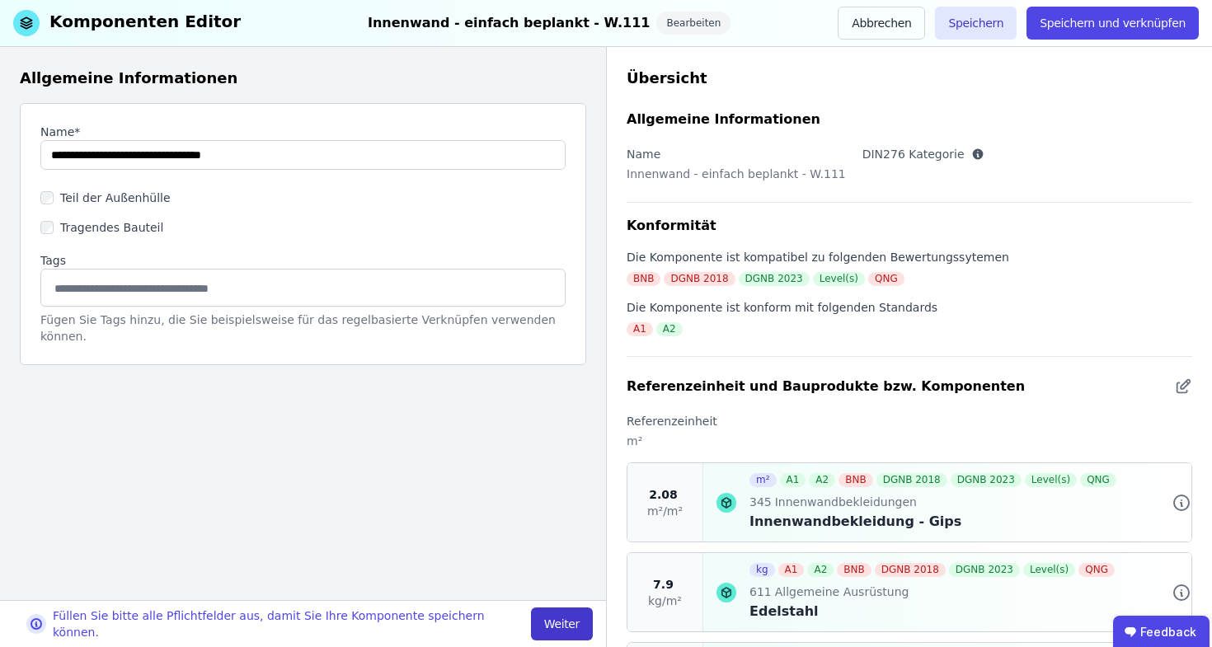
click at [558, 621] on button "Weiter" at bounding box center [562, 623] width 62 height 33
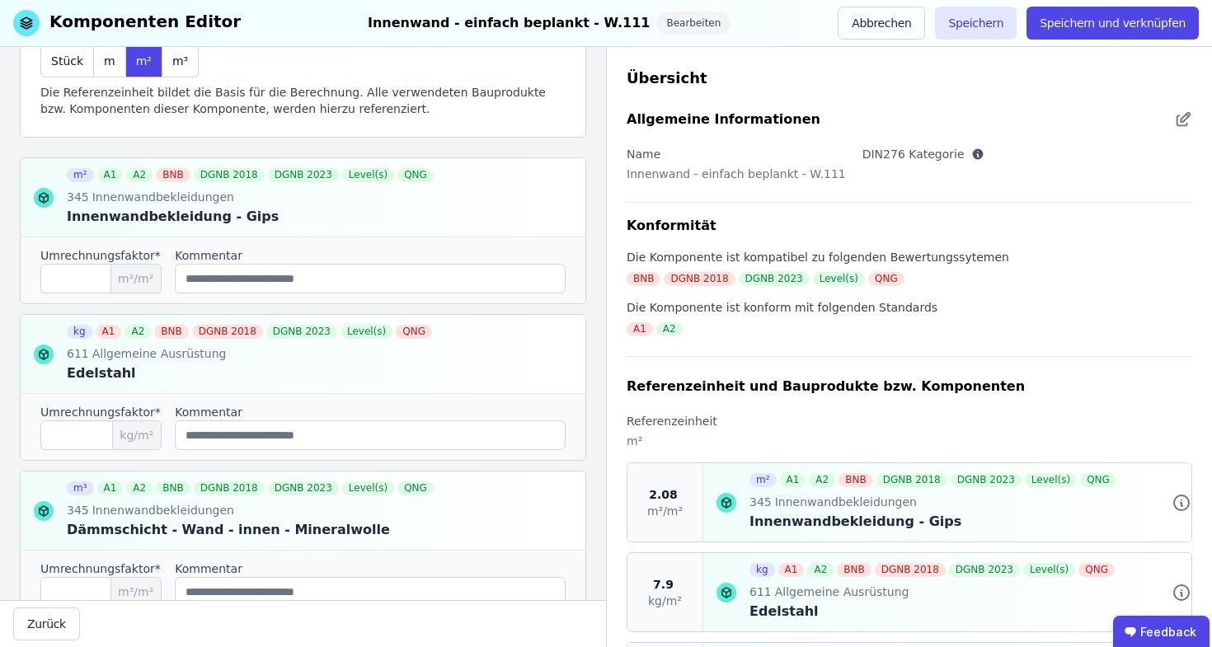
scroll to position [190, 0]
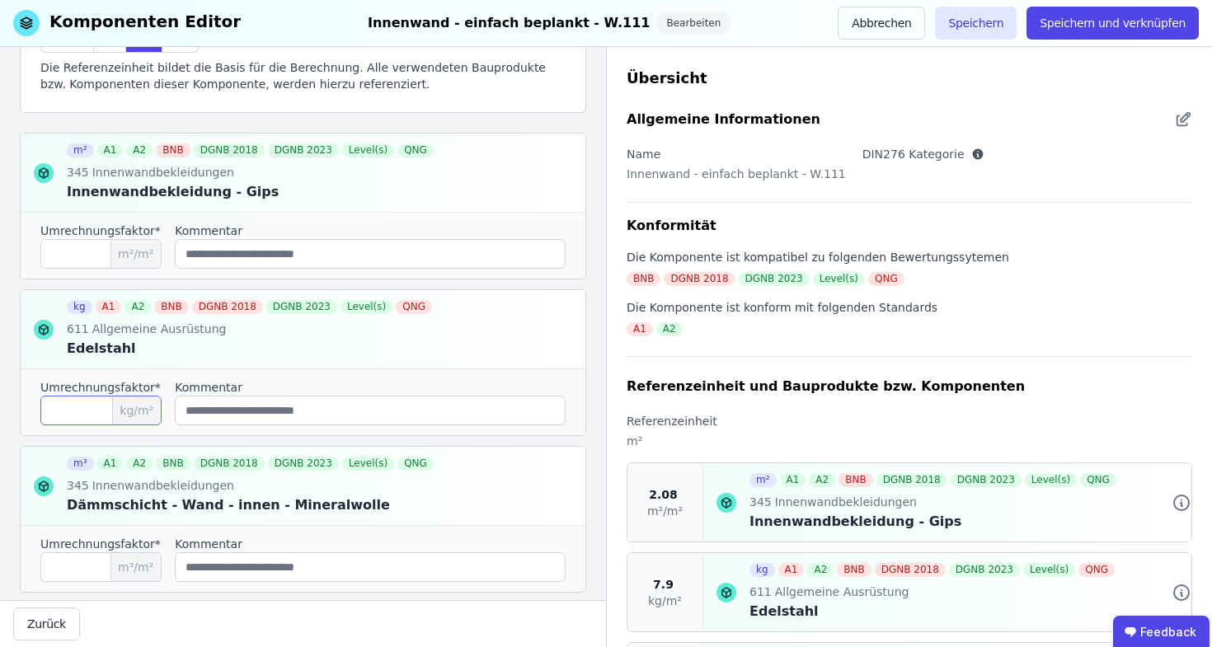
click at [105, 418] on input "***" at bounding box center [100, 411] width 121 height 30
type input "*"
type input "****"
click at [1117, 27] on button "Speichern und verknüpfen" at bounding box center [1112, 23] width 172 height 33
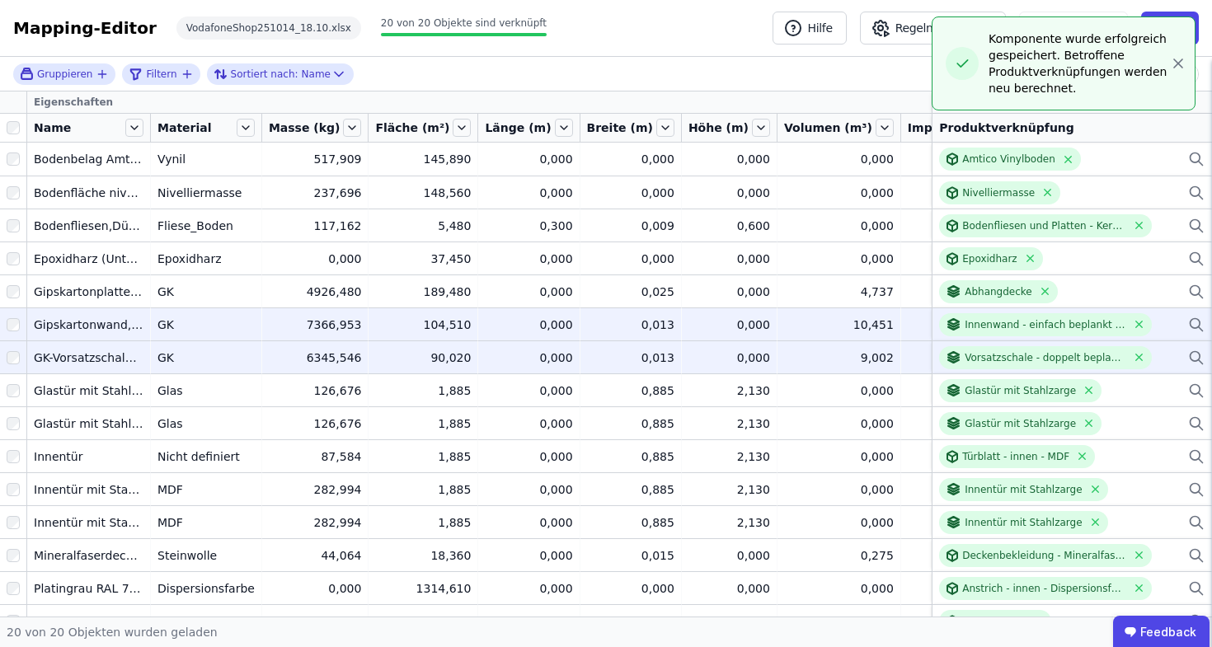
click at [1171, 352] on div "Vorsatzschale - doppelt beplankt - W.623" at bounding box center [1071, 357] width 265 height 23
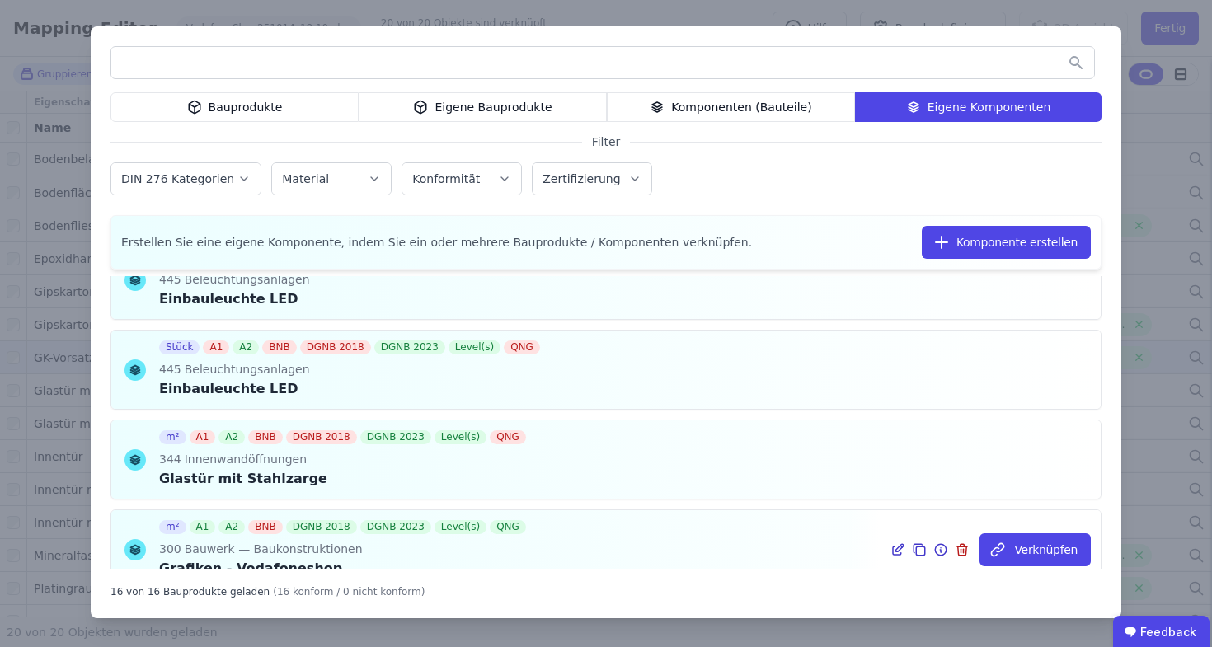
scroll to position [1155, 0]
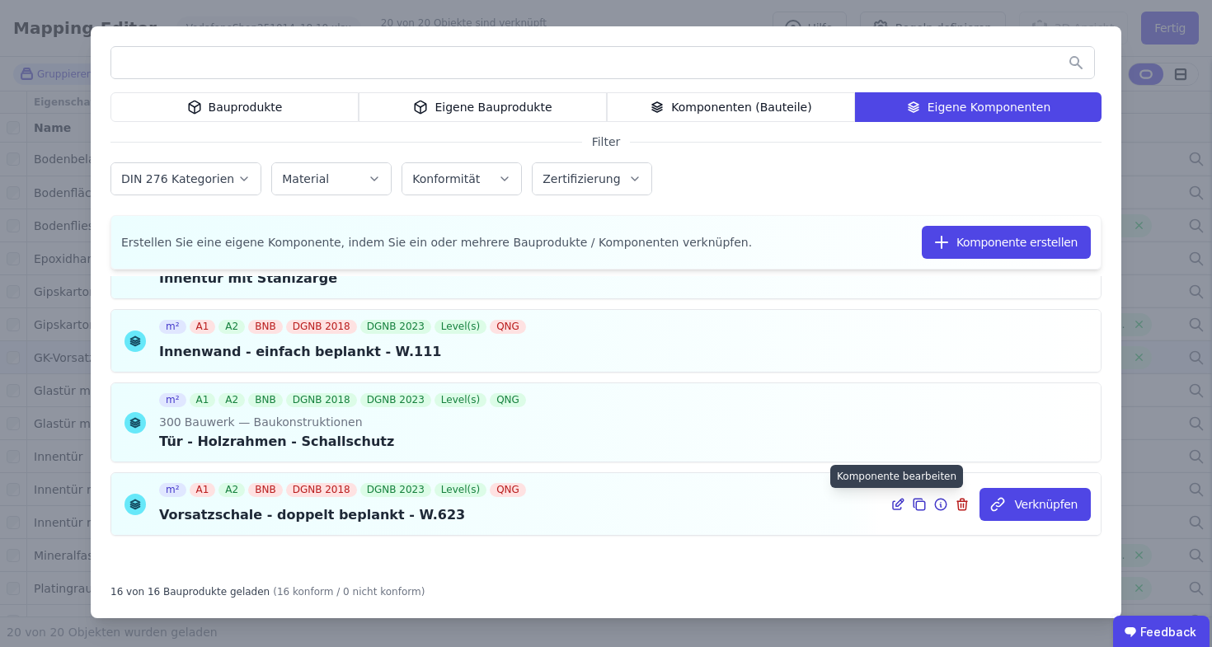
click at [893, 509] on icon at bounding box center [897, 504] width 15 height 20
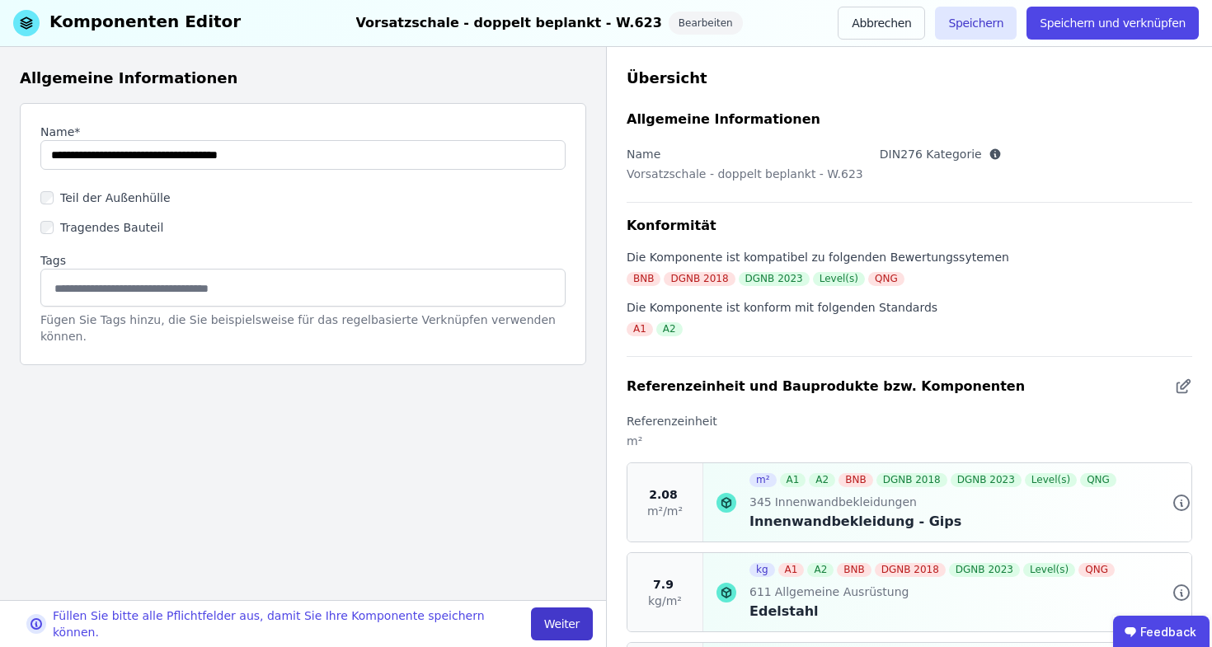
click at [565, 619] on button "Weiter" at bounding box center [562, 623] width 62 height 33
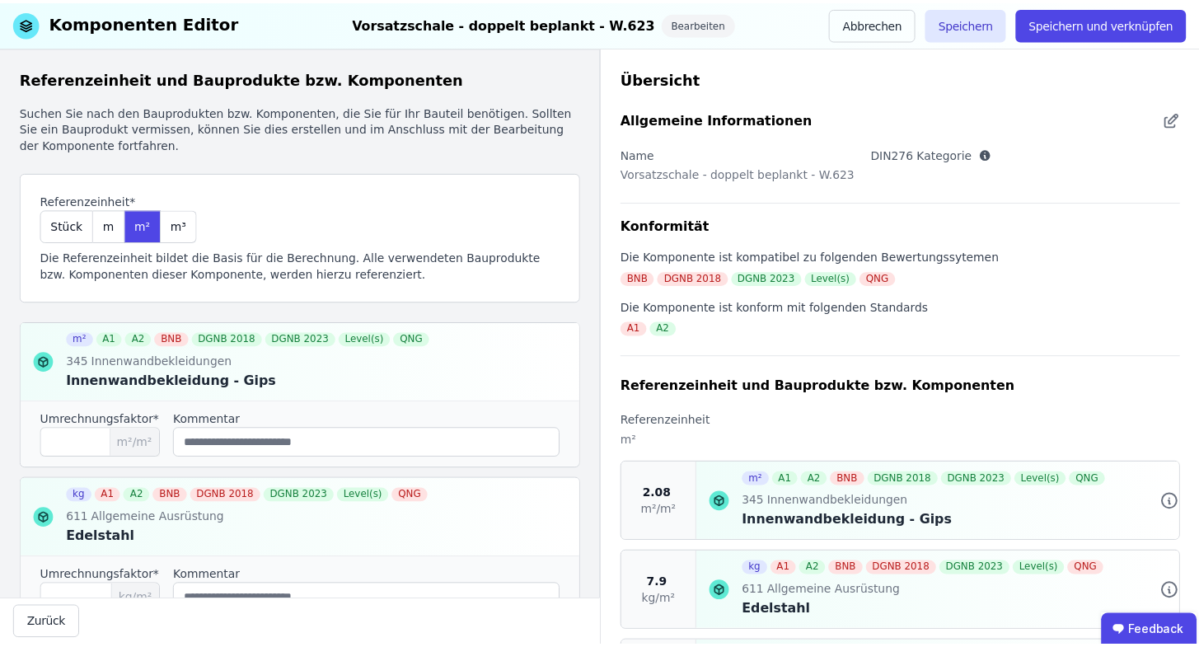
scroll to position [293, 0]
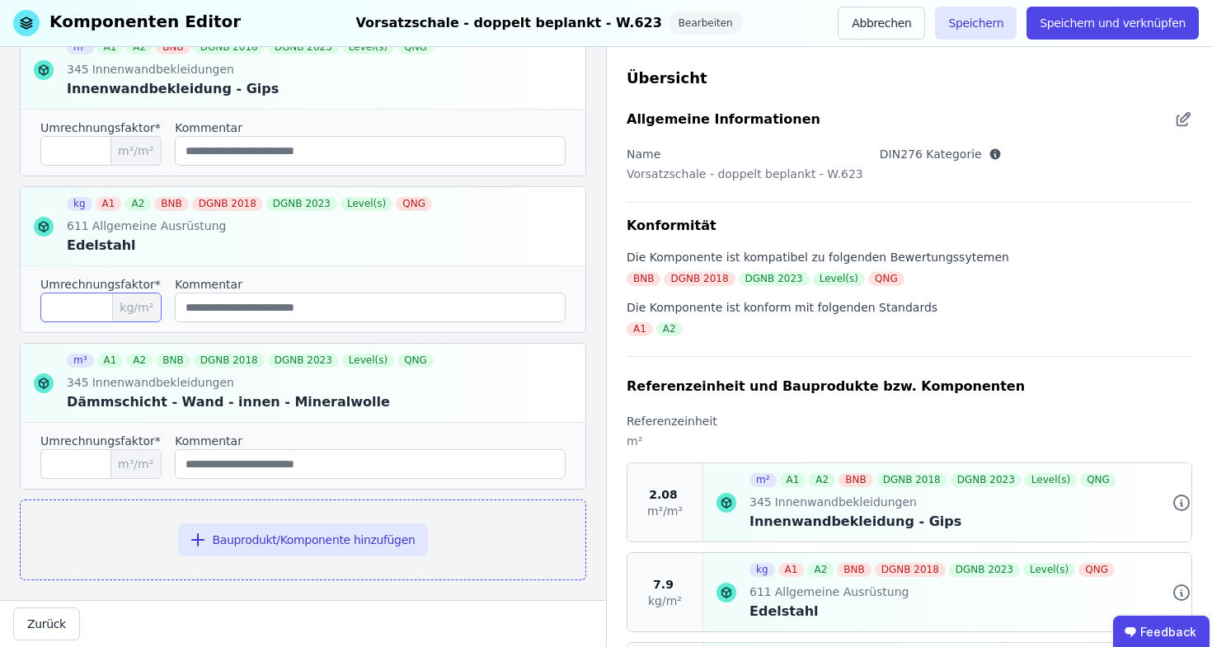
click at [98, 316] on input "***" at bounding box center [100, 308] width 121 height 30
type input "*"
type input "****"
click at [1146, 22] on button "Speichern und verknüpfen" at bounding box center [1112, 23] width 172 height 33
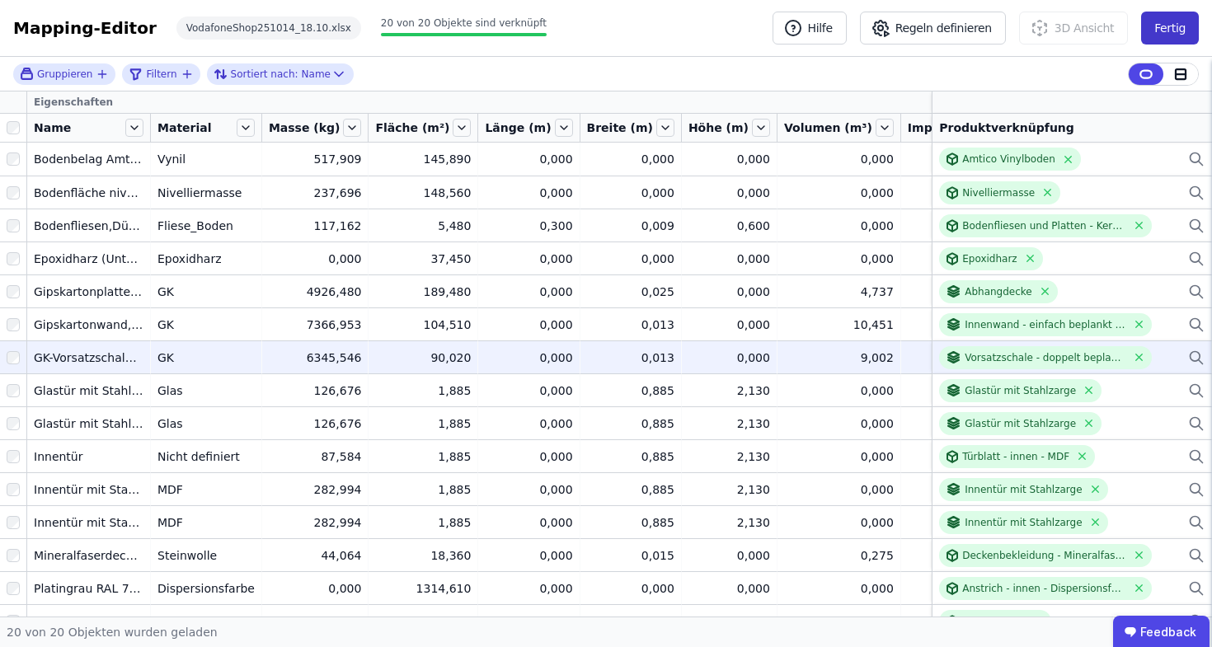
click at [1194, 19] on button "Fertig" at bounding box center [1170, 28] width 58 height 33
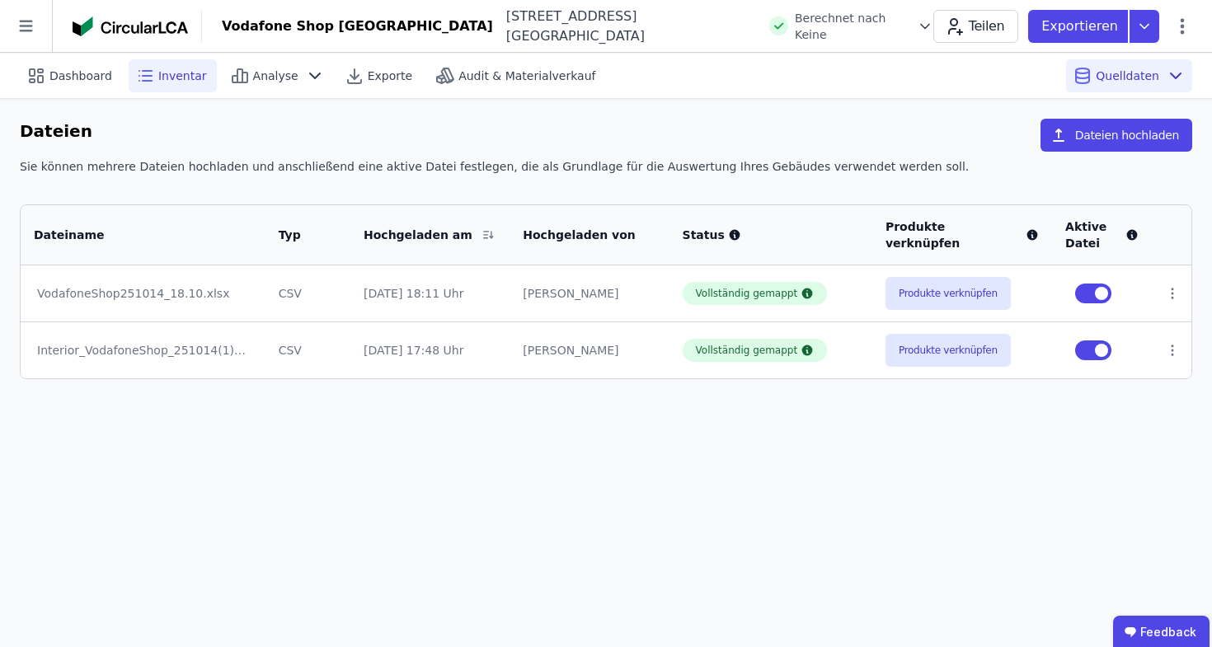
click at [195, 78] on span "Inventar" at bounding box center [182, 76] width 49 height 16
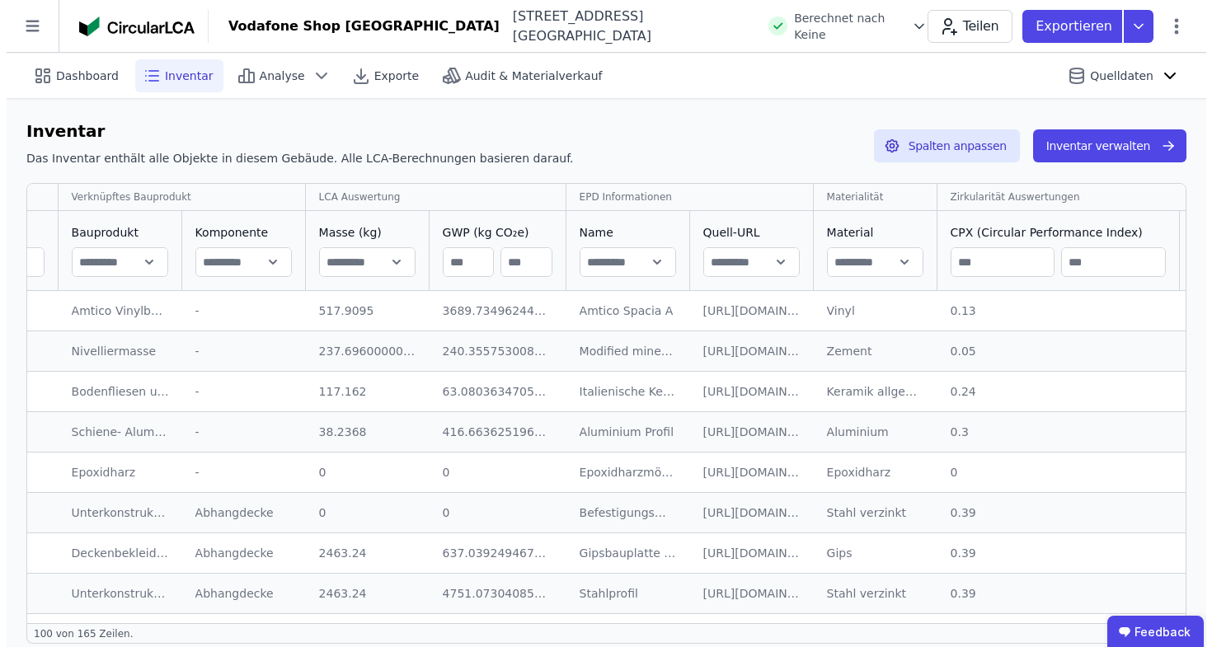
scroll to position [0, 921]
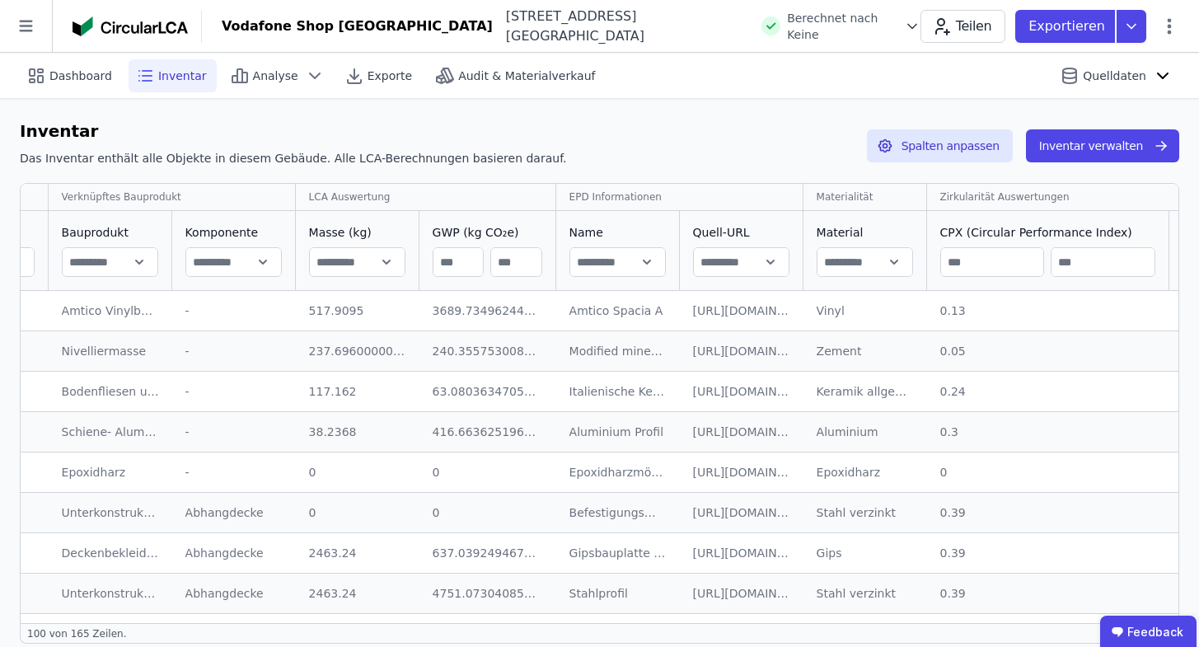
click at [846, 253] on input "text" at bounding box center [865, 262] width 95 height 30
type input "*********"
